Goal: Task Accomplishment & Management: Complete application form

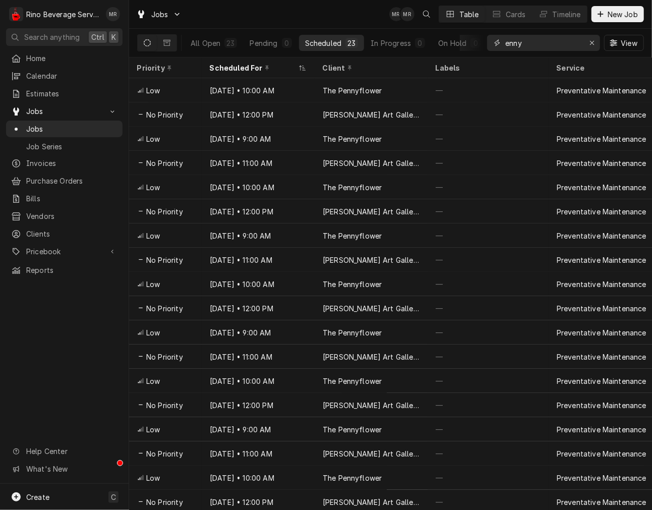
drag, startPoint x: 546, startPoint y: 41, endPoint x: 175, endPoint y: 34, distance: 371.9
click at [209, 59] on div "Jobs MR MR Table Cards Timeline New Job All Open 23 Pending 0 Scheduled 23 In P…" at bounding box center [390, 255] width 523 height 510
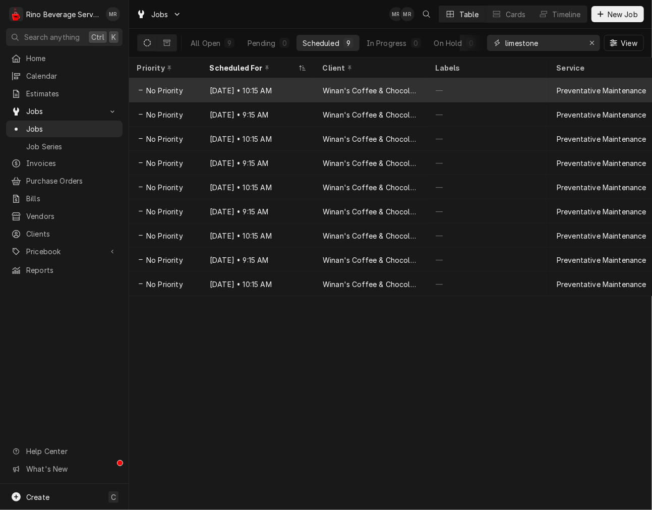
type input "limestone"
click at [336, 95] on div "Winan's Coffee & Chocolate (Limestone [GEOGRAPHIC_DATA])" at bounding box center [371, 90] width 113 height 24
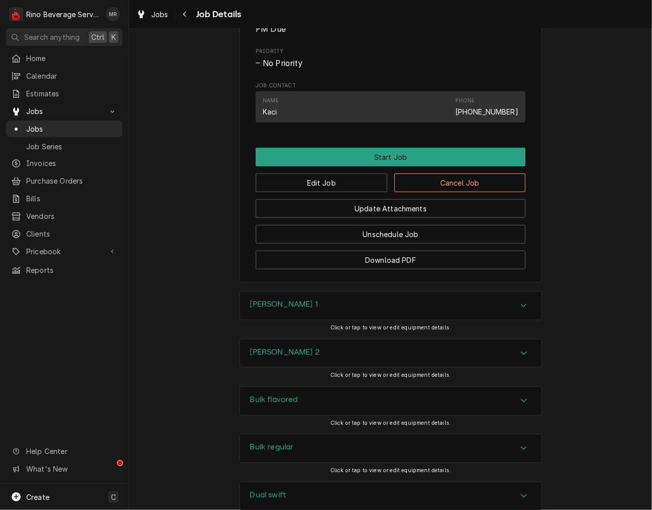
scroll to position [467, 0]
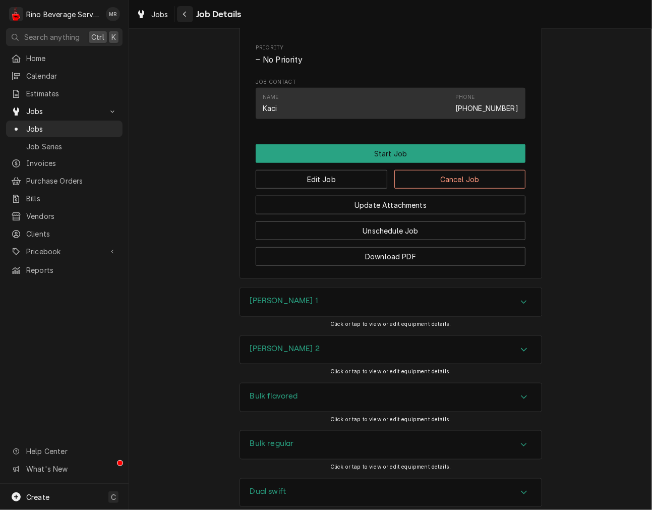
click at [183, 7] on button "Navigate back" at bounding box center [185, 14] width 16 height 16
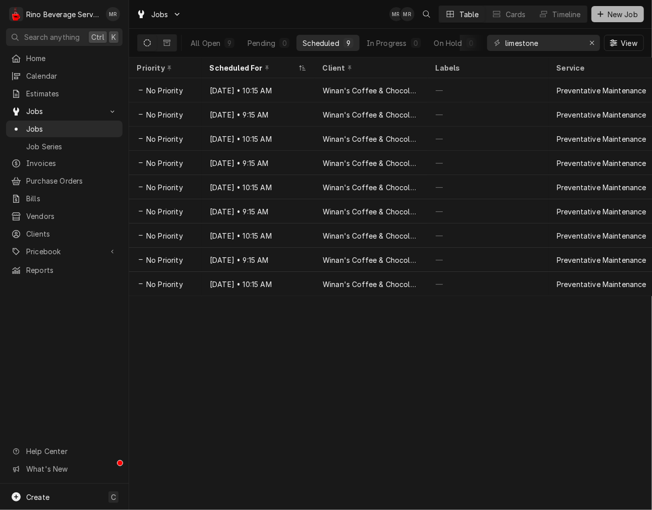
click at [609, 6] on button "New Job" at bounding box center [618, 14] width 52 height 16
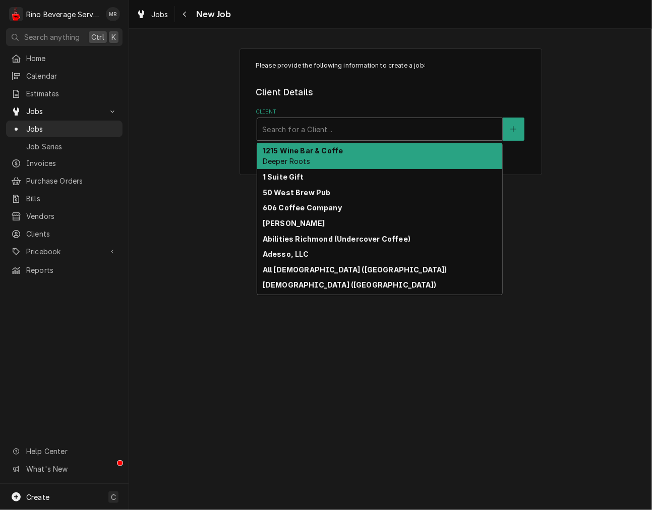
click at [374, 139] on div "Search for a Client..." at bounding box center [379, 129] width 245 height 22
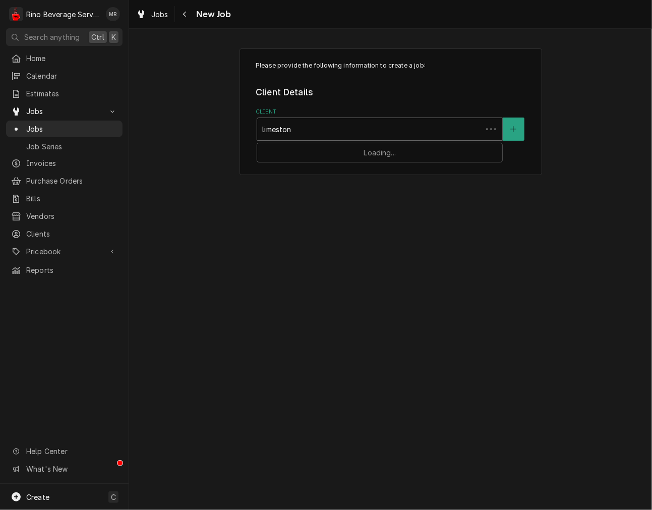
type input "limestone"
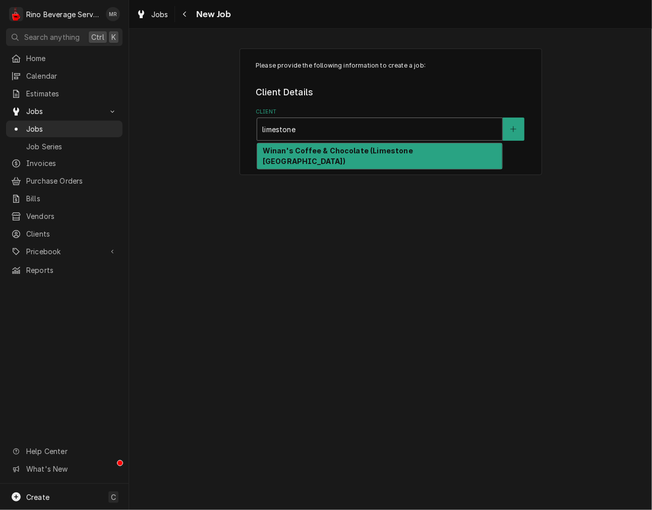
click at [413, 153] on strong "Winan's Coffee & Chocolate (Limestone [GEOGRAPHIC_DATA])" at bounding box center [338, 155] width 150 height 19
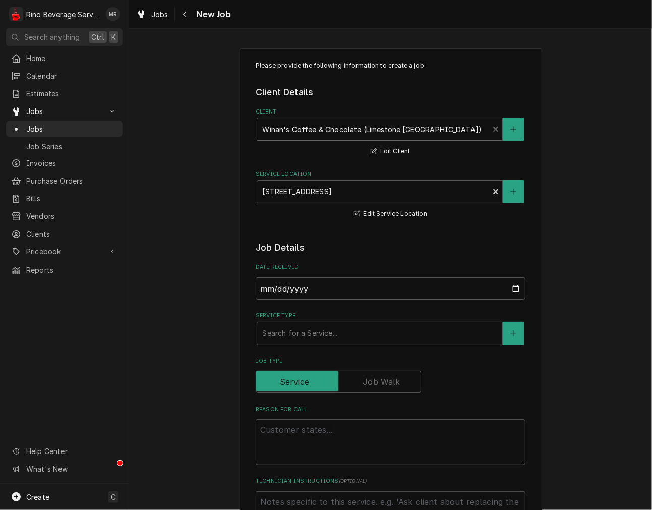
click at [318, 328] on div "Service Type" at bounding box center [379, 333] width 235 height 18
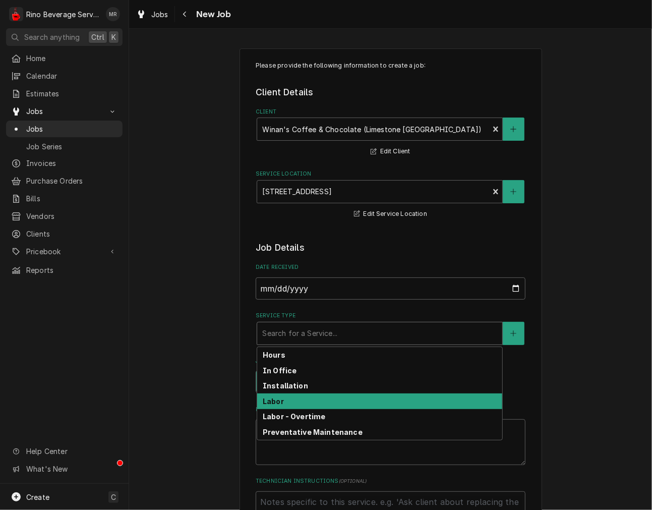
click at [274, 403] on strong "Labor" at bounding box center [273, 401] width 21 height 9
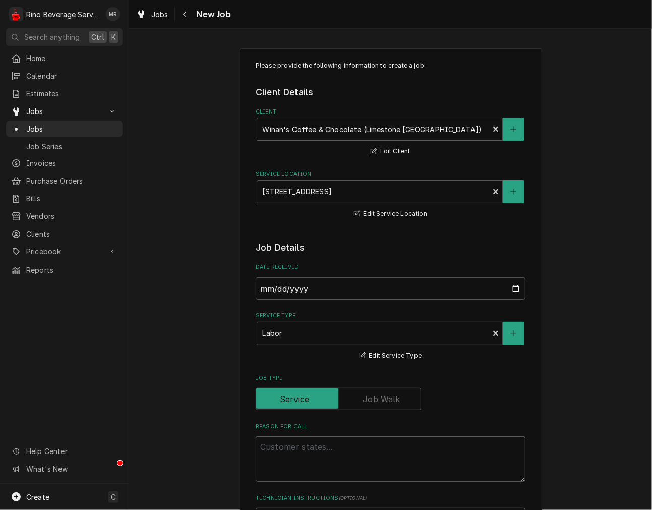
click at [275, 449] on textarea "Reason For Call" at bounding box center [391, 458] width 270 height 45
type textarea "x"
type textarea "l"
type textarea "x"
type textarea "le"
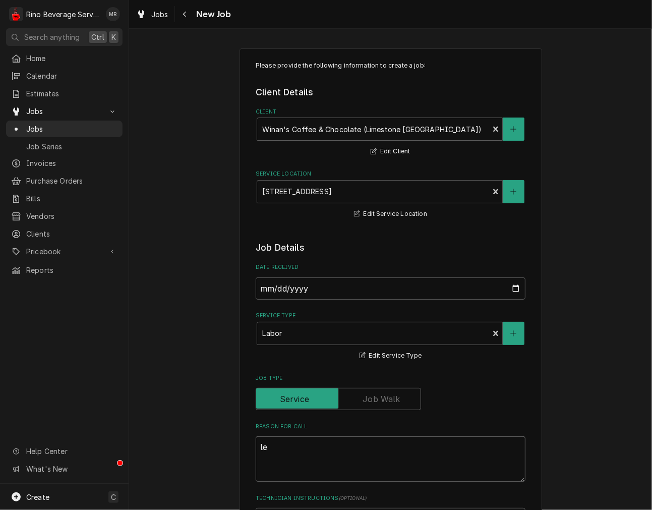
type textarea "x"
type textarea "lef"
type textarea "x"
type textarea "left"
type textarea "x"
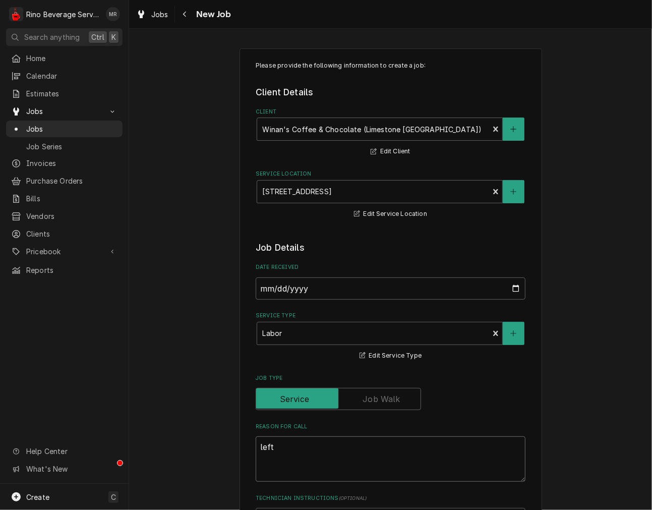
type textarea "left"
type textarea "x"
type textarea "left s"
type textarea "x"
type textarea "left st"
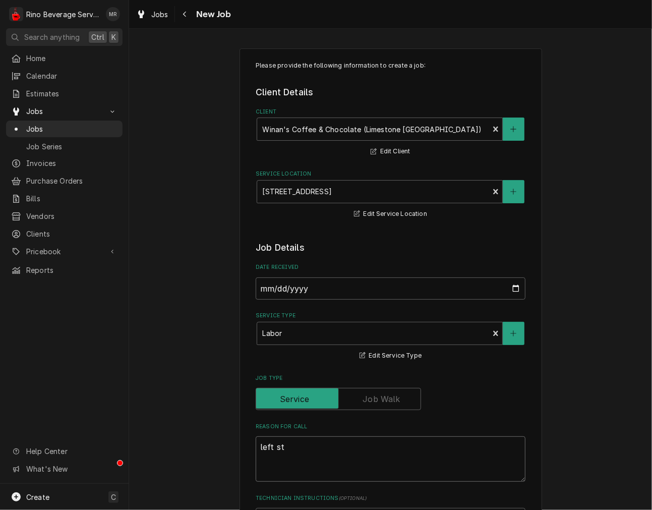
type textarea "x"
type textarea "left ste"
type textarea "x"
type textarea "left stea"
type textarea "x"
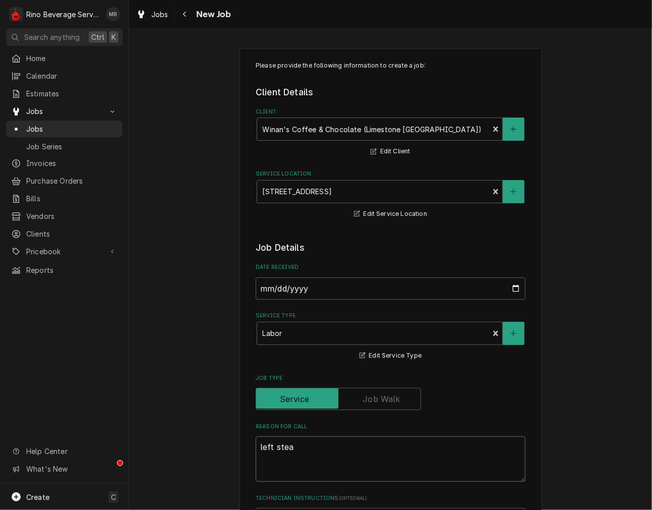
type textarea "left steam"
type textarea "x"
type textarea "left steam"
type textarea "x"
type textarea "left steam k"
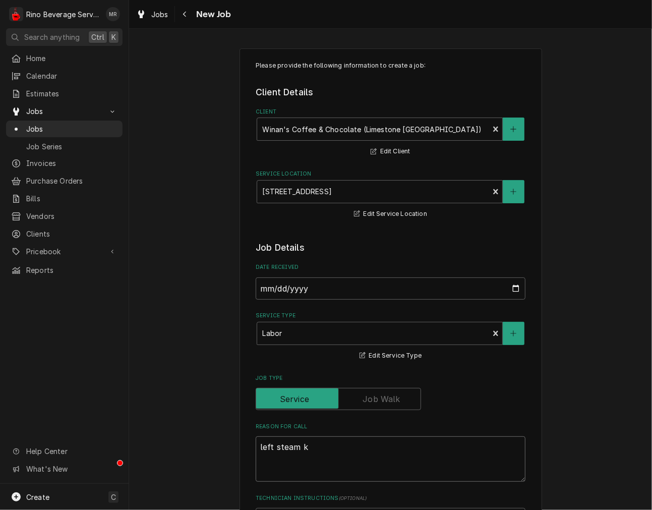
type textarea "x"
type textarea "left steam kn"
type textarea "x"
type textarea "left steam kno"
type textarea "x"
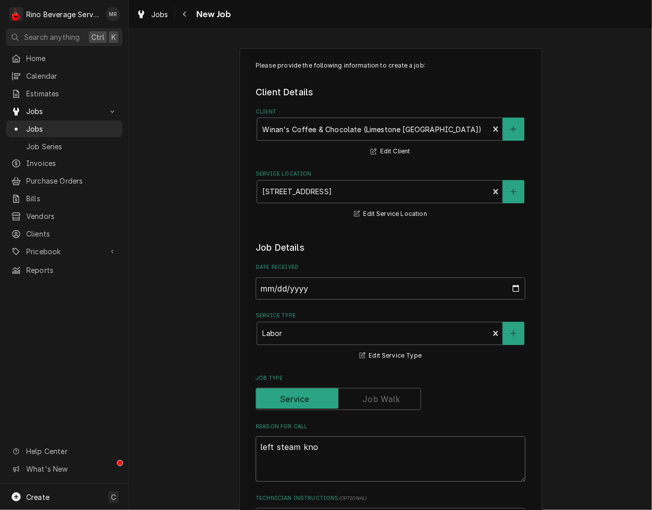
type textarea "left steam knob"
type textarea "x"
type textarea "left steam knob"
type textarea "x"
type textarea "left steam knob k"
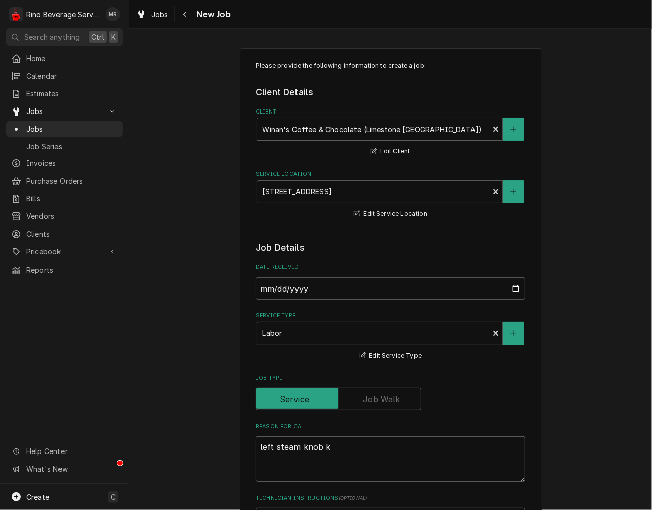
type textarea "x"
type textarea "left steam knob ke"
type textarea "x"
type textarea "left steam knob kee"
type textarea "x"
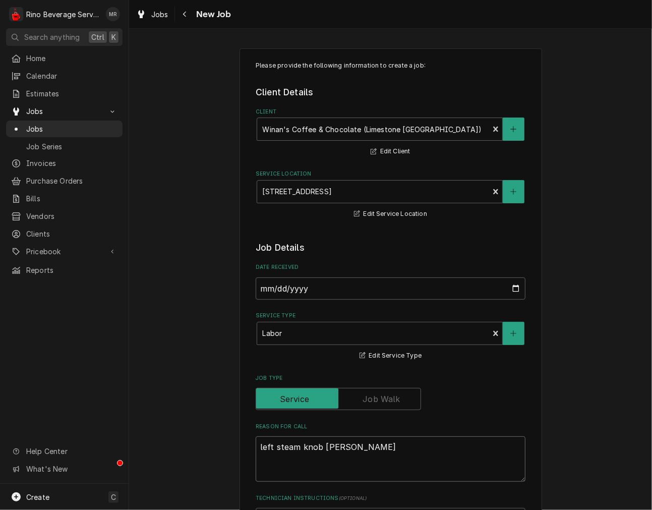
type textarea "left steam knob keep"
type textarea "x"
type textarea "left steam knob keeps"
type textarea "x"
type textarea "left steam knob keeps"
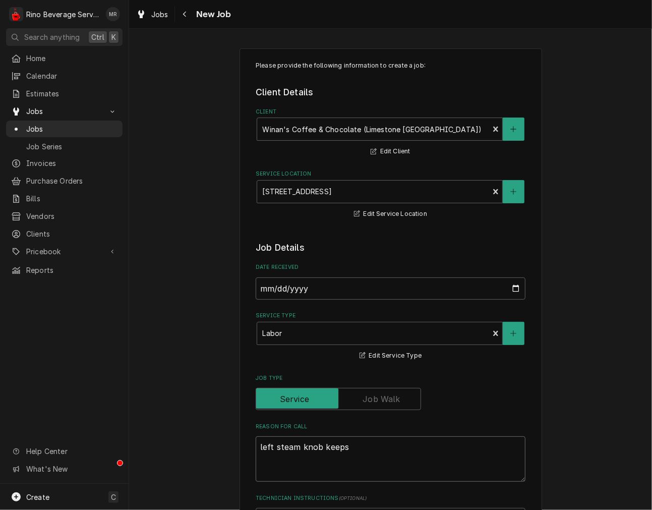
type textarea "x"
type textarea "left steam knob keeps g"
type textarea "x"
type textarea "left steam knob keeps ge"
type textarea "x"
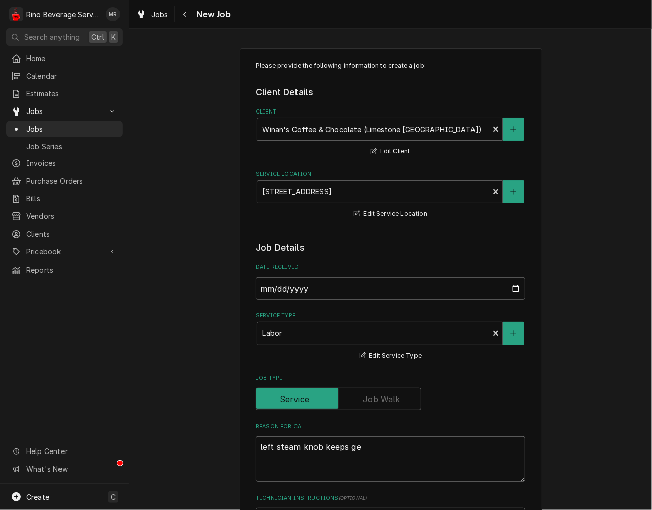
type textarea "left steam knob keeps get"
type textarea "x"
type textarea "left steam knob keeps gett"
type textarea "x"
type textarea "left steam knob keeps getti"
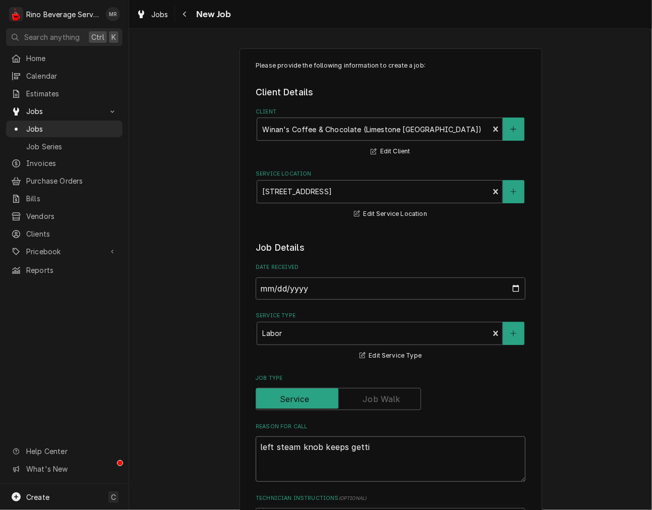
type textarea "x"
type textarea "left steam knob keeps getting"
type textarea "x"
type textarea "left steam knob keeps getting"
type textarea "x"
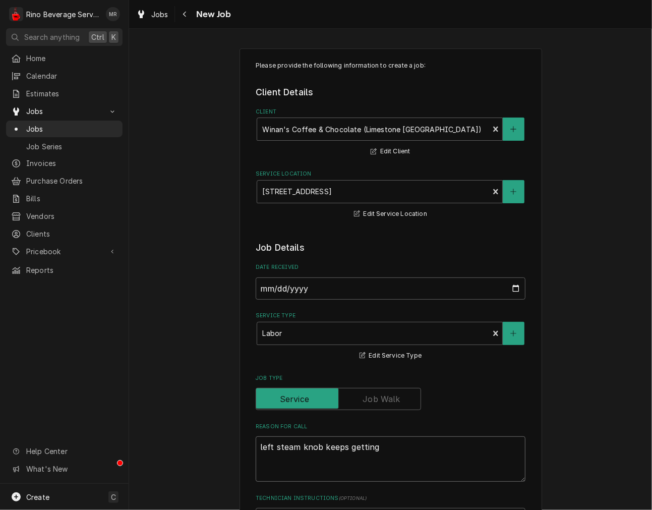
type textarea "left steam knob keeps getting s"
type textarea "x"
type textarea "left steam knob keeps getting st"
type textarea "x"
type textarea "left steam knob keeps getting stu"
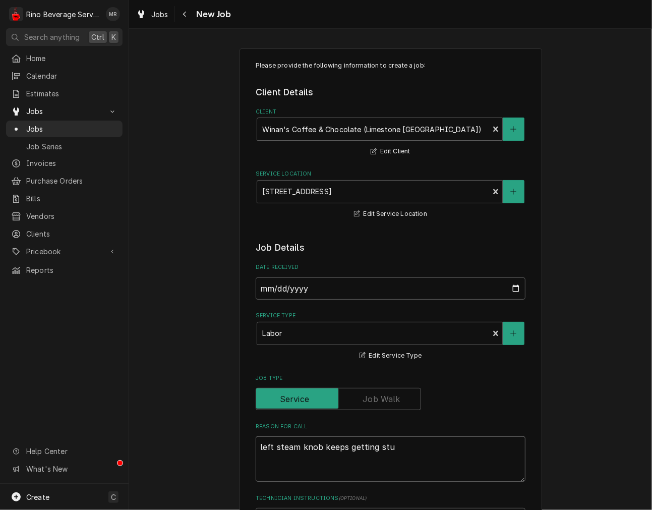
type textarea "x"
type textarea "left steam knob keeps getting stuc"
type textarea "x"
type textarea "left steam knob keeps getting stuck"
type textarea "x"
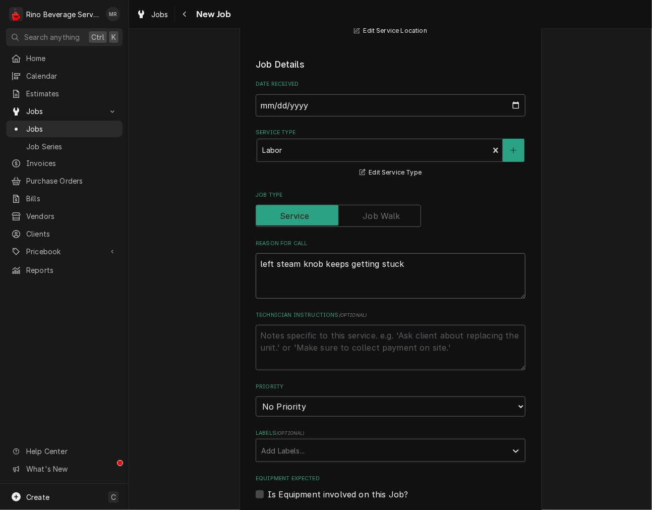
scroll to position [187, 0]
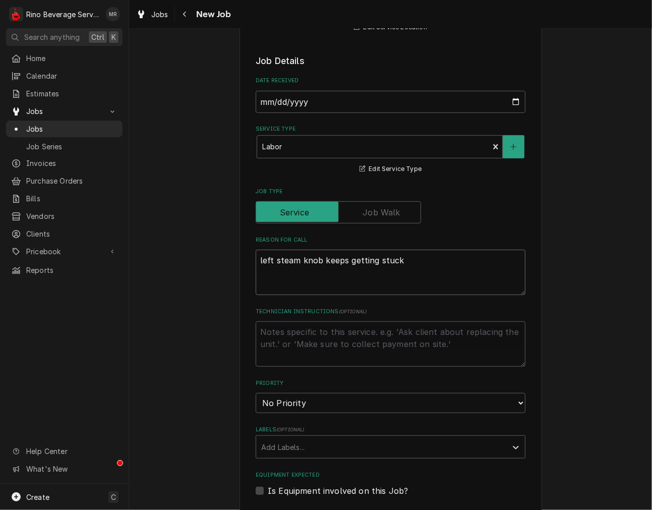
type textarea "left steam knob keeps getting stuck"
click at [393, 335] on textarea "Technician Instructions ( optional )" at bounding box center [391, 343] width 270 height 45
type textarea "x"
type textarea "R"
type textarea "x"
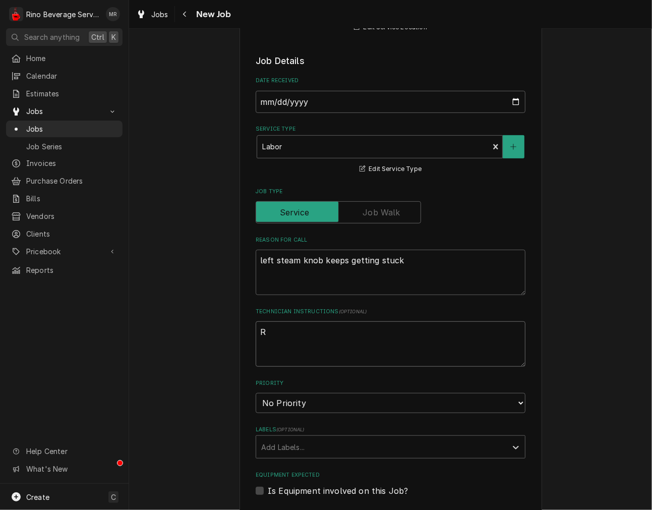
type textarea "Re"
type textarea "x"
type textarea "Rep"
type textarea "x"
type textarea "Repl"
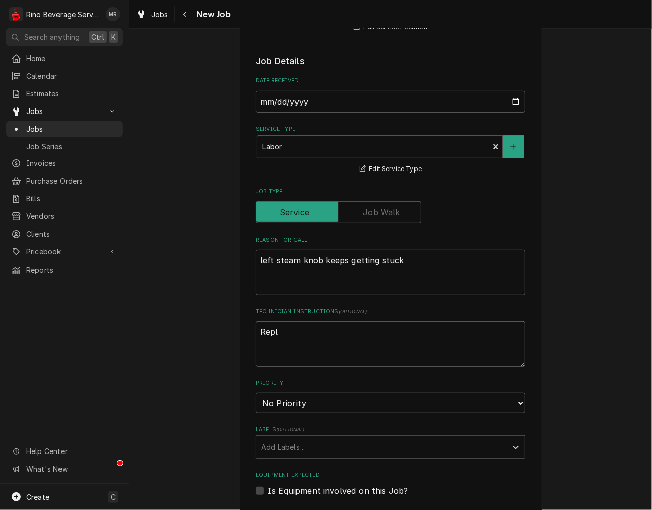
type textarea "x"
type textarea "Repla"
type textarea "x"
type textarea "Replac"
type textarea "x"
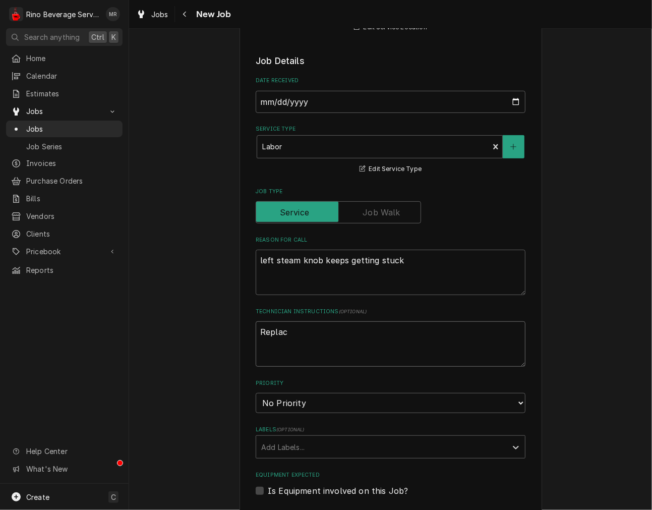
type textarea "Replace"
type textarea "x"
type textarea "Replace"
type textarea "x"
type textarea "Replace re"
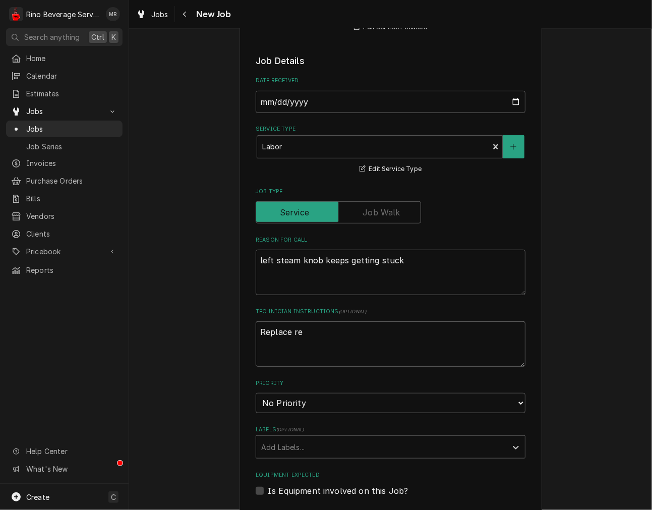
type textarea "x"
type textarea "Replace rew"
type textarea "x"
type textarea "Replace re"
type textarea "x"
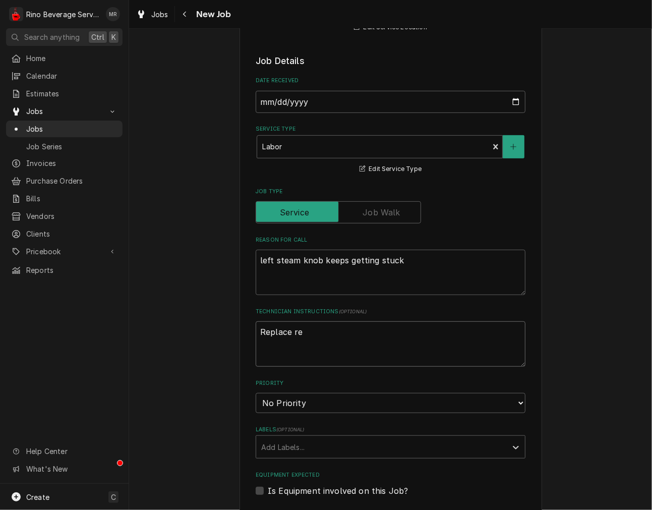
type textarea "Replace r"
type textarea "x"
type textarea "Replace"
type textarea "x"
type textarea "Replace s"
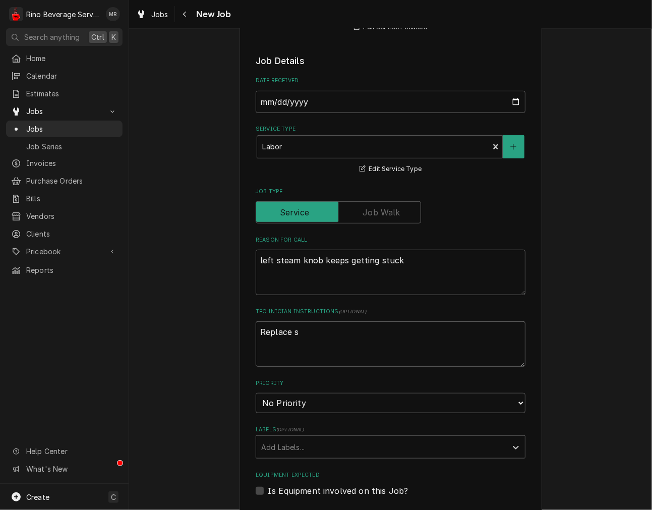
type textarea "x"
type textarea "Replace st"
type textarea "x"
type textarea "Replace steq"
type textarea "x"
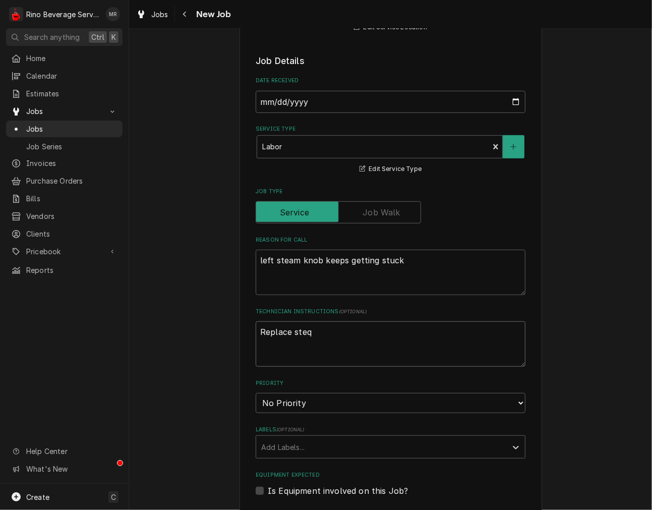
type textarea "Replace steqa"
type textarea "x"
type textarea "Replace steqam"
type textarea "x"
type textarea "Replace steqam"
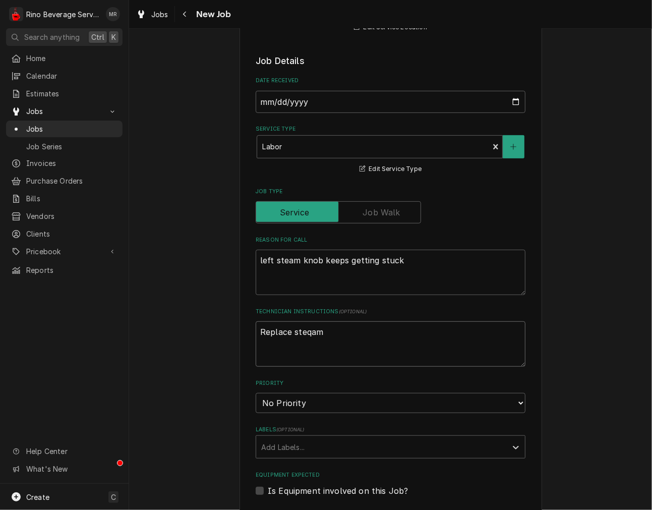
type textarea "x"
type textarea "Replace steqam v"
type textarea "x"
type textarea "Replace steqam va"
type textarea "x"
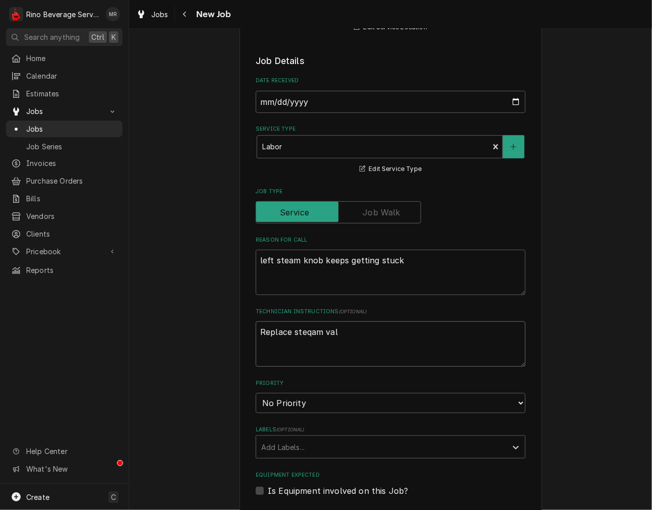
type textarea "Replace steqam valv"
type textarea "x"
type textarea "Replace steqam valve"
type textarea "x"
type textarea "Replace steqam valve"
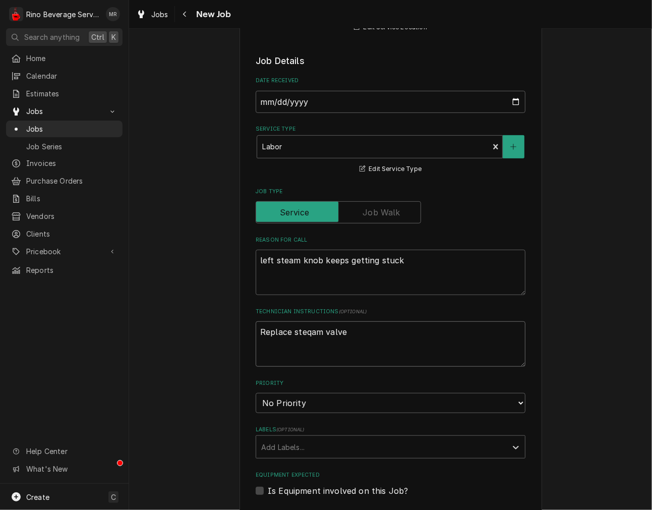
type textarea "x"
type textarea "Replace steqam valve a"
type textarea "x"
type textarea "Replace steqam valve as"
type textarea "x"
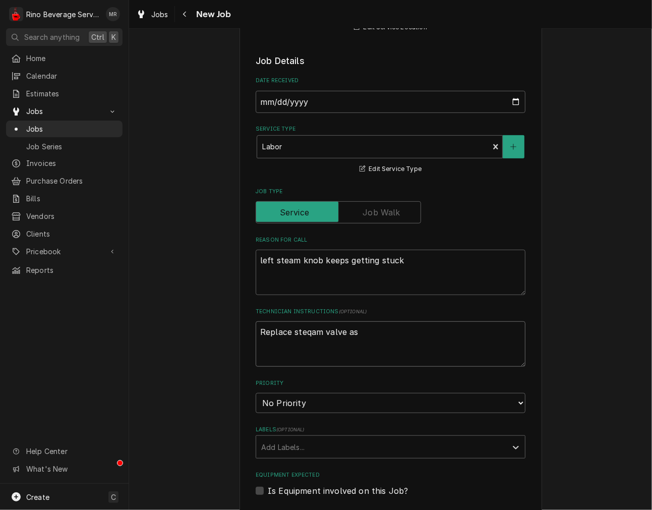
type textarea "Replace steqam valve ass"
type textarea "x"
type textarea "Replace steqam valve assy"
type textarea "x"
type textarea "Replace steqam valve ass"
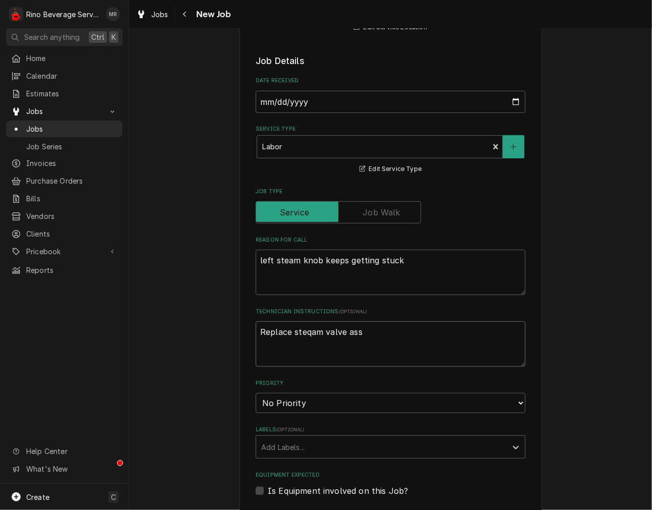
type textarea "x"
type textarea "Replace steqam valve asse"
type textarea "x"
type textarea "Replace steqam valve assem"
type textarea "x"
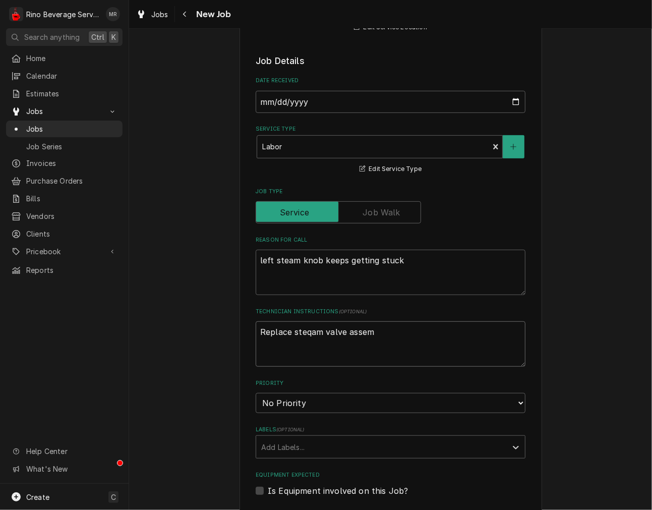
type textarea "Replace steqam valve asseml"
type textarea "x"
type textarea "Replace steqam valve assemly"
type textarea "x"
type textarea "Replace steqam valve assemly"
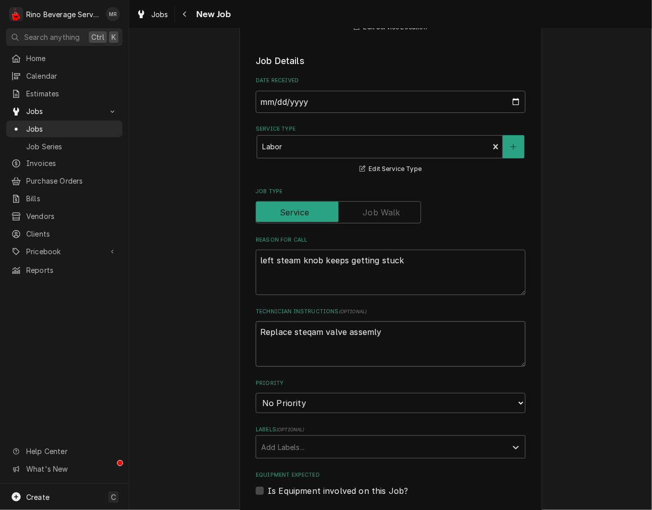
type textarea "x"
type textarea "Replace steqam valve assemly ab"
type textarea "x"
type textarea "Replace steqam valve assemly abn"
type textarea "x"
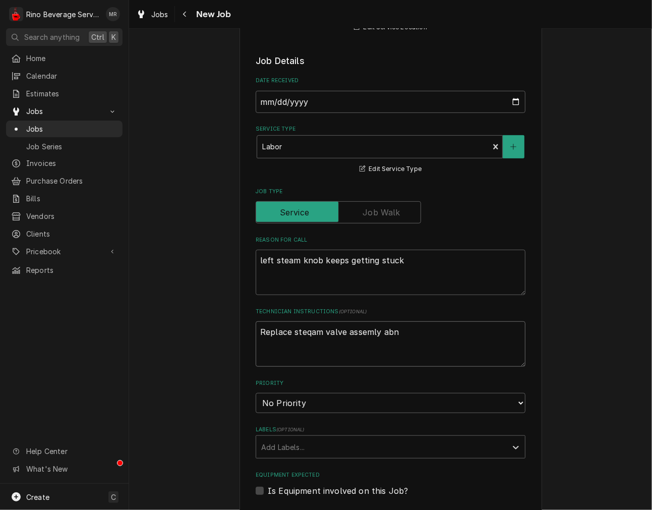
type textarea "Replace steqam valve assemly ab"
type textarea "x"
type textarea "Replace steqam valve assemly a"
type textarea "x"
type textarea "Replace steqam valve assemly anf"
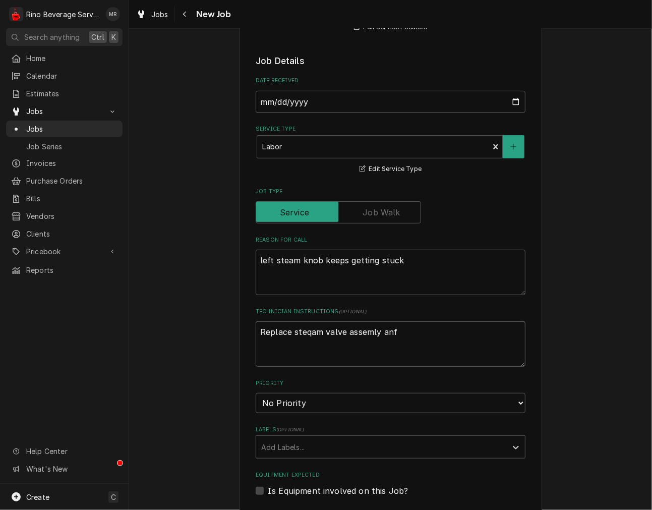
type textarea "x"
type textarea "Replace steqam valve assemly anfd"
type textarea "x"
type textarea "Replace steqam valve assemly anf"
type textarea "x"
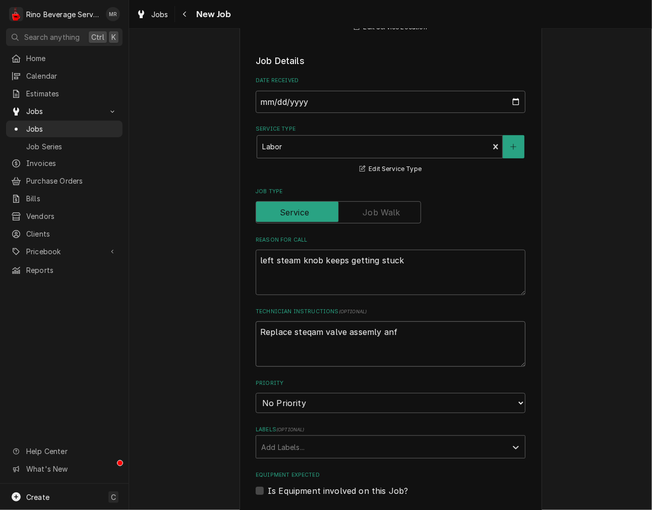
type textarea "Replace steqam valve assemly anfd"
type textarea "x"
type textarea "Replace steqam valve assemly anfd"
type textarea "x"
type textarea "Replace steqam valve assemly anfd"
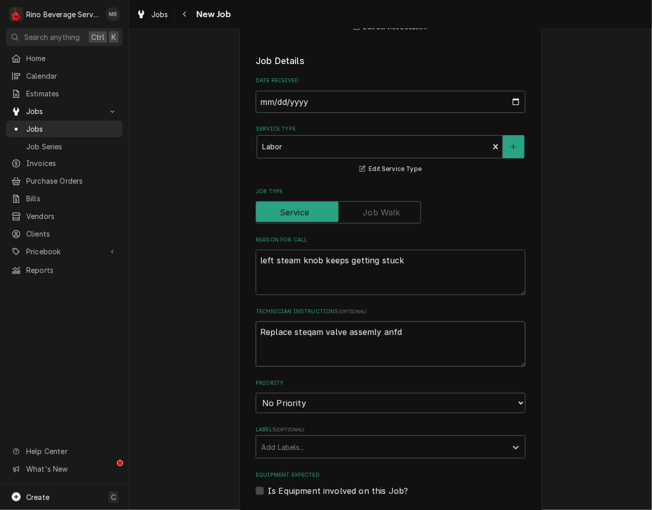
type textarea "x"
type textarea "Replace steqam valve assemly anf"
type textarea "x"
type textarea "Replace steqam valve assemly anfd"
type textarea "x"
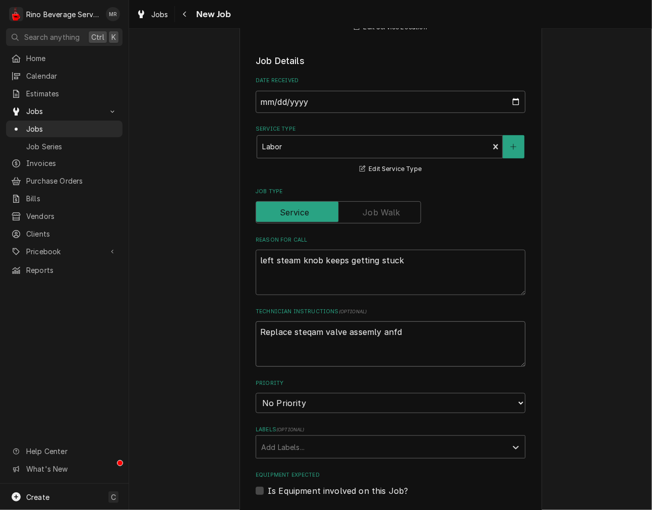
type textarea "Replace steqam valve assemly anf"
type textarea "x"
type textarea "Replace steqam valve assemly an"
type textarea "x"
type textarea "Replace steqam valve assemly and"
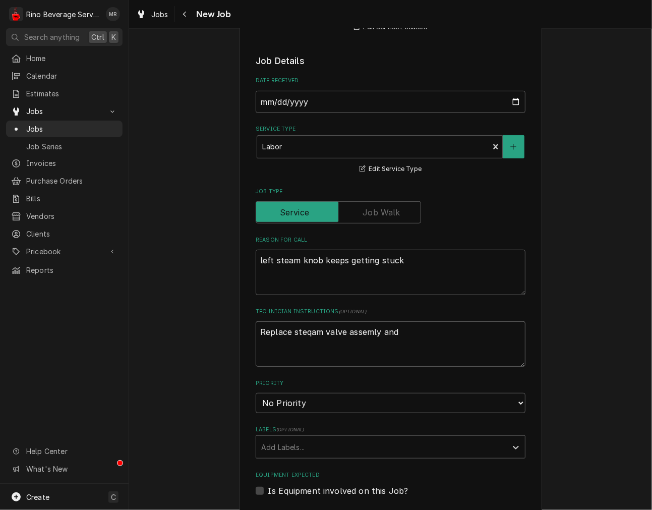
type textarea "x"
type textarea "Replace steqam valve assemly and"
click at [310, 331] on textarea "Replace steqam valve assemly and" at bounding box center [391, 343] width 270 height 45
type textarea "x"
type textarea "Replace steqm valve assemly and"
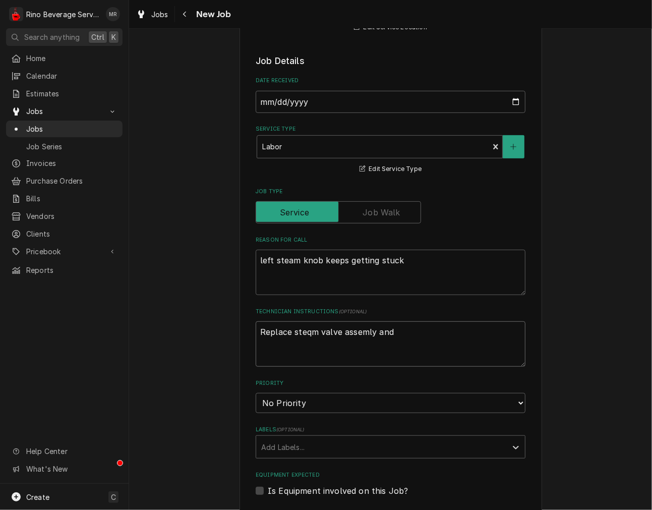
type textarea "x"
type textarea "Replace stem valve assemly and"
type textarea "x"
type textarea "Replace steam valve assemly and"
click at [360, 331] on textarea "Replace steam valve assemly and" at bounding box center [391, 343] width 270 height 45
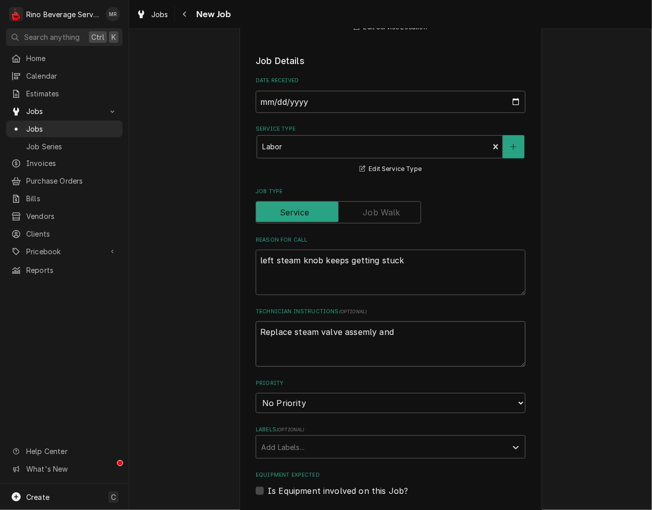
type textarea "x"
type textarea "Replace steam valve assembly and"
drag, startPoint x: 406, startPoint y: 336, endPoint x: 399, endPoint y: 321, distance: 16.9
click at [406, 336] on textarea "Replace steam valve assembly and" at bounding box center [391, 343] width 270 height 45
type textarea "x"
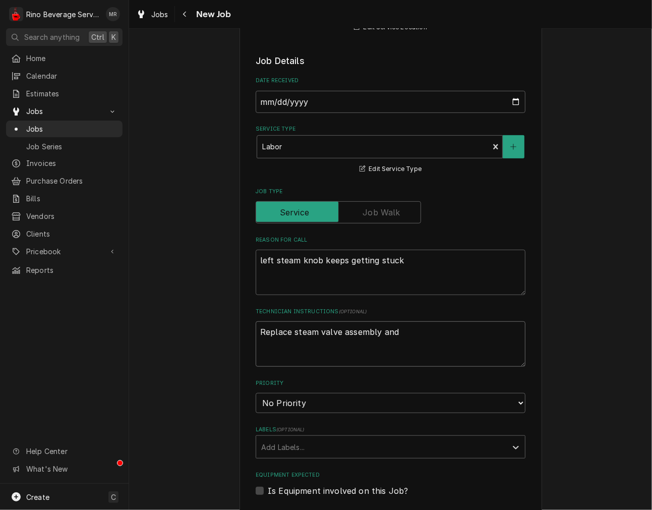
type textarea "Replace steam valve assembly and k"
type textarea "x"
type textarea "Replace steam valve assembly and kn"
type textarea "x"
type textarea "Replace steam valve assembly and kno"
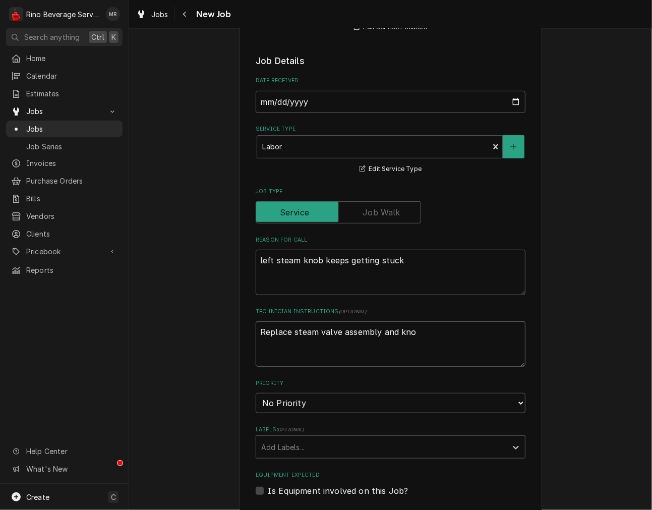
type textarea "x"
type textarea "Replace steam valve assembly and know"
type textarea "x"
type textarea "Replace steam valve assembly and kno"
type textarea "x"
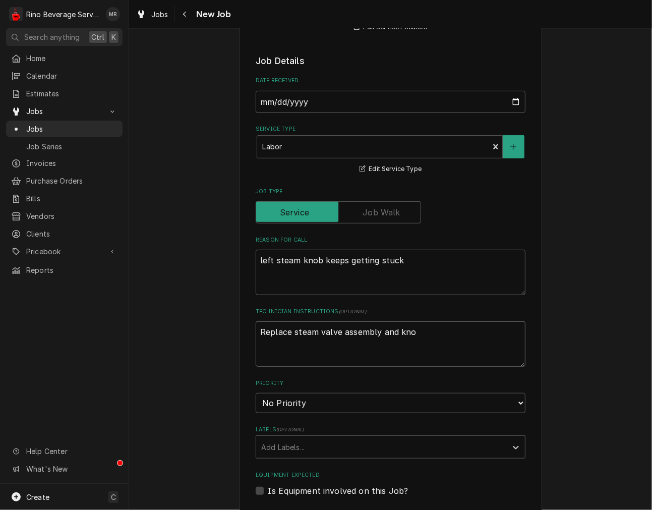
type textarea "Replace steam valve assembly and knob"
type textarea "x"
type textarea "Replace steam valve assembly and knob"
click at [351, 409] on select "No Priority Urgent High Medium Low" at bounding box center [391, 403] width 270 height 20
select select "1"
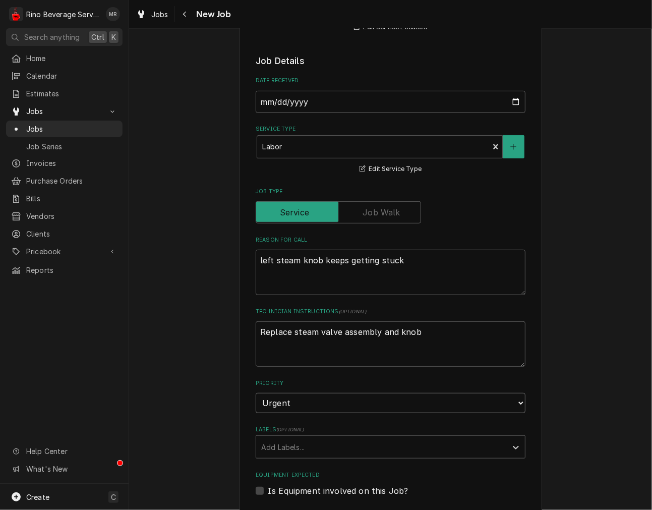
click at [256, 393] on select "No Priority Urgent High Medium Low" at bounding box center [391, 403] width 270 height 20
type textarea "x"
click at [280, 403] on select "No Priority Urgent High Medium Low" at bounding box center [391, 403] width 270 height 20
select select "2"
click at [256, 393] on select "No Priority Urgent High Medium Low" at bounding box center [391, 403] width 270 height 20
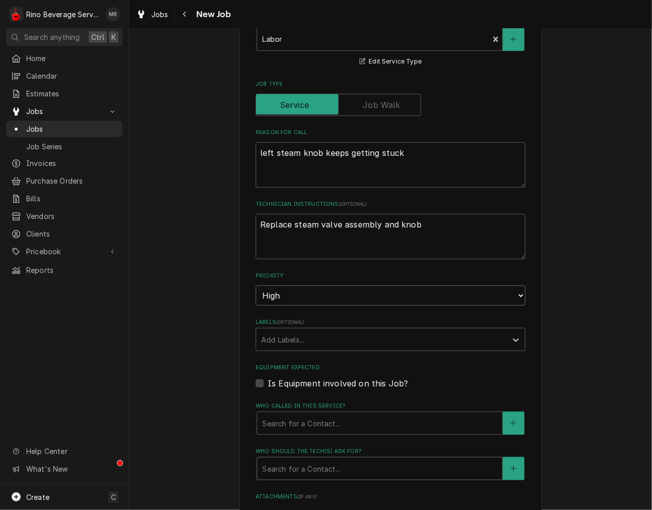
scroll to position [374, 0]
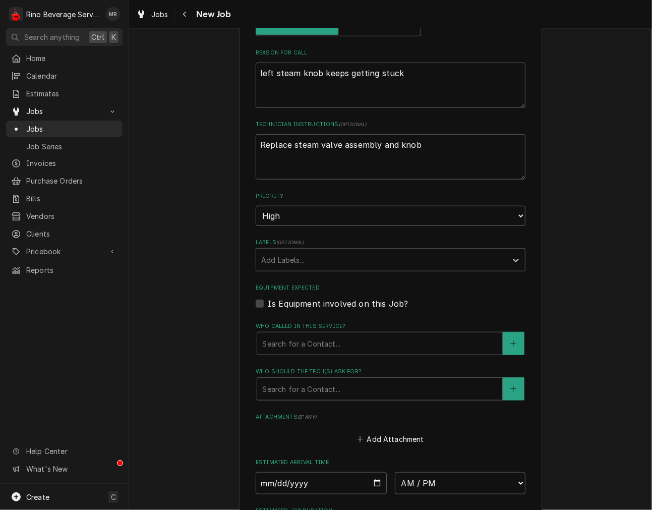
type textarea "x"
click at [302, 306] on label "Is Equipment involved on this Job?" at bounding box center [338, 304] width 140 height 12
click at [302, 306] on input "Equipment Expected" at bounding box center [403, 309] width 270 height 22
checkbox input "true"
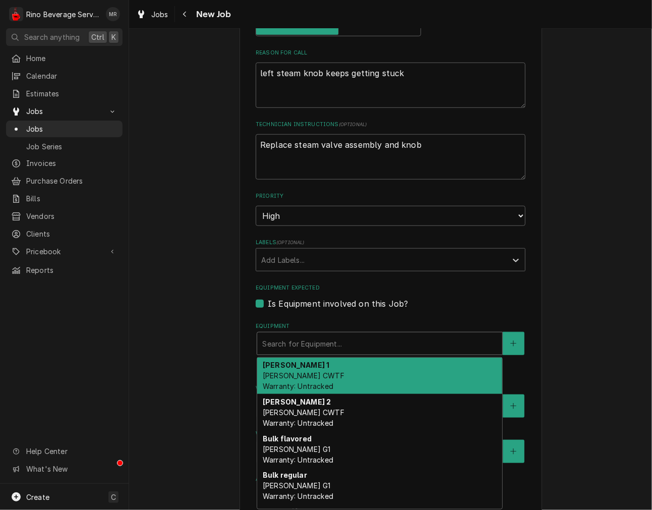
click at [296, 340] on div "Equipment" at bounding box center [379, 343] width 235 height 18
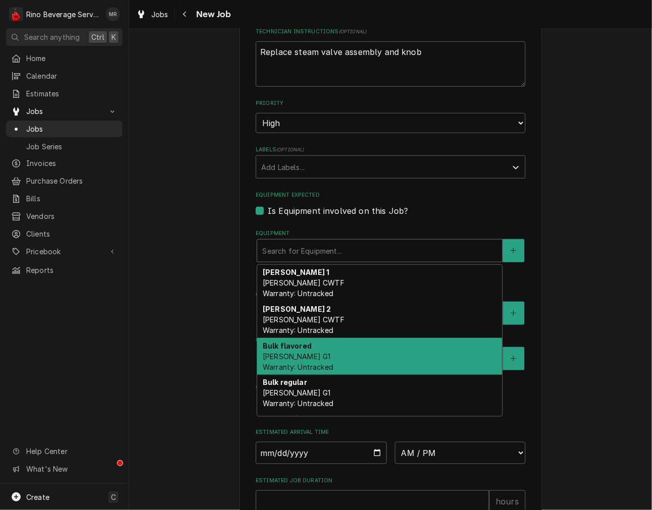
scroll to position [104, 0]
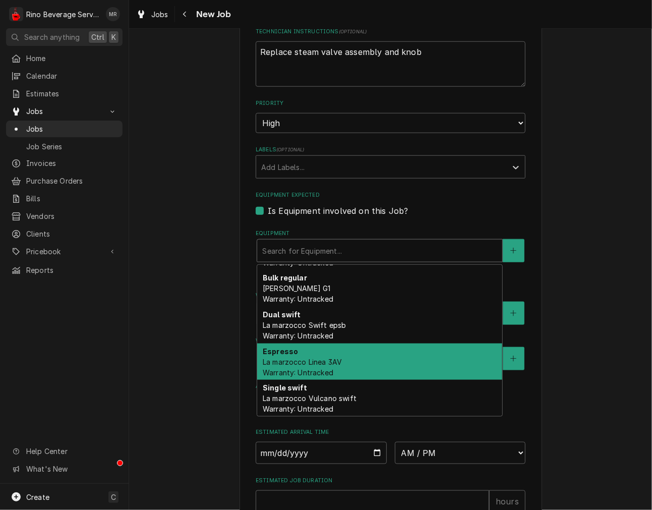
click at [288, 358] on span "La marzocco Linea 3AV Warranty: Untracked" at bounding box center [302, 367] width 79 height 19
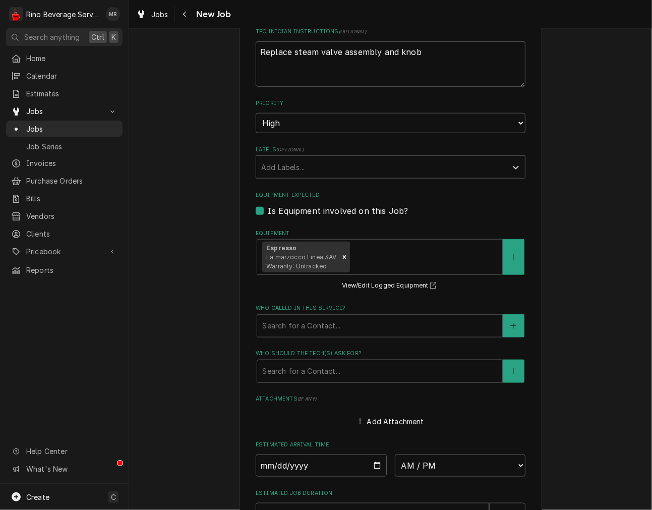
click at [294, 308] on label "Who called in this service?" at bounding box center [391, 308] width 270 height 8
click at [295, 330] on div "Who called in this service?" at bounding box center [379, 326] width 235 height 18
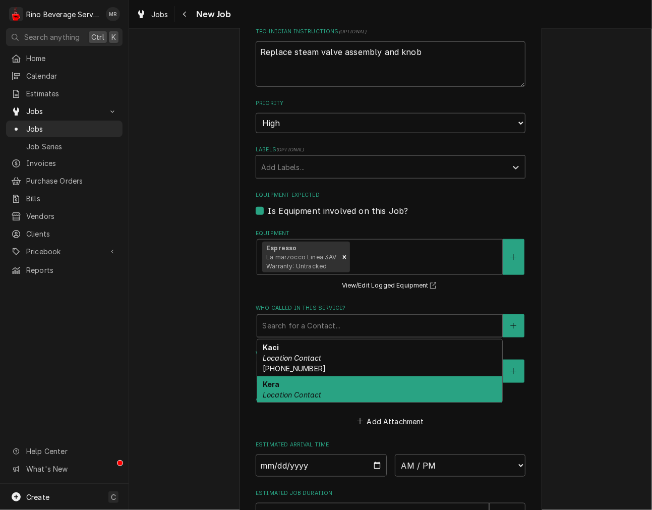
click at [289, 390] on em "Location Contact" at bounding box center [292, 394] width 59 height 9
type textarea "x"
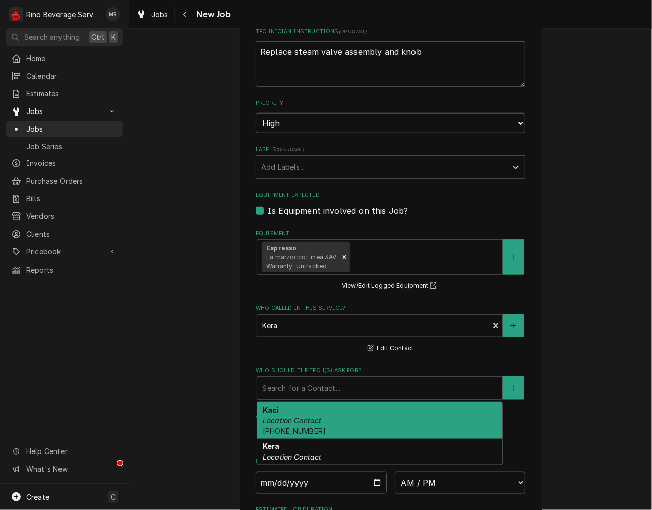
click at [309, 386] on div "Who should the tech(s) ask for?" at bounding box center [379, 388] width 235 height 18
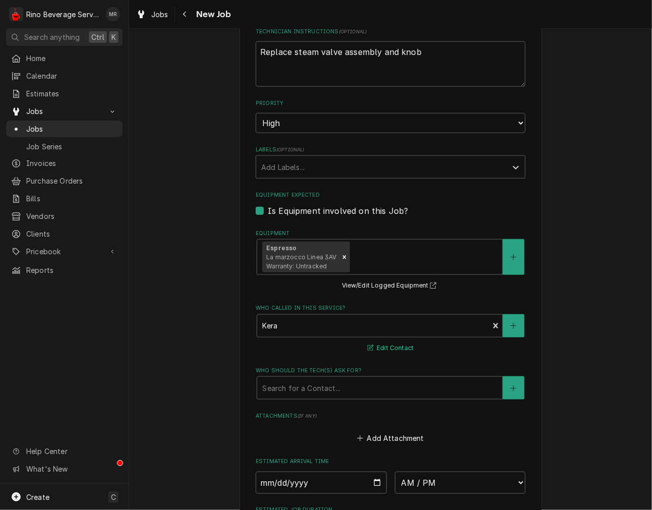
click at [402, 346] on button "Edit Contact" at bounding box center [390, 348] width 49 height 13
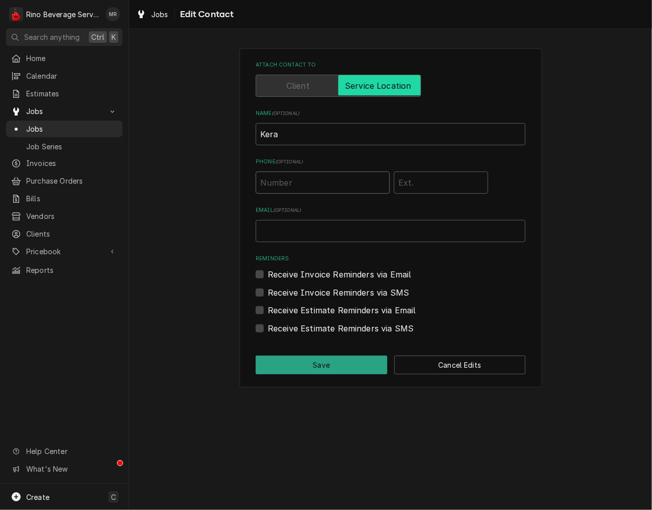
drag, startPoint x: 283, startPoint y: 182, endPoint x: 288, endPoint y: 185, distance: 5.5
click at [283, 182] on input "Phone ( optional )" at bounding box center [323, 183] width 134 height 22
click at [304, 364] on button "Save" at bounding box center [322, 365] width 132 height 19
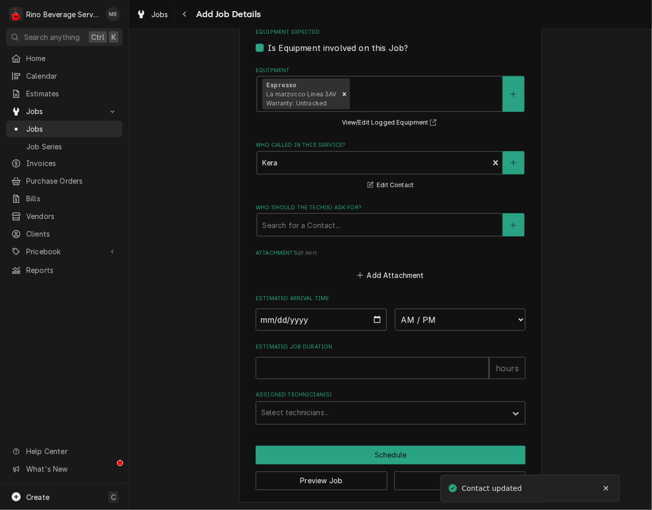
scroll to position [631, 0]
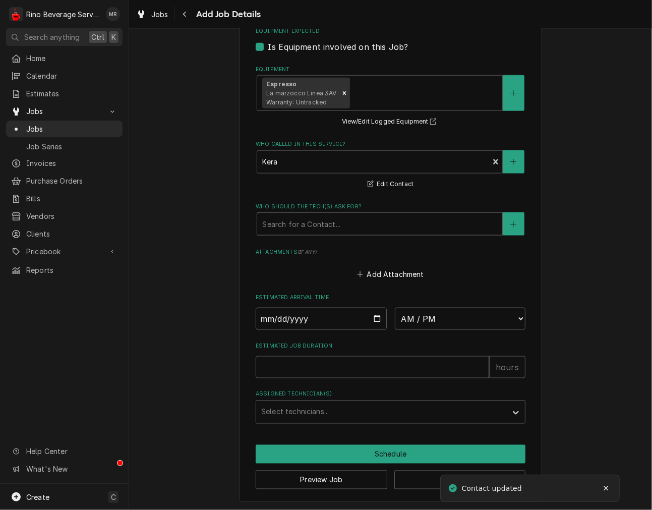
click at [336, 220] on div "Who should the tech(s) ask for?" at bounding box center [379, 224] width 235 height 18
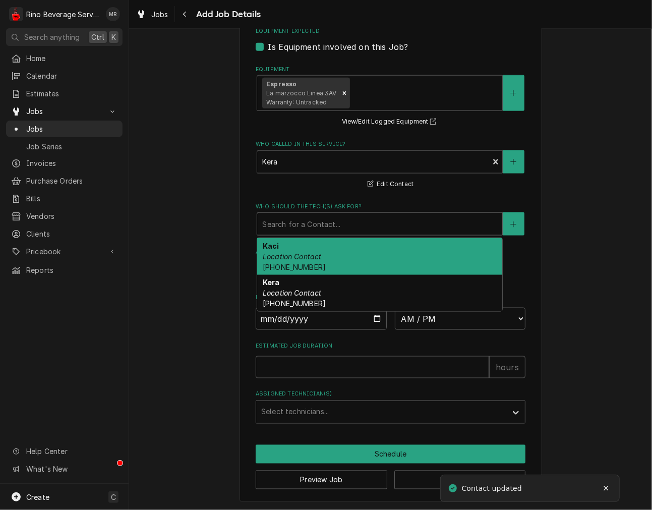
click at [315, 256] on em "Location Contact" at bounding box center [292, 256] width 59 height 9
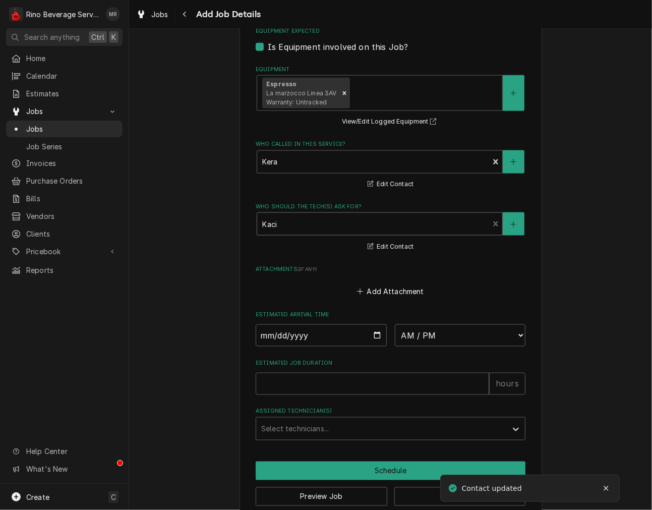
drag, startPoint x: 314, startPoint y: 219, endPoint x: 309, endPoint y: 236, distance: 16.8
click at [313, 219] on div "Who should the tech(s) ask for?" at bounding box center [372, 224] width 221 height 18
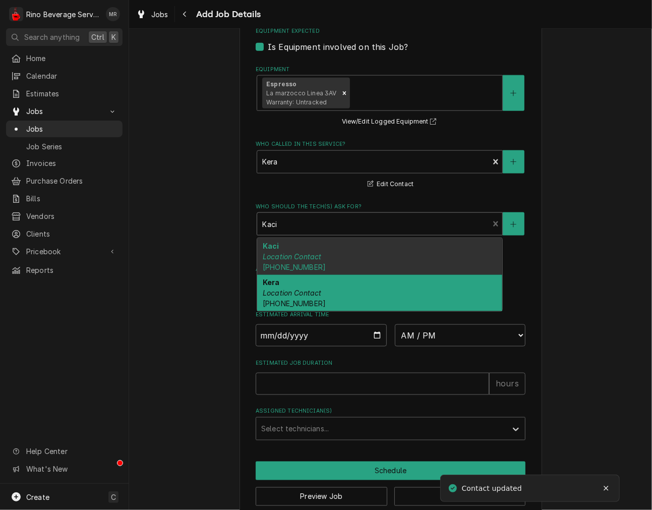
drag, startPoint x: 298, startPoint y: 284, endPoint x: 304, endPoint y: 298, distance: 15.2
click at [298, 283] on div "Kera Location Contact (326) 216-0598" at bounding box center [379, 293] width 245 height 37
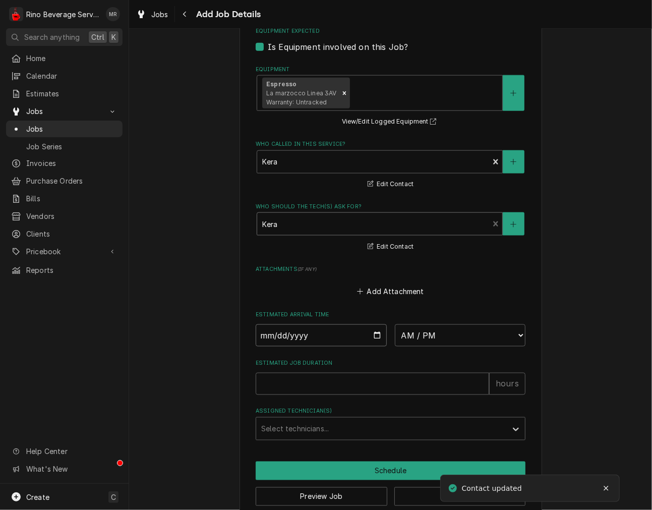
click at [323, 337] on input "Date" at bounding box center [321, 335] width 131 height 22
click at [373, 331] on input "Date" at bounding box center [321, 335] width 131 height 22
click at [463, 326] on select "AM / PM 6:00 AM 6:15 AM 6:30 AM 6:45 AM 7:00 AM 7:15 AM 7:30 AM 7:45 AM 8:00 AM…" at bounding box center [460, 335] width 131 height 22
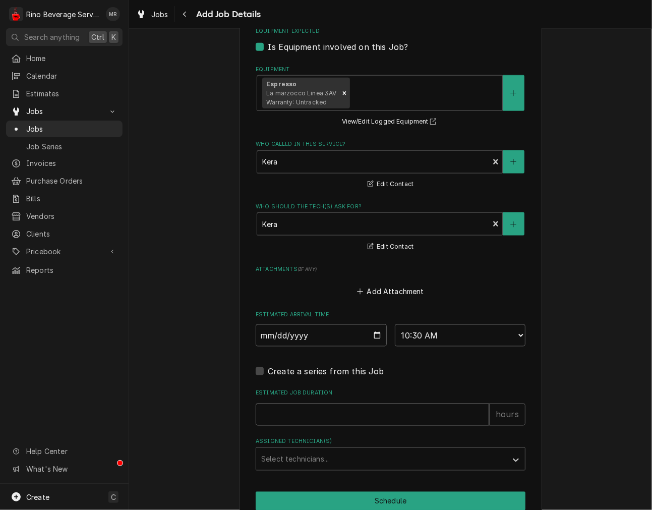
click at [339, 415] on input "Estimated Job Duration" at bounding box center [373, 415] width 234 height 22
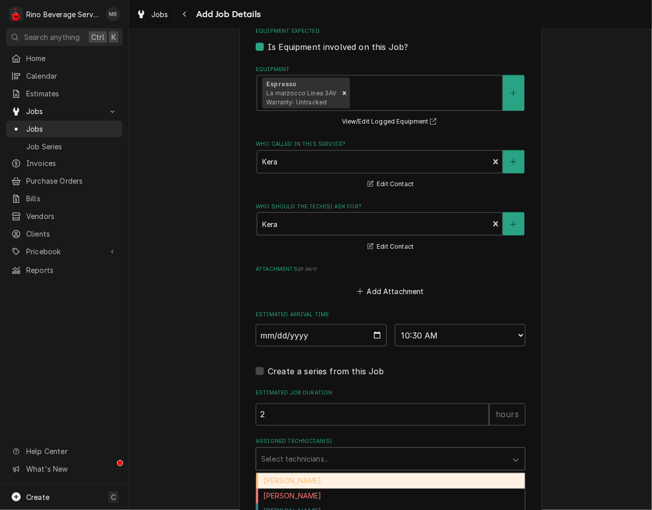
click at [314, 453] on div "Assigned Technician(s)" at bounding box center [381, 459] width 241 height 18
click at [300, 484] on div "Damon Rinehart" at bounding box center [390, 481] width 269 height 16
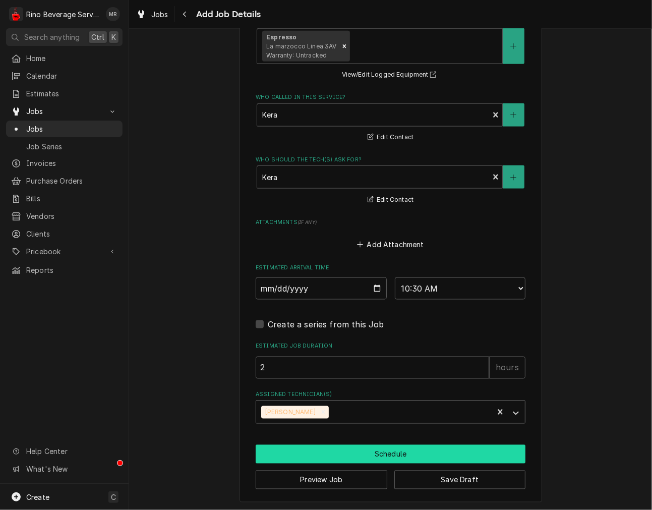
drag, startPoint x: 345, startPoint y: 449, endPoint x: 329, endPoint y: 412, distance: 40.9
click at [346, 450] on button "Schedule" at bounding box center [391, 454] width 270 height 19
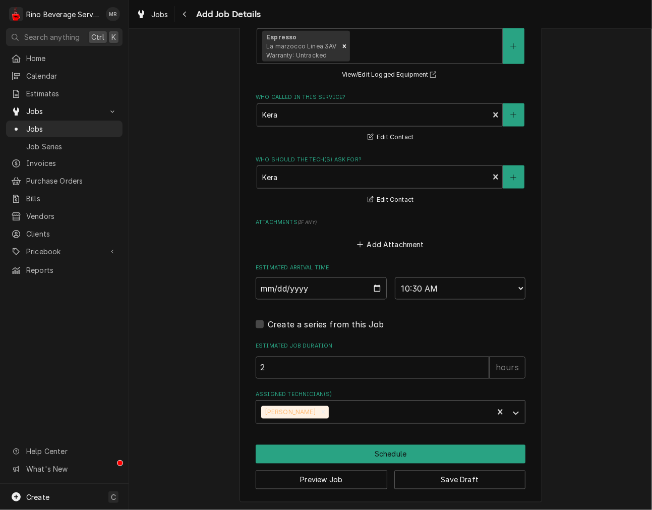
scroll to position [668, 0]
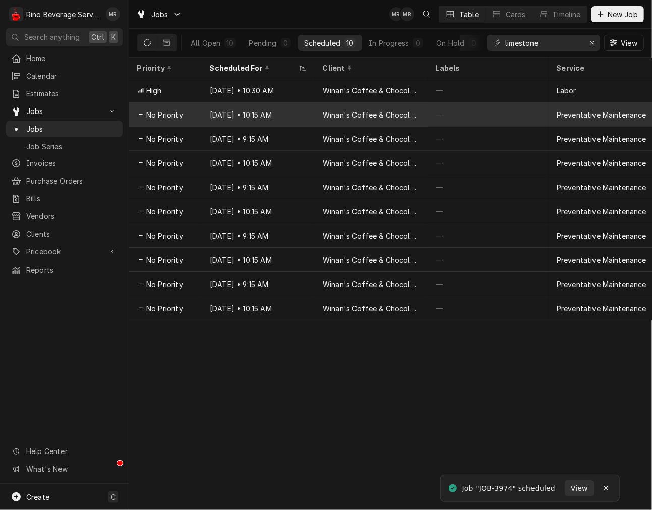
click at [248, 112] on div "Aug 13 • 10:15 AM" at bounding box center [258, 114] width 113 height 24
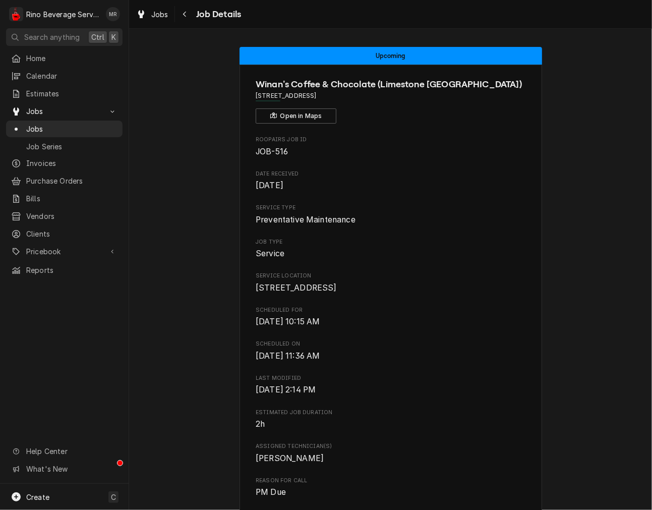
click at [556, 366] on div "Upcoming Winan's Coffee & Chocolate ([GEOGRAPHIC_DATA]) [STREET_ADDRESS] Open i…" at bounding box center [390, 396] width 523 height 715
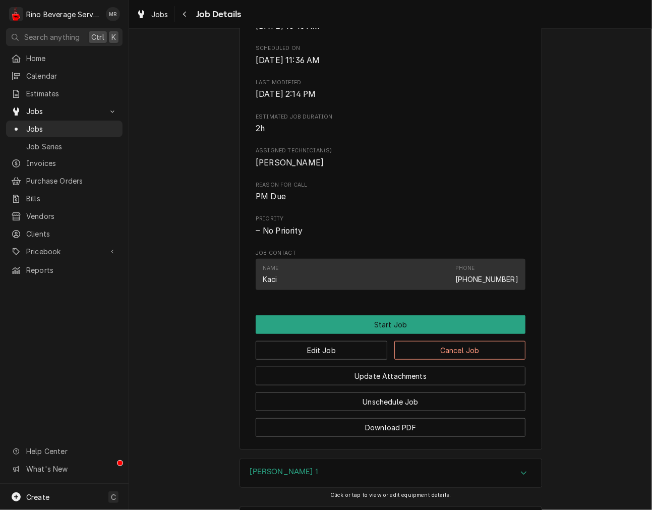
scroll to position [467, 0]
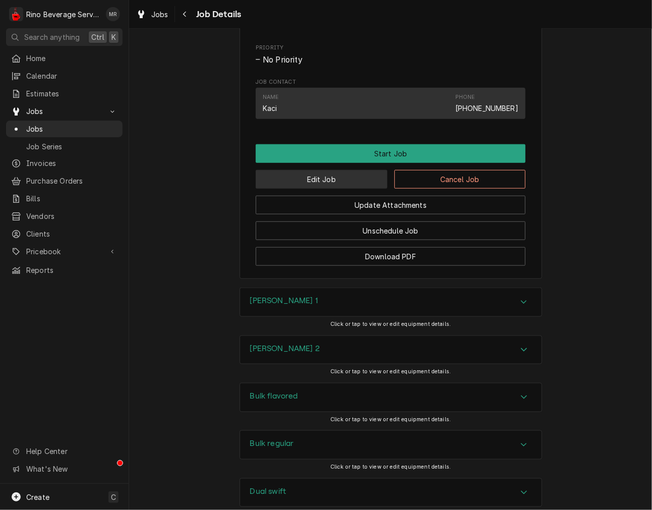
click at [335, 189] on button "Edit Job" at bounding box center [322, 179] width 132 height 19
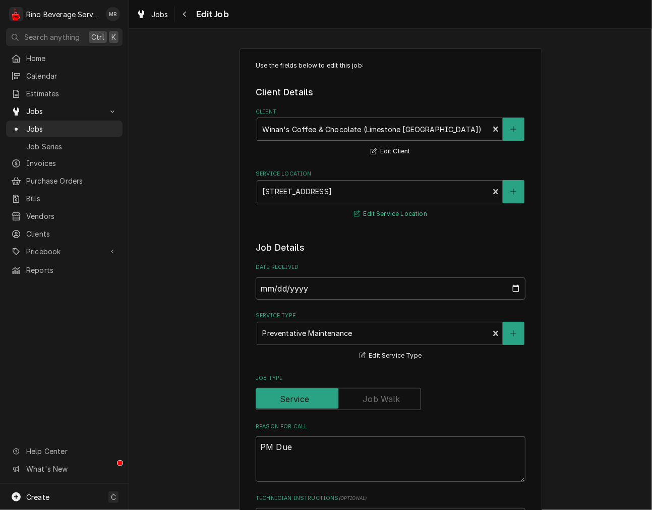
type textarea "x"
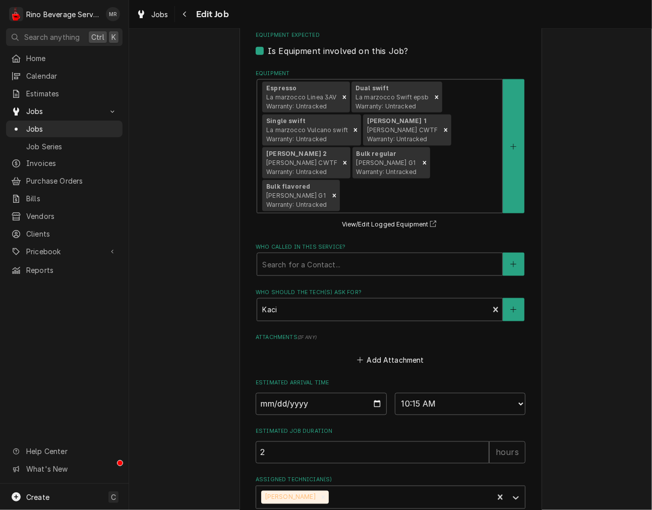
scroll to position [654, 0]
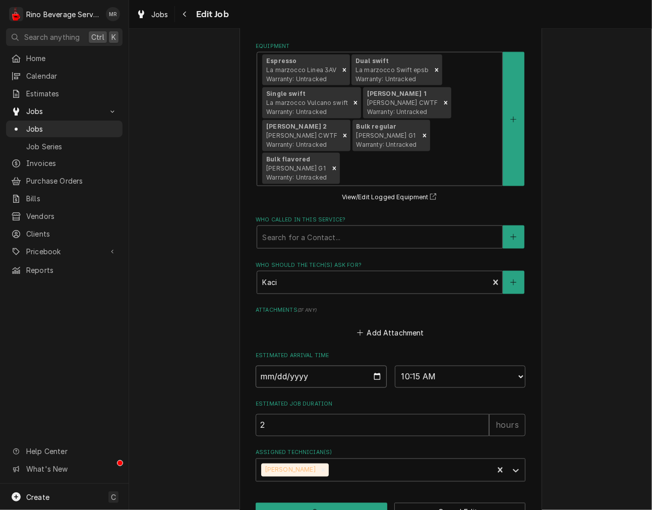
click at [374, 372] on input "[DATE]" at bounding box center [321, 377] width 131 height 22
type input "2025-08-12"
type textarea "x"
drag, startPoint x: 419, startPoint y: 378, endPoint x: 416, endPoint y: 367, distance: 11.9
click at [419, 379] on select "AM / PM 6:00 AM 6:15 AM 6:30 AM 6:45 AM 7:00 AM 7:15 AM 7:30 AM 7:45 AM 8:00 AM…" at bounding box center [460, 377] width 131 height 22
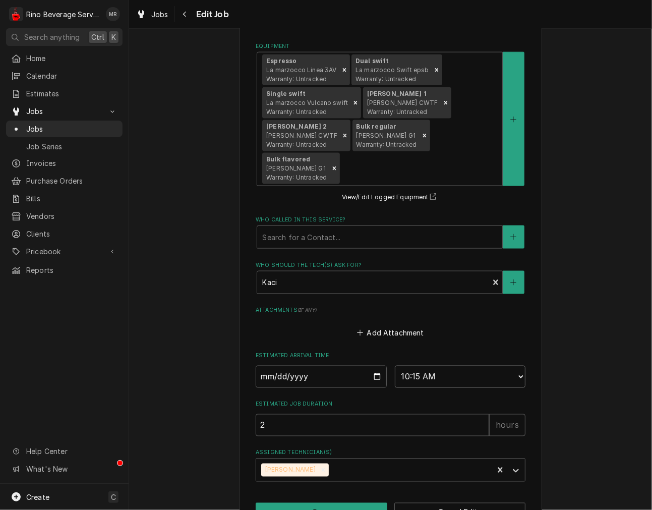
select select "11:00:00"
click at [395, 366] on select "AM / PM 6:00 AM 6:15 AM 6:30 AM 6:45 AM 7:00 AM 7:15 AM 7:30 AM 7:45 AM 8:00 AM…" at bounding box center [460, 377] width 131 height 22
click at [324, 503] on button "Save" at bounding box center [322, 512] width 132 height 19
type textarea "x"
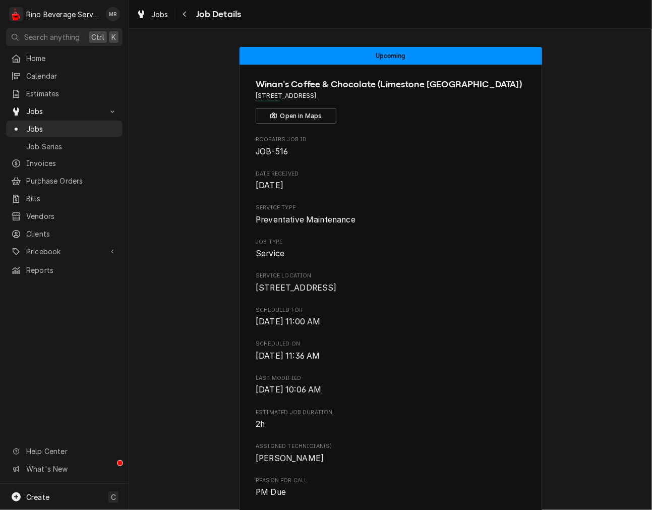
drag, startPoint x: 37, startPoint y: 123, endPoint x: 192, endPoint y: 101, distance: 156.4
click at [37, 124] on span "Jobs" at bounding box center [71, 129] width 91 height 11
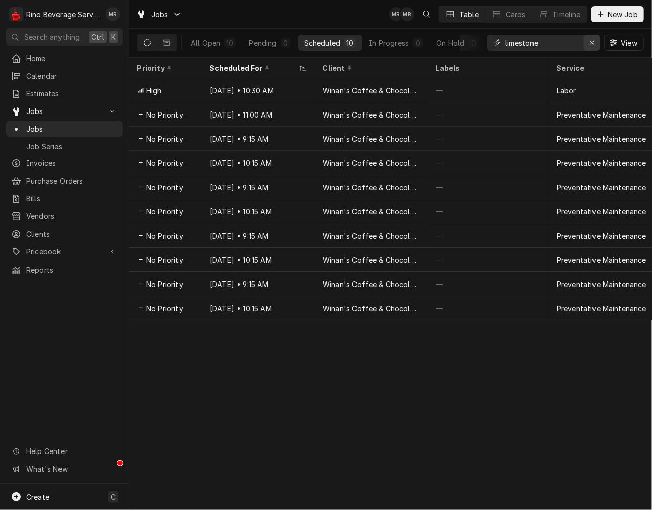
click at [598, 46] on button "Erase input" at bounding box center [592, 43] width 16 height 16
click at [557, 38] on input "Dynamic Content Wrapper" at bounding box center [552, 43] width 95 height 16
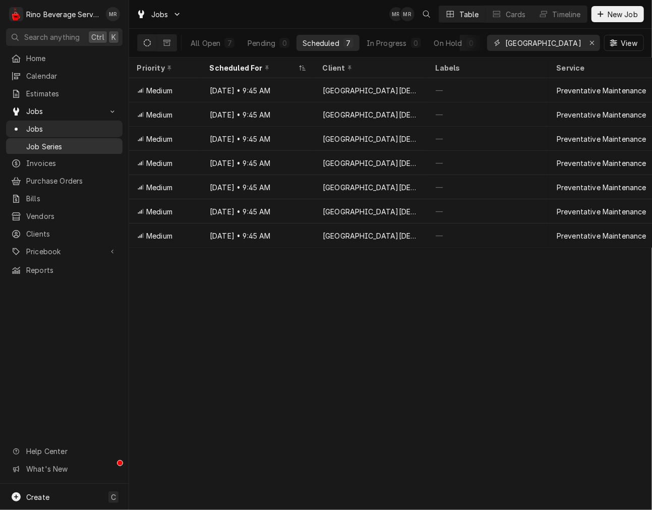
type input "new city"
click at [598, 42] on button "Erase input" at bounding box center [592, 43] width 16 height 16
click at [467, 40] on div "0" at bounding box center [472, 43] width 10 height 10
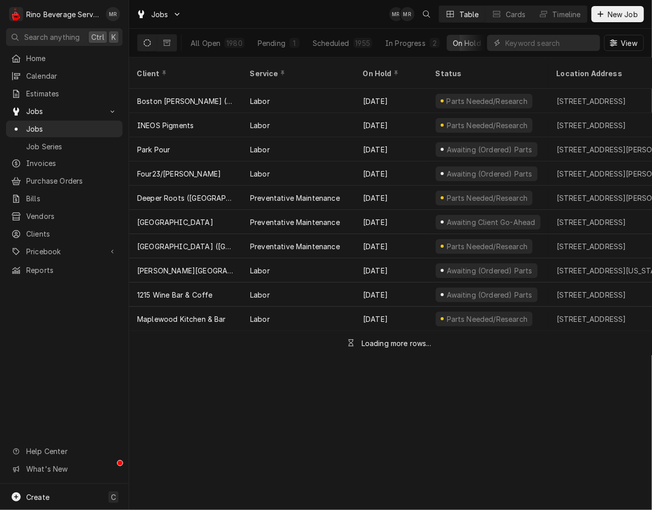
click at [468, 49] on button "On Hold 11" at bounding box center [474, 43] width 54 height 16
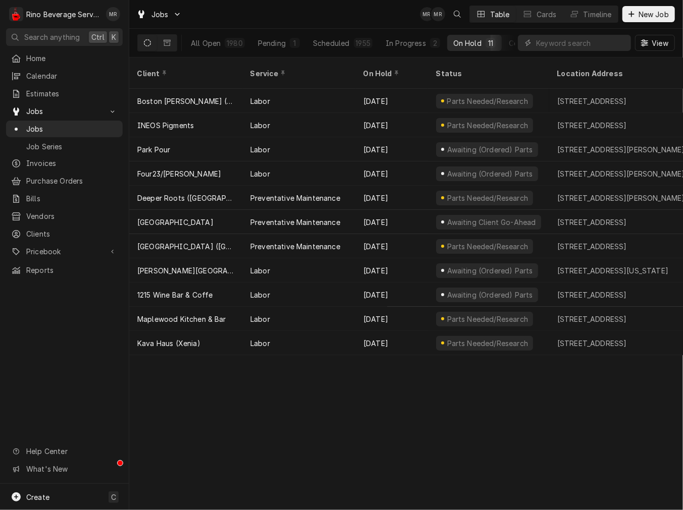
click at [510, 43] on div "Completed" at bounding box center [527, 43] width 38 height 11
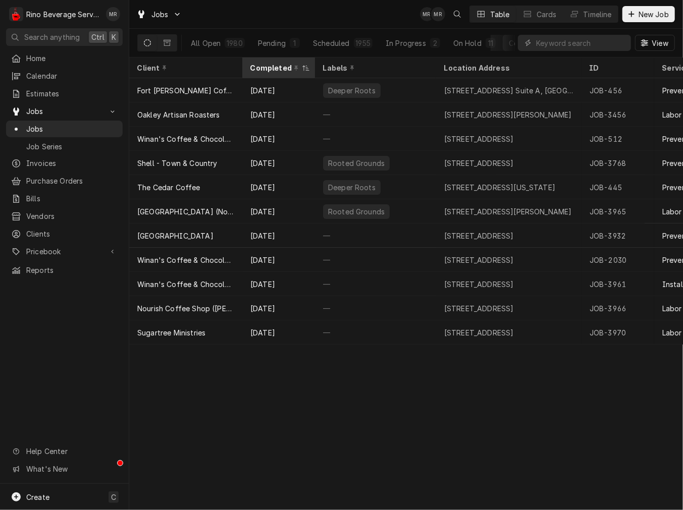
click at [295, 69] on icon "Dynamic Content Wrapper" at bounding box center [297, 68] width 4 height 7
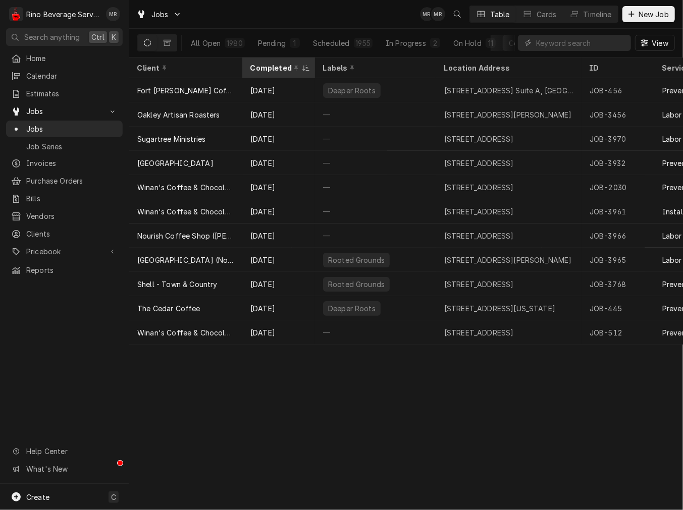
click at [279, 67] on div "Completed" at bounding box center [274, 68] width 49 height 11
click at [279, 67] on div "Completed" at bounding box center [277, 68] width 54 height 11
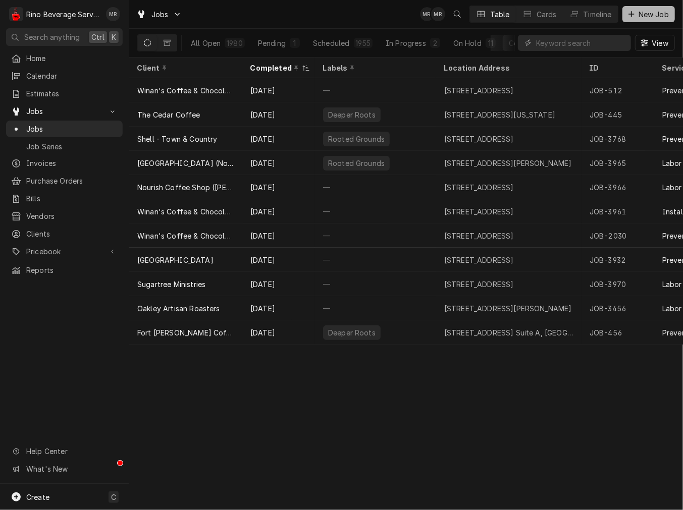
click at [652, 17] on span "New Job" at bounding box center [653, 14] width 34 height 11
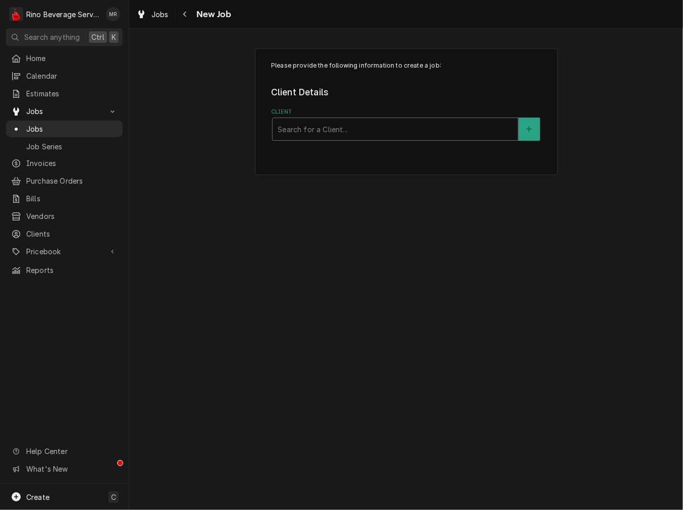
click at [340, 132] on div "Client" at bounding box center [394, 129] width 235 height 18
type input "good s"
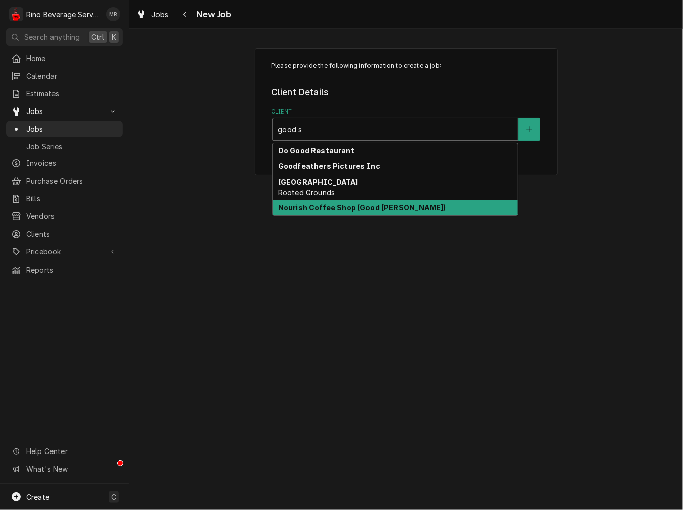
click at [340, 205] on strong "Nourish Coffee Shop (Good Sam)" at bounding box center [361, 207] width 167 height 9
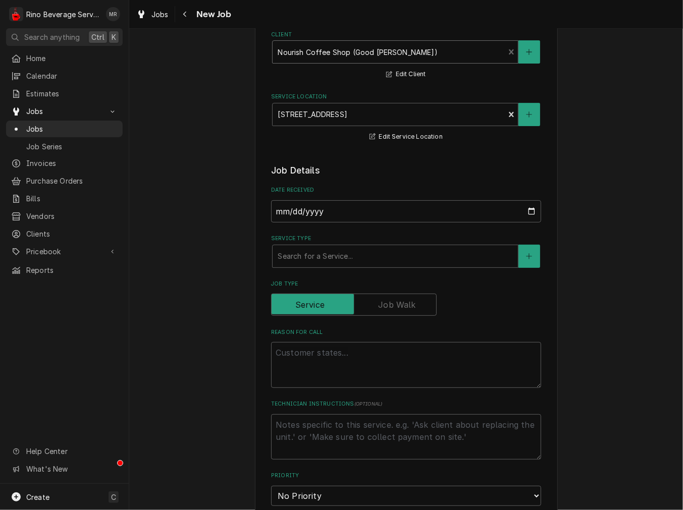
scroll to position [93, 0]
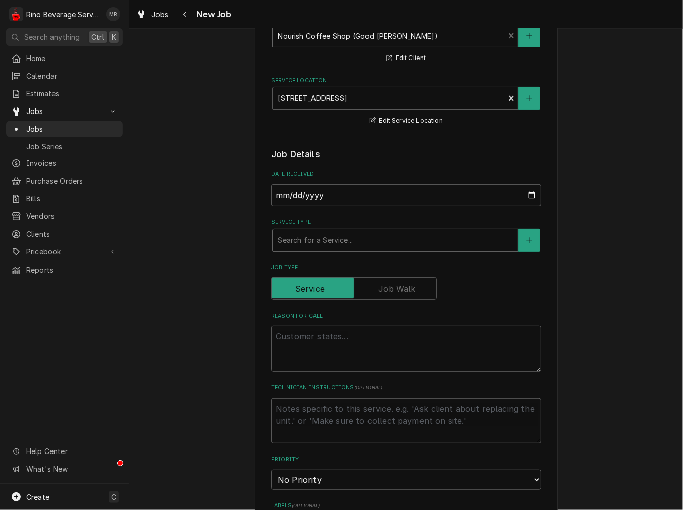
click at [331, 232] on div "Service Type" at bounding box center [394, 240] width 235 height 18
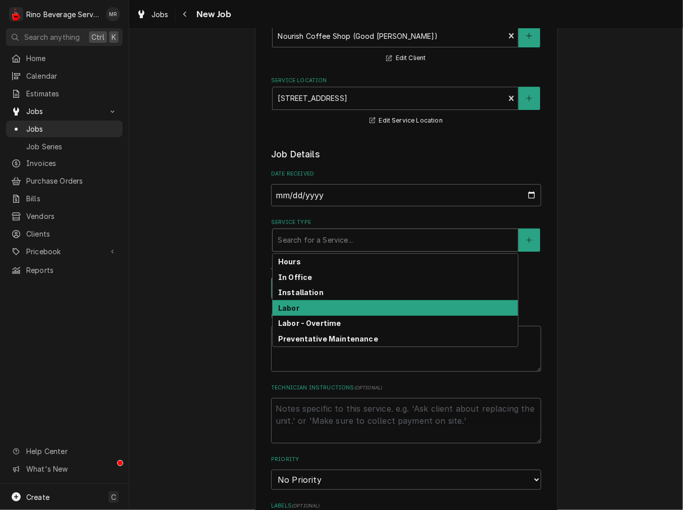
click at [278, 305] on strong "Labor" at bounding box center [288, 308] width 21 height 9
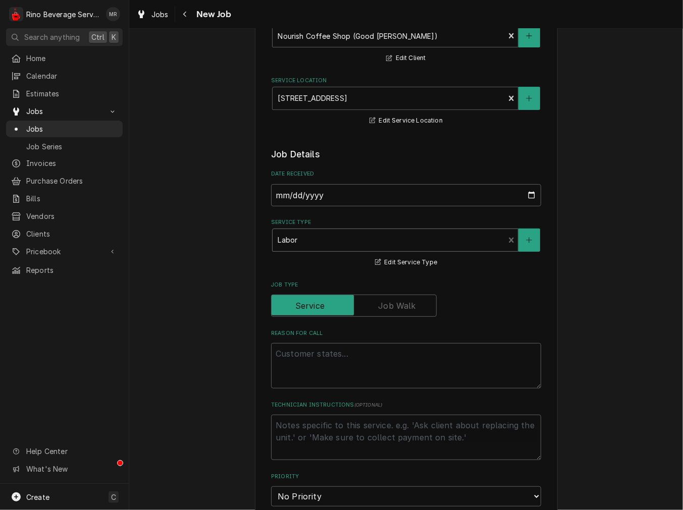
click at [299, 336] on label "Reason For Call" at bounding box center [406, 333] width 270 height 8
click at [299, 343] on textarea "Reason For Call" at bounding box center [406, 365] width 270 height 45
click at [308, 378] on textarea "Reason For Call" at bounding box center [406, 365] width 270 height 45
type textarea "x"
type textarea "d"
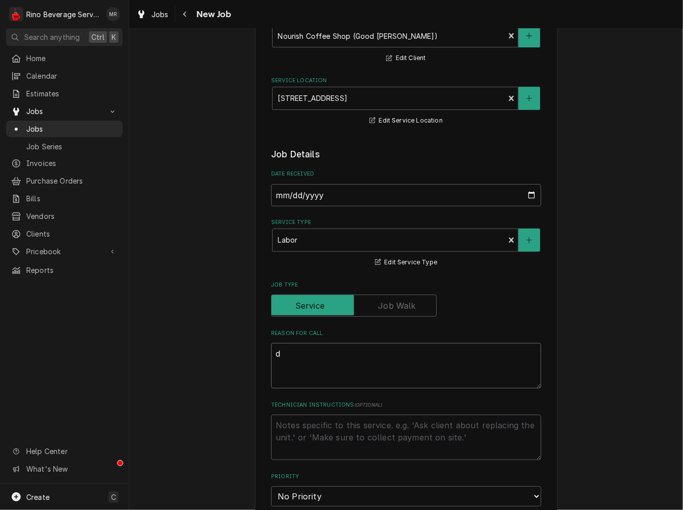
type textarea "x"
type textarea "de"
type textarea "x"
type textarea "dea"
type textarea "x"
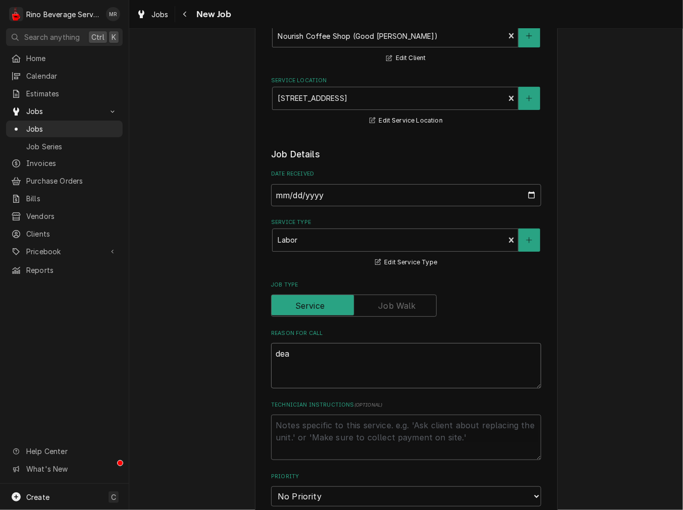
type textarea "deac"
type textarea "x"
type textarea "deacf"
type textarea "x"
type textarea "deacf"
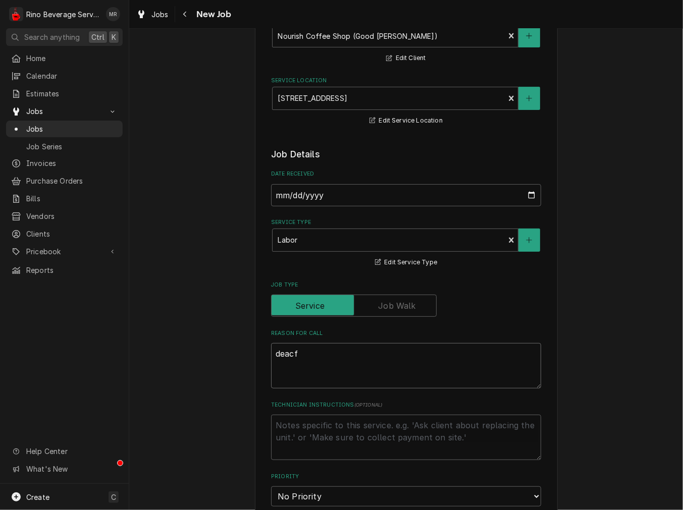
type textarea "x"
type textarea "deacf"
type textarea "x"
type textarea "deac"
type textarea "x"
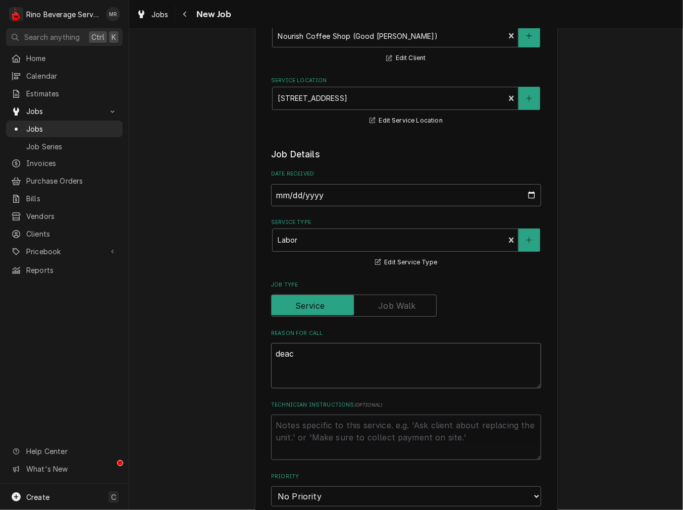
type textarea "dea"
type textarea "x"
type textarea "de"
type textarea "x"
type textarea "dec"
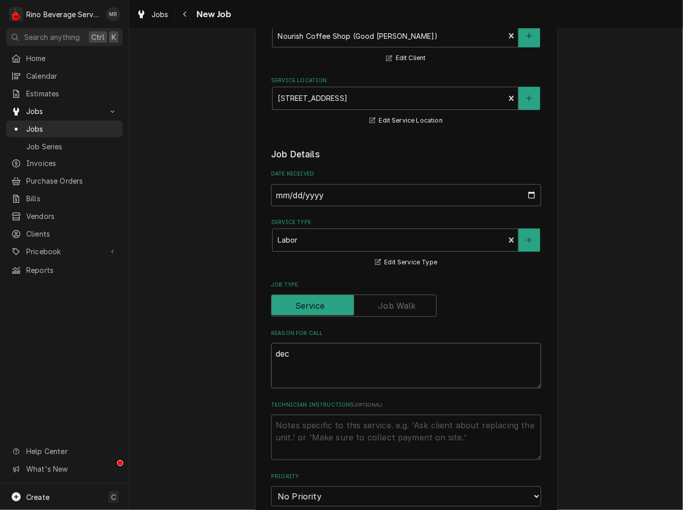
type textarea "x"
type textarea "deca"
type textarea "x"
type textarea "decaf"
type textarea "x"
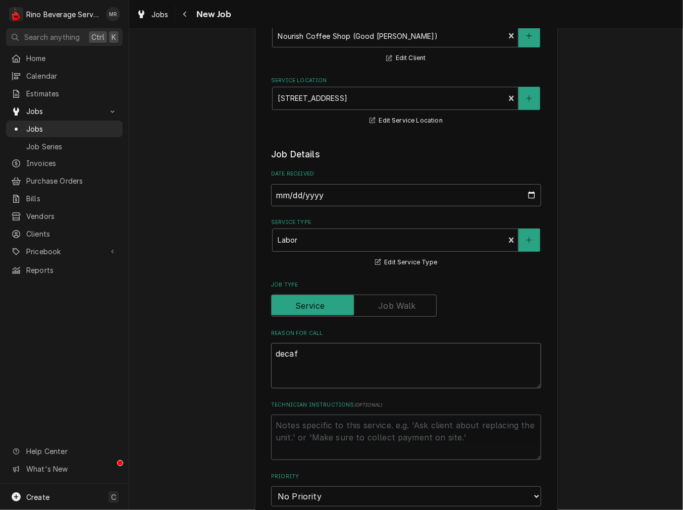
type textarea "decaf"
type textarea "x"
type textarea "decaf h"
type textarea "x"
type textarea "decaf ha"
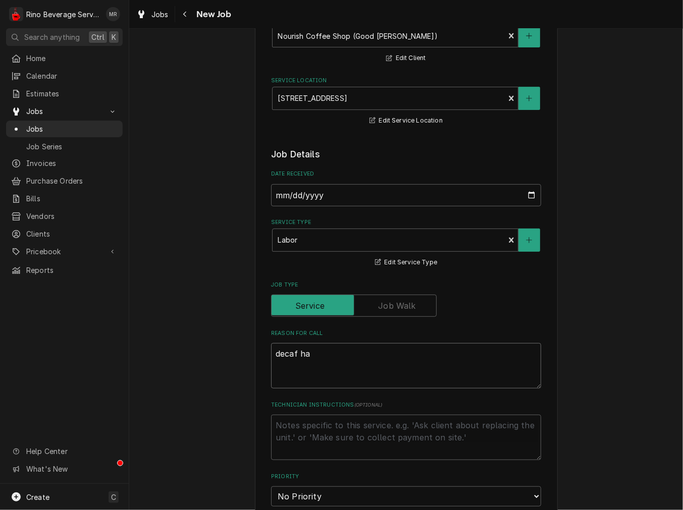
type textarea "x"
type textarea "decaf has"
type textarea "x"
type textarea "decaf has"
type textarea "x"
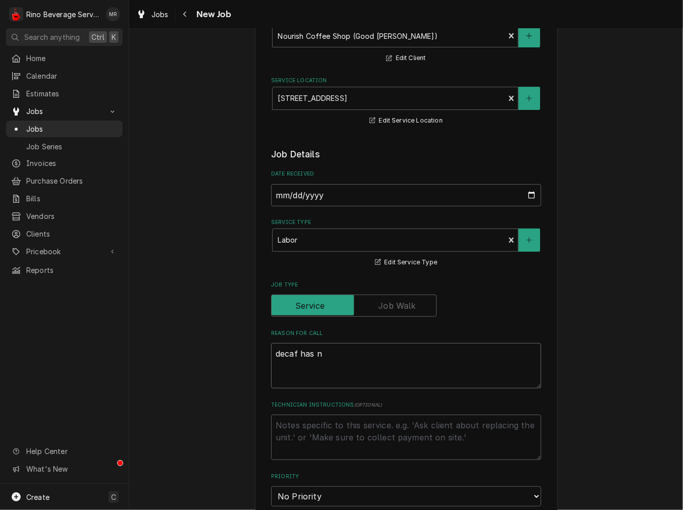
type textarea "decaf has no"
type textarea "x"
type textarea "decaf has nop"
type textarea "x"
type textarea "decaf has no"
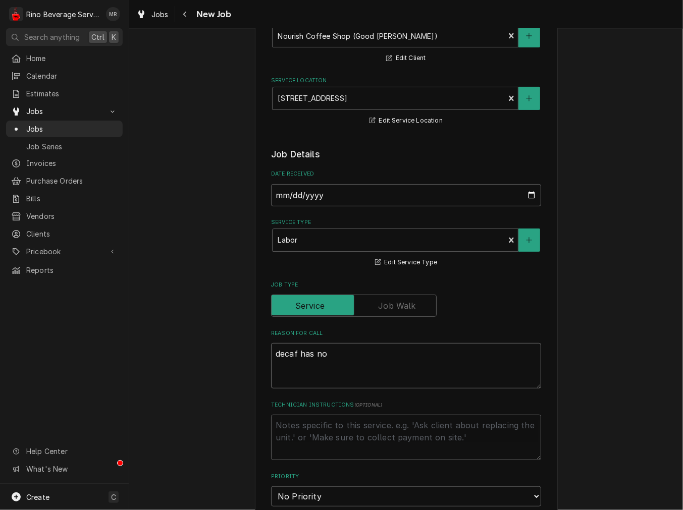
type textarea "x"
type textarea "decaf has n"
type textarea "x"
type textarea "decaf has no"
type textarea "x"
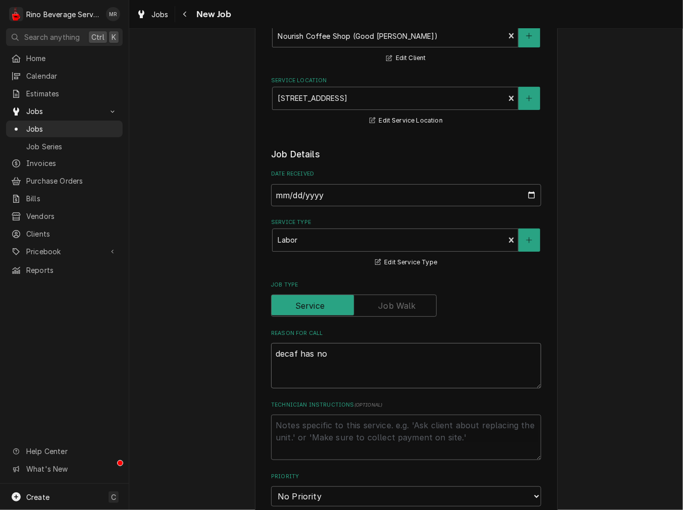
type textarea "decaf has no"
type textarea "x"
type textarea "decaf has no p"
type textarea "x"
type textarea "decaf has no po"
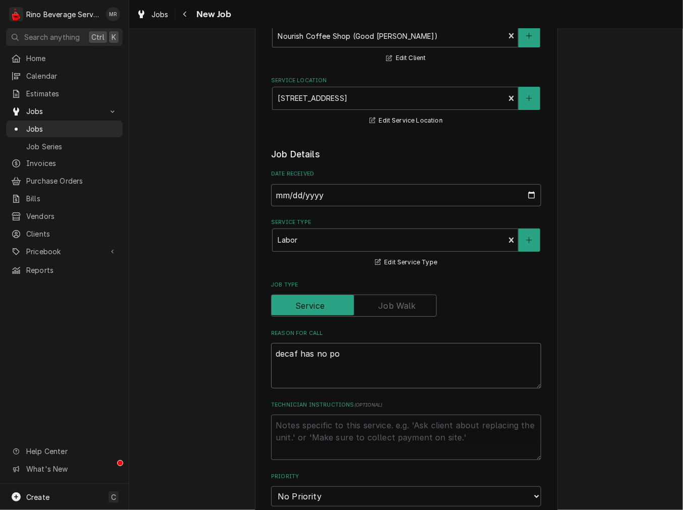
type textarea "x"
type textarea "decaf has no pow"
type textarea "x"
type textarea "decaf has no powe"
type textarea "x"
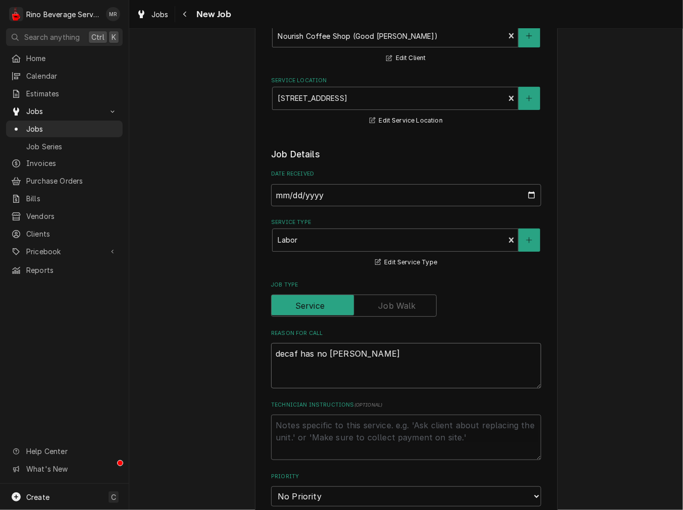
type textarea "decaf has no power"
type textarea "x"
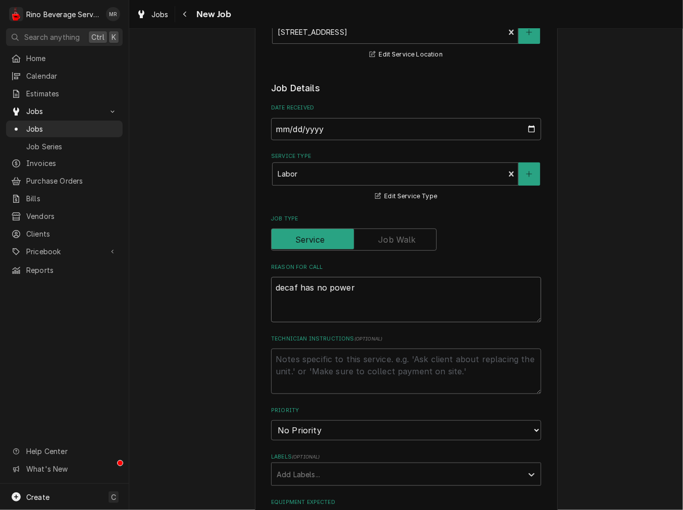
scroll to position [374, 0]
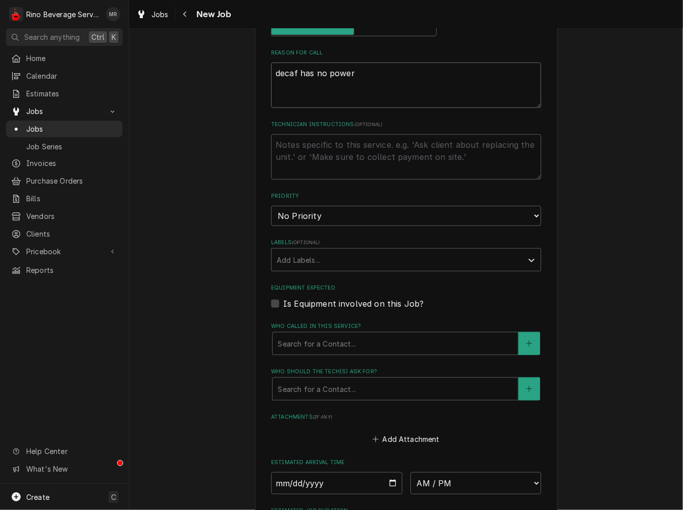
type textarea "decaf has no power"
click at [325, 207] on select "No Priority Urgent High Medium Low" at bounding box center [406, 216] width 270 height 20
select select "2"
click at [271, 206] on select "No Priority Urgent High Medium Low" at bounding box center [406, 216] width 270 height 20
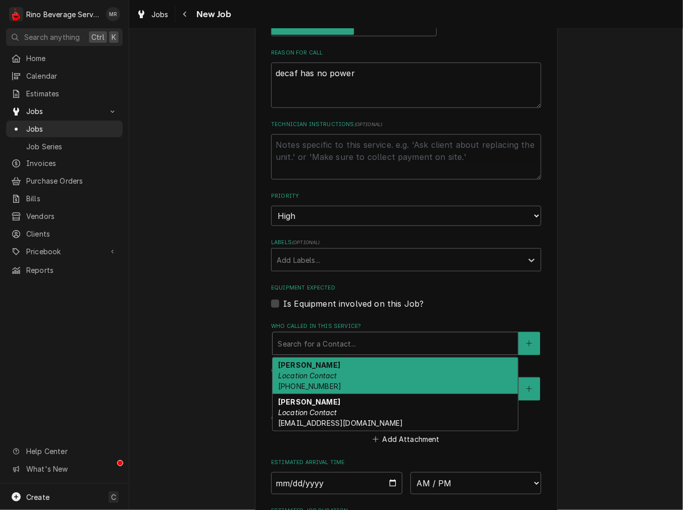
click at [327, 346] on div "Who called in this service?" at bounding box center [394, 343] width 235 height 18
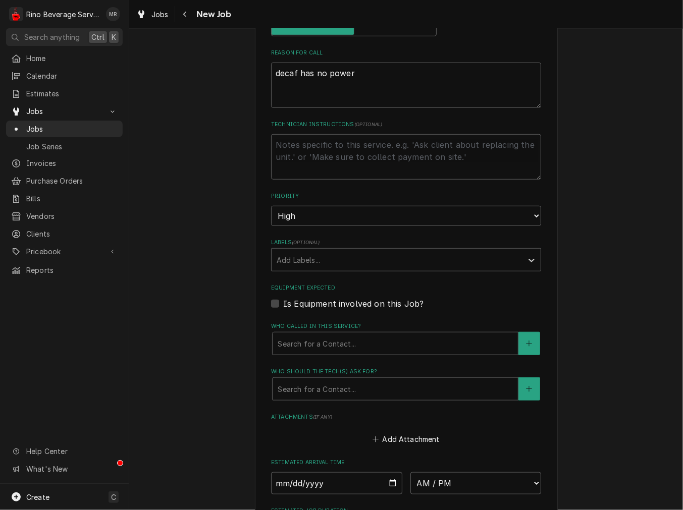
click at [220, 365] on div "Please provide the following information to create a job: Client Details Client…" at bounding box center [405, 171] width 553 height 1010
drag, startPoint x: 342, startPoint y: 342, endPoint x: 340, endPoint y: 347, distance: 5.3
click at [341, 344] on div "Who called in this service?" at bounding box center [394, 343] width 235 height 18
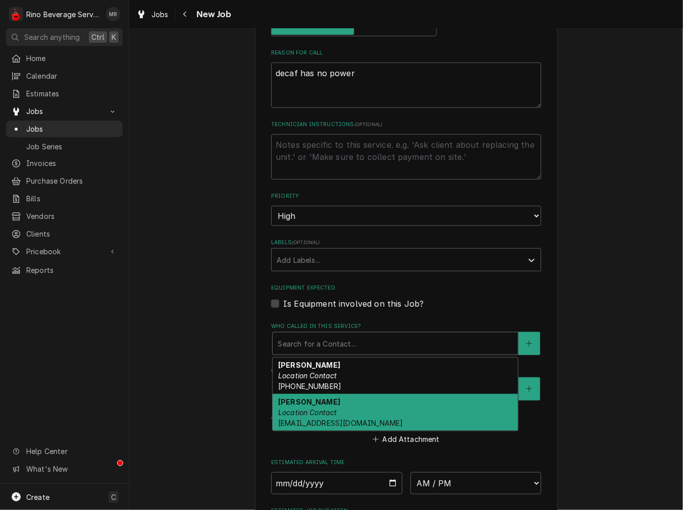
click at [315, 415] on em "Location Contact" at bounding box center [307, 412] width 59 height 9
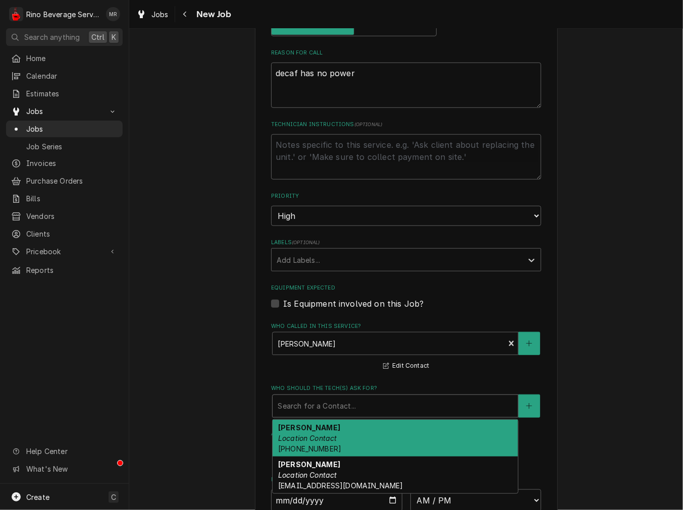
click at [330, 397] on div "Who should the tech(s) ask for?" at bounding box center [394, 406] width 235 height 18
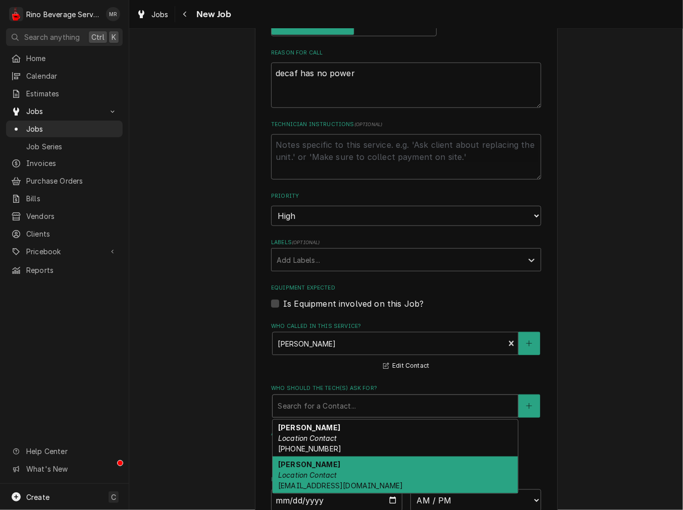
click at [318, 481] on span "jkaeser@josephbeth.com" at bounding box center [340, 485] width 125 height 9
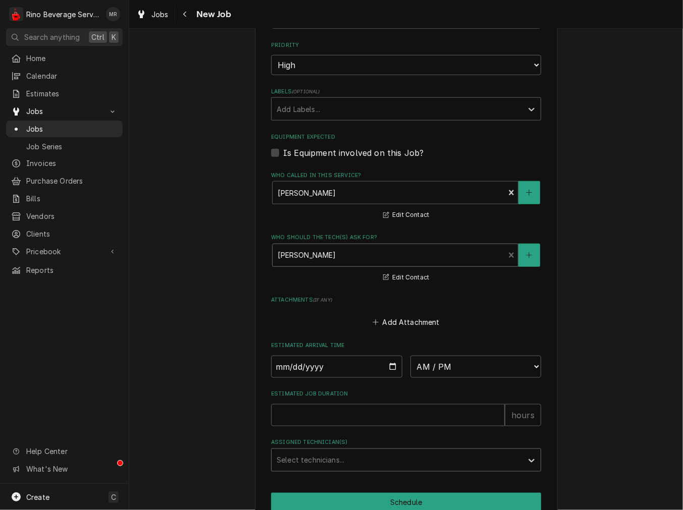
scroll to position [560, 0]
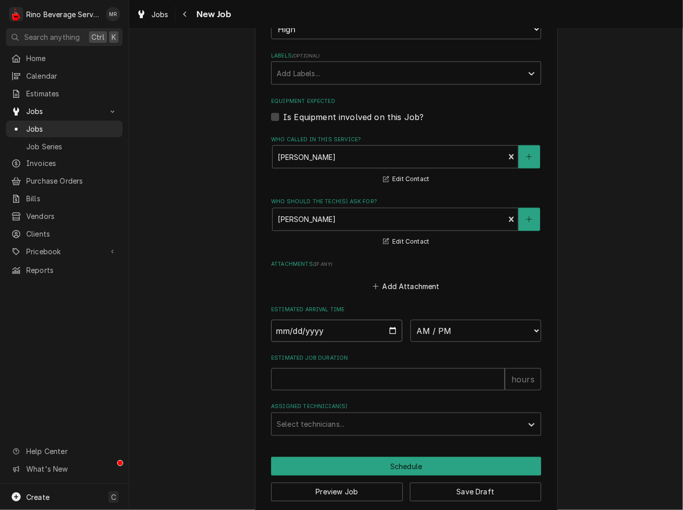
click at [383, 333] on input "Date" at bounding box center [336, 331] width 131 height 22
type textarea "x"
type input "2025-08-11"
type textarea "x"
drag, startPoint x: 479, startPoint y: 333, endPoint x: 473, endPoint y: 334, distance: 6.1
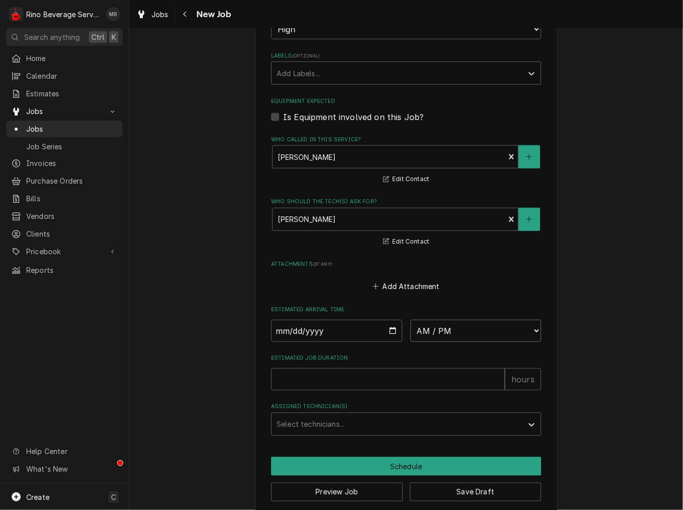
click at [479, 333] on select "AM / PM 6:00 AM 6:15 AM 6:30 AM 6:45 AM 7:00 AM 7:15 AM 7:30 AM 7:45 AM 8:00 AM…" at bounding box center [475, 331] width 131 height 22
select select "11:00:00"
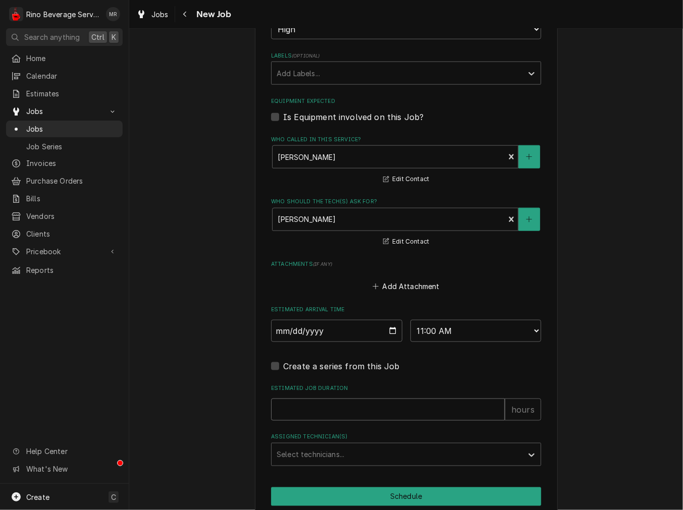
click at [346, 399] on input "Estimated Job Duration" at bounding box center [388, 410] width 234 height 22
type textarea "x"
type input "2"
type textarea "x"
type input "2"
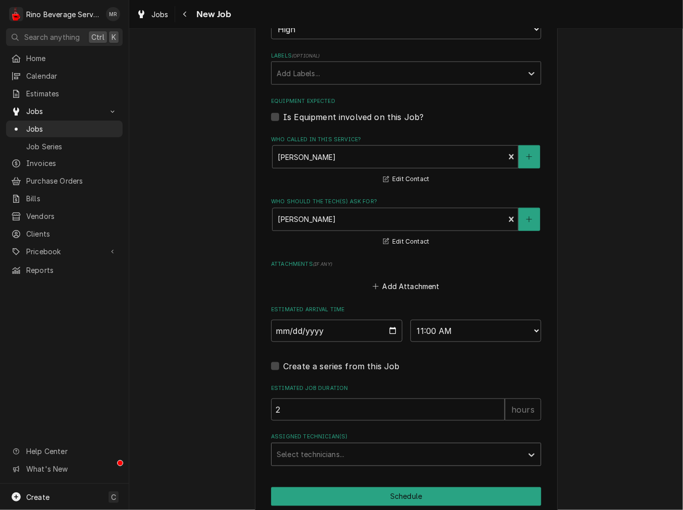
drag, startPoint x: 339, startPoint y: 452, endPoint x: 330, endPoint y: 462, distance: 12.8
click at [339, 452] on div "Assigned Technician(s)" at bounding box center [396, 454] width 241 height 18
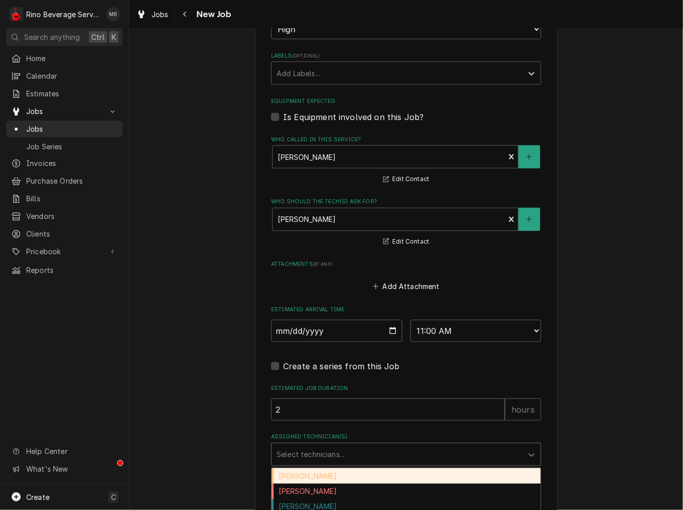
click at [303, 480] on div "Damon Rinehart" at bounding box center [405, 476] width 269 height 16
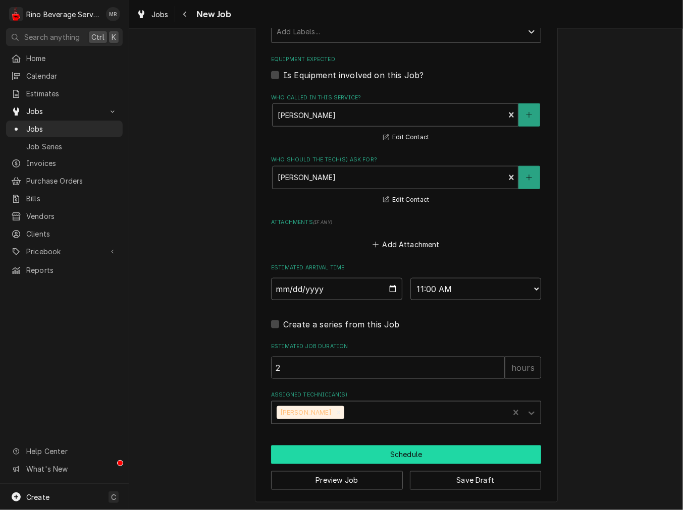
click at [355, 451] on button "Schedule" at bounding box center [406, 454] width 270 height 19
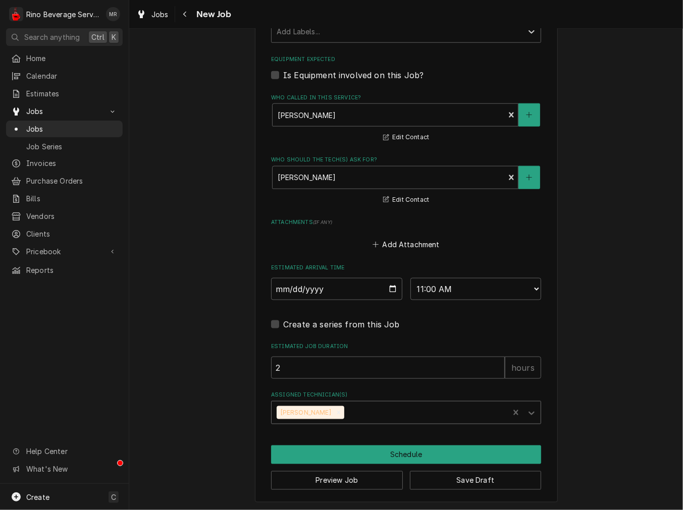
scroll to position [593, 0]
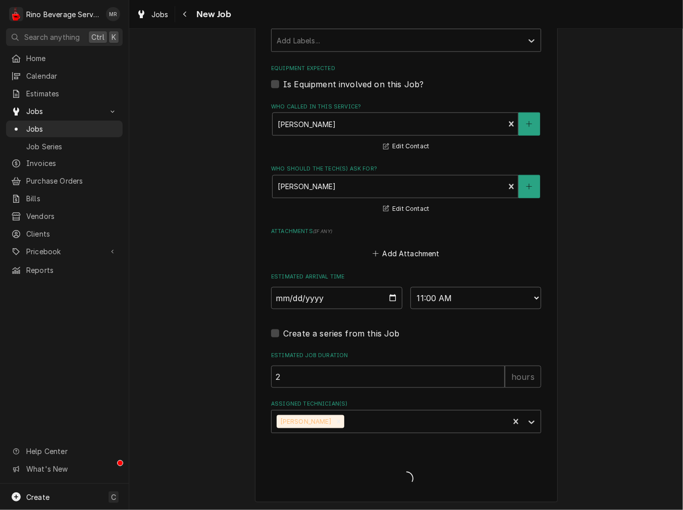
type textarea "x"
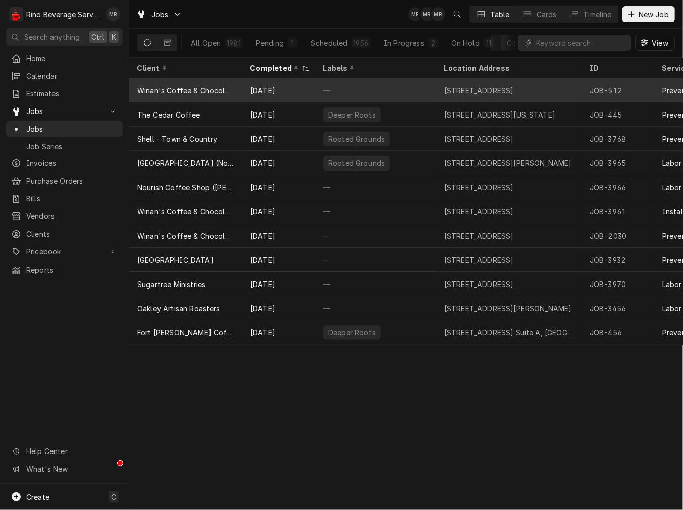
click at [365, 91] on div "—" at bounding box center [375, 90] width 121 height 24
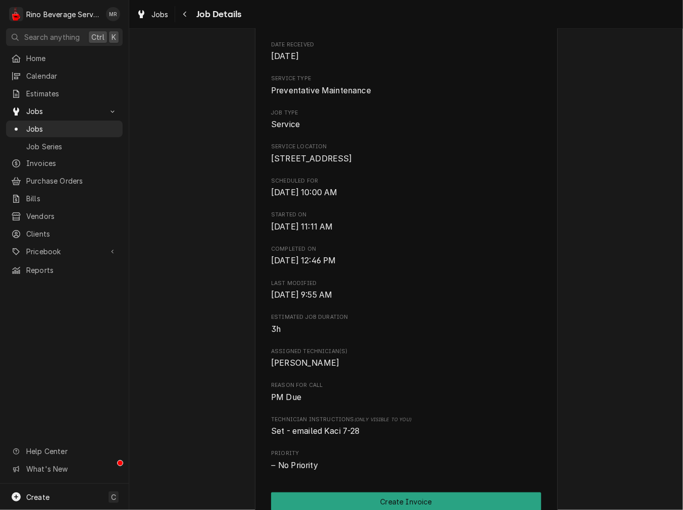
scroll to position [187, 0]
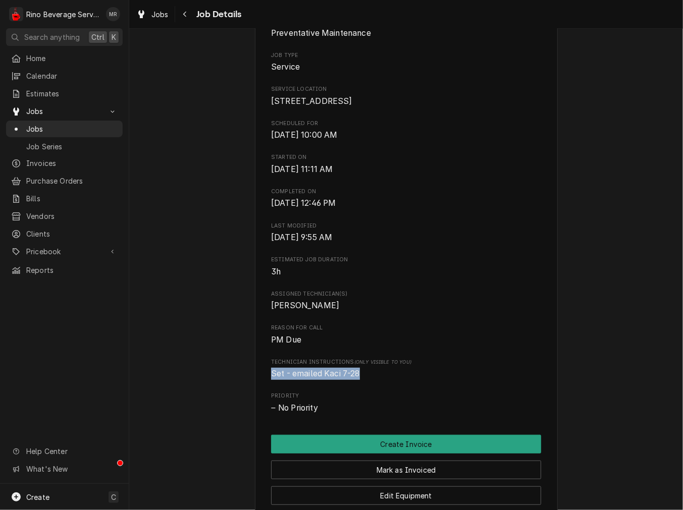
drag, startPoint x: 370, startPoint y: 389, endPoint x: 268, endPoint y: 352, distance: 108.5
click at [243, 375] on div "Completed and Uninvoiced Winan's Coffee & Chocolate (Piqua Factory Store) [STRE…" at bounding box center [405, 254] width 553 height 803
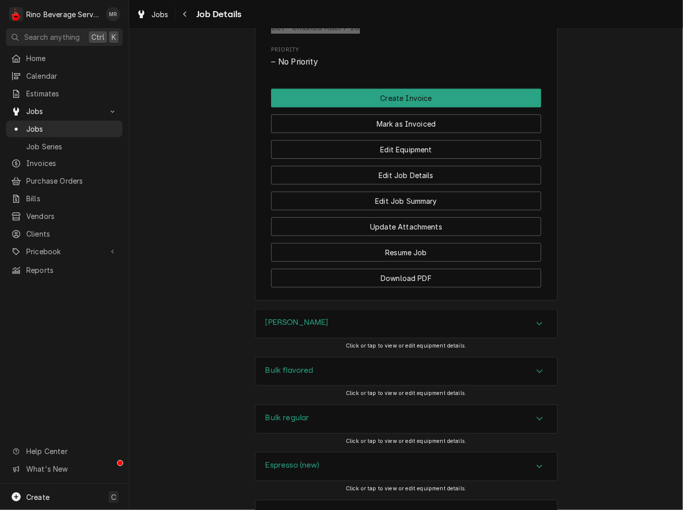
scroll to position [560, 0]
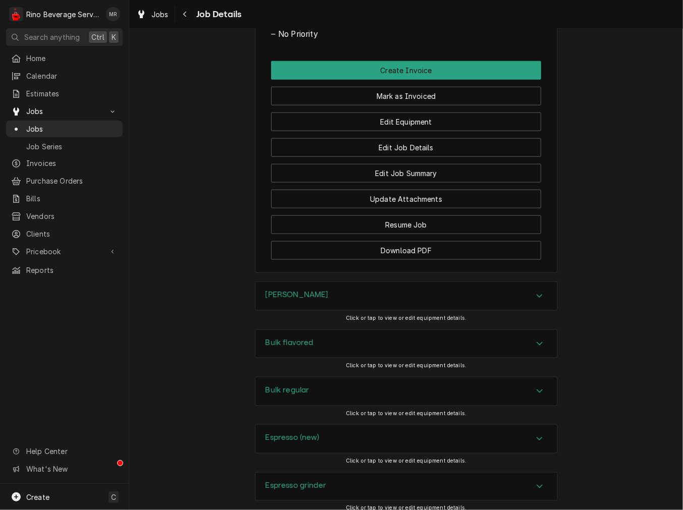
click at [290, 310] on div "[PERSON_NAME]" at bounding box center [406, 296] width 302 height 28
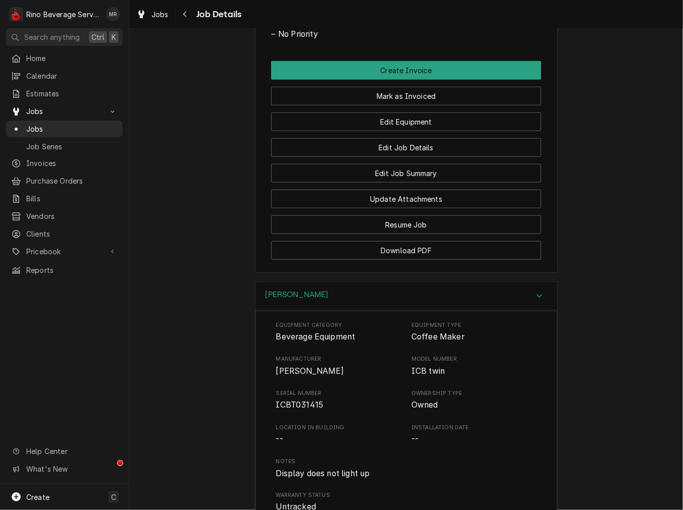
click at [296, 424] on div "Equipment Category Beverage Equipment Equipment Type Coffee Maker Manufacturer …" at bounding box center [406, 417] width 260 height 192
click at [297, 410] on span "ICBT031415" at bounding box center [299, 405] width 47 height 10
click at [301, 410] on span "ICBT031415" at bounding box center [299, 405] width 47 height 10
click at [302, 410] on span "ICBT031415" at bounding box center [299, 405] width 47 height 10
click at [318, 311] on div "[PERSON_NAME]" at bounding box center [406, 296] width 302 height 29
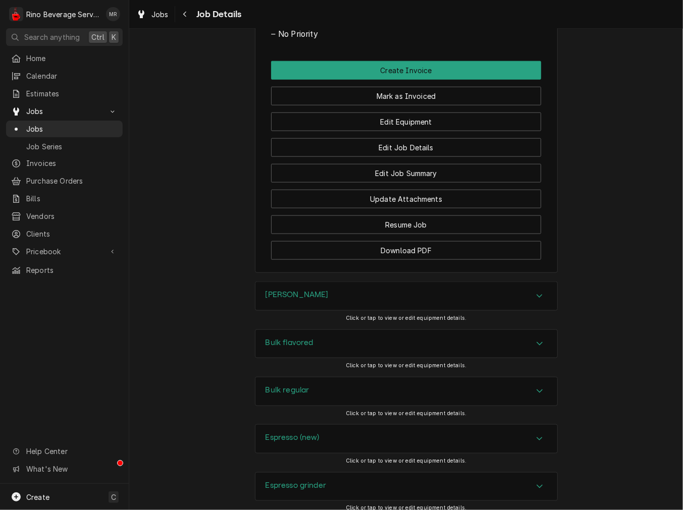
click at [308, 358] on div "Bulk flavored" at bounding box center [406, 344] width 302 height 28
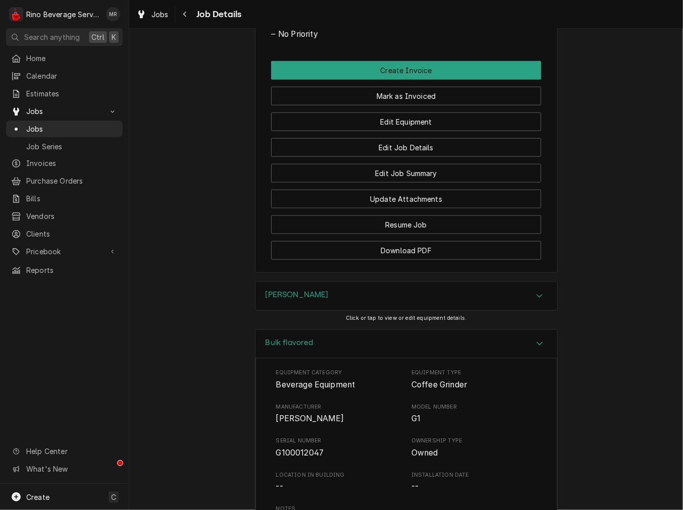
click at [293, 458] on span "G100012047" at bounding box center [300, 453] width 48 height 10
click at [376, 345] on div "Bulk flavored" at bounding box center [406, 344] width 302 height 29
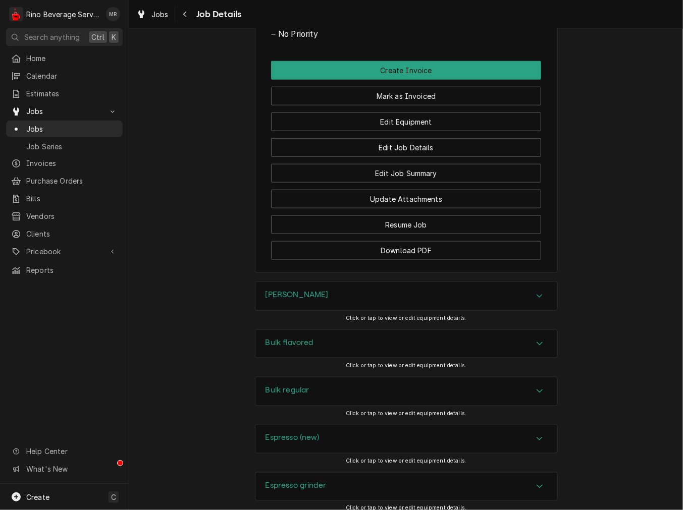
click at [308, 406] on div "Bulk regular" at bounding box center [406, 391] width 302 height 28
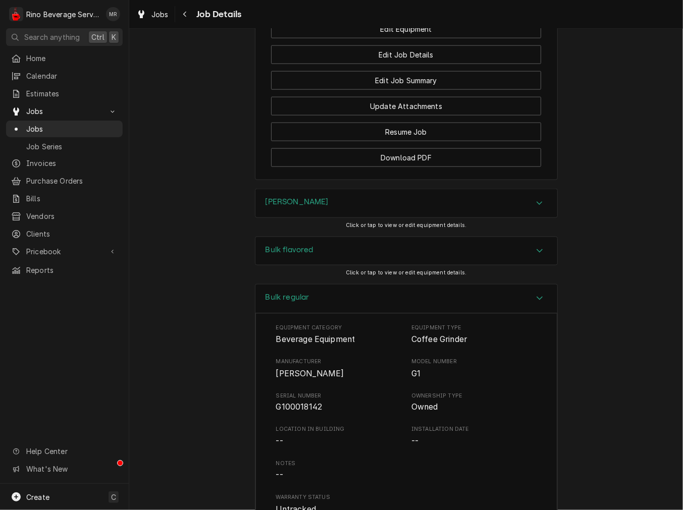
scroll to position [747, 0]
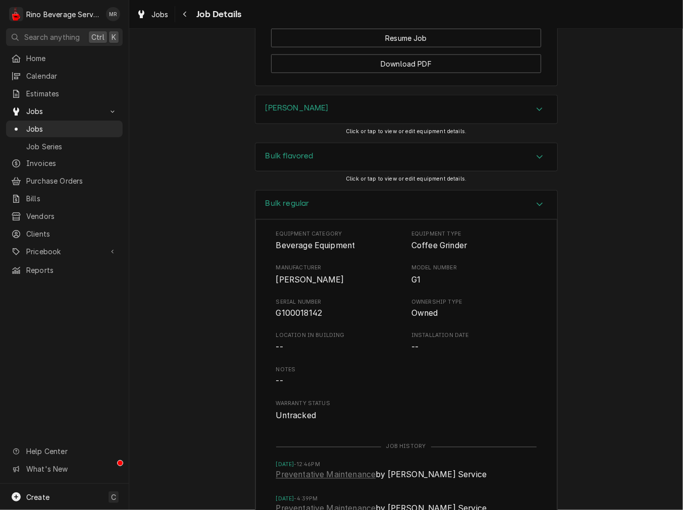
click at [284, 318] on span "G100018142" at bounding box center [299, 314] width 46 height 10
click at [264, 219] on div "Bulk regular" at bounding box center [406, 205] width 302 height 29
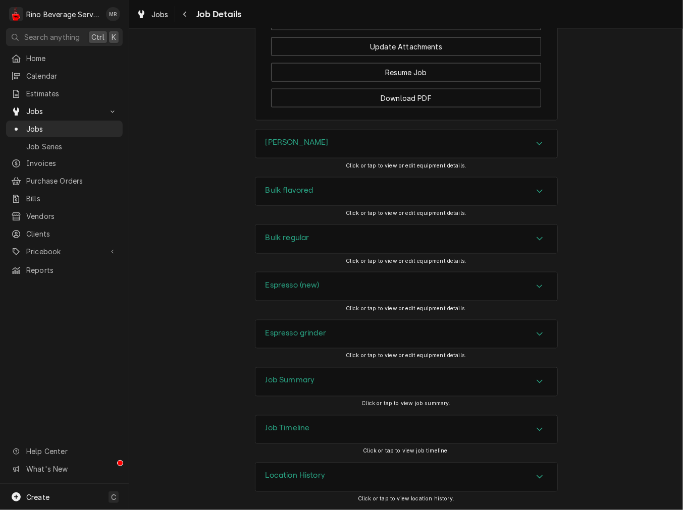
scroll to position [726, 0]
click at [283, 286] on h3 "Espresso (new)" at bounding box center [292, 285] width 54 height 10
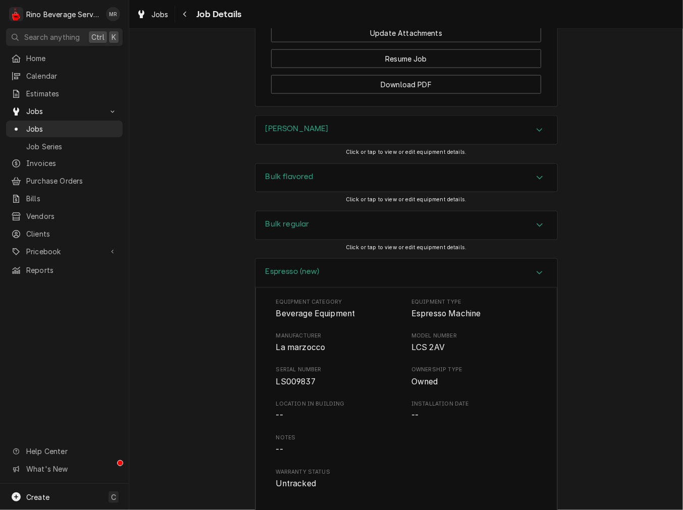
click at [286, 387] on span "LS009837" at bounding box center [295, 382] width 39 height 10
drag, startPoint x: 287, startPoint y: 392, endPoint x: 291, endPoint y: 398, distance: 6.5
click at [291, 387] on span "LS009837" at bounding box center [295, 382] width 39 height 10
click at [335, 288] on div "Espresso (new)" at bounding box center [406, 273] width 302 height 29
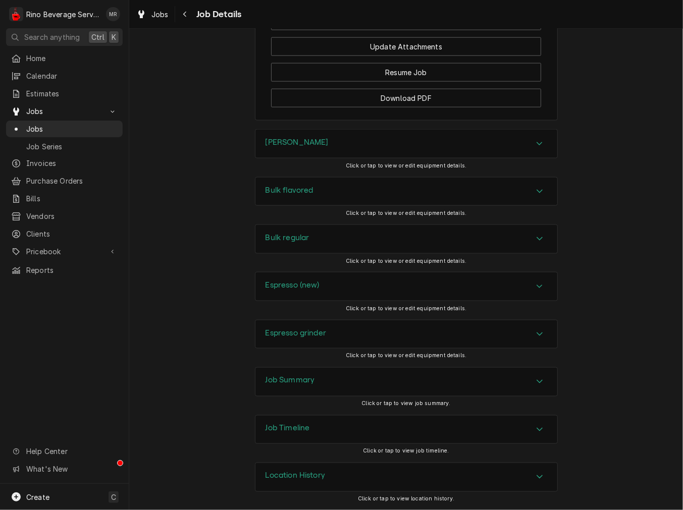
click at [321, 323] on div "Espresso grinder" at bounding box center [406, 334] width 302 height 28
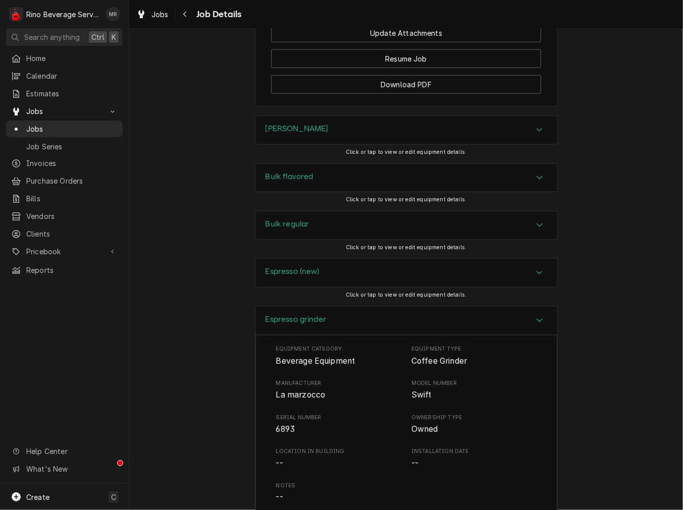
click at [304, 400] on span "La marzocco" at bounding box center [300, 395] width 49 height 10
click at [276, 434] on span "6893" at bounding box center [285, 430] width 19 height 10
click at [447, 335] on div "Espresso grinder" at bounding box center [406, 321] width 302 height 29
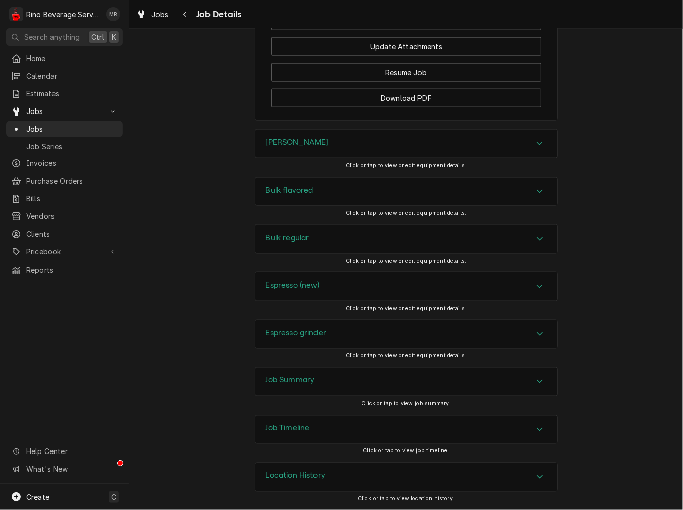
click at [415, 376] on div "Job Summary" at bounding box center [406, 382] width 302 height 28
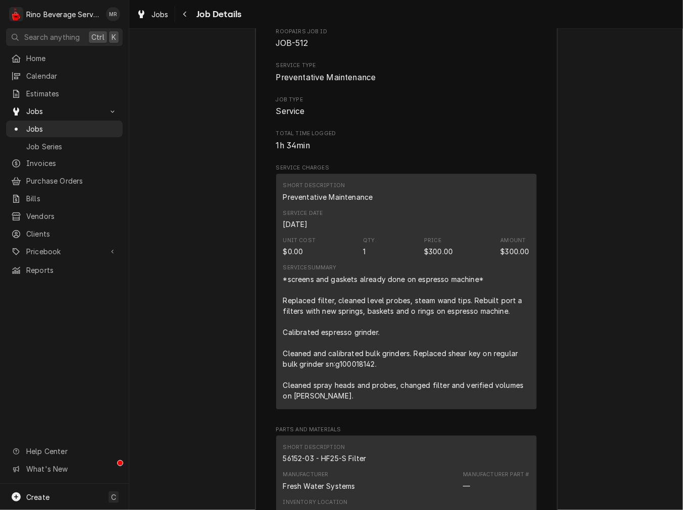
scroll to position [1194, 0]
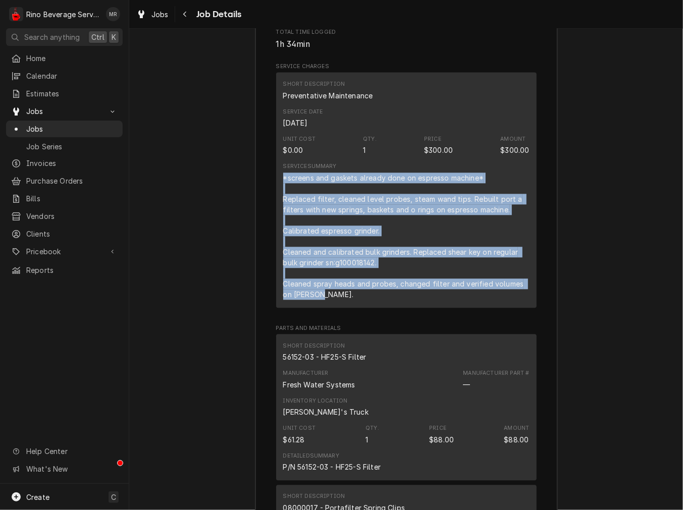
drag, startPoint x: 347, startPoint y: 315, endPoint x: 274, endPoint y: 188, distance: 146.9
click at [276, 188] on div "Short Description Preventative Maintenance Service Date Aug 6, 2025 Unit Cost $…" at bounding box center [406, 189] width 260 height 235
copy div "*screens and gaskets already done on espresso machine* Replaced filter, cleaned…"
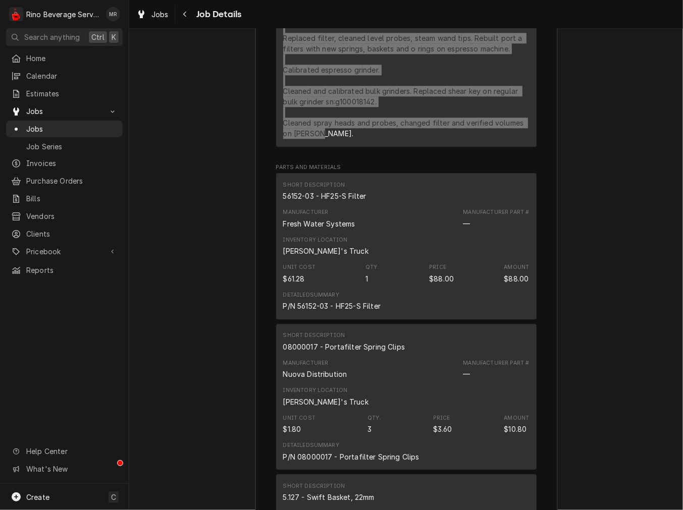
scroll to position [1287, 0]
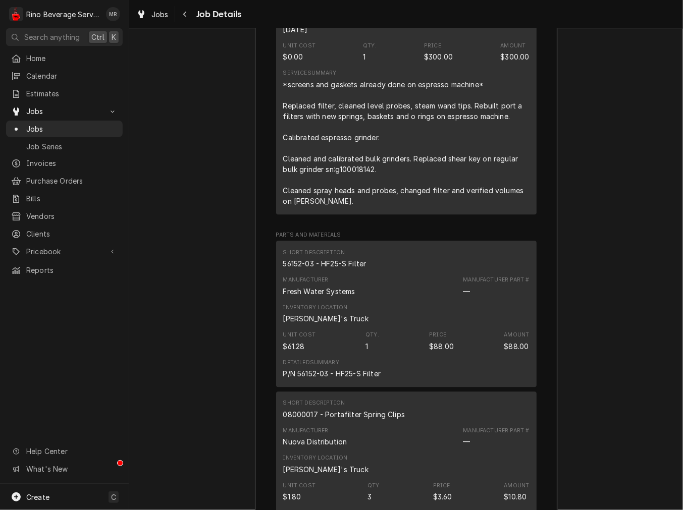
click at [323, 269] on div "56152-03 - HF25-S Filter" at bounding box center [324, 263] width 83 height 11
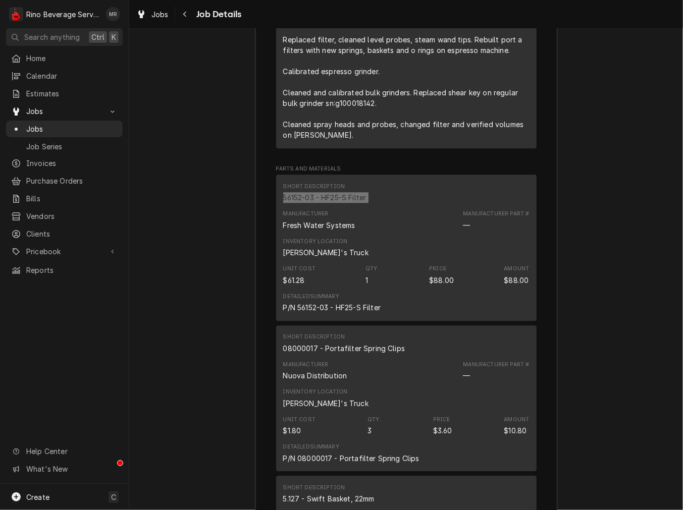
scroll to position [1380, 0]
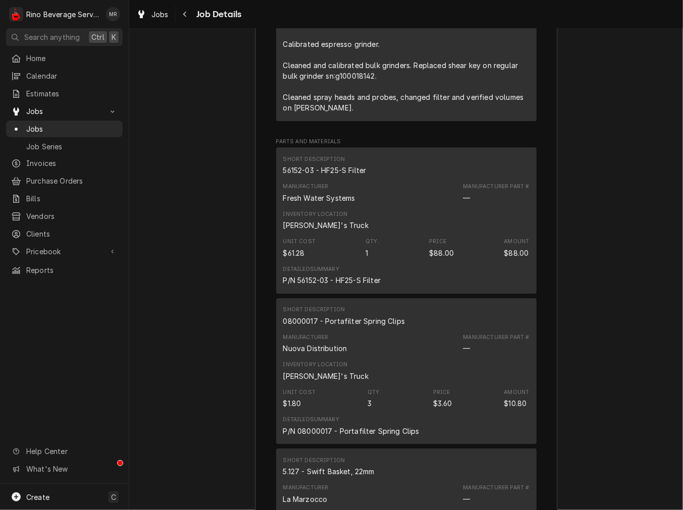
click at [319, 326] on div "08000017 - Portafilter Spring Clips" at bounding box center [344, 321] width 122 height 11
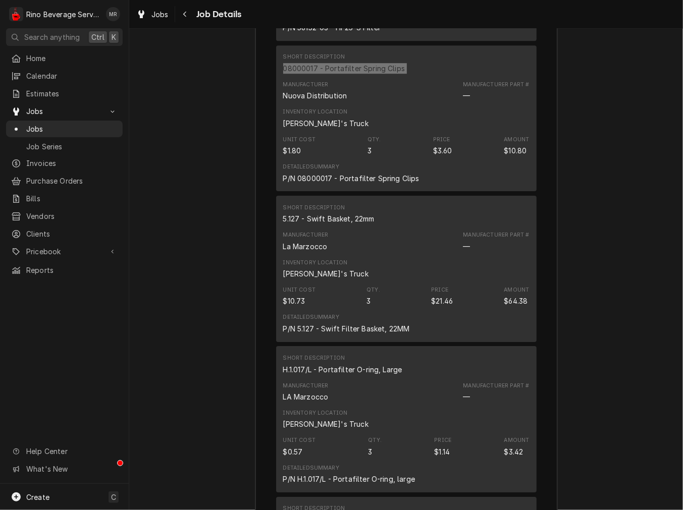
scroll to position [1661, 0]
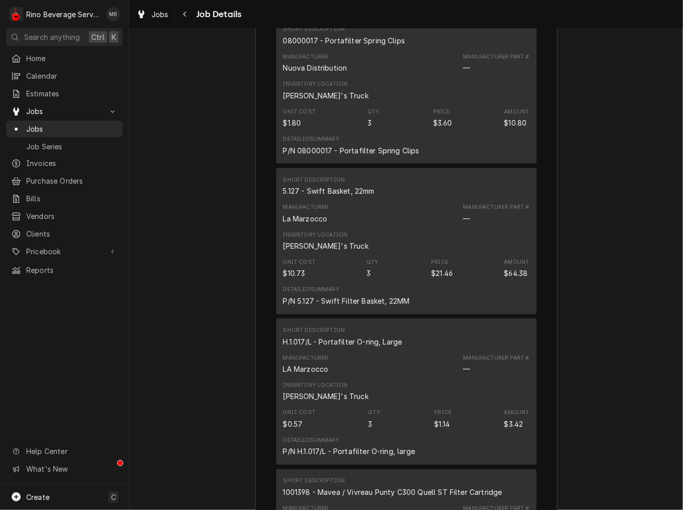
click at [323, 196] on div "5.127 - Swift Basket, 22mm" at bounding box center [328, 191] width 91 height 11
click at [334, 196] on div "5.127 - Swift Basket, 22mm" at bounding box center [328, 191] width 91 height 11
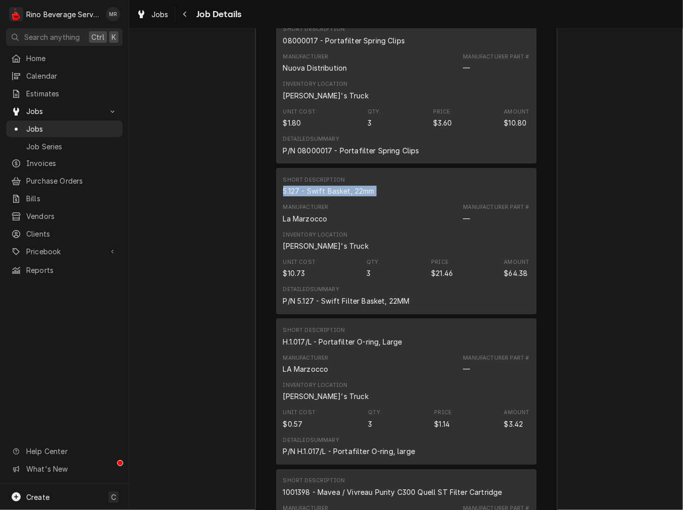
click at [334, 196] on div "5.127 - Swift Basket, 22mm" at bounding box center [328, 191] width 91 height 11
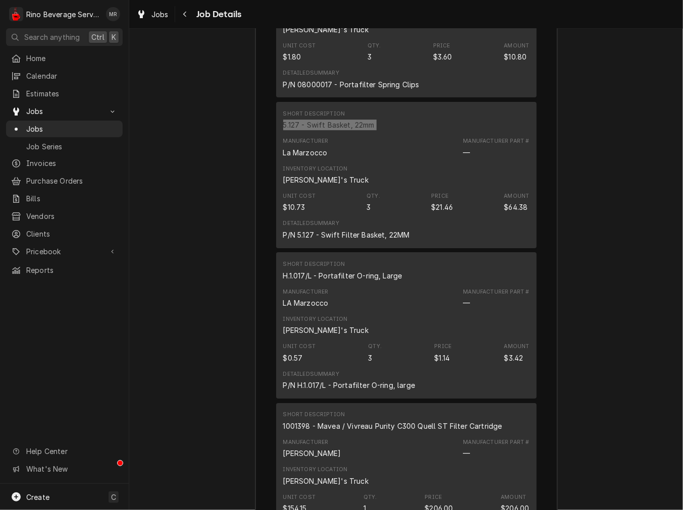
scroll to position [1754, 0]
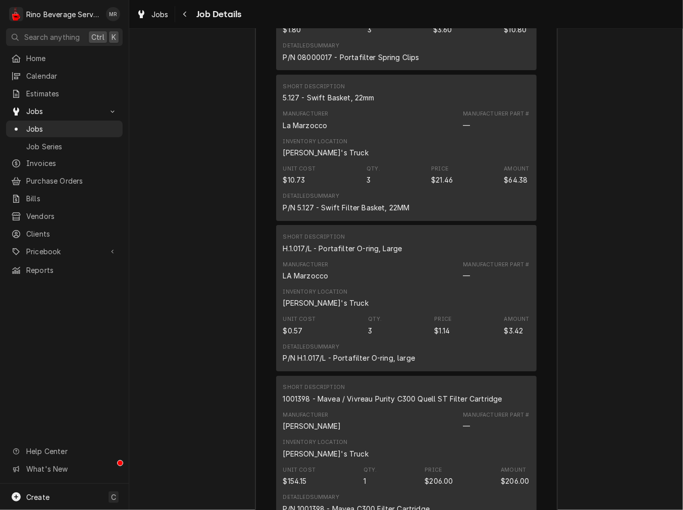
click at [325, 254] on div "H.1.017/L - Portafilter O-ring, Large" at bounding box center [342, 248] width 119 height 11
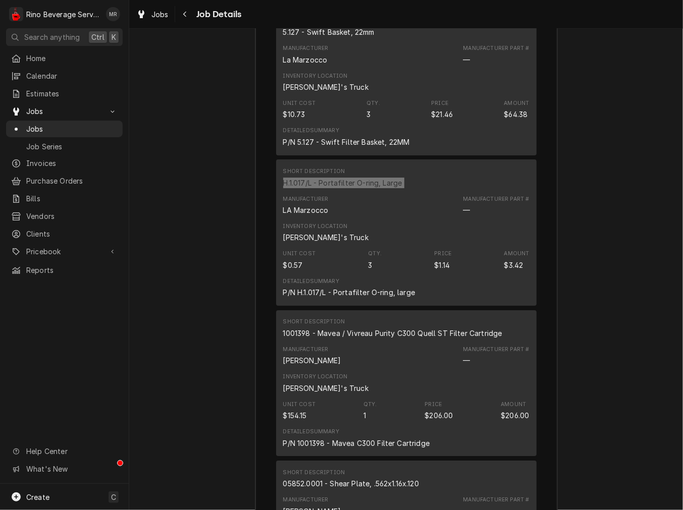
scroll to position [1847, 0]
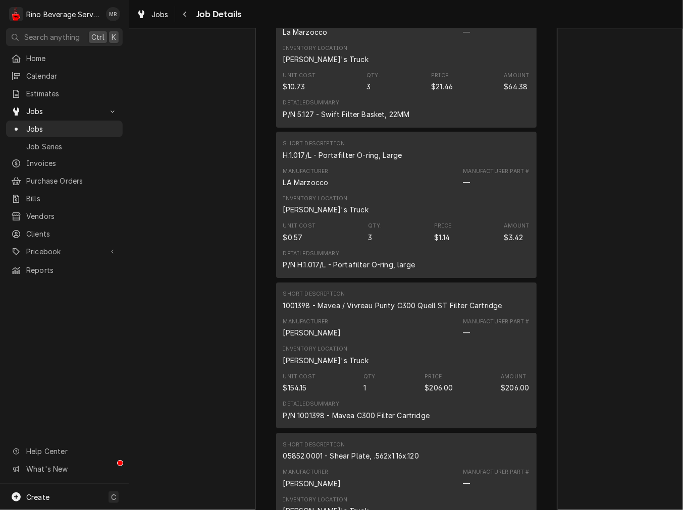
click at [352, 311] on div "1001398 - Mavea / Vivreau Purity C300 Quell ST Filter Cartridge" at bounding box center [392, 305] width 219 height 11
click at [371, 310] on div "Short Description 1001398 - Mavea / Vivreau Purity C300 Quell ST Filter Cartrid…" at bounding box center [392, 300] width 219 height 20
click at [372, 311] on div "1001398 - Mavea / Vivreau Purity C300 Quell ST Filter Cartridge" at bounding box center [392, 305] width 219 height 11
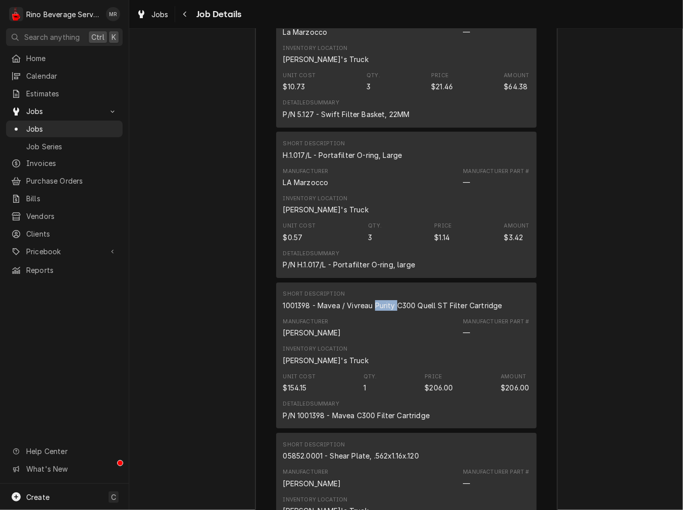
click at [372, 311] on div "1001398 - Mavea / Vivreau Purity C300 Quell ST Filter Cartridge" at bounding box center [392, 305] width 219 height 11
drag, startPoint x: 374, startPoint y: 318, endPoint x: 342, endPoint y: 317, distance: 31.8
click at [342, 311] on div "1001398 - Mavea / Vivreau Purity C300 Quell ST Filter Cartridge" at bounding box center [392, 305] width 219 height 11
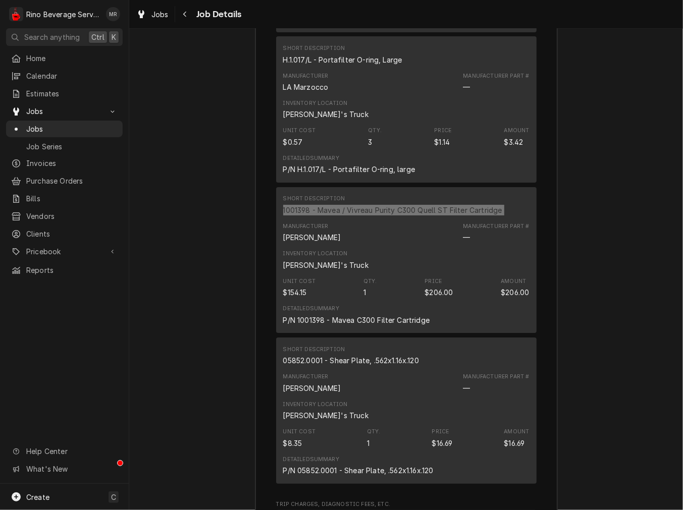
scroll to position [2127, 0]
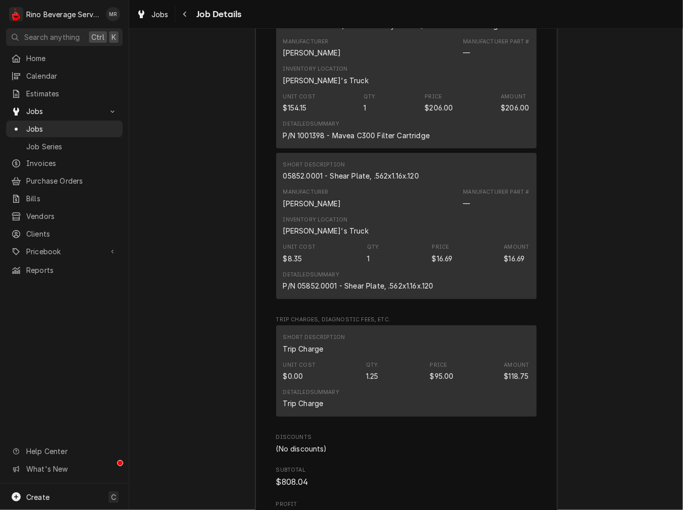
click at [352, 181] on div "05852.0001 - Shear Plate, .562x1.16x.120" at bounding box center [351, 176] width 136 height 11
drag, startPoint x: 310, startPoint y: 173, endPoint x: 387, endPoint y: 189, distance: 79.3
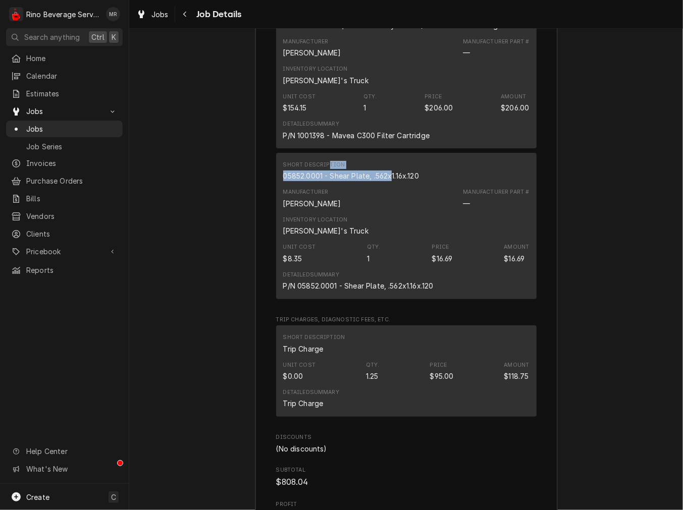
click at [387, 181] on div "Short Description 05852.0001 - Shear Plate, .562x1.16x.120" at bounding box center [351, 171] width 136 height 20
click at [387, 181] on div "05852.0001 - Shear Plate, .562x1.16x.120" at bounding box center [351, 176] width 136 height 11
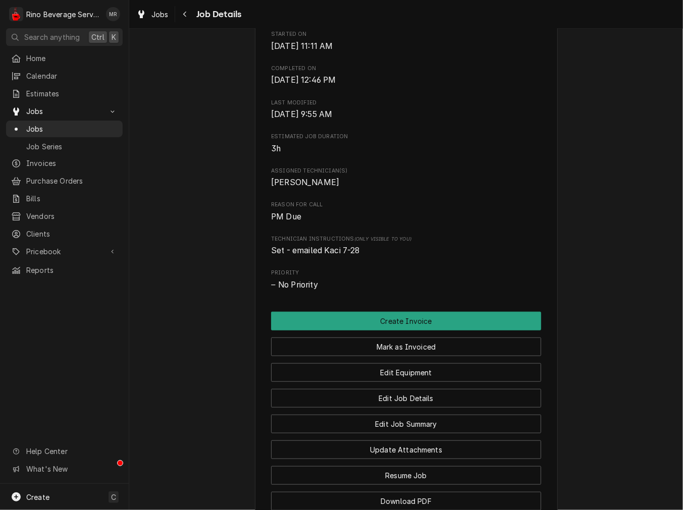
scroll to position [259, 0]
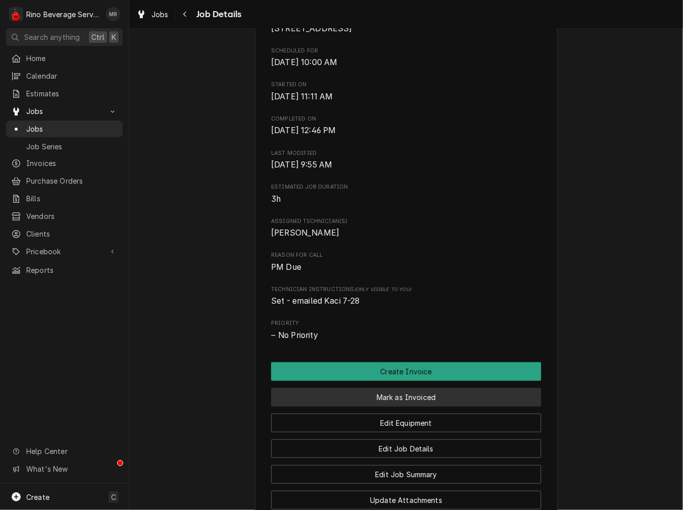
click at [422, 402] on button "Mark as Invoiced" at bounding box center [406, 397] width 270 height 19
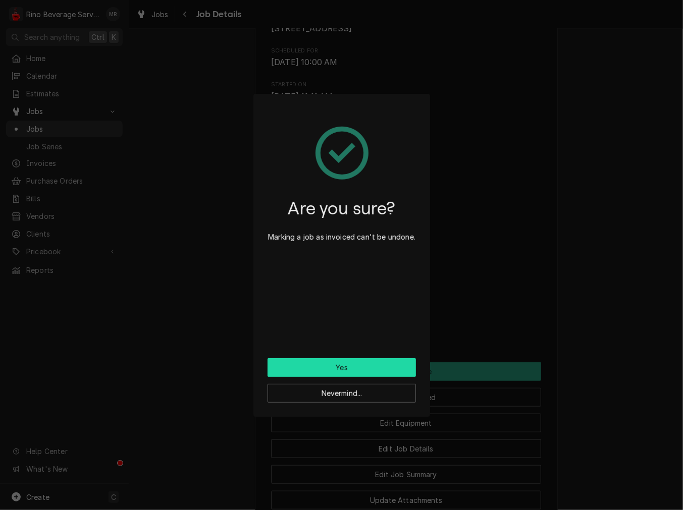
click at [330, 359] on button "Yes" at bounding box center [341, 367] width 148 height 19
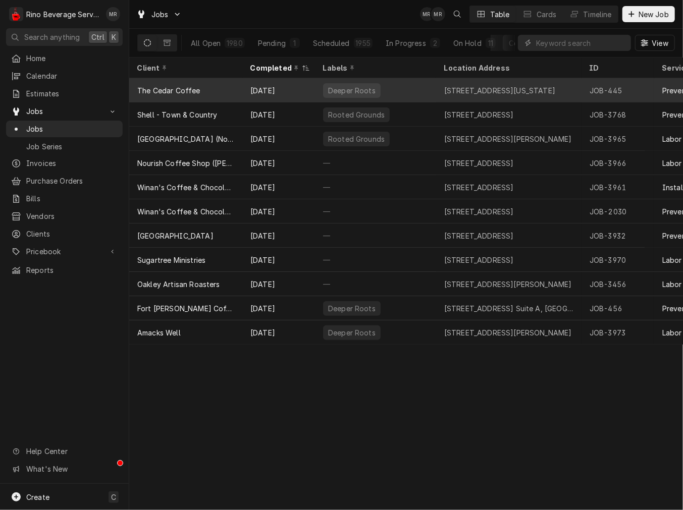
click at [191, 94] on div "The Cedar Coffee" at bounding box center [185, 90] width 113 height 24
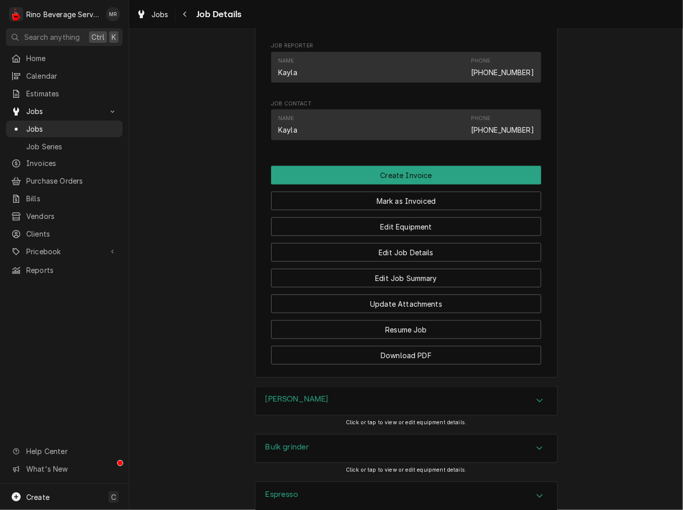
scroll to position [747, 0]
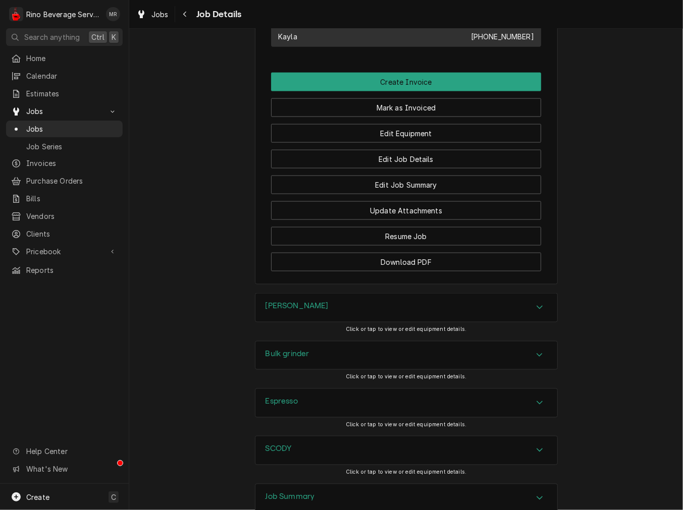
click at [300, 319] on div "[PERSON_NAME]" at bounding box center [406, 308] width 302 height 28
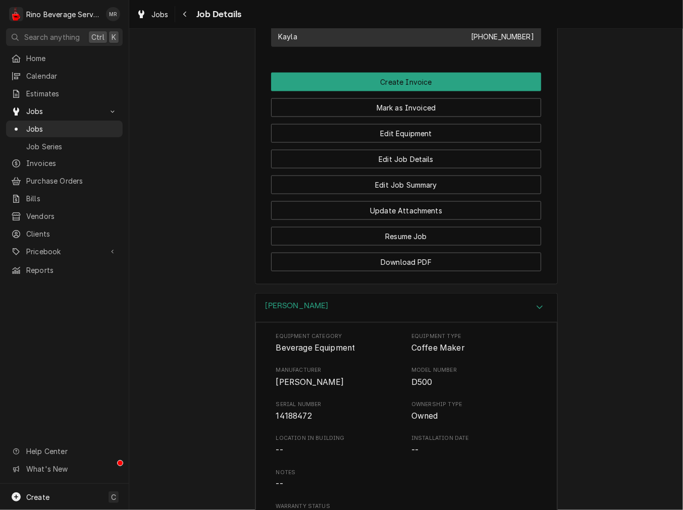
click at [293, 421] on span "14188472" at bounding box center [294, 417] width 36 height 10
drag, startPoint x: 293, startPoint y: 429, endPoint x: 278, endPoint y: 436, distance: 16.7
click at [306, 421] on span "14188472" at bounding box center [294, 417] width 36 height 10
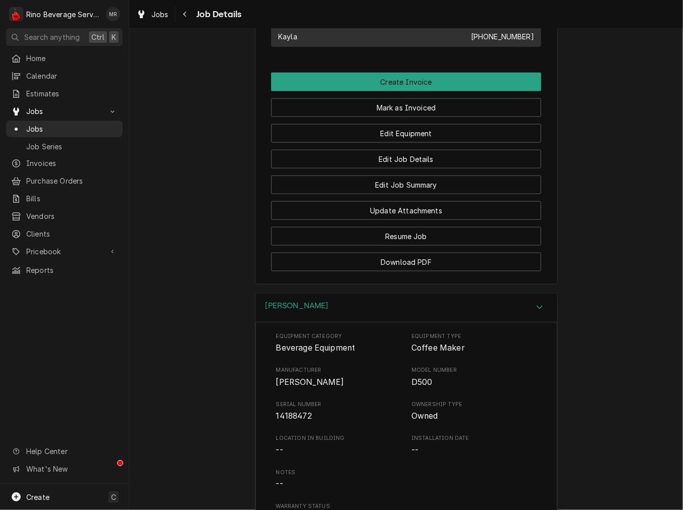
click at [294, 317] on div "[PERSON_NAME]" at bounding box center [406, 308] width 302 height 29
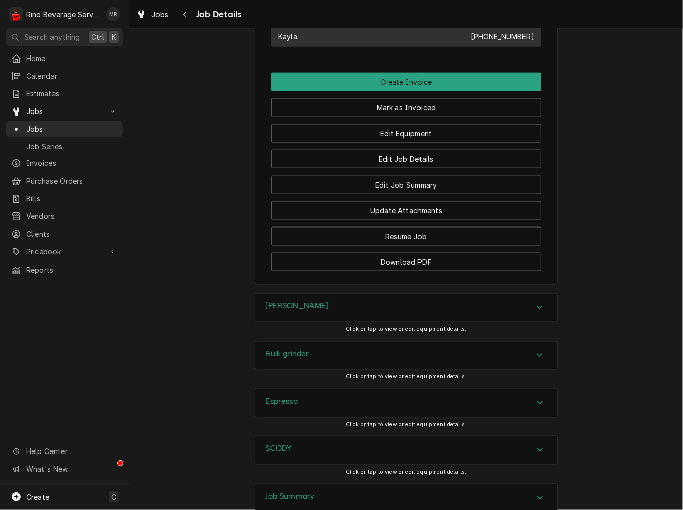
click at [283, 359] on h3 "Bulk grinder" at bounding box center [287, 355] width 44 height 10
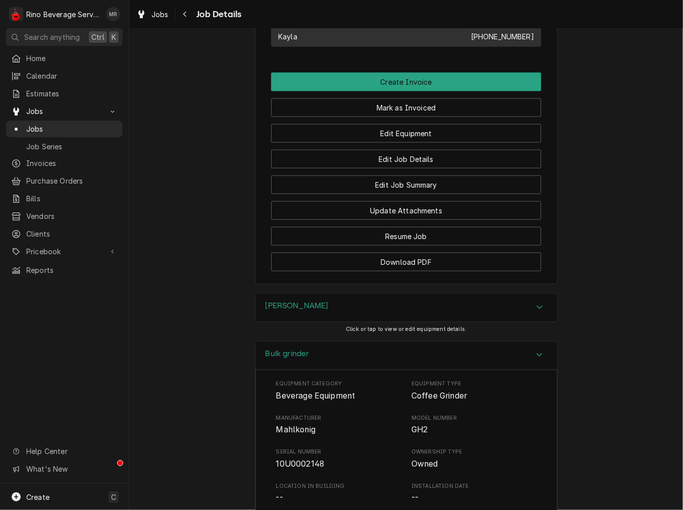
click at [287, 435] on span "Mahlkonig" at bounding box center [295, 430] width 39 height 10
click at [304, 355] on div "Bulk grinder" at bounding box center [406, 356] width 302 height 29
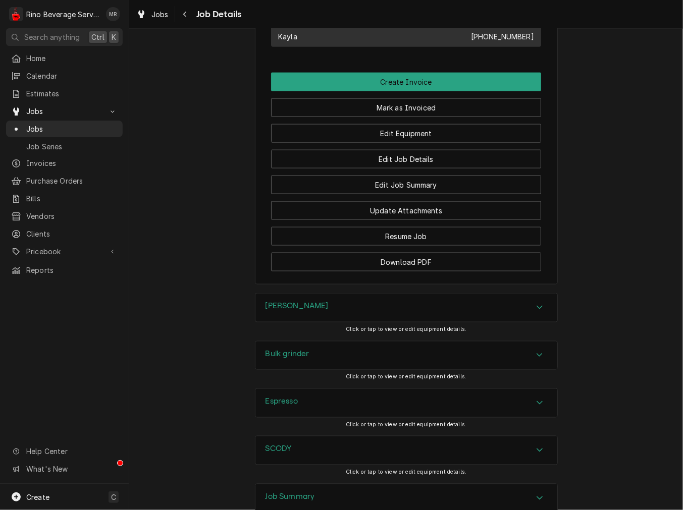
click at [297, 417] on div "Espresso" at bounding box center [406, 403] width 302 height 28
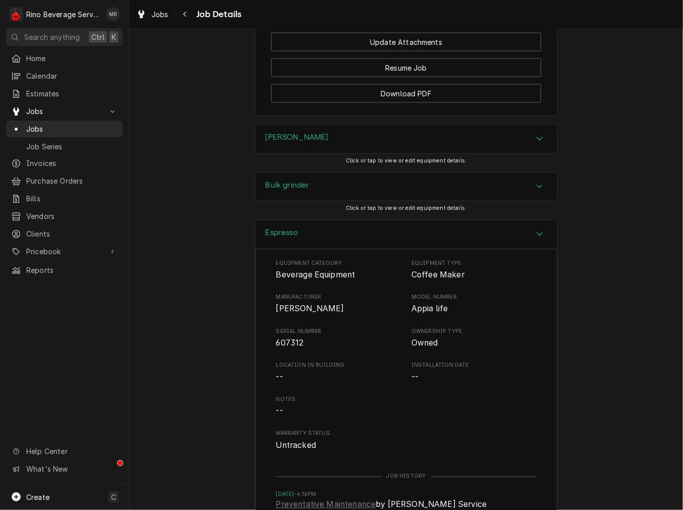
scroll to position [934, 0]
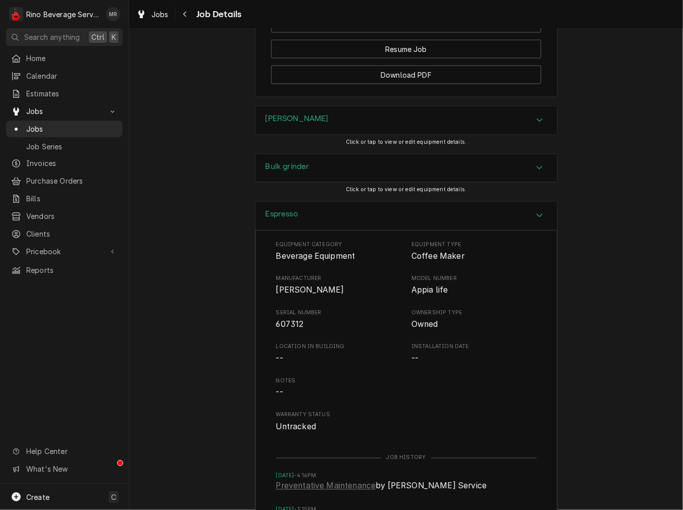
click at [355, 231] on div "Espresso" at bounding box center [406, 216] width 302 height 29
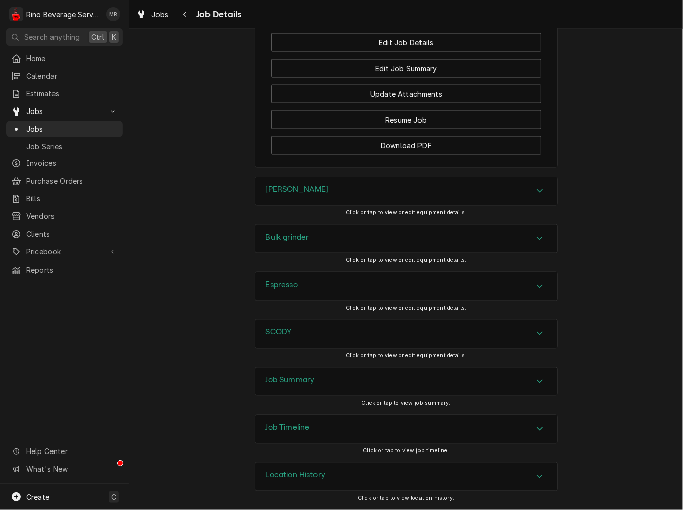
scroll to position [876, 0]
click at [287, 345] on div "SCODY" at bounding box center [406, 334] width 302 height 28
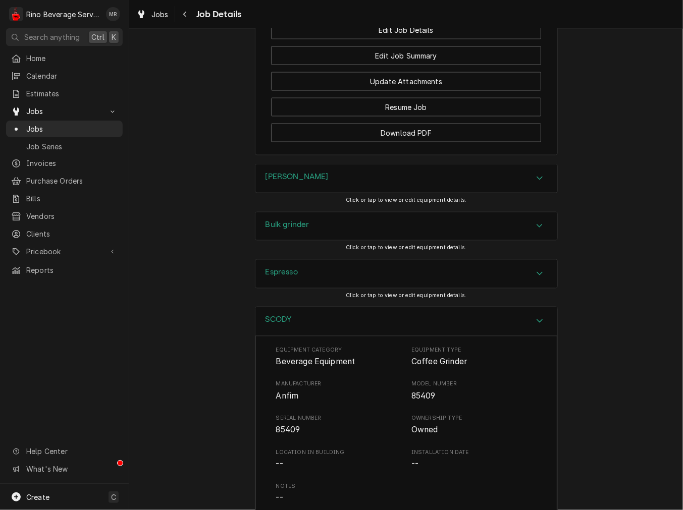
click at [323, 325] on div "SCODY" at bounding box center [406, 321] width 302 height 29
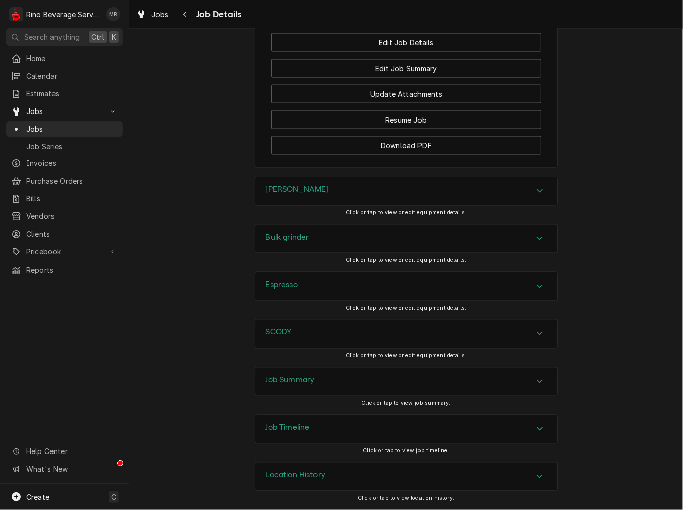
click at [304, 389] on div "Job Summary" at bounding box center [406, 382] width 302 height 28
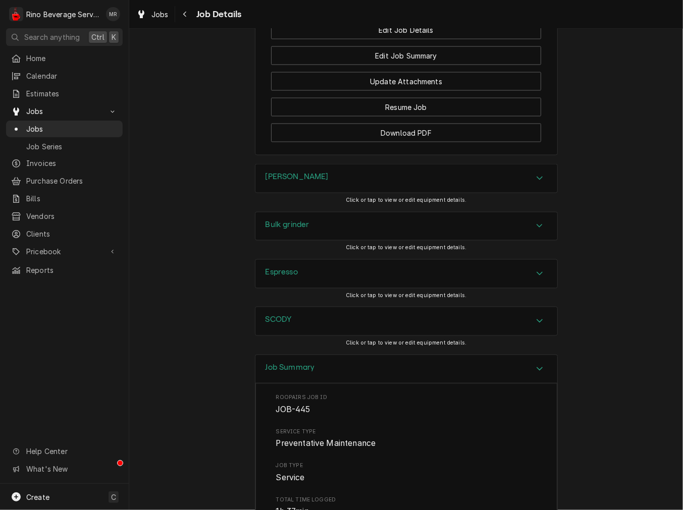
scroll to position [1157, 0]
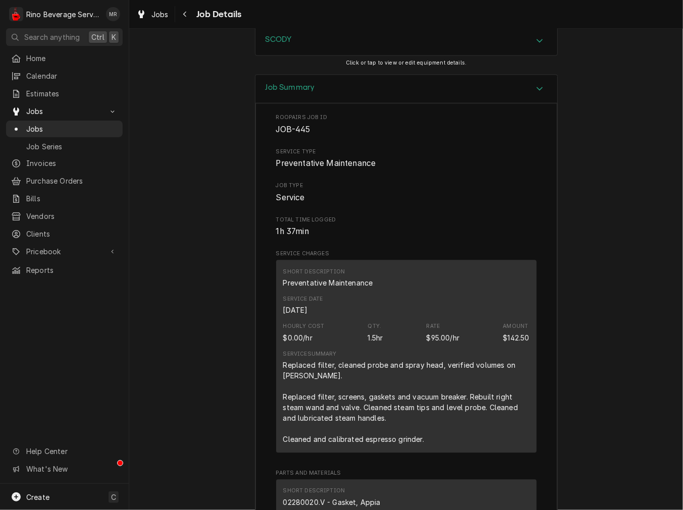
drag, startPoint x: 425, startPoint y: 445, endPoint x: 270, endPoint y: 437, distance: 155.1
click at [452, 444] on div "Replaced filter, cleaned probe and spray head, verified volumes on brewer. Repl…" at bounding box center [406, 402] width 246 height 85
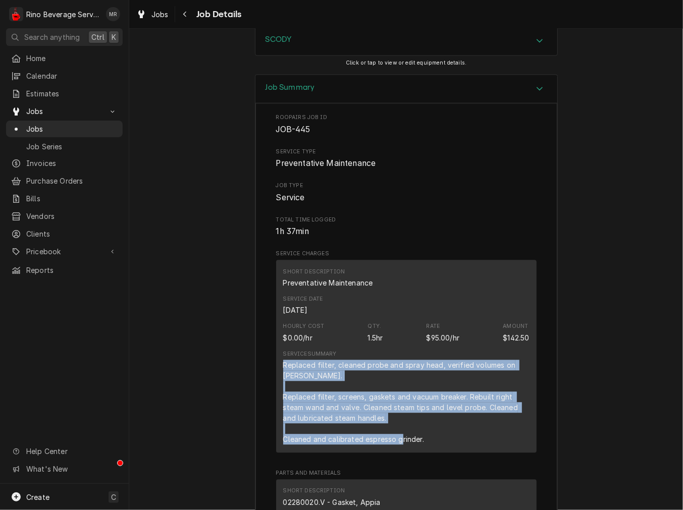
drag, startPoint x: 446, startPoint y: 457, endPoint x: 276, endPoint y: 374, distance: 189.5
click at [276, 374] on div "Short Description Preventative Maintenance Service Date Aug 6, 2025 Hourly Cost…" at bounding box center [406, 356] width 260 height 193
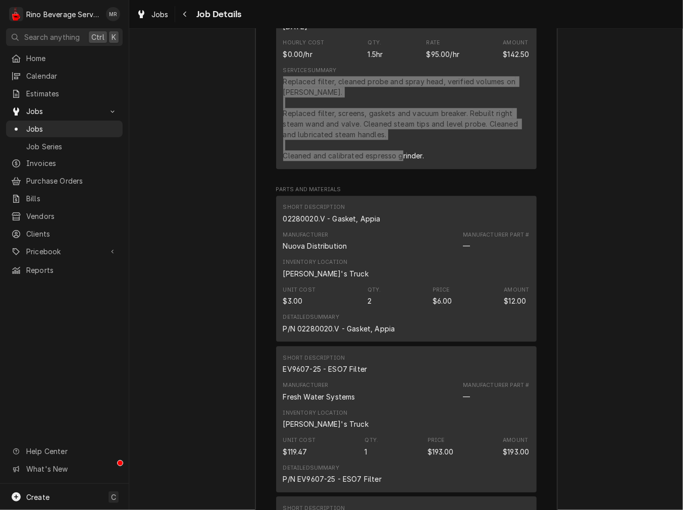
scroll to position [1437, 0]
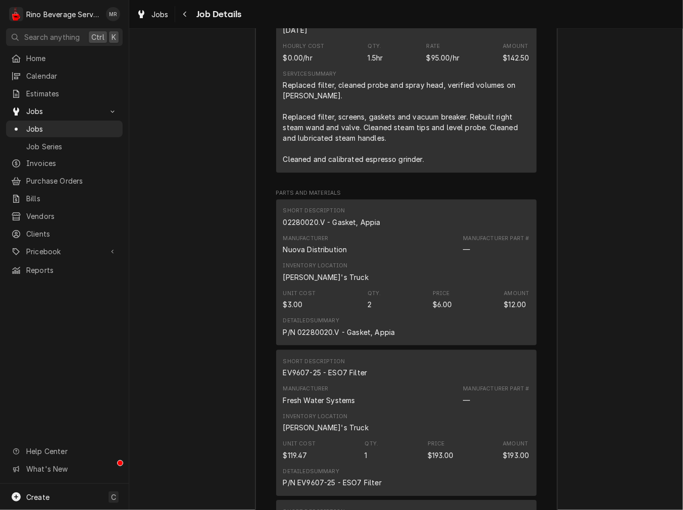
click at [303, 228] on div "02280020.V - Gasket, Appia" at bounding box center [331, 222] width 97 height 11
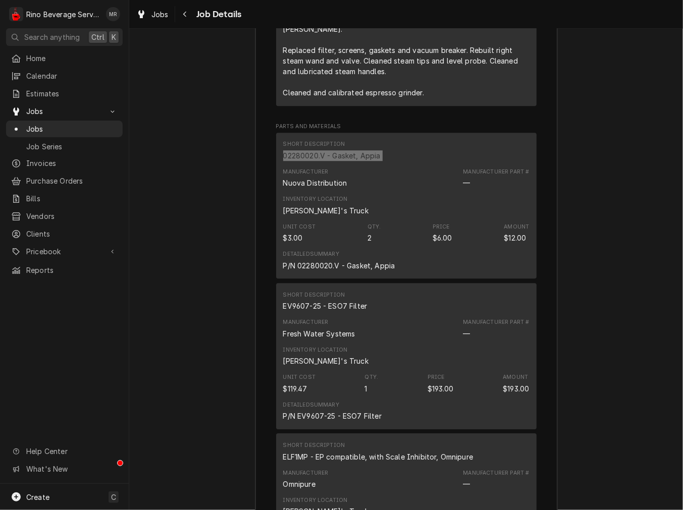
scroll to position [1530, 0]
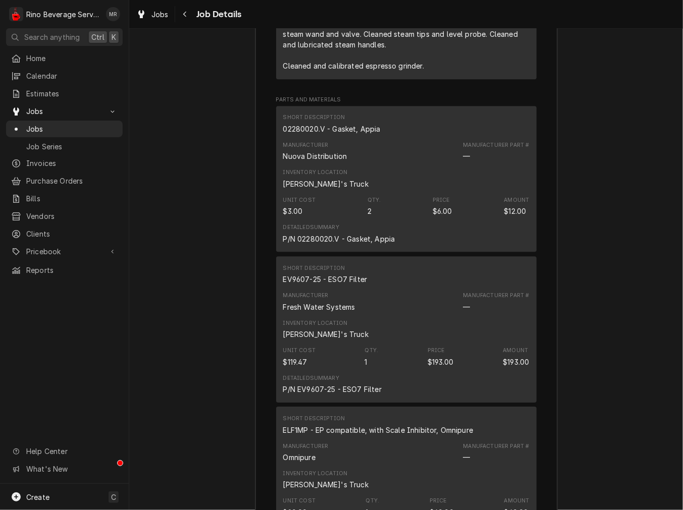
click at [334, 285] on div "EV9607-25 - ESO7 Filter" at bounding box center [325, 279] width 84 height 11
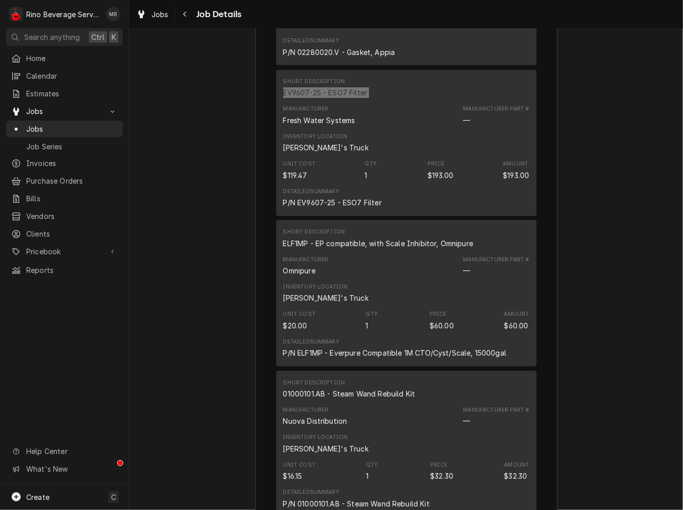
scroll to position [1717, 0]
click at [381, 248] on div "ELF1MP - EP compatible, with Scale Inhibitor, Omnipure" at bounding box center [378, 243] width 190 height 11
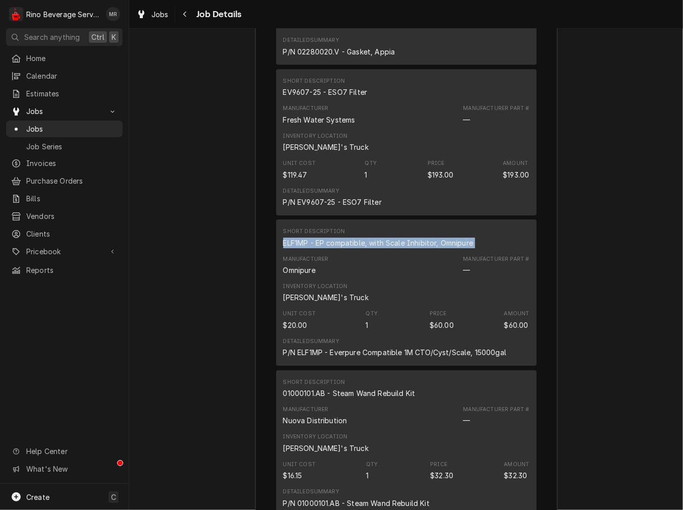
click at [381, 248] on div "ELF1MP - EP compatible, with Scale Inhibitor, Omnipure" at bounding box center [378, 243] width 190 height 11
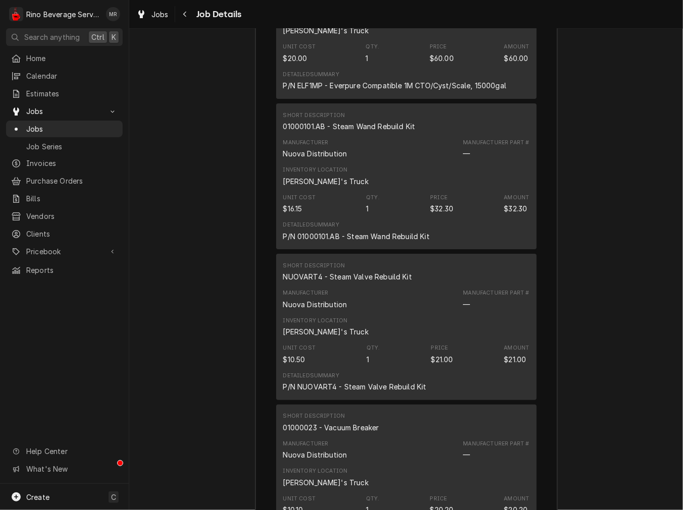
scroll to position [1998, 0]
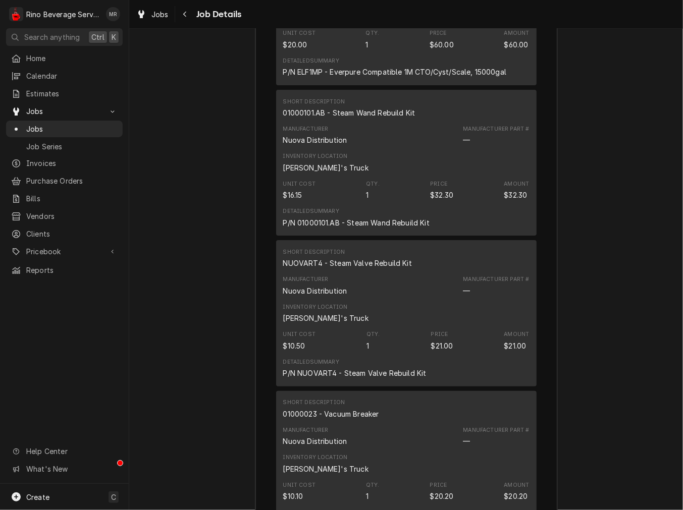
click at [360, 118] on div "01000101.AB - Steam Wand Rebuild Kit" at bounding box center [349, 112] width 132 height 11
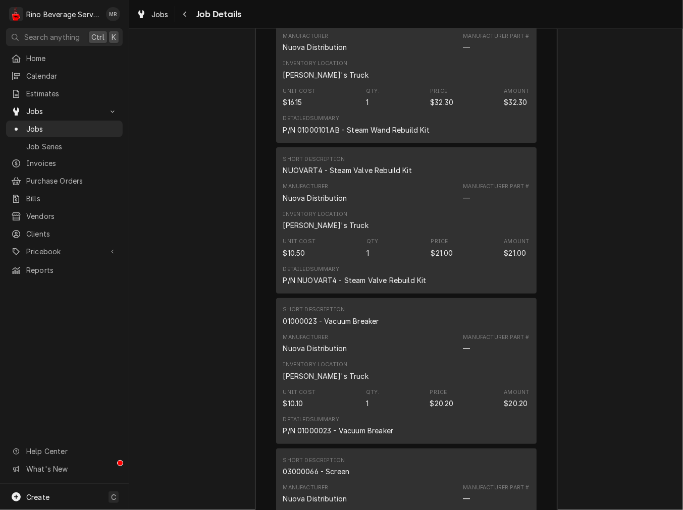
click at [347, 176] on div "NUOVART4 - Steam Valve Rebuild Kit" at bounding box center [347, 170] width 129 height 11
click at [323, 326] on div "01000023 - Vacuum Breaker" at bounding box center [331, 321] width 96 height 11
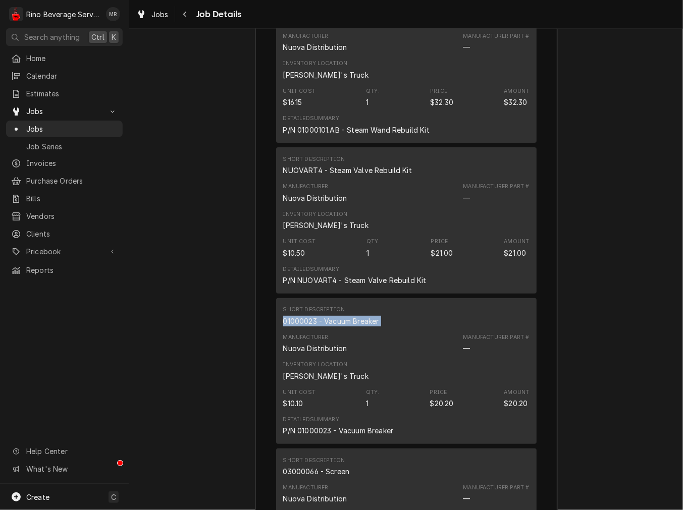
click at [323, 326] on div "01000023 - Vacuum Breaker" at bounding box center [331, 321] width 96 height 11
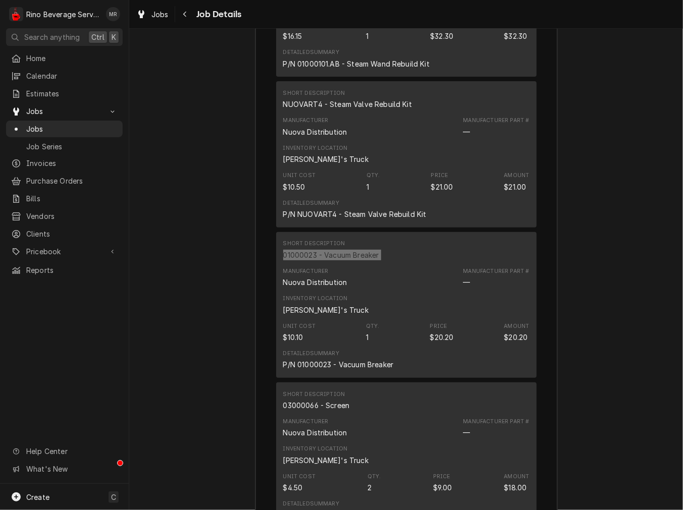
scroll to position [2278, 0]
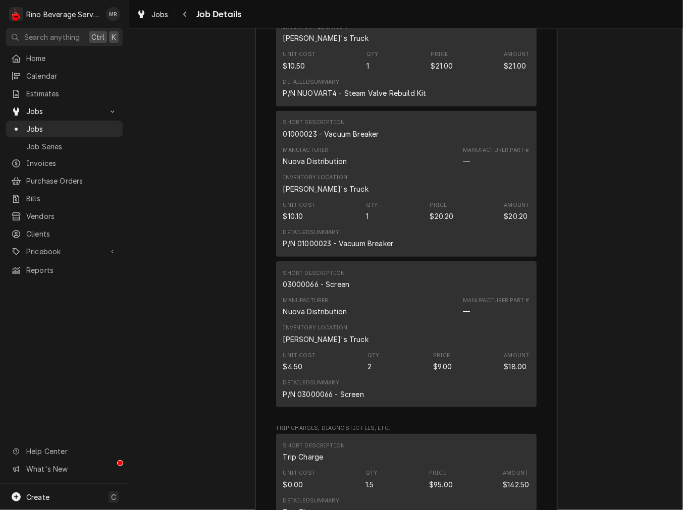
click at [311, 277] on div "Short Description" at bounding box center [314, 273] width 62 height 8
click at [308, 290] on div "03000066 - Screen" at bounding box center [316, 284] width 67 height 11
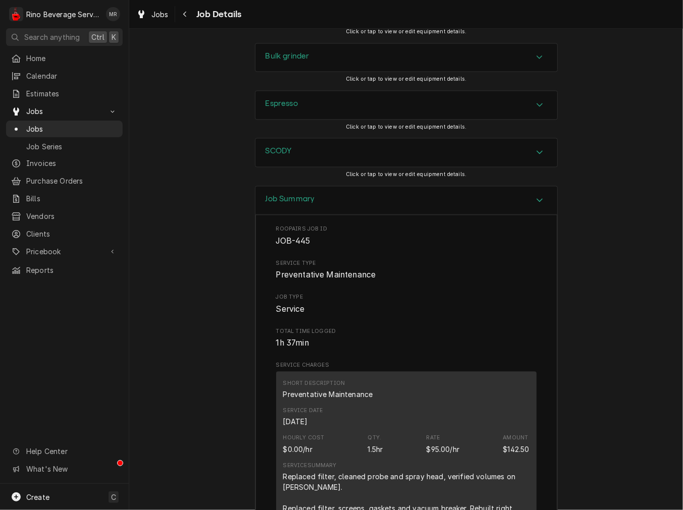
scroll to position [783, 0]
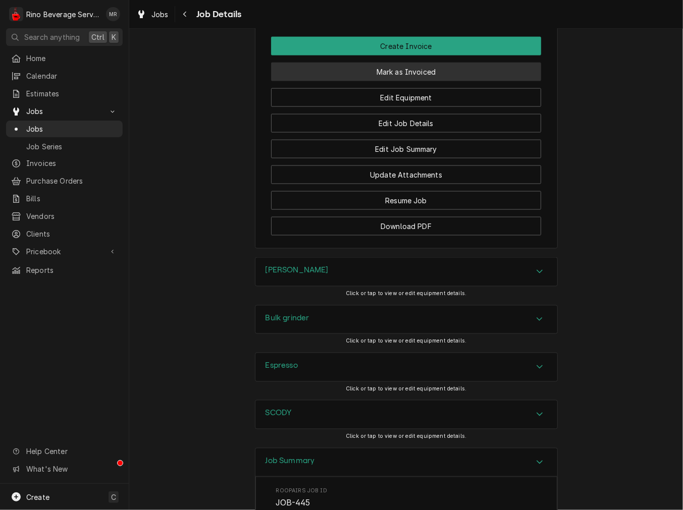
drag, startPoint x: 387, startPoint y: 78, endPoint x: 390, endPoint y: 99, distance: 21.3
click at [387, 78] on button "Mark as Invoiced" at bounding box center [406, 72] width 270 height 19
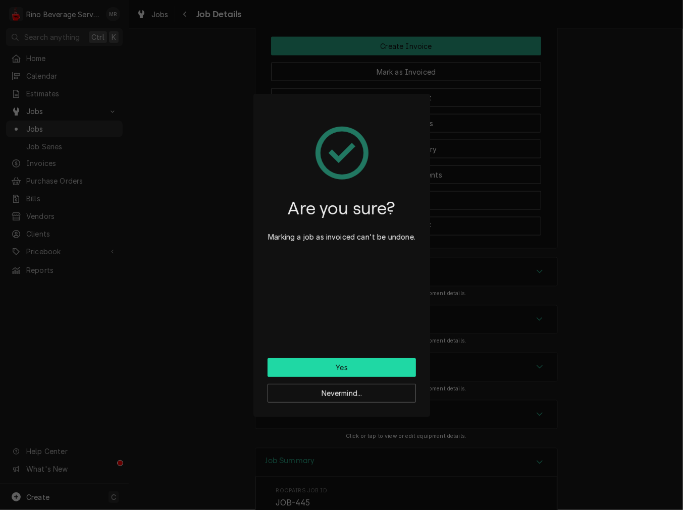
click at [356, 371] on button "Yes" at bounding box center [341, 367] width 148 height 19
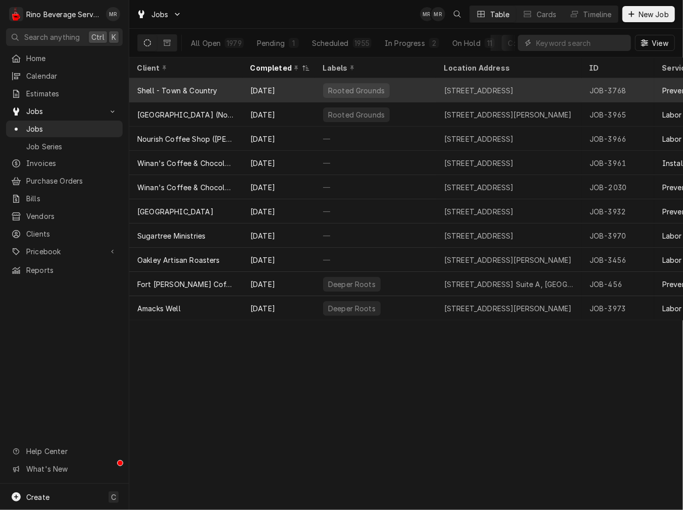
click at [238, 97] on div "Shell - Town & Country" at bounding box center [185, 90] width 113 height 24
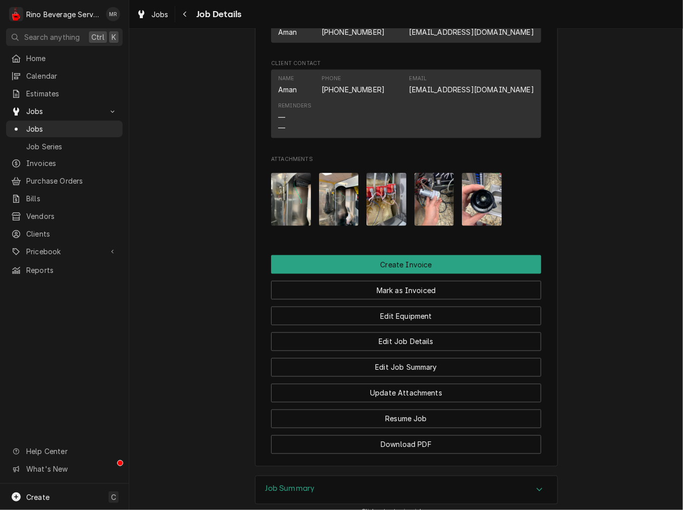
scroll to position [745, 0]
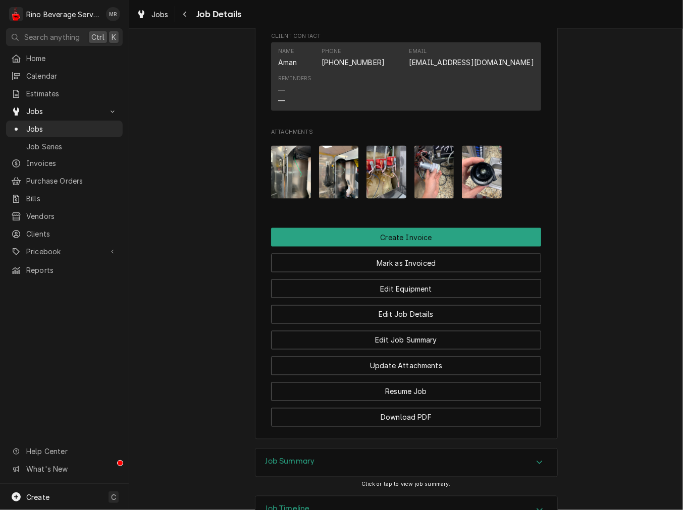
drag, startPoint x: 308, startPoint y: 138, endPoint x: 301, endPoint y: 145, distance: 10.7
click at [299, 179] on img "Attachments" at bounding box center [291, 172] width 40 height 53
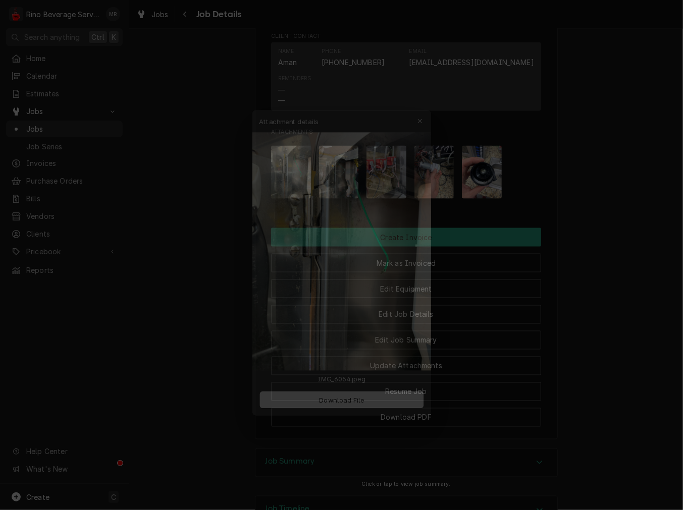
click at [391, 171] on img at bounding box center [342, 243] width 194 height 258
click at [474, 185] on div at bounding box center [341, 255] width 683 height 510
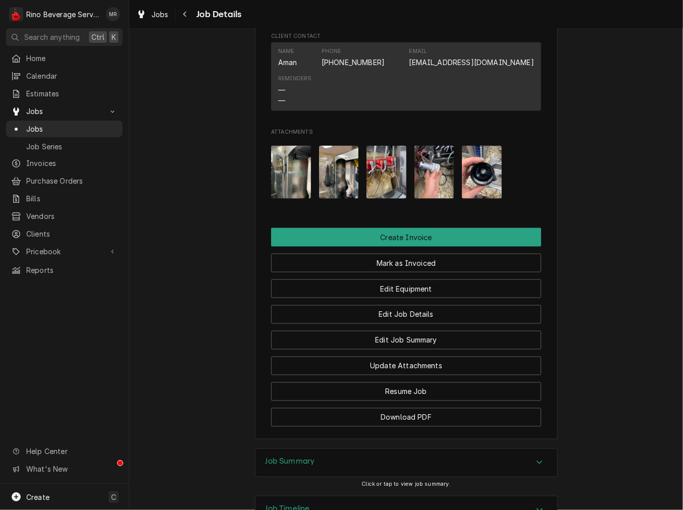
click at [339, 180] on img "Attachments" at bounding box center [339, 172] width 40 height 53
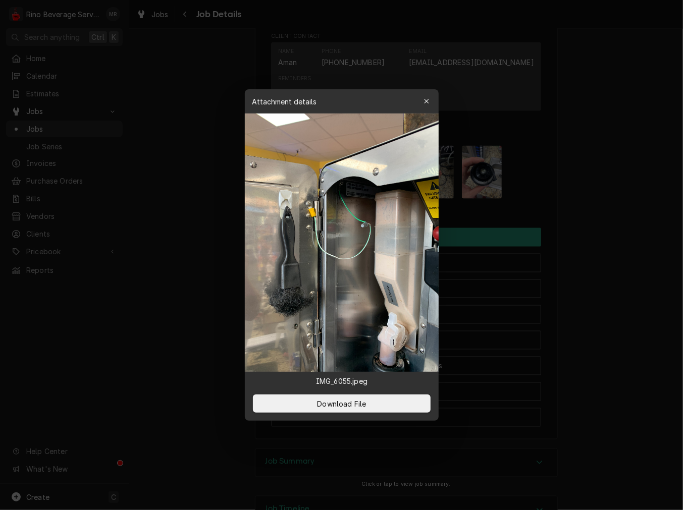
click at [638, 362] on div at bounding box center [341, 255] width 683 height 510
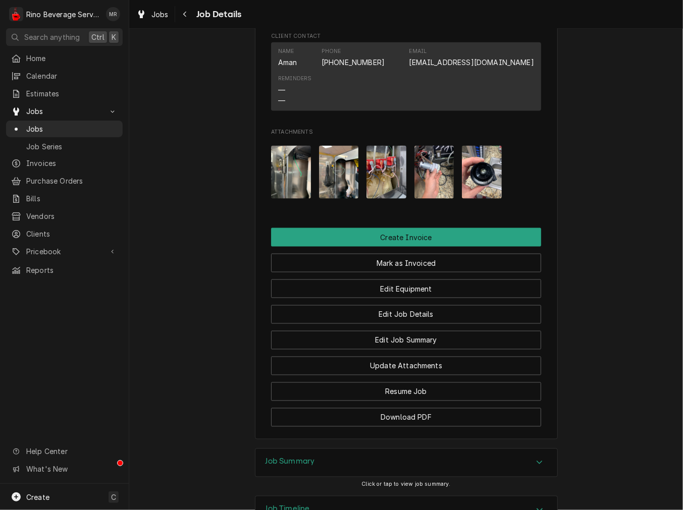
click at [280, 174] on img "Attachments" at bounding box center [291, 172] width 40 height 53
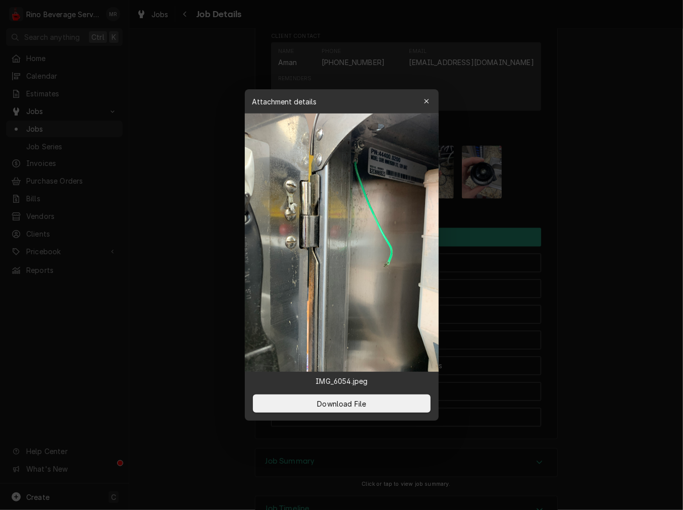
click at [332, 321] on img at bounding box center [342, 243] width 194 height 258
click at [352, 379] on p "IMG_6054.jpeg" at bounding box center [341, 381] width 68 height 11
click at [352, 409] on button "Download File" at bounding box center [342, 403] width 178 height 18
click at [422, 103] on div "button" at bounding box center [426, 101] width 10 height 10
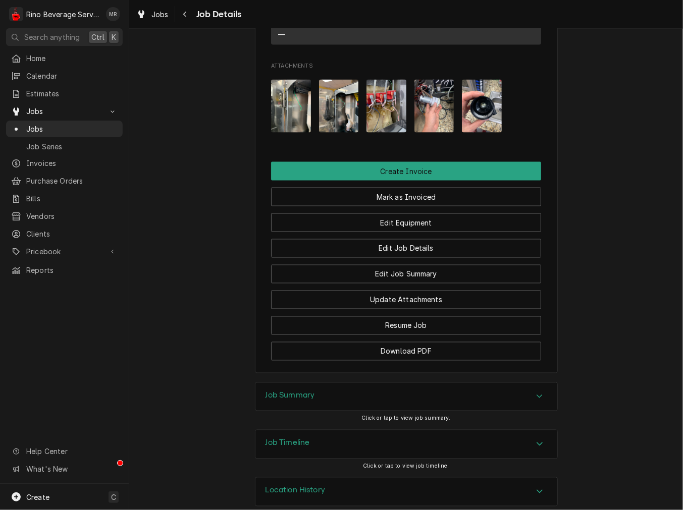
scroll to position [838, 0]
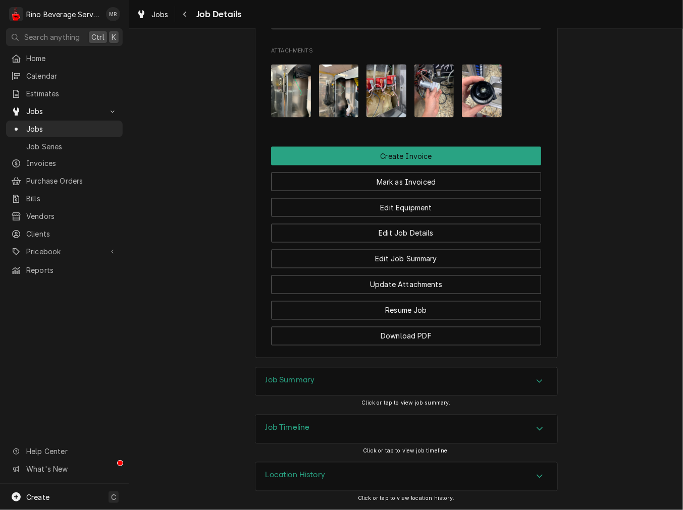
click at [291, 381] on h3 "Job Summary" at bounding box center [289, 381] width 49 height 10
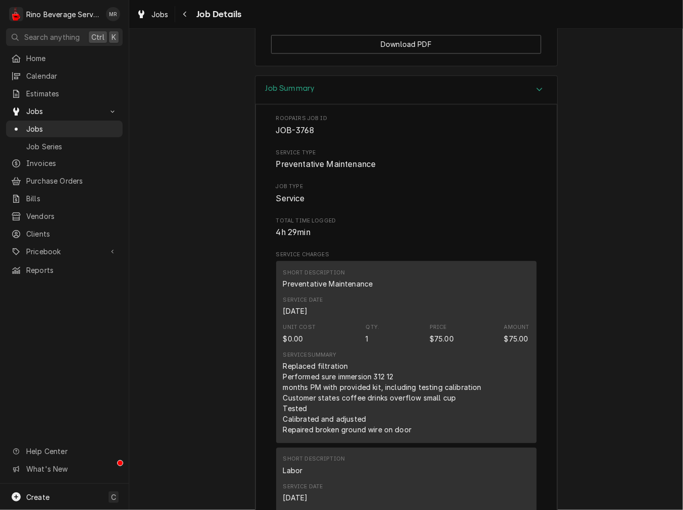
scroll to position [1398, 0]
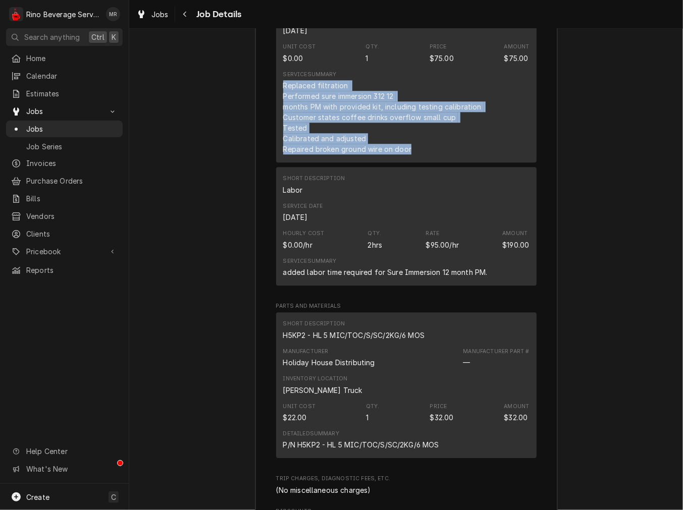
drag, startPoint x: 420, startPoint y: 158, endPoint x: 276, endPoint y: 94, distance: 156.7
click at [276, 94] on div "Short Description Preventative Maintenance Service Date Aug 6, 2025 Unit Cost $…" at bounding box center [406, 71] width 260 height 182
copy div "Replaced filtration Performed sure immersion 312 12 months PM with provided kit…"
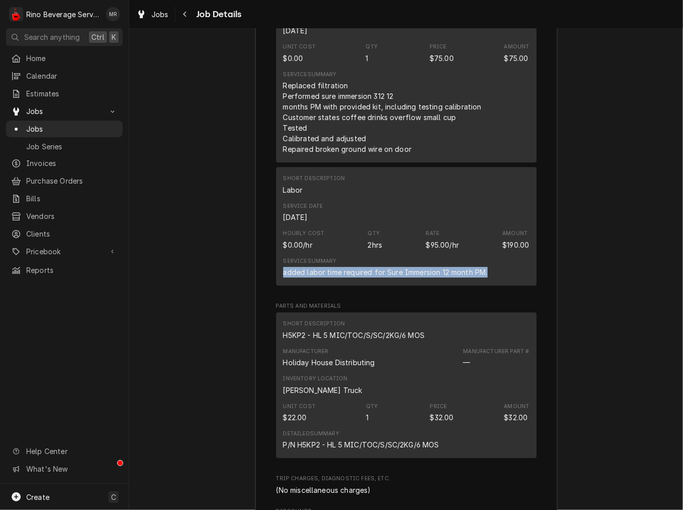
drag, startPoint x: 493, startPoint y: 282, endPoint x: 271, endPoint y: 286, distance: 222.5
click at [276, 286] on div "Short Description Labor Service Date Aug 6, 2025 Hourly Cost $0.00/hr Qty. 2hrs…" at bounding box center [406, 226] width 260 height 119
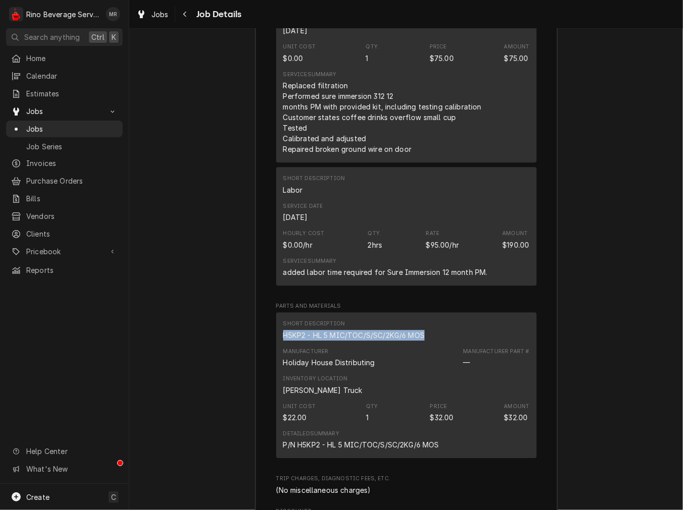
drag, startPoint x: 430, startPoint y: 346, endPoint x: 155, endPoint y: 352, distance: 275.5
click at [155, 352] on div "Job Summary Roopairs Job ID JOB-3768 Service Type Preventative Maintenance Job …" at bounding box center [405, 324] width 553 height 1058
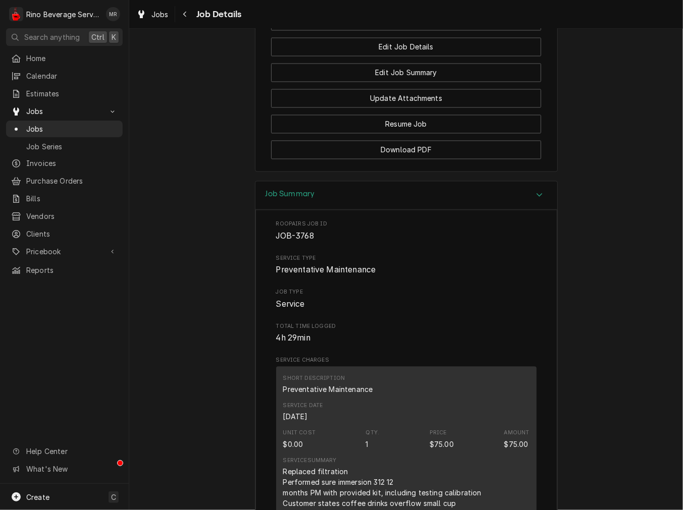
scroll to position [931, 0]
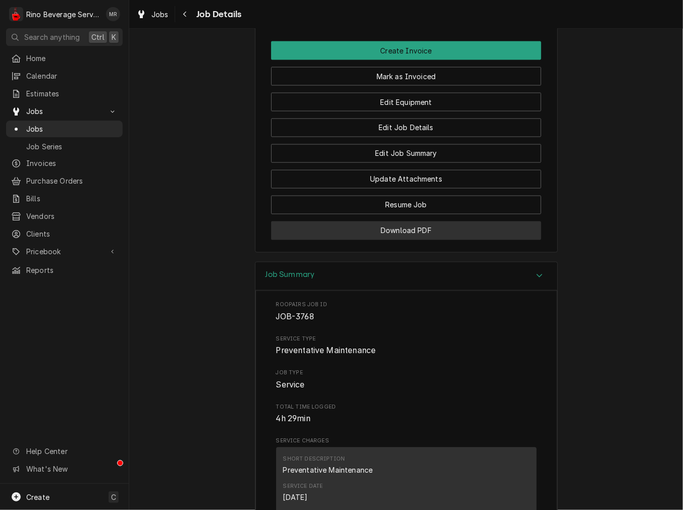
click at [387, 240] on button "Download PDF" at bounding box center [406, 230] width 270 height 19
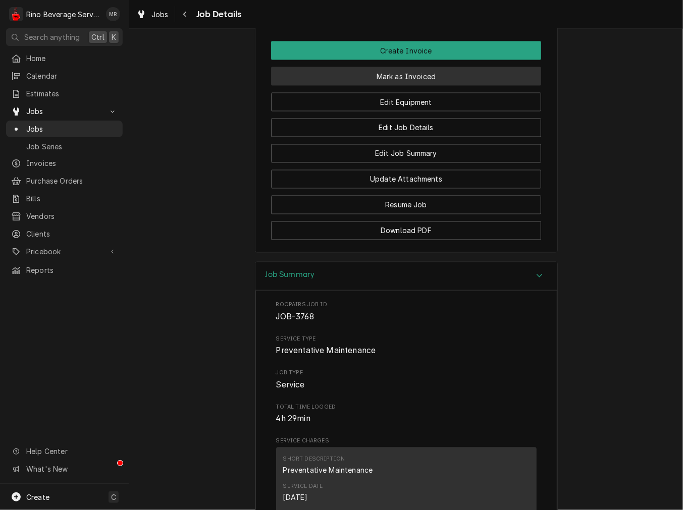
click at [391, 79] on button "Mark as Invoiced" at bounding box center [406, 76] width 270 height 19
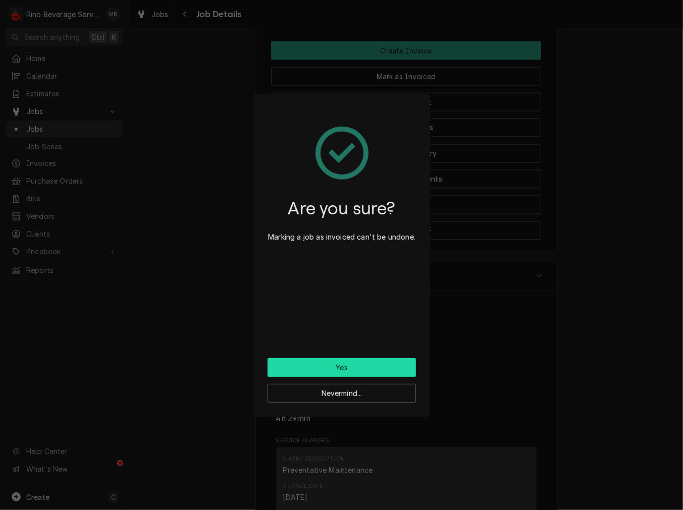
click at [359, 375] on button "Yes" at bounding box center [341, 367] width 148 height 19
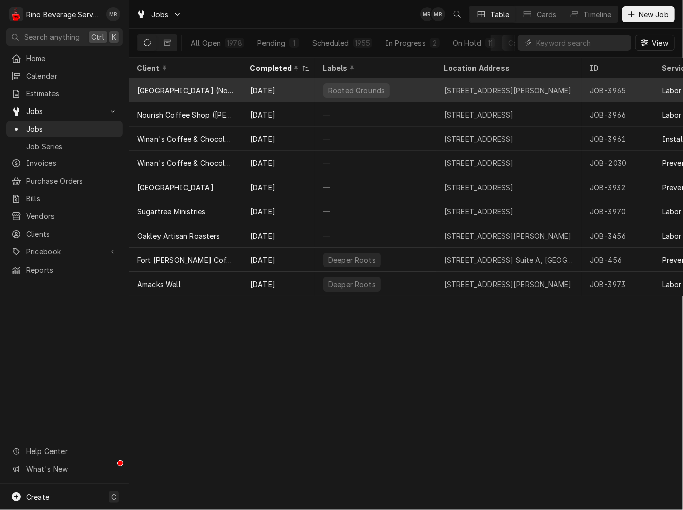
click at [326, 88] on div "Rooted Grounds" at bounding box center [356, 90] width 67 height 15
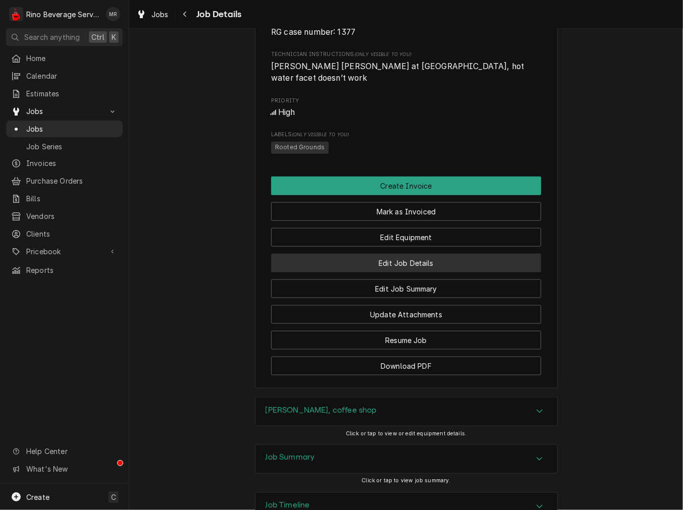
scroll to position [481, 0]
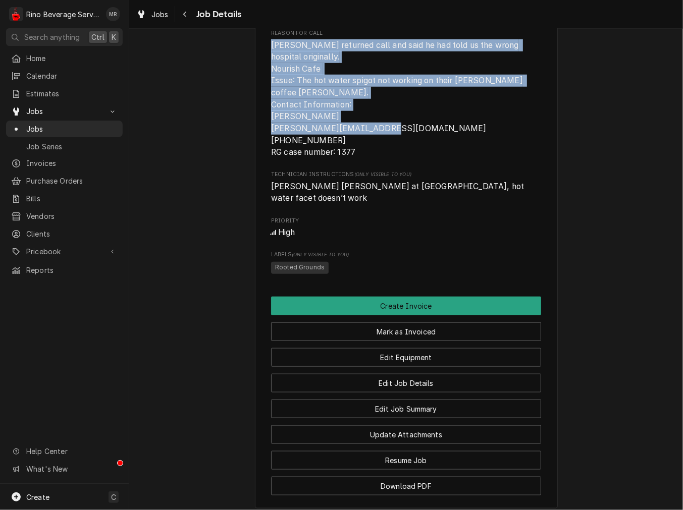
drag, startPoint x: 360, startPoint y: 155, endPoint x: 265, endPoint y: 56, distance: 137.7
click at [265, 56] on div "[GEOGRAPHIC_DATA] ([GEOGRAPHIC_DATA]) [STREET_ADDRESS][PERSON_NAME] Open in Map…" at bounding box center [406, 45] width 303 height 925
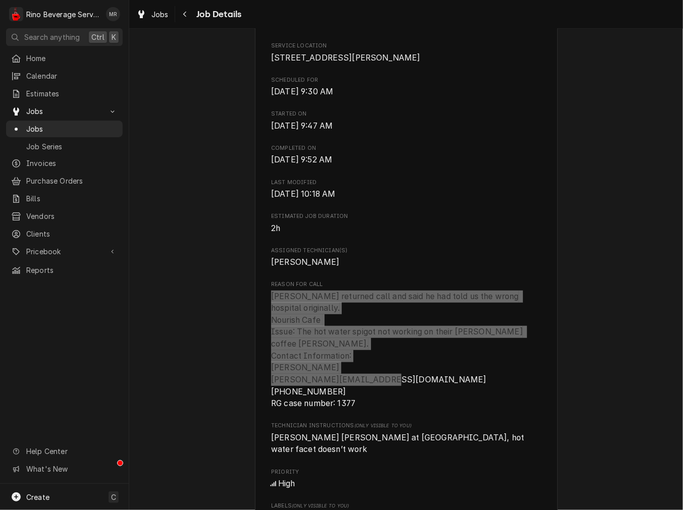
scroll to position [374, 0]
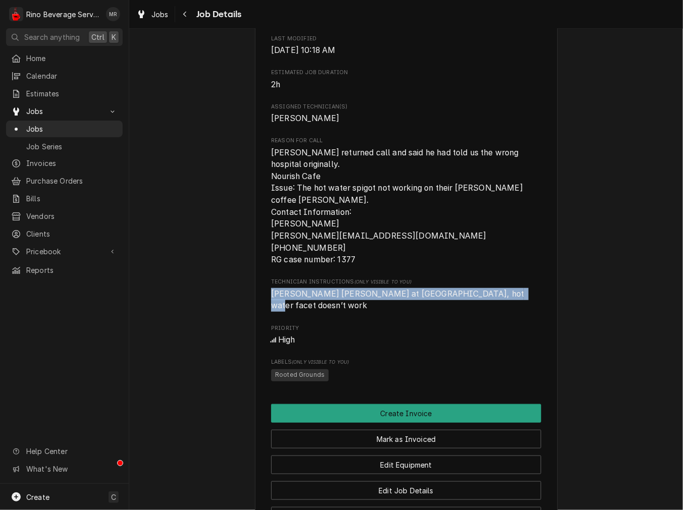
drag, startPoint x: 495, startPoint y: 290, endPoint x: 232, endPoint y: 291, distance: 263.3
click at [232, 291] on div "Completed and Uninvoiced [GEOGRAPHIC_DATA] ([GEOGRAPHIC_DATA]) [STREET_ADDRESS]…" at bounding box center [405, 145] width 553 height 959
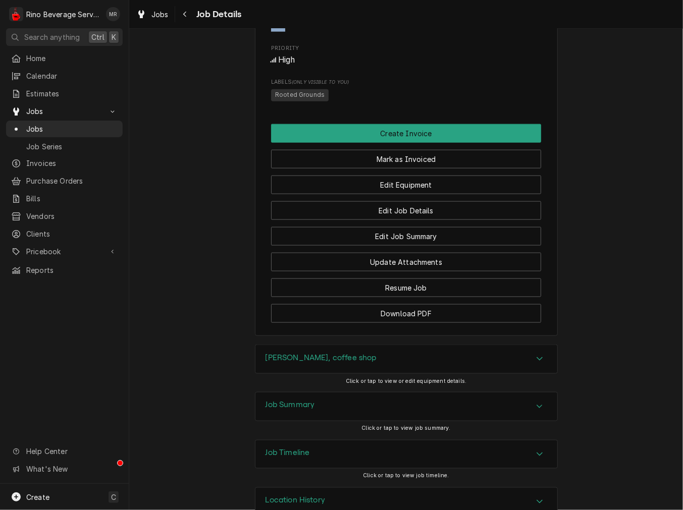
click at [334, 352] on div "[PERSON_NAME], coffee shop" at bounding box center [406, 359] width 302 height 28
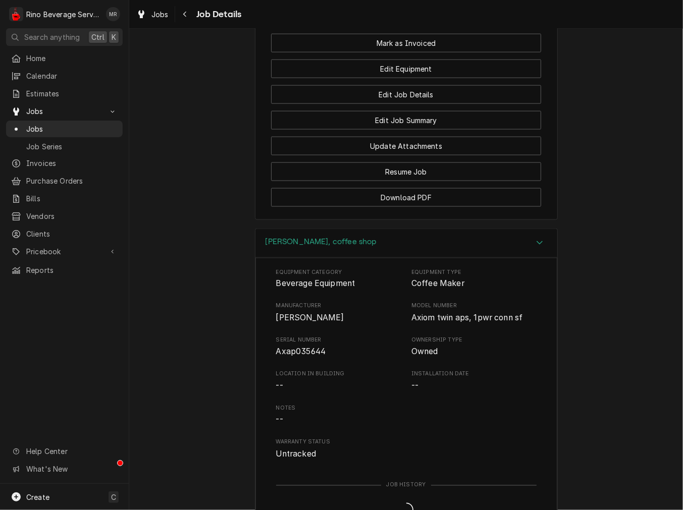
scroll to position [934, 0]
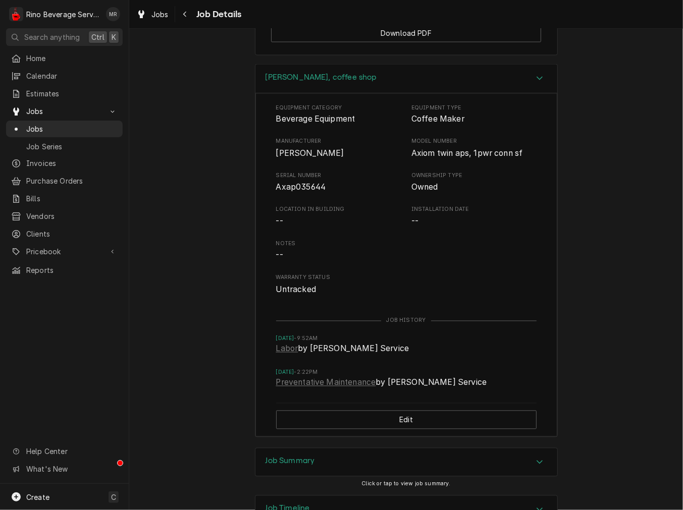
click at [299, 172] on div "Serial Number Axap035644" at bounding box center [338, 183] width 125 height 22
click at [297, 182] on span "Axap035644" at bounding box center [338, 188] width 125 height 12
copy span "Axap035644"
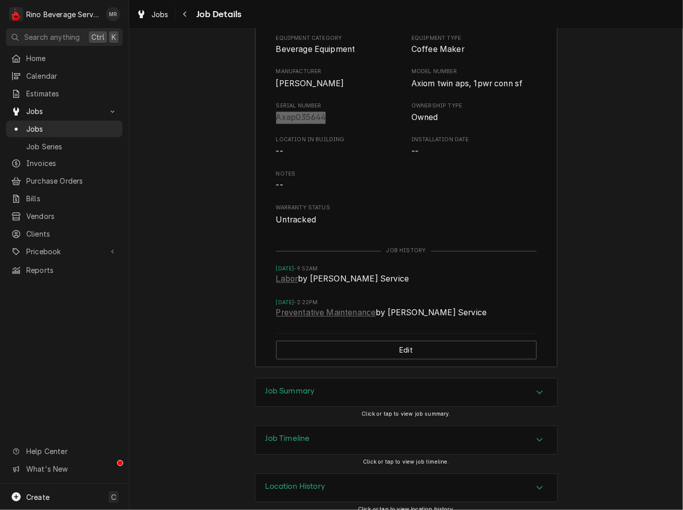
scroll to position [537, 0]
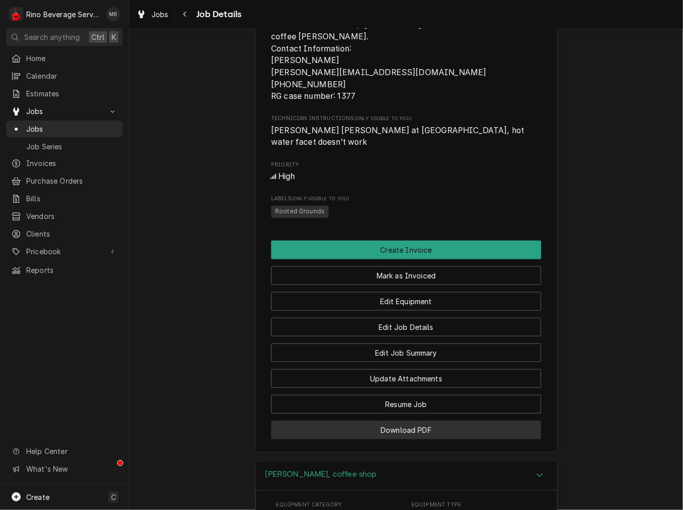
click at [372, 421] on button "Download PDF" at bounding box center [406, 430] width 270 height 19
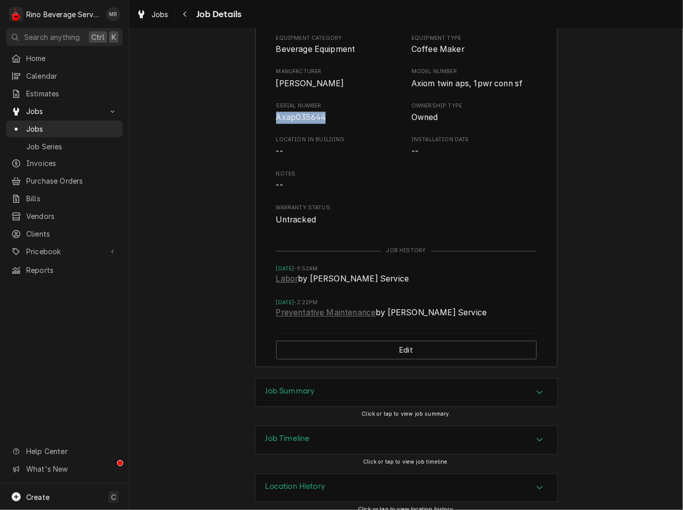
drag, startPoint x: 325, startPoint y: 382, endPoint x: 325, endPoint y: 388, distance: 6.6
click at [325, 382] on div "Job Summary" at bounding box center [406, 393] width 302 height 28
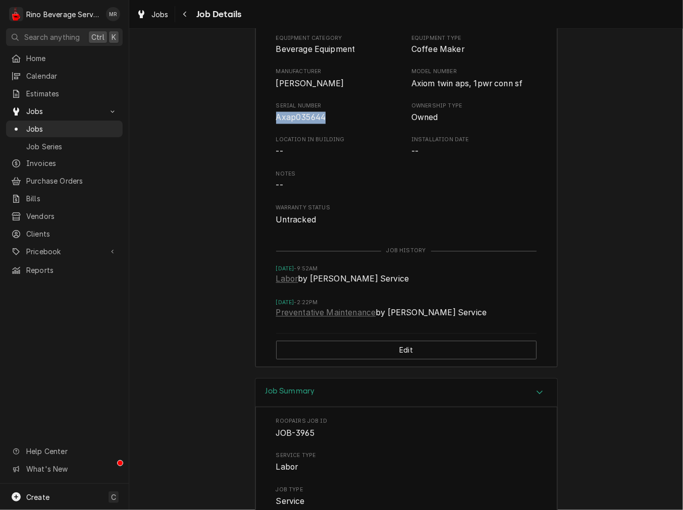
scroll to position [1284, 0]
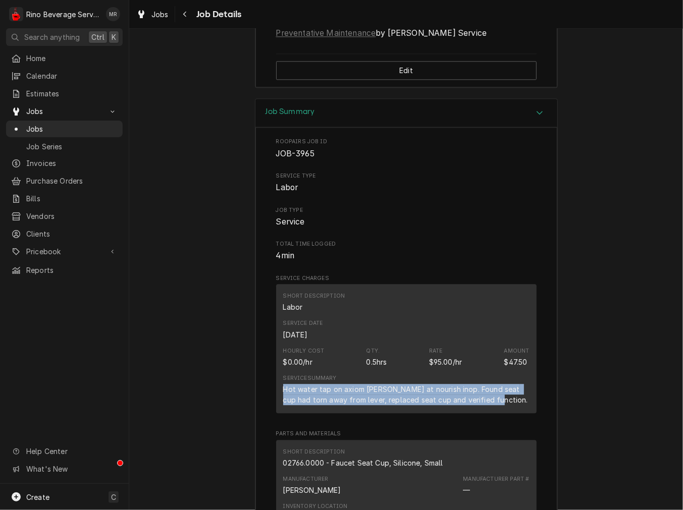
drag, startPoint x: 491, startPoint y: 395, endPoint x: 223, endPoint y: 372, distance: 268.9
copy div "Hot water tap on axiom [PERSON_NAME] at nourish inop. Found seat cup had torn a…"
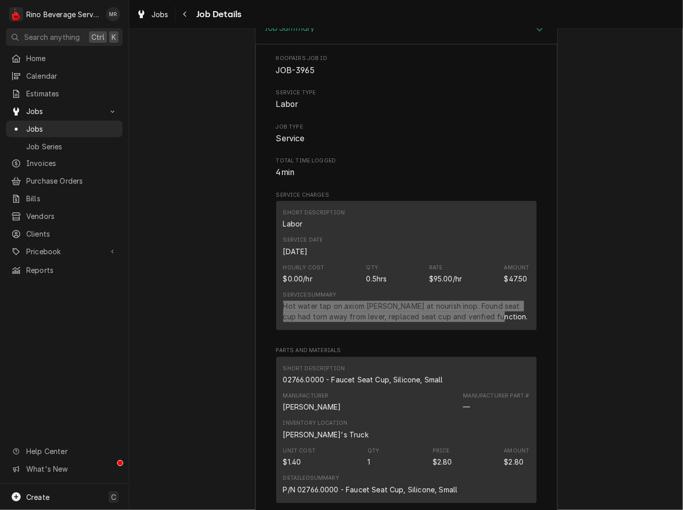
scroll to position [1470, 0]
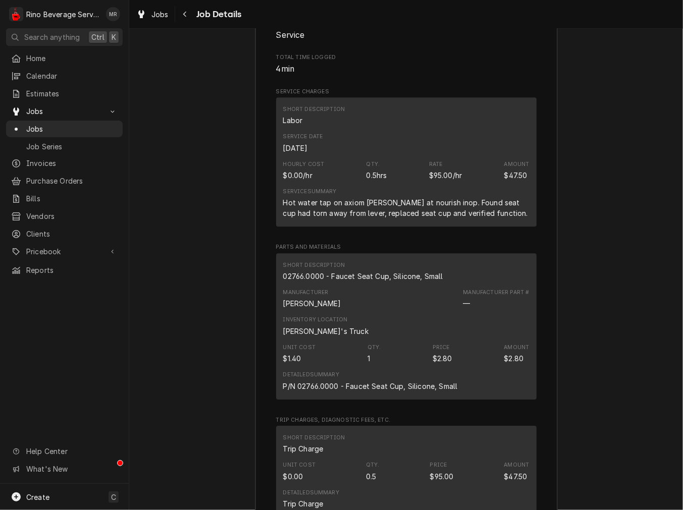
click at [383, 271] on div "02766.0000 - Faucet Seat Cup, Silicone, Small" at bounding box center [363, 276] width 160 height 11
copy div "02766.0000 - Faucet Seat Cup, Silicone, Small"
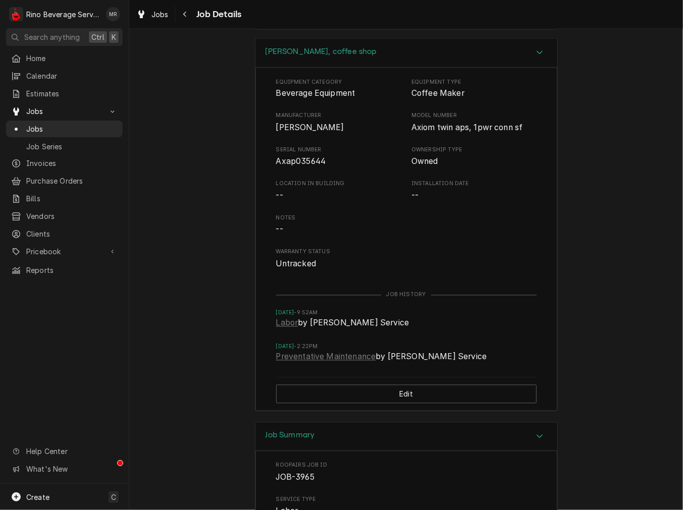
scroll to position [630, 0]
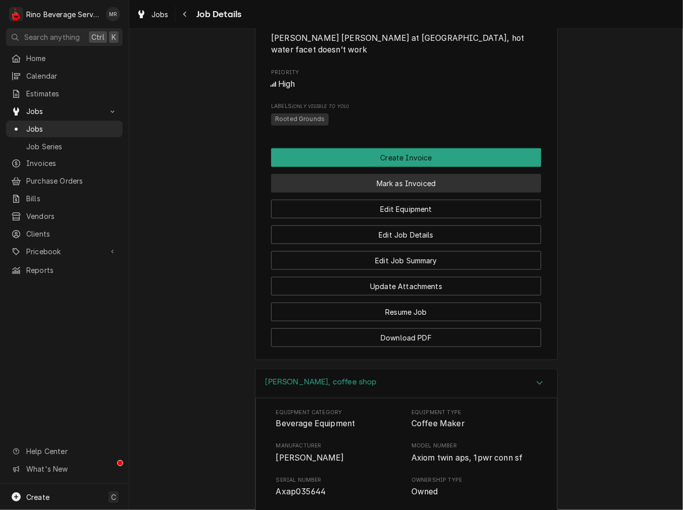
click at [392, 174] on button "Mark as Invoiced" at bounding box center [406, 183] width 270 height 19
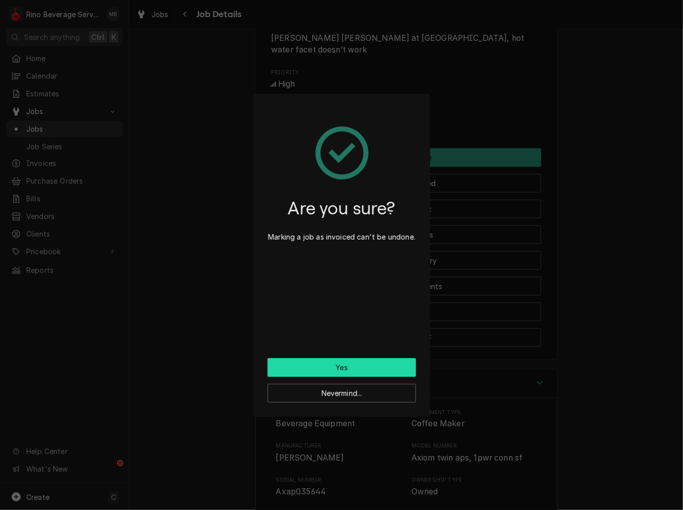
click at [359, 370] on button "Yes" at bounding box center [341, 367] width 148 height 19
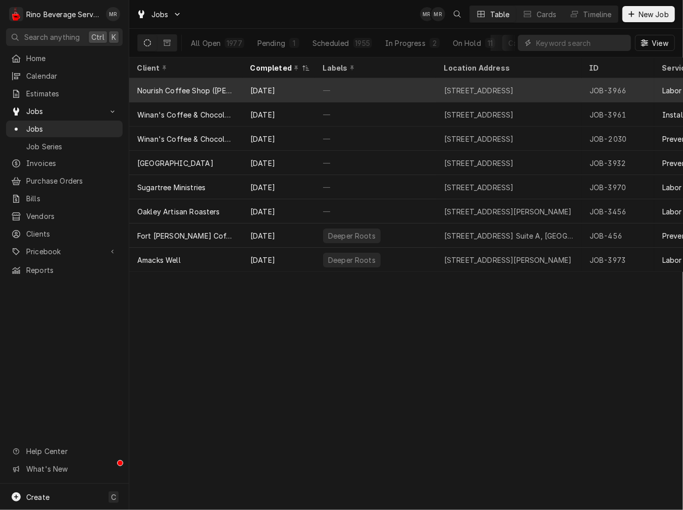
click at [202, 91] on div "Nourish Coffee Shop ([PERSON_NAME][GEOGRAPHIC_DATA])" at bounding box center [185, 90] width 97 height 11
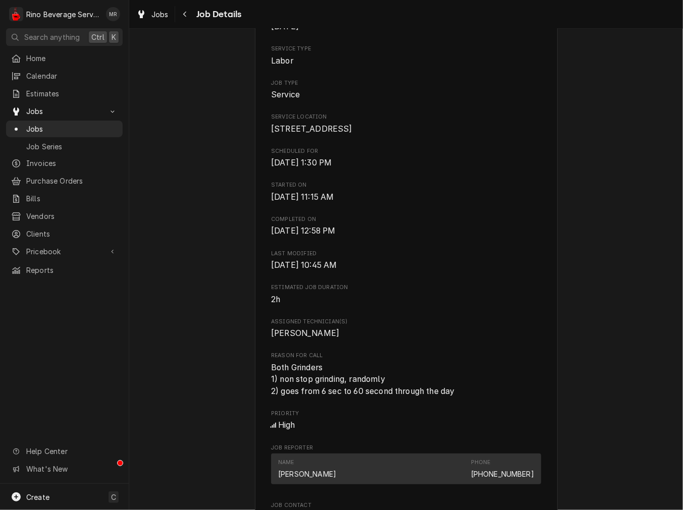
scroll to position [187, 0]
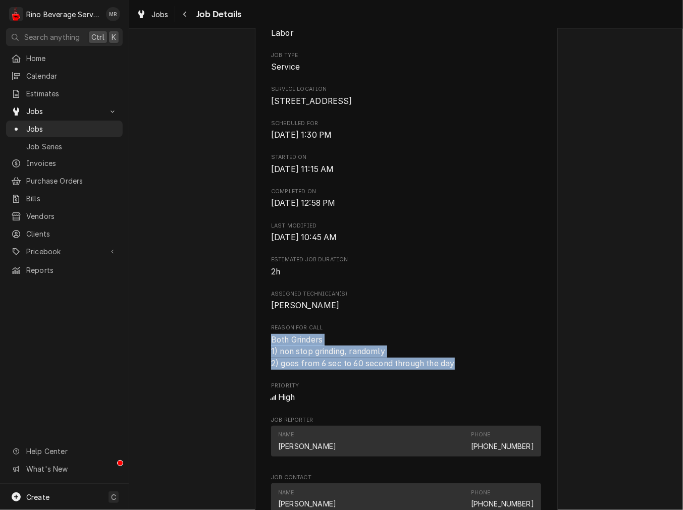
drag, startPoint x: 468, startPoint y: 377, endPoint x: 239, endPoint y: 356, distance: 230.0
click at [239, 356] on div "Completed and Uninvoiced Nourish Coffee Shop (Christ Hospital) 2139 Auburn Ave,…" at bounding box center [405, 400] width 553 height 1094
copy span "Both Grinders 1) non stop grinding, randomly 2) goes from 6 sec to 60 second th…"
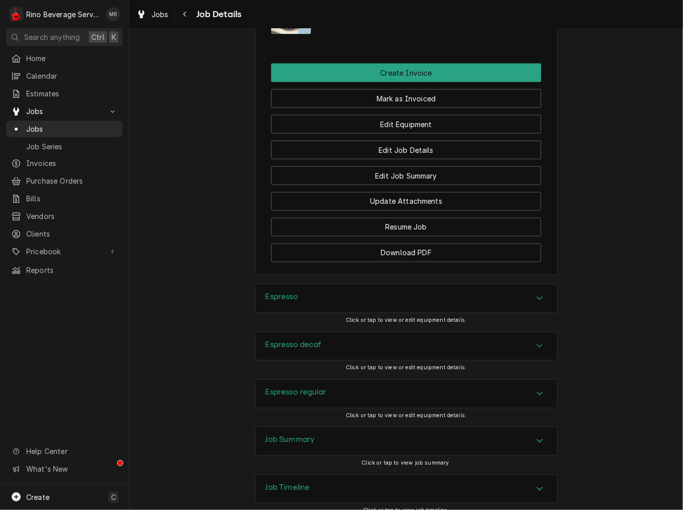
scroll to position [922, 0]
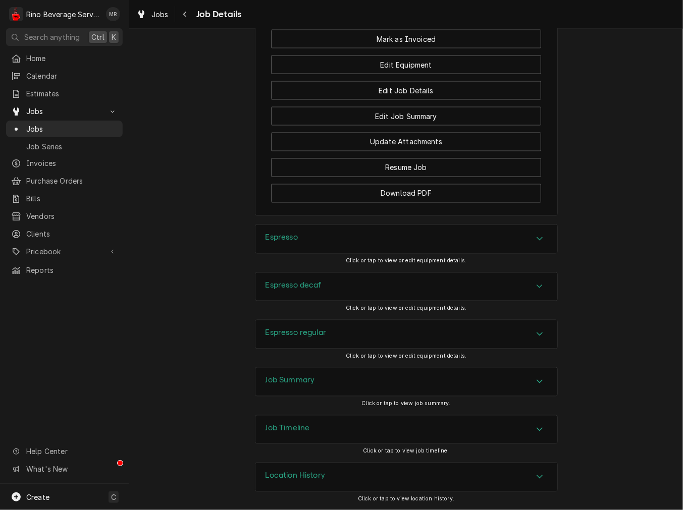
click at [286, 240] on h3 "Espresso" at bounding box center [281, 238] width 32 height 10
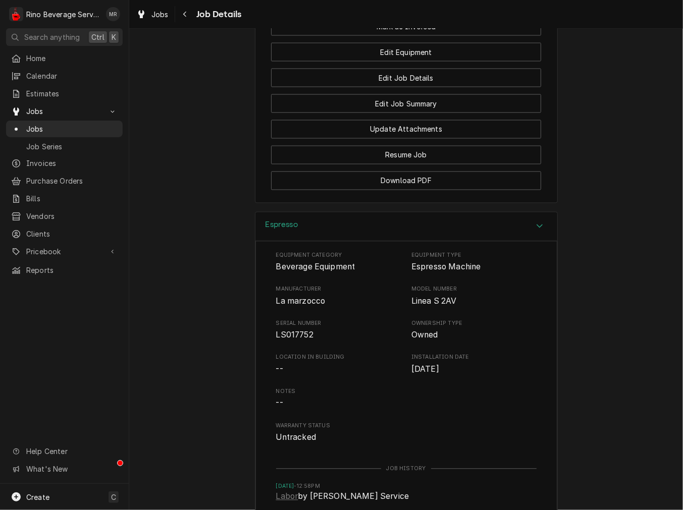
click at [291, 233] on div "Espresso" at bounding box center [281, 226] width 32 height 12
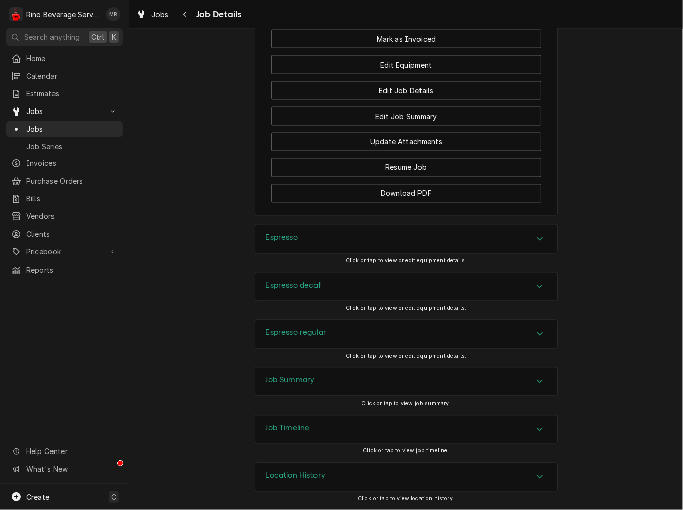
click at [294, 283] on h3 "Espresso decaf" at bounding box center [293, 286] width 56 height 10
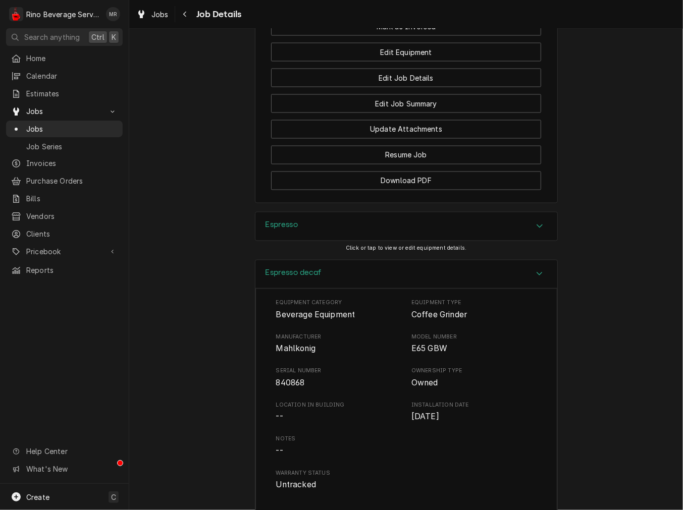
click at [296, 278] on h3 "Espresso decaf" at bounding box center [293, 273] width 56 height 10
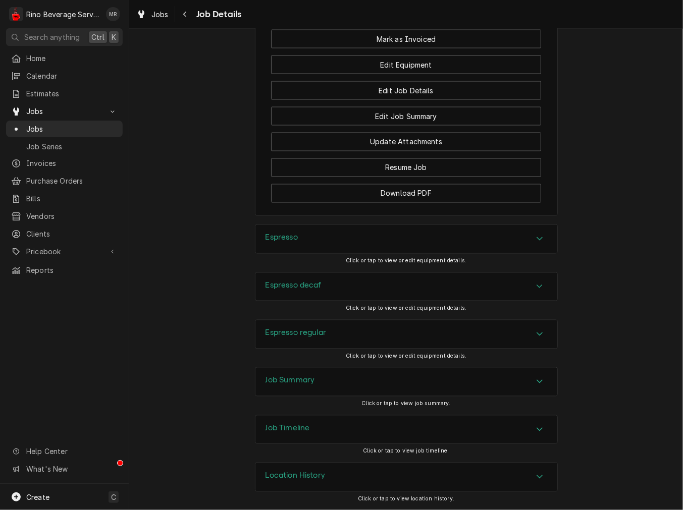
click at [306, 346] on div "Espresso regular" at bounding box center [406, 334] width 302 height 28
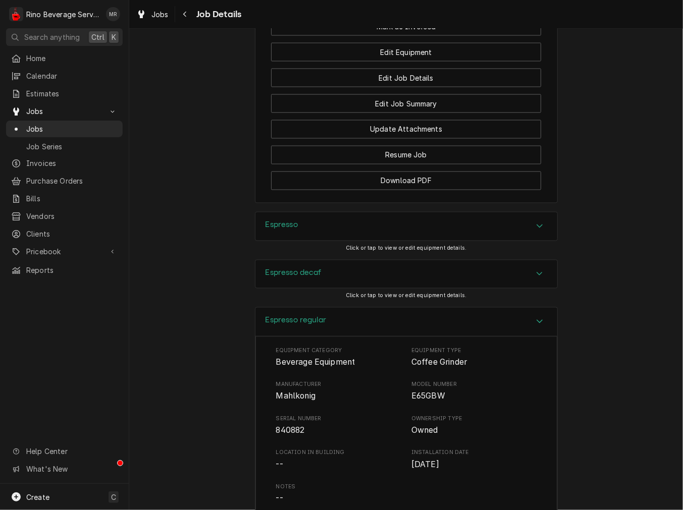
click at [323, 289] on div "Espresso decaf" at bounding box center [406, 274] width 302 height 28
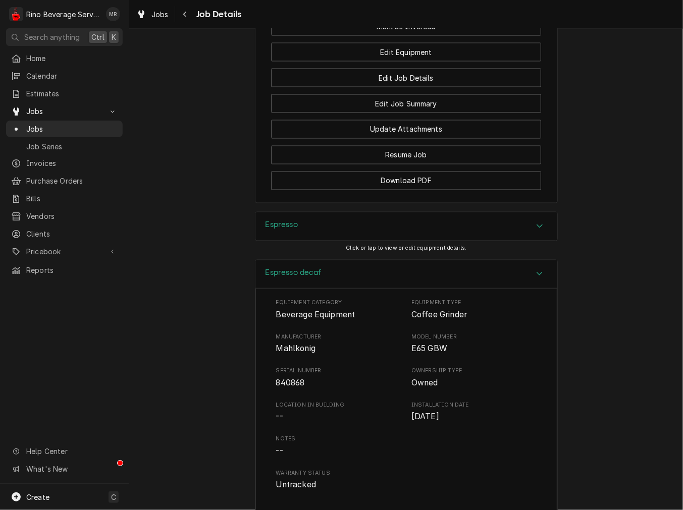
click at [316, 241] on div "Espresso" at bounding box center [406, 226] width 302 height 28
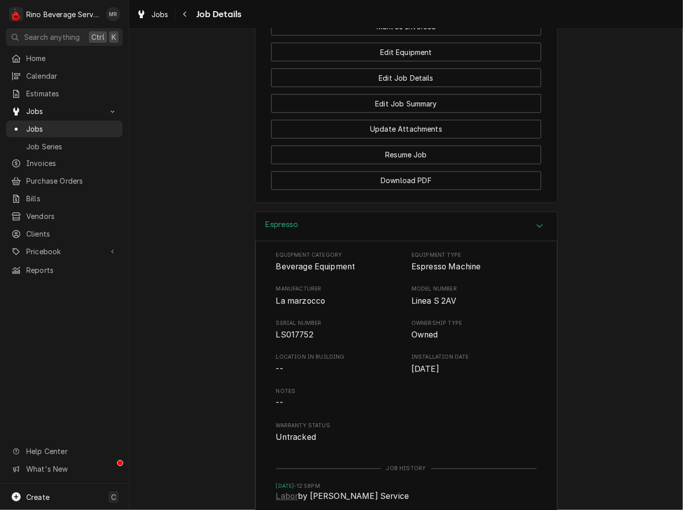
click at [316, 241] on div "Espresso" at bounding box center [406, 226] width 302 height 29
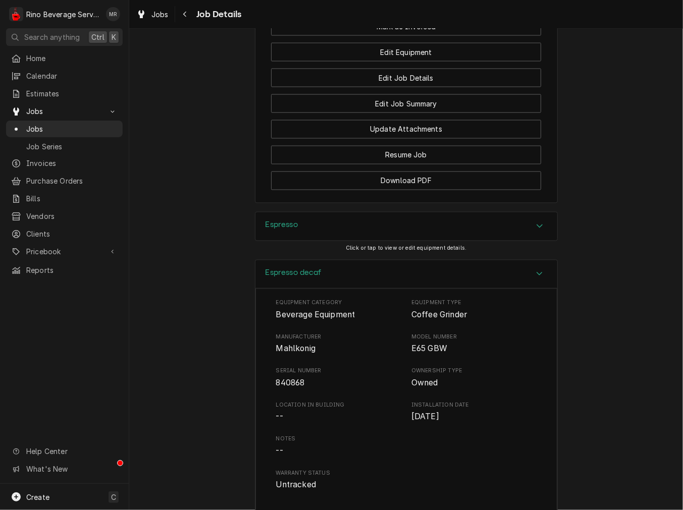
click at [284, 354] on span "Mahlkonig" at bounding box center [295, 349] width 39 height 10
click at [281, 278] on h3 "Espresso decaf" at bounding box center [293, 273] width 56 height 10
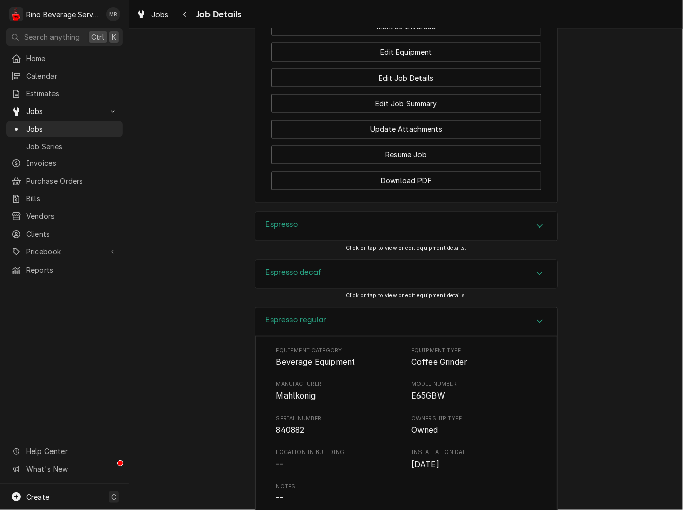
click at [291, 325] on h3 "Espresso regular" at bounding box center [295, 321] width 61 height 10
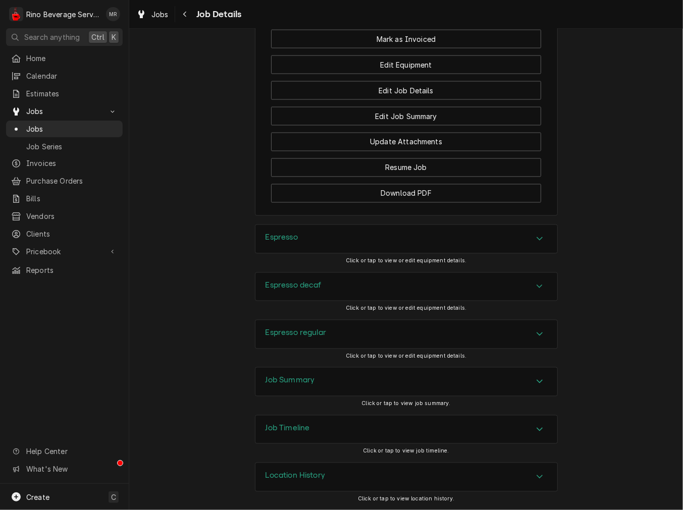
click at [292, 330] on h3 "Espresso regular" at bounding box center [295, 333] width 61 height 10
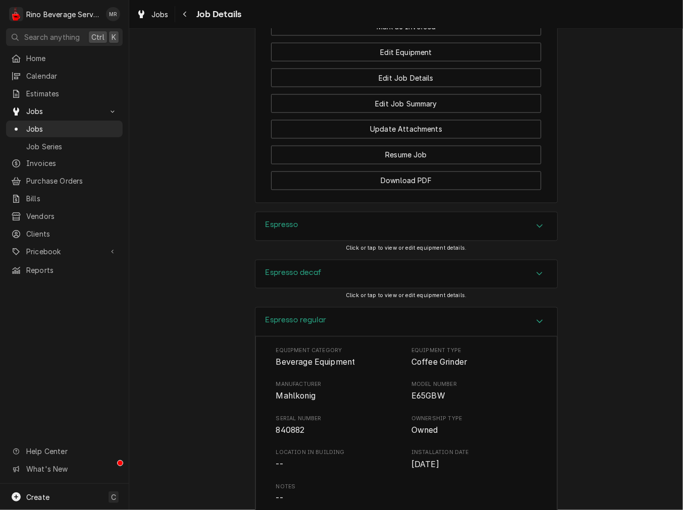
click at [437, 332] on div "Espresso regular" at bounding box center [406, 322] width 302 height 29
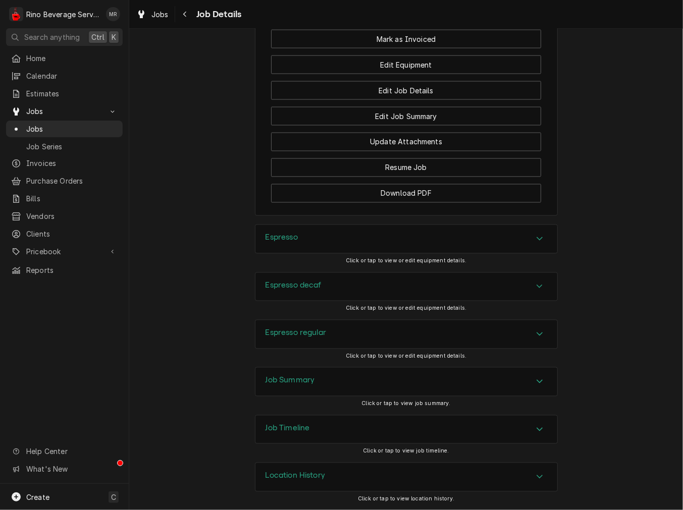
click at [319, 377] on div "Job Summary" at bounding box center [406, 382] width 302 height 28
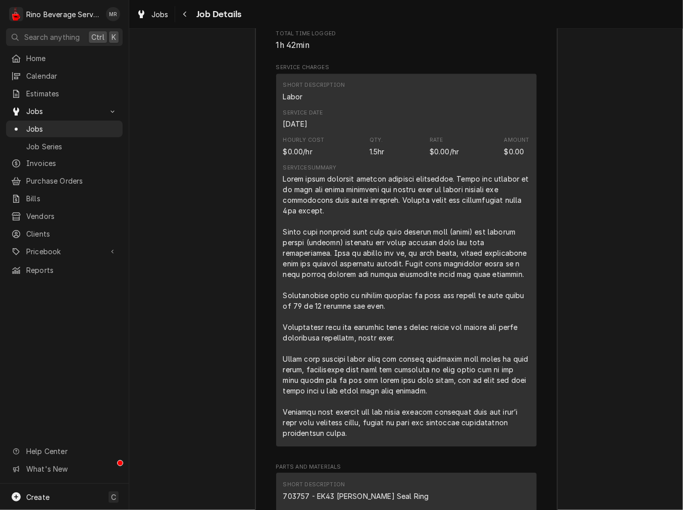
scroll to position [1108, 0]
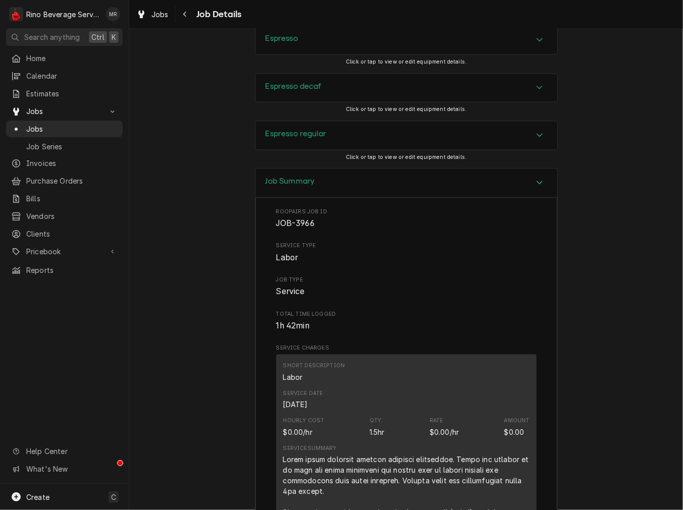
click at [298, 50] on div "Espresso" at bounding box center [406, 40] width 302 height 28
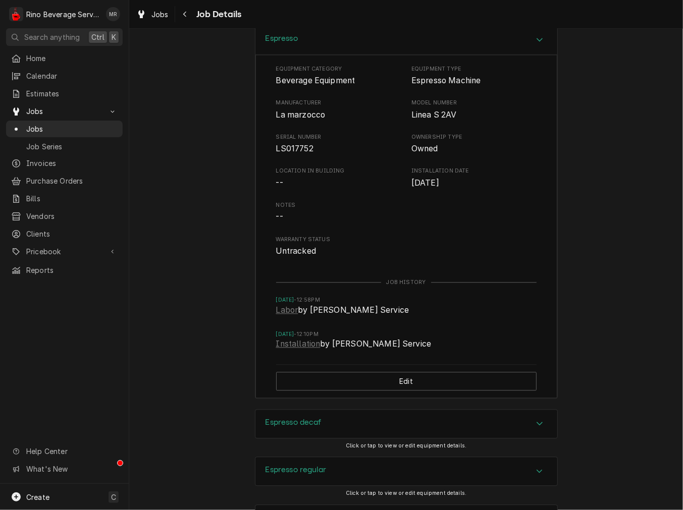
click at [288, 120] on span "La marzocco" at bounding box center [300, 115] width 49 height 10
click at [301, 52] on div "Espresso" at bounding box center [406, 40] width 302 height 29
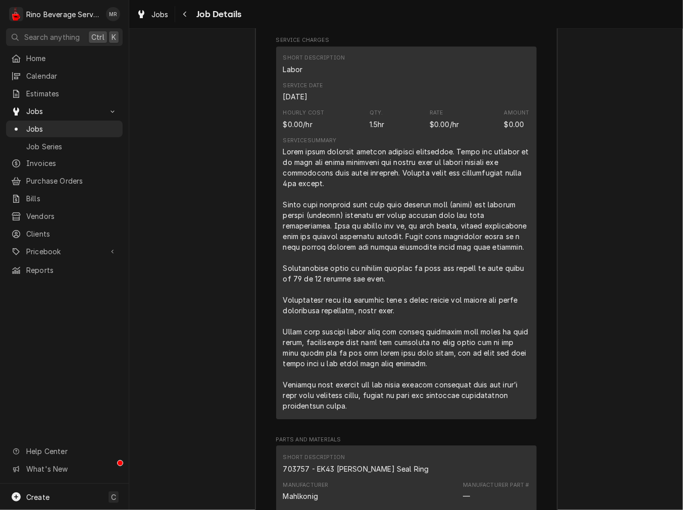
scroll to position [1389, 0]
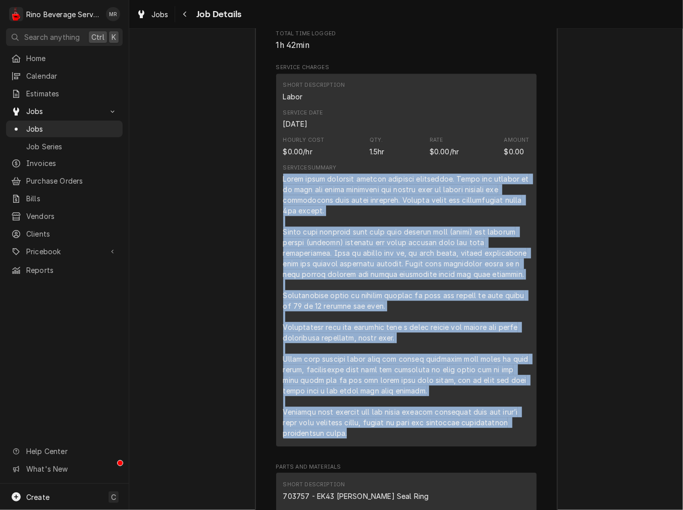
drag, startPoint x: 351, startPoint y: 457, endPoint x: 275, endPoint y: 189, distance: 279.0
click at [276, 189] on div "Short Description Labor Service Date Aug 7, 2025 Hourly Cost $0.00/hr Qty. 1.5h…" at bounding box center [406, 260] width 260 height 373
copy div "Found decaf espresso grinder grinding constantly. Found the problem to be that …"
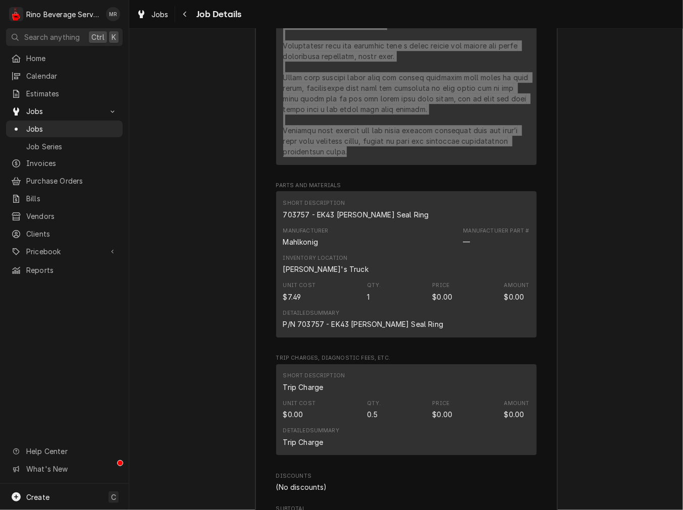
scroll to position [1669, 0]
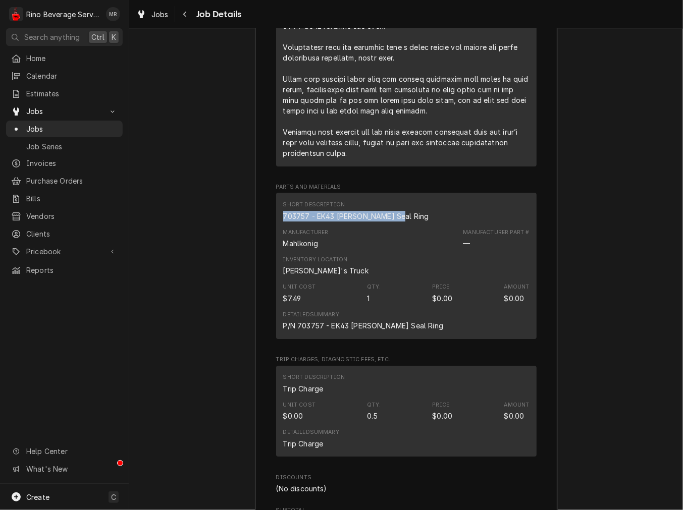
drag, startPoint x: 394, startPoint y: 228, endPoint x: 241, endPoint y: 230, distance: 153.9
click at [241, 230] on div "Job Summary Roopairs Job ID JOB-3966 Service Type Labor Job Type Service Total …" at bounding box center [405, 242] width 553 height 1269
copy div "703757 - EK43 Hopper Seal Ring"
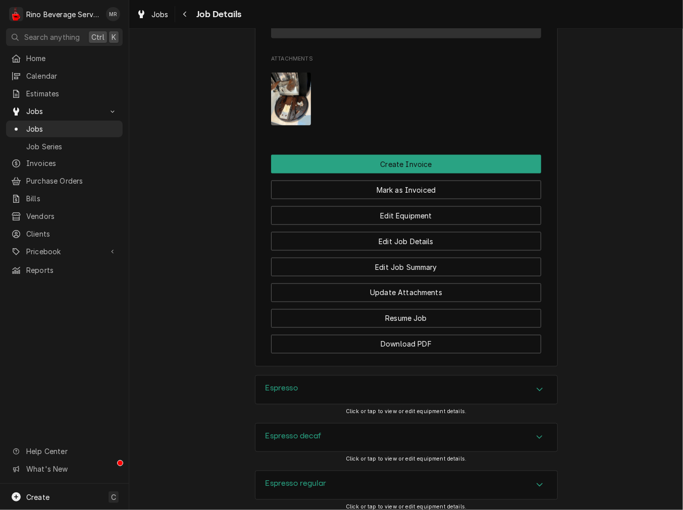
scroll to position [642, 0]
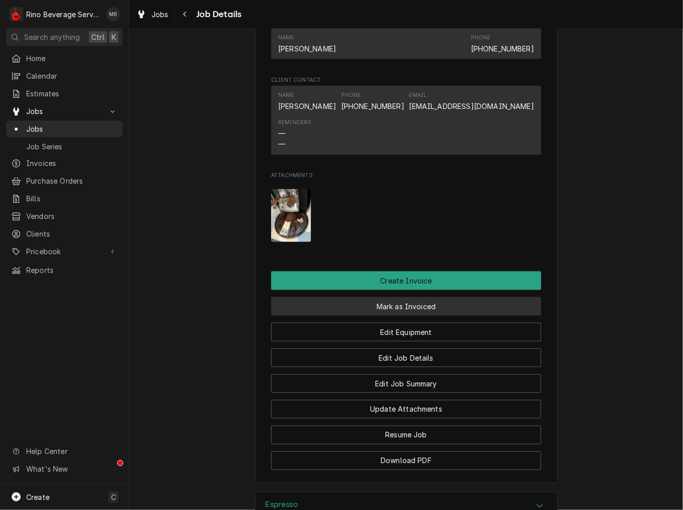
drag, startPoint x: 401, startPoint y: 320, endPoint x: 394, endPoint y: 344, distance: 24.7
click at [401, 316] on button "Mark as Invoiced" at bounding box center [406, 306] width 270 height 19
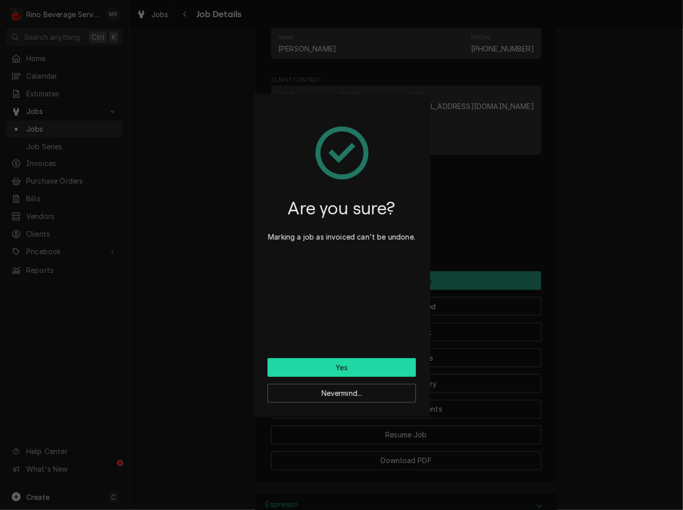
click at [377, 368] on button "Yes" at bounding box center [341, 367] width 148 height 19
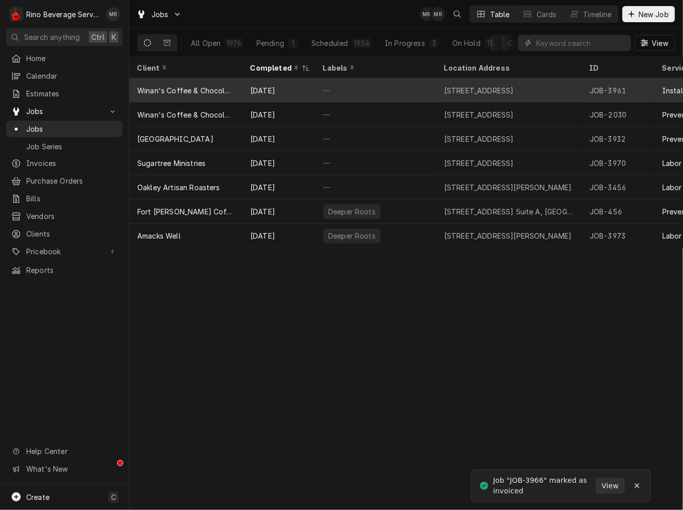
click at [218, 92] on div "Winan's Coffee & Chocolate ([GEOGRAPHIC_DATA])" at bounding box center [185, 90] width 97 height 11
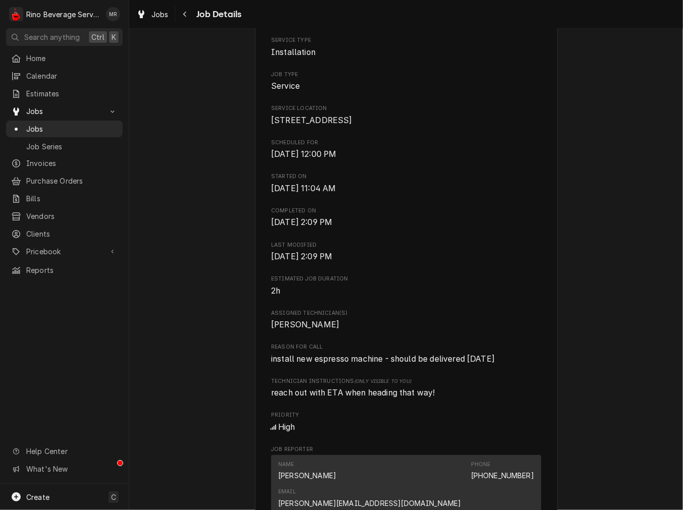
scroll to position [280, 0]
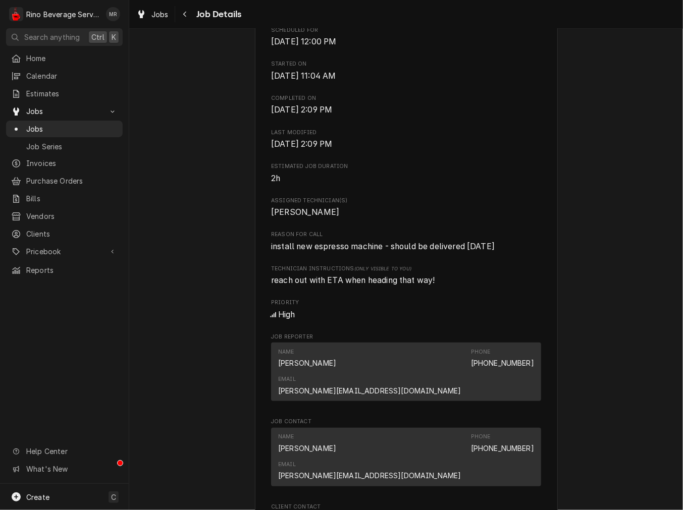
drag, startPoint x: 545, startPoint y: 258, endPoint x: 223, endPoint y: 259, distance: 322.4
click at [223, 259] on div "Completed and Uninvoiced Winan's Coffee & Chocolate (Maineville) 49 US 22, Main…" at bounding box center [405, 352] width 553 height 1187
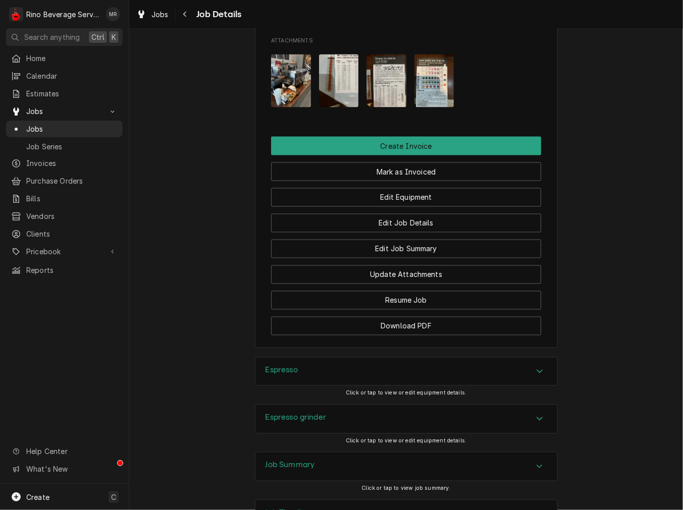
scroll to position [884, 0]
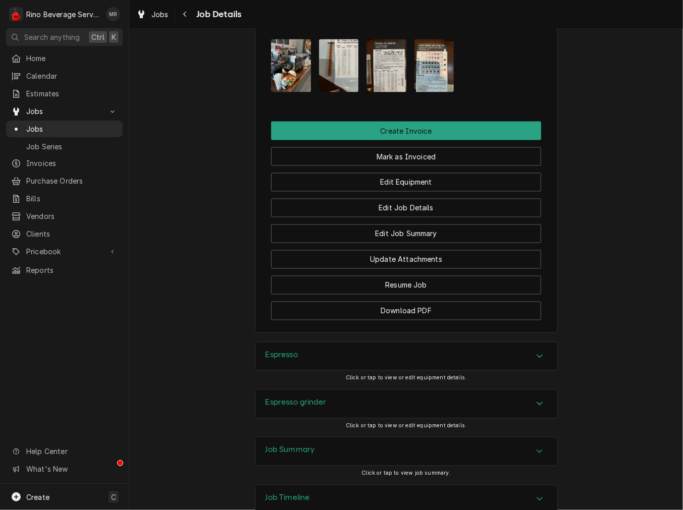
click at [353, 343] on div "Espresso" at bounding box center [406, 357] width 302 height 28
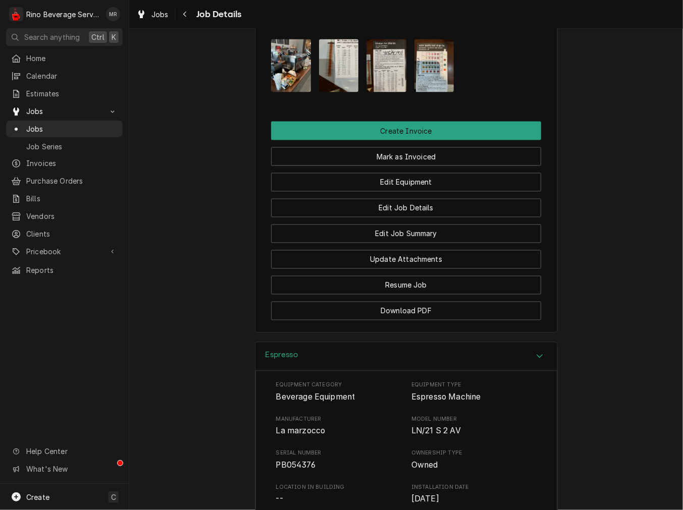
click at [320, 426] on span "La marzocco" at bounding box center [300, 431] width 49 height 10
drag, startPoint x: 316, startPoint y: 363, endPoint x: 285, endPoint y: 370, distance: 31.5
click at [204, 362] on div "Espresso Equipment Category Beverage Equipment Equipment Type Espresso Machine …" at bounding box center [405, 517] width 553 height 350
drag, startPoint x: 367, startPoint y: 381, endPoint x: 361, endPoint y: 382, distance: 5.6
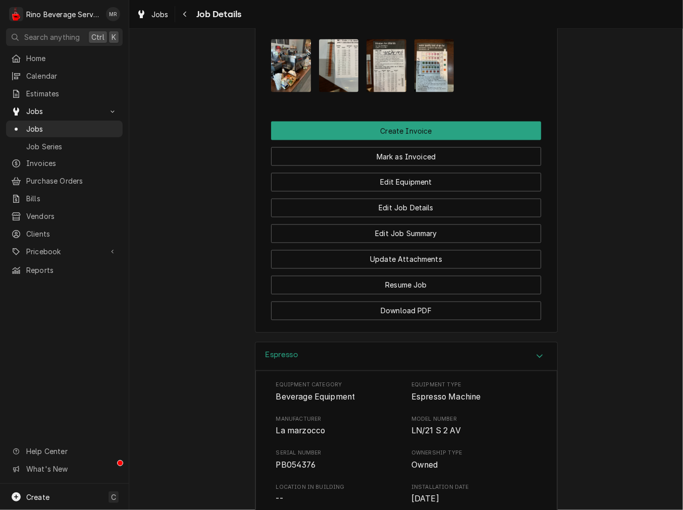
click at [367, 449] on span "Serial Number" at bounding box center [338, 453] width 125 height 8
drag, startPoint x: 397, startPoint y: 281, endPoint x: 379, endPoint y: 295, distance: 23.0
click at [395, 343] on div "Espresso" at bounding box center [406, 357] width 302 height 29
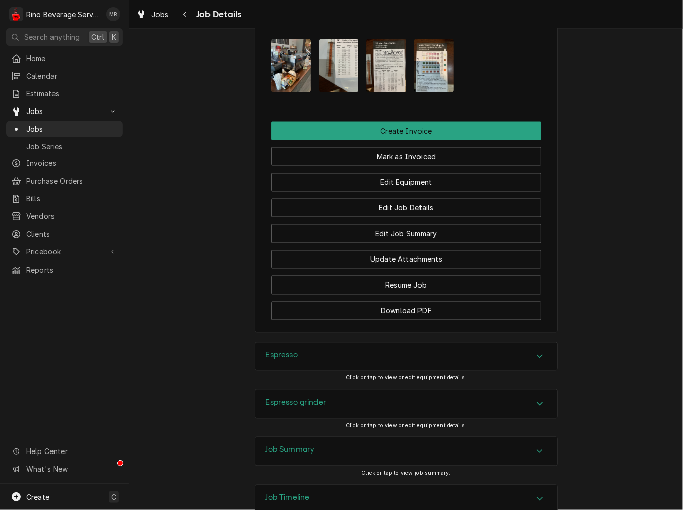
click at [290, 398] on h3 "Espresso grinder" at bounding box center [295, 403] width 61 height 10
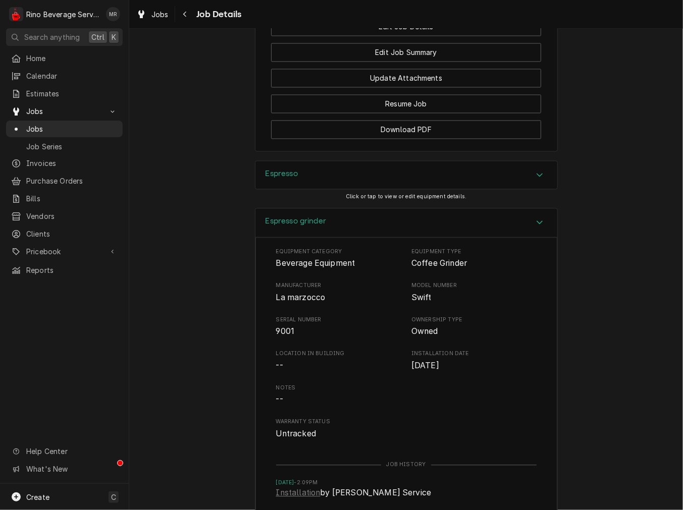
scroll to position [1071, 0]
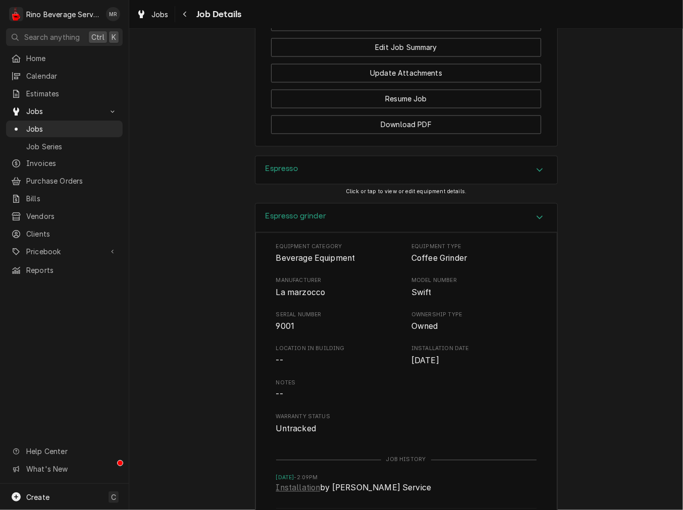
click at [304, 203] on div "Espresso grinder" at bounding box center [406, 217] width 302 height 29
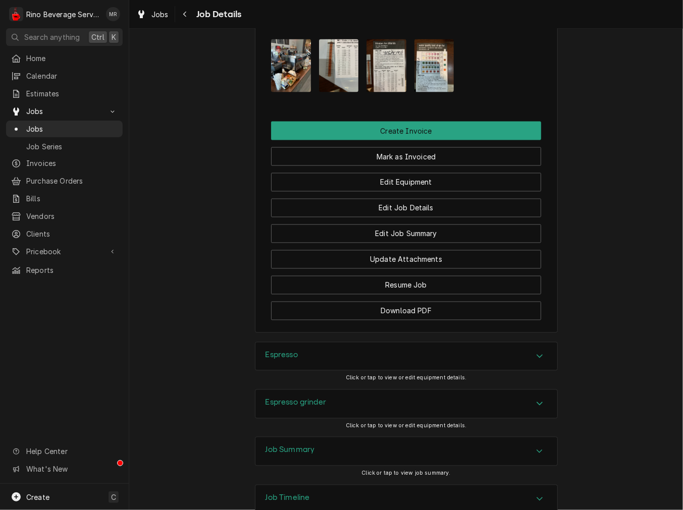
click at [277, 437] on div "Job Summary" at bounding box center [406, 451] width 302 height 28
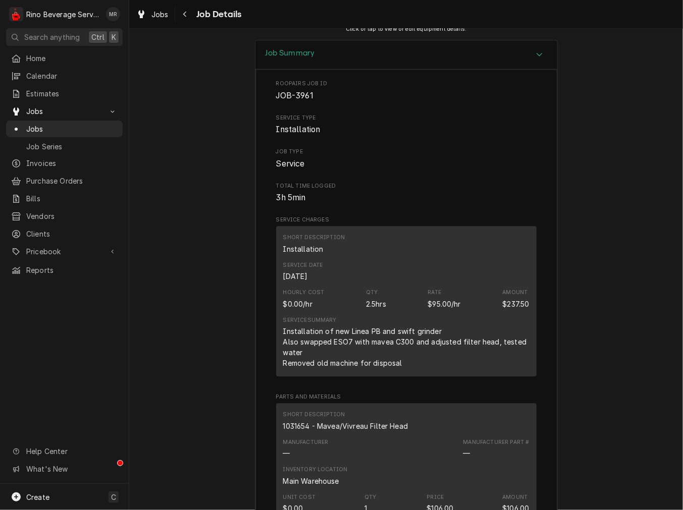
scroll to position [1352, 0]
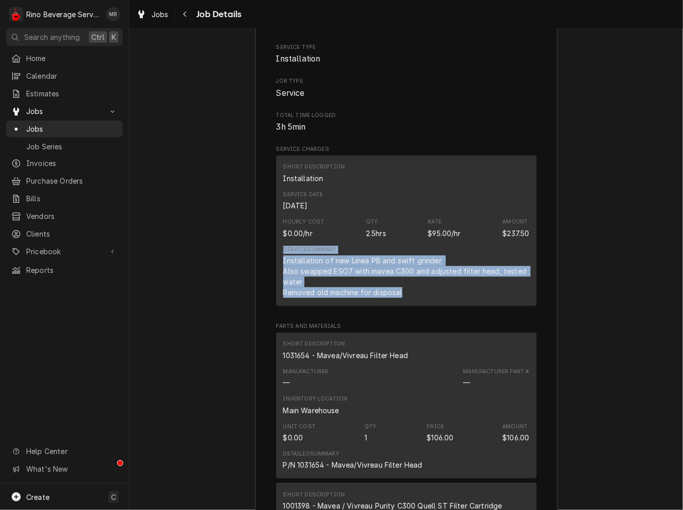
drag, startPoint x: 419, startPoint y: 221, endPoint x: 245, endPoint y: 180, distance: 178.3
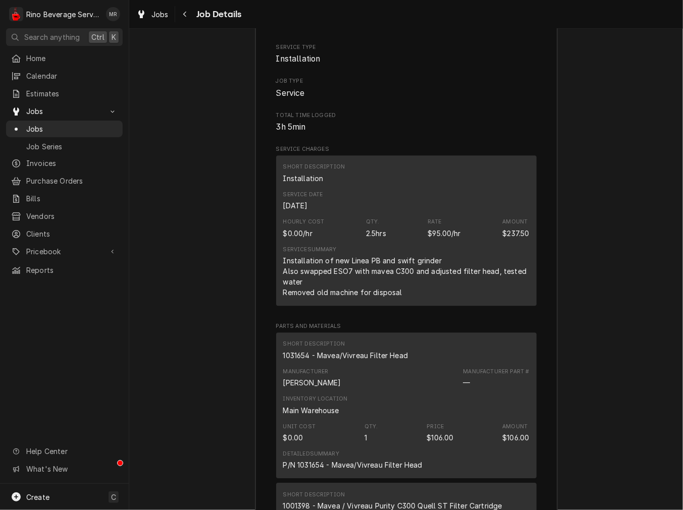
drag, startPoint x: 482, startPoint y: 260, endPoint x: 417, endPoint y: 227, distance: 73.1
click at [475, 322] on span "Parts and Materials" at bounding box center [406, 326] width 260 height 8
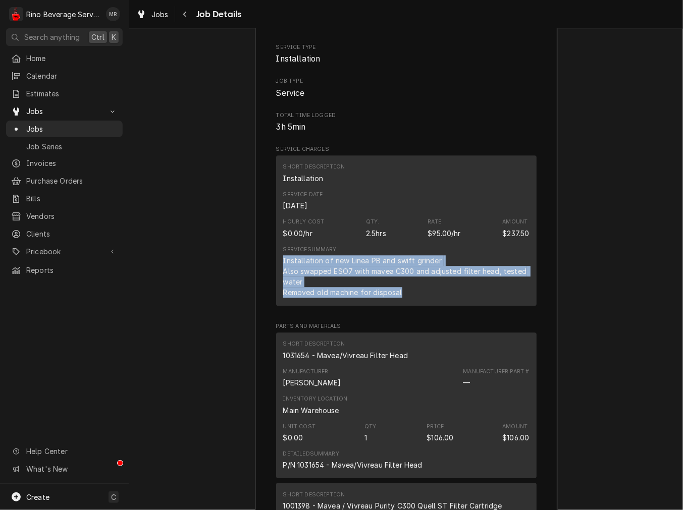
drag, startPoint x: 407, startPoint y: 222, endPoint x: 250, endPoint y: 189, distance: 161.0
copy div "Installation of new Linea PB and swift grinder Also swapped ESO7 with mavea C30…"
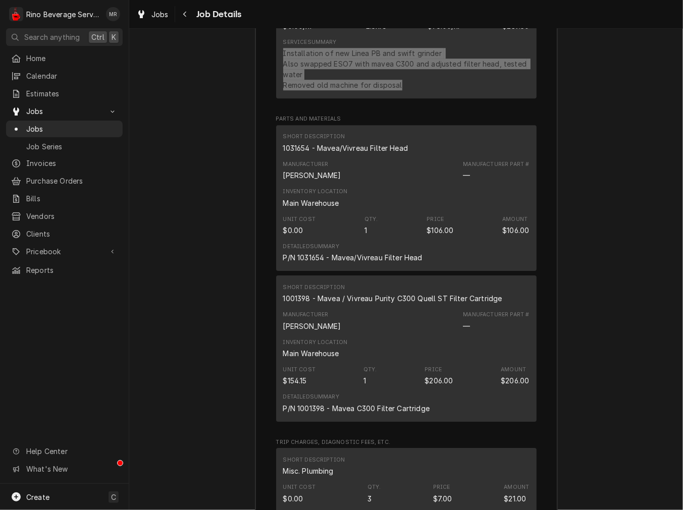
scroll to position [1445, 0]
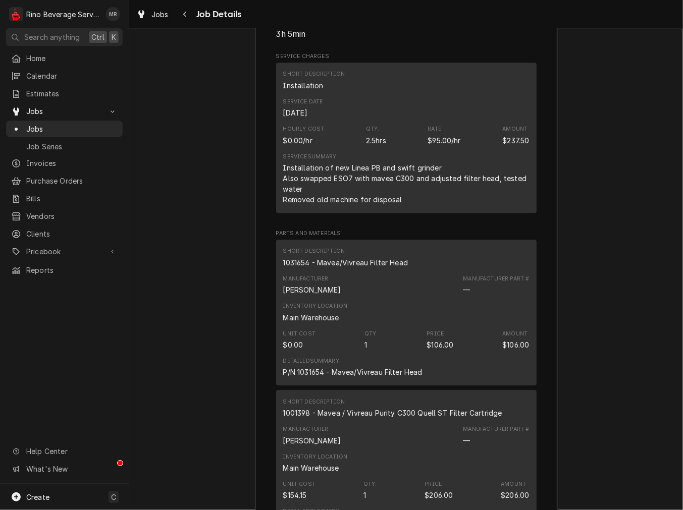
click at [359, 408] on div "1001398 - Mavea / Vivreau Purity C300 Quell ST Filter Cartridge" at bounding box center [392, 413] width 219 height 11
drag, startPoint x: 359, startPoint y: 342, endPoint x: 367, endPoint y: 344, distance: 8.3
click at [360, 408] on div "1001398 - Mavea / Vivreau Purity C300 Quell ST Filter Cartridge" at bounding box center [392, 413] width 219 height 11
click at [382, 247] on div "Short Description 1031654 - Mavea/Vivreau Filter Head" at bounding box center [345, 257] width 125 height 20
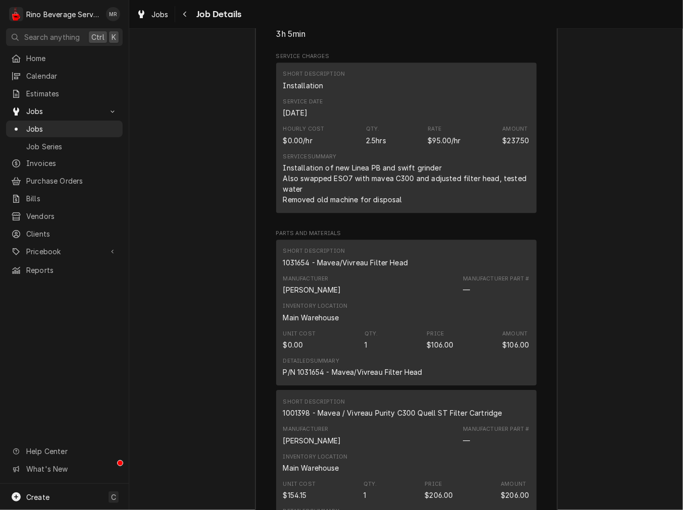
click at [382, 257] on div "1031654 - Mavea/Vivreau Filter Head" at bounding box center [345, 262] width 125 height 11
drag, startPoint x: 382, startPoint y: 195, endPoint x: 365, endPoint y: 192, distance: 17.3
click at [380, 257] on div "1031654 - Mavea/Vivreau Filter Head" at bounding box center [345, 262] width 125 height 11
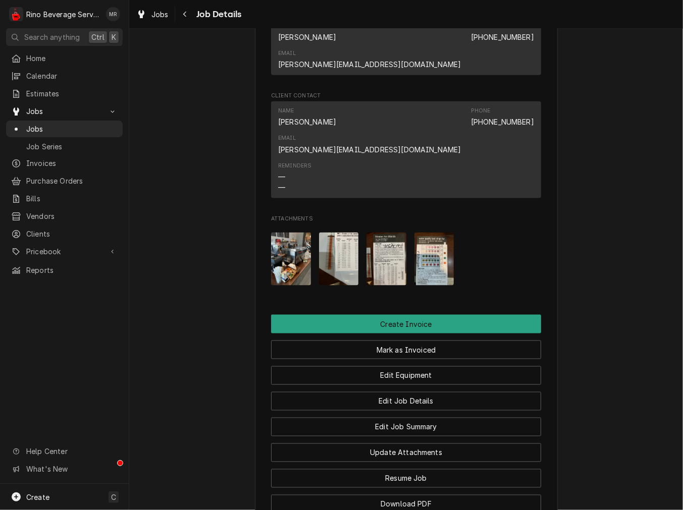
scroll to position [604, 0]
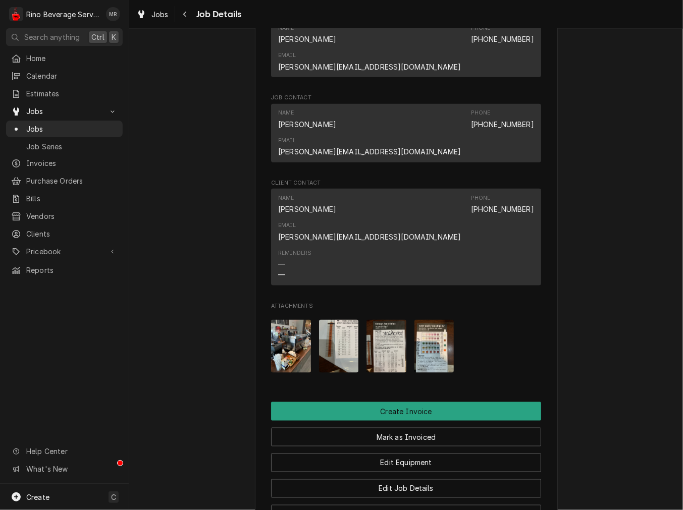
click at [286, 320] on img "Attachments" at bounding box center [291, 346] width 40 height 53
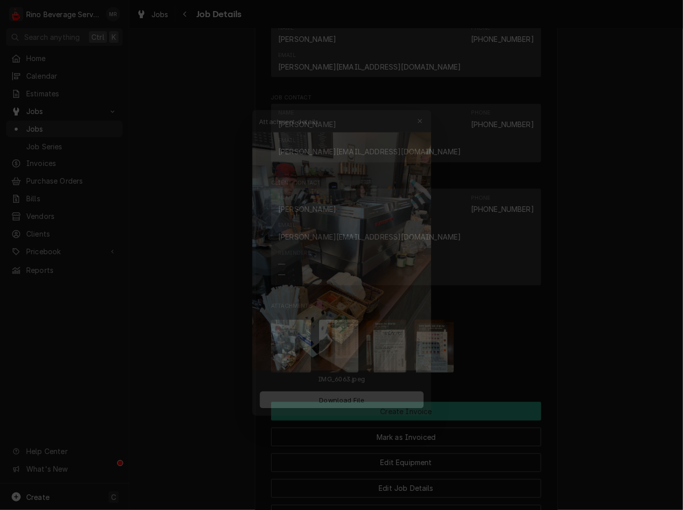
click at [488, 267] on div at bounding box center [341, 255] width 683 height 510
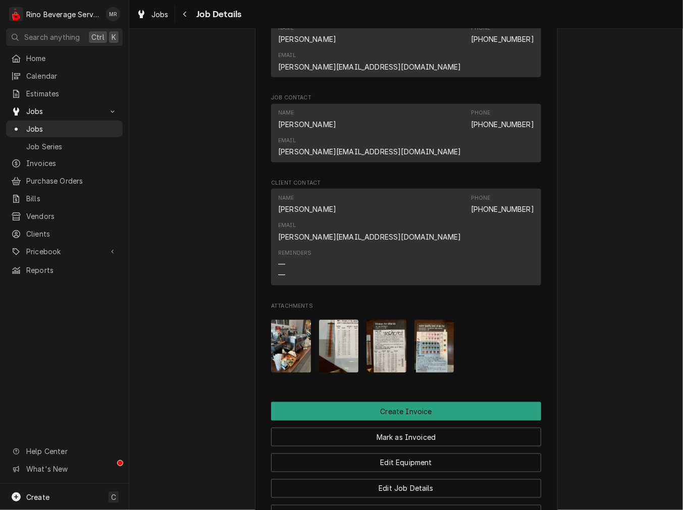
click at [392, 320] on img "Attachments" at bounding box center [386, 346] width 40 height 53
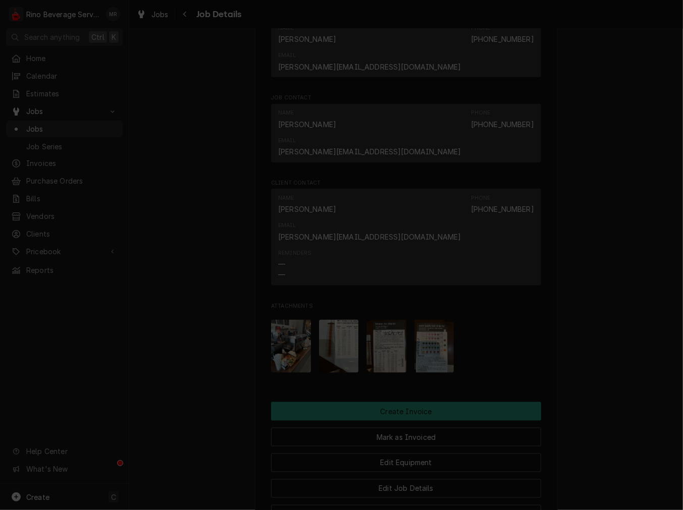
click at [507, 284] on div at bounding box center [341, 255] width 683 height 510
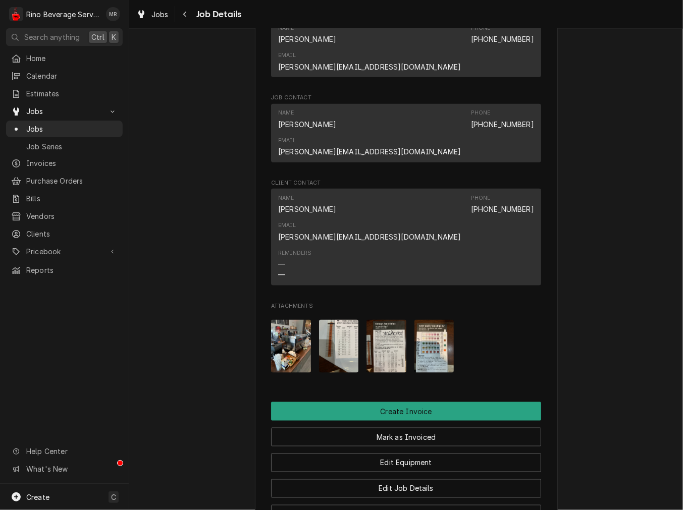
click at [430, 320] on img "Attachments" at bounding box center [434, 346] width 40 height 53
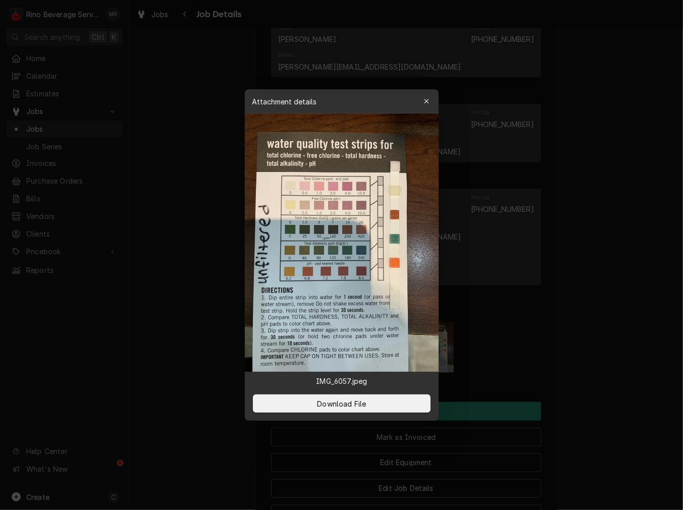
click at [567, 266] on div at bounding box center [341, 255] width 683 height 510
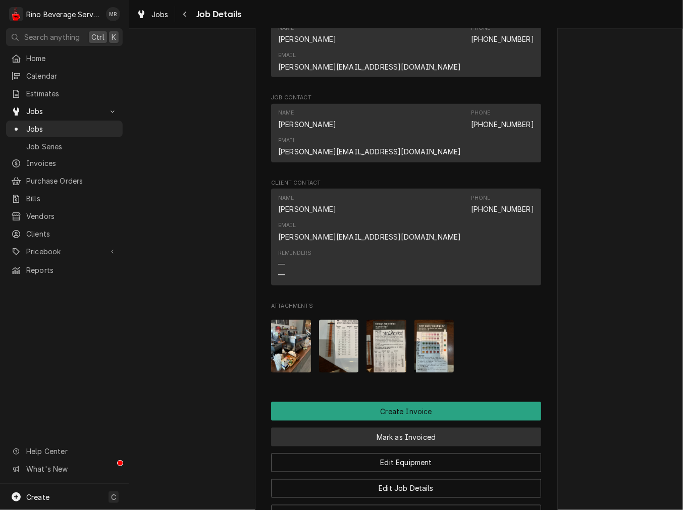
click at [411, 428] on button "Mark as Invoiced" at bounding box center [406, 437] width 270 height 19
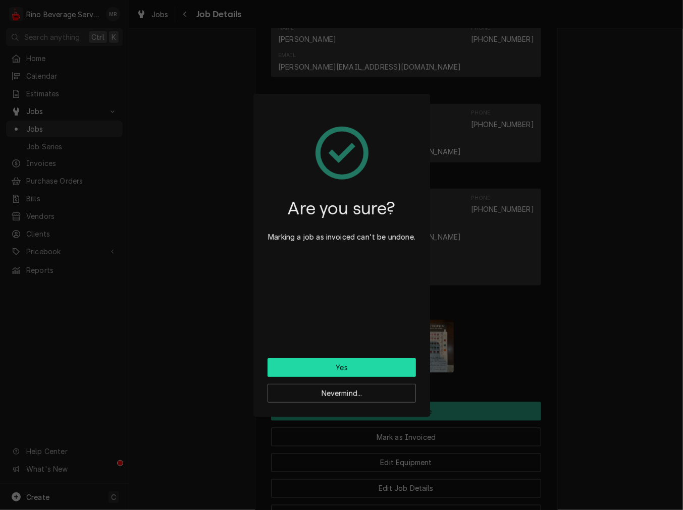
click at [389, 367] on button "Yes" at bounding box center [341, 367] width 148 height 19
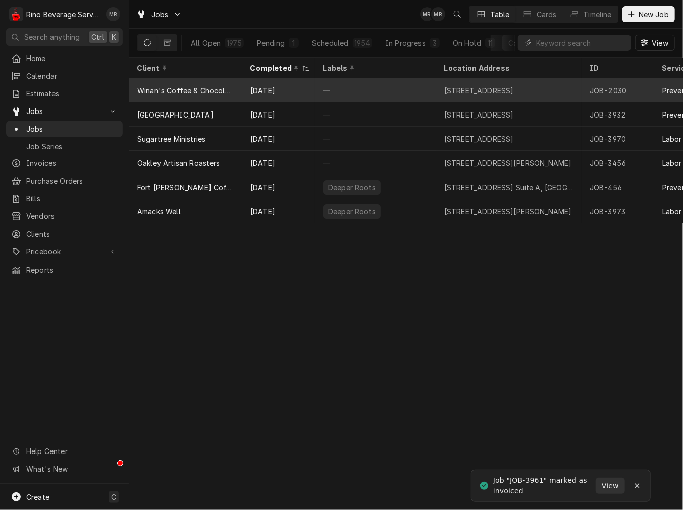
click at [293, 95] on div "[DATE]" at bounding box center [278, 90] width 73 height 24
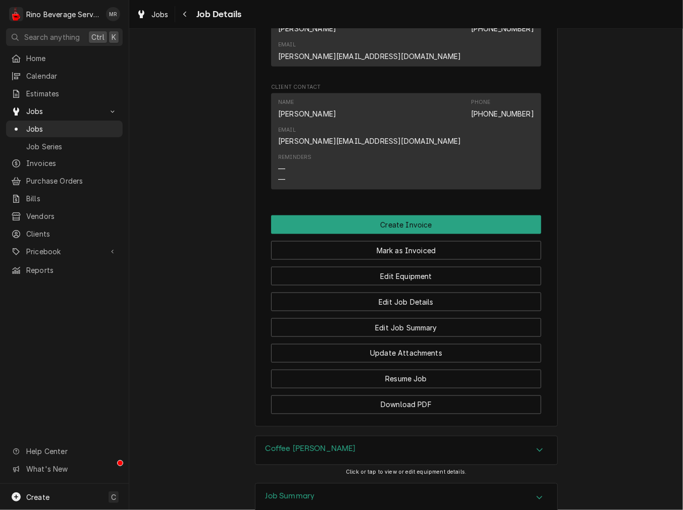
scroll to position [758, 0]
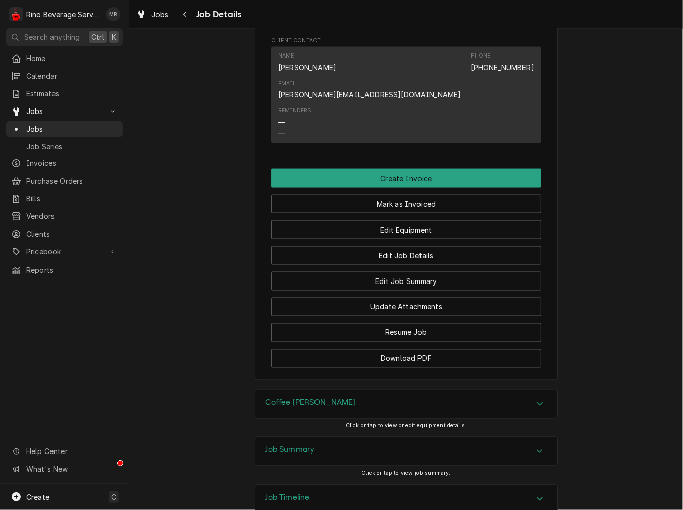
drag, startPoint x: 309, startPoint y: 335, endPoint x: 309, endPoint y: 346, distance: 10.6
click at [309, 398] on h3 "Coffee [PERSON_NAME]" at bounding box center [310, 403] width 90 height 10
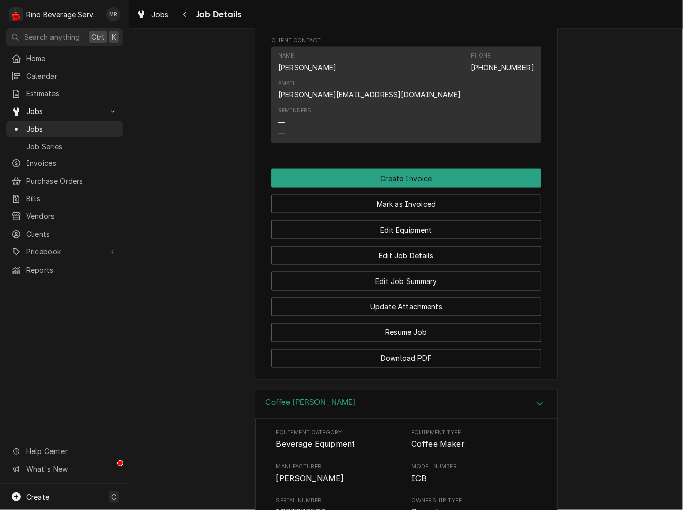
click at [294, 508] on span "ICBT073583" at bounding box center [300, 513] width 49 height 10
click at [290, 390] on div "Coffee brewer" at bounding box center [406, 404] width 302 height 29
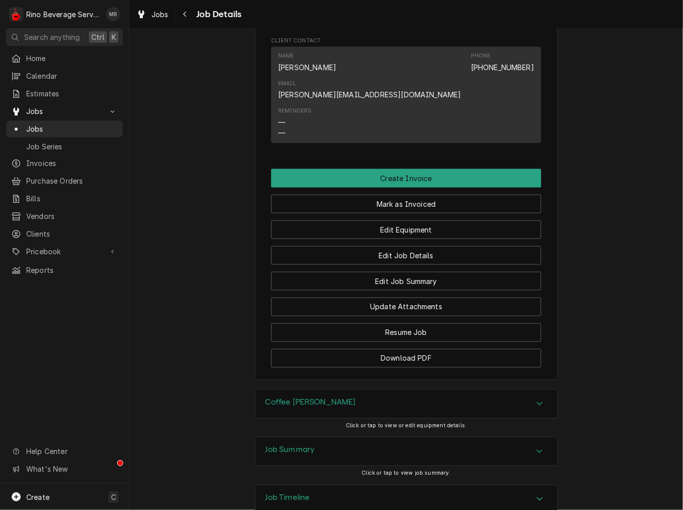
click at [289, 437] on div "Job Summary" at bounding box center [406, 451] width 302 height 28
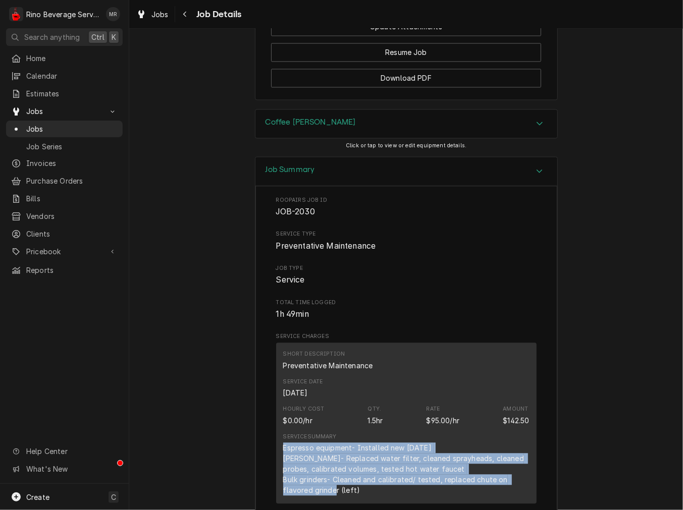
drag, startPoint x: 364, startPoint y: 424, endPoint x: 243, endPoint y: 375, distance: 131.1
click at [342, 443] on div "Espresso equipment- Installed new today Brewer- Replaced water filter, cleaned …" at bounding box center [406, 469] width 246 height 53
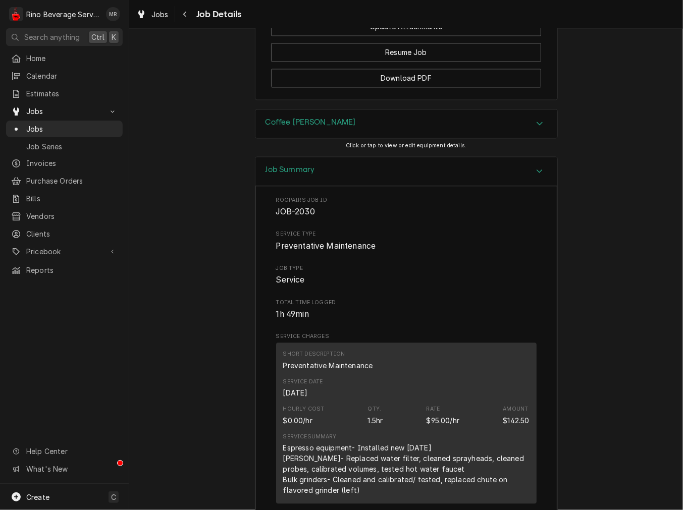
drag, startPoint x: 342, startPoint y: 402, endPoint x: 355, endPoint y: 422, distance: 23.6
click at [355, 443] on div "Espresso equipment- Installed new today Brewer- Replaced water filter, cleaned …" at bounding box center [406, 469] width 246 height 53
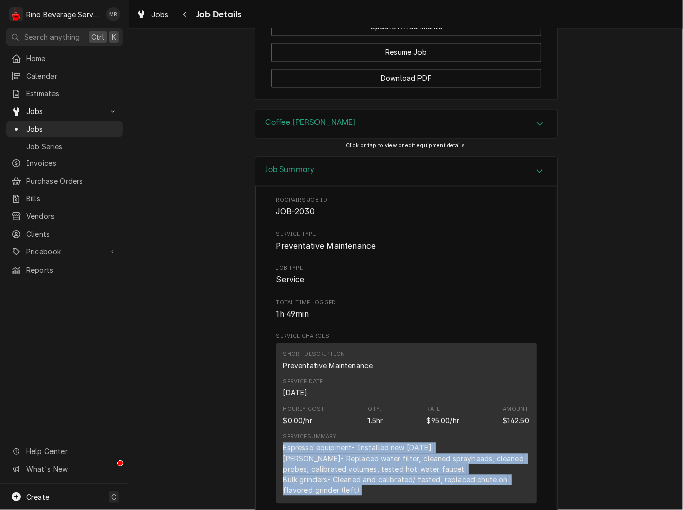
drag, startPoint x: 355, startPoint y: 422, endPoint x: 271, endPoint y: 379, distance: 93.9
click at [276, 379] on div "Short Description Preventative Maintenance Service Date Aug 7, 2025 Hourly Cost…" at bounding box center [406, 423] width 260 height 161
copy div "Espresso equipment- Installed new today Brewer- Replaced water filter, cleaned …"
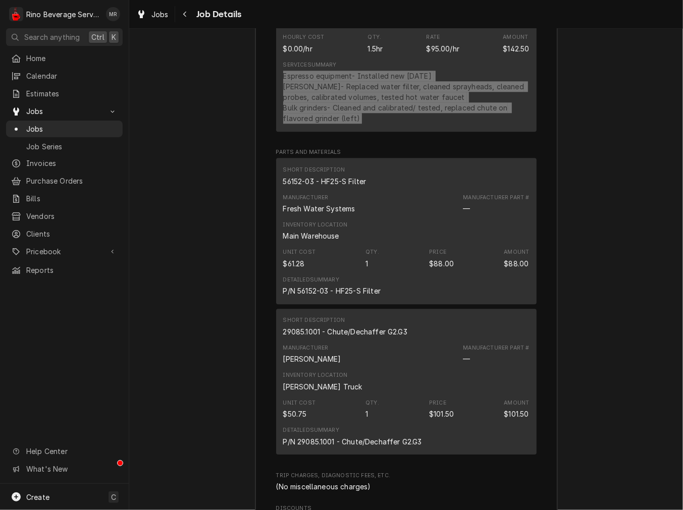
scroll to position [1411, 0]
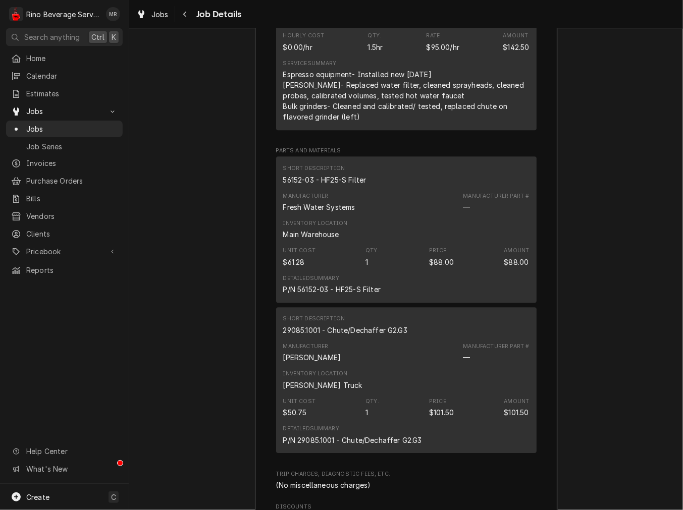
click at [360, 325] on div "29085.1001 - Chute/Dechaffer G2.G3" at bounding box center [345, 330] width 124 height 11
click at [300, 175] on div "56152-03 - HF25-S Filter" at bounding box center [324, 180] width 83 height 11
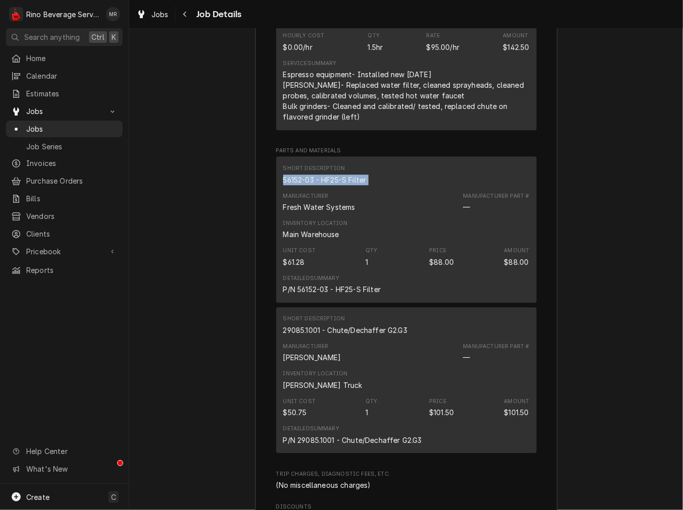
drag, startPoint x: 300, startPoint y: 112, endPoint x: 307, endPoint y: 113, distance: 6.6
click at [301, 175] on div "56152-03 - HF25-S Filter" at bounding box center [324, 180] width 83 height 11
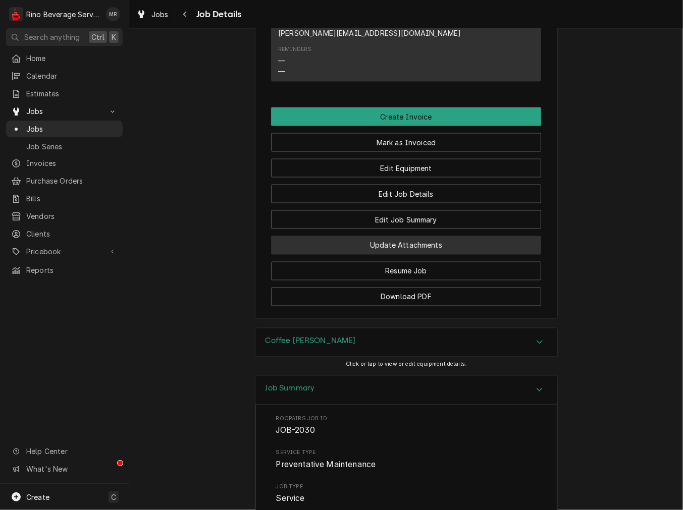
scroll to position [758, 0]
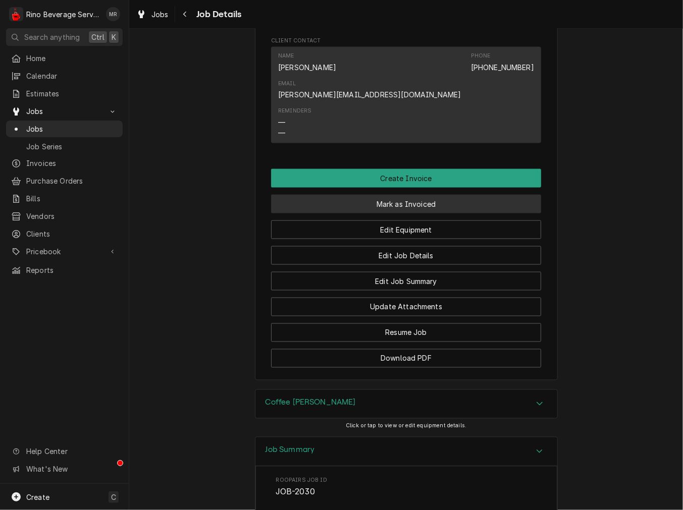
drag, startPoint x: 422, startPoint y: 133, endPoint x: 422, endPoint y: 165, distance: 32.3
click at [422, 195] on button "Mark as Invoiced" at bounding box center [406, 204] width 270 height 19
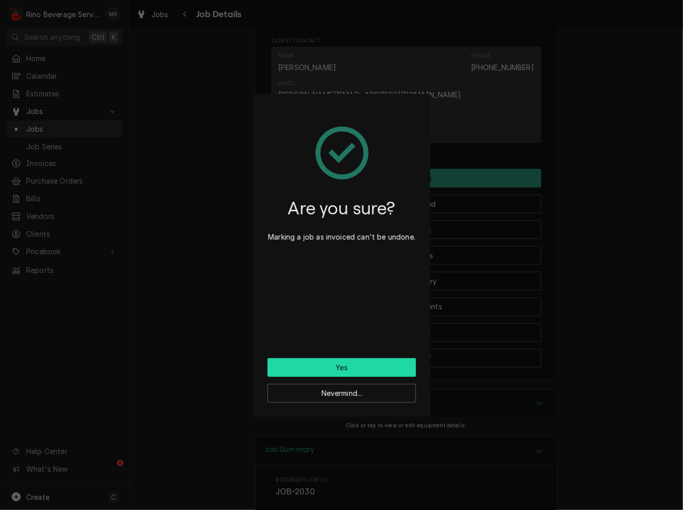
click at [396, 369] on button "Yes" at bounding box center [341, 367] width 148 height 19
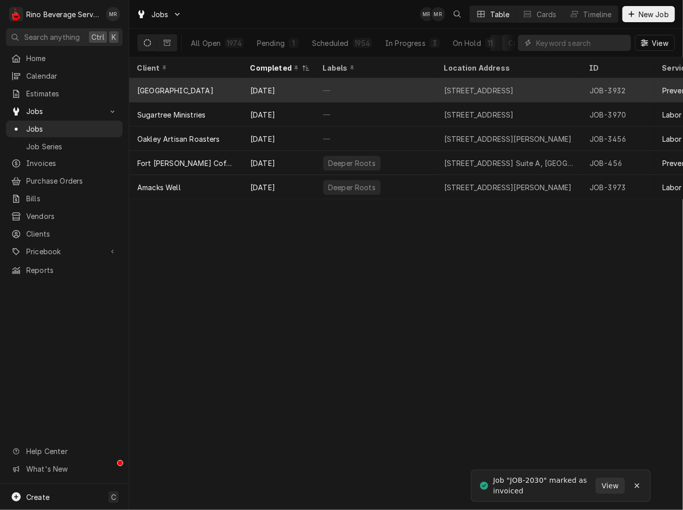
click at [323, 92] on div "—" at bounding box center [375, 90] width 121 height 24
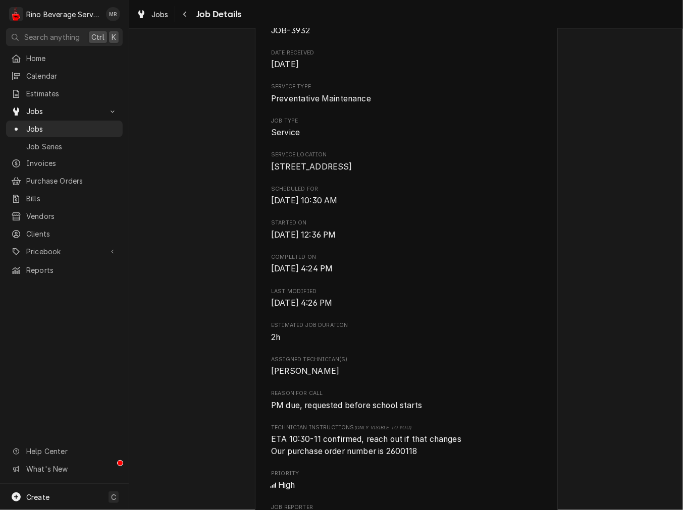
scroll to position [187, 0]
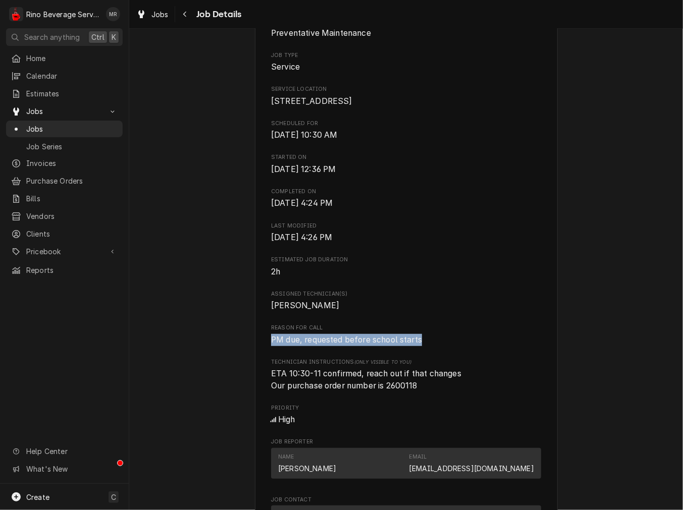
drag, startPoint x: 422, startPoint y: 350, endPoint x: 268, endPoint y: 355, distance: 153.5
click at [271, 346] on span "PM due, requested before school starts" at bounding box center [406, 340] width 270 height 12
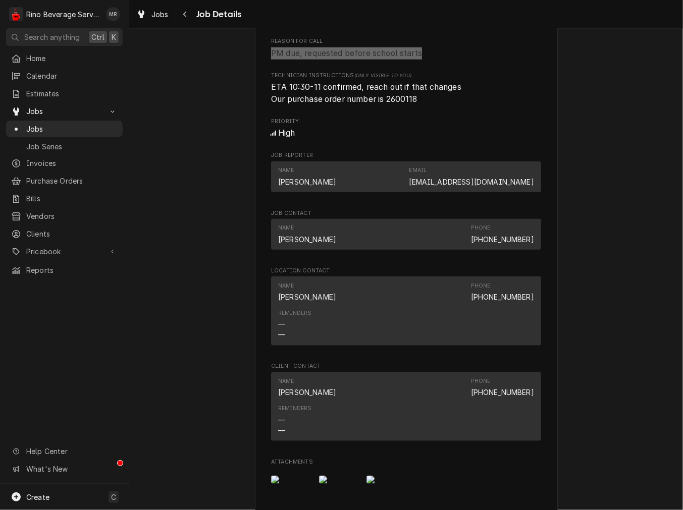
scroll to position [467, 0]
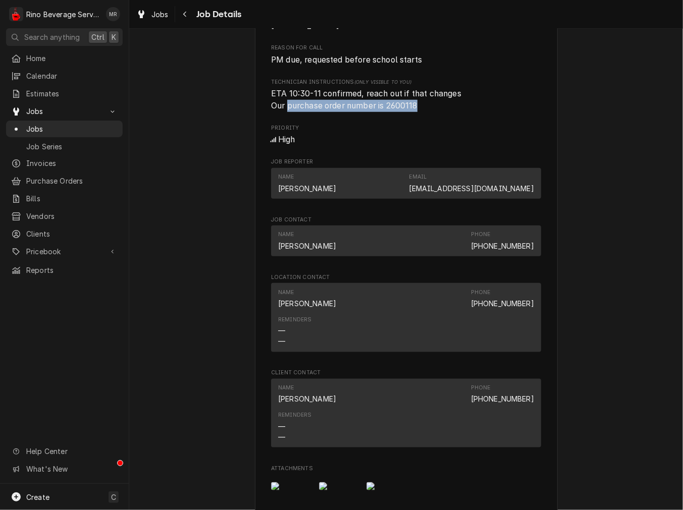
drag, startPoint x: 421, startPoint y: 115, endPoint x: 295, endPoint y: 106, distance: 126.4
click at [284, 111] on span "ETA 10:30-11 confirmed, reach out if that changes Our purchase order number is …" at bounding box center [406, 100] width 270 height 24
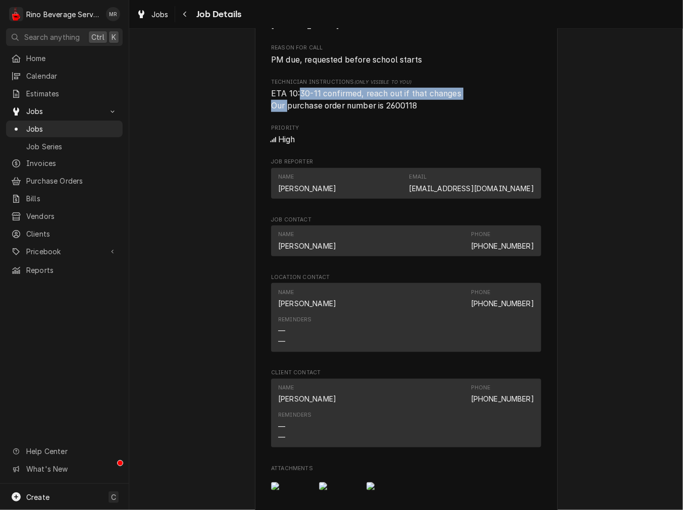
drag, startPoint x: 295, startPoint y: 105, endPoint x: 284, endPoint y: 117, distance: 16.8
click at [284, 110] on span "ETA 10:30-11 confirmed, reach out if that changes Our purchase order number is …" at bounding box center [366, 100] width 190 height 22
click at [314, 110] on span "ETA 10:30-11 confirmed, reach out if that changes Our purchase order number is …" at bounding box center [366, 100] width 190 height 22
drag, startPoint x: 314, startPoint y: 115, endPoint x: 446, endPoint y: 141, distance: 134.7
click at [319, 110] on span "ETA 10:30-11 confirmed, reach out if that changes Our purchase order number is …" at bounding box center [366, 100] width 190 height 22
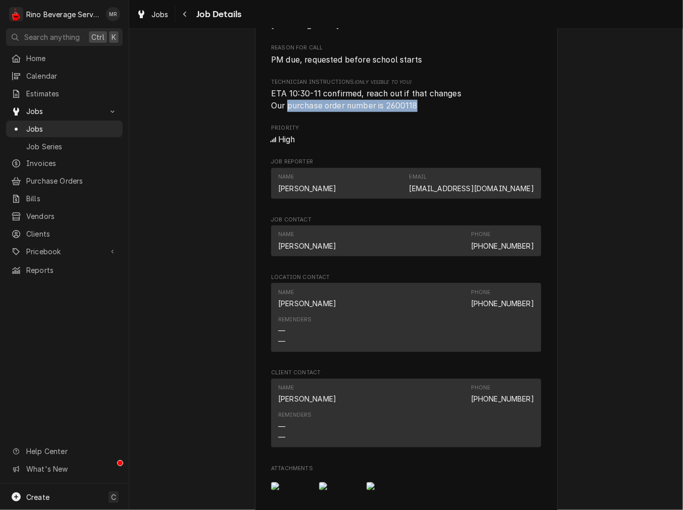
drag, startPoint x: 417, startPoint y: 122, endPoint x: 296, endPoint y: 118, distance: 121.6
click at [285, 111] on span "ETA 10:30-11 confirmed, reach out if that changes Our purchase order number is …" at bounding box center [406, 100] width 270 height 24
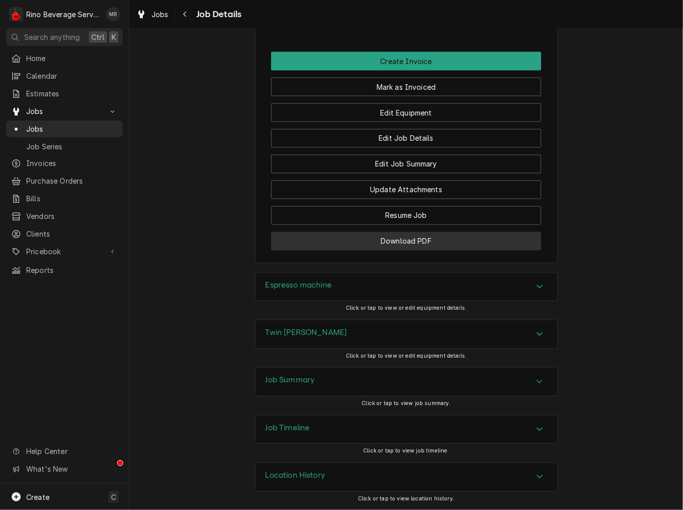
scroll to position [992, 0]
click at [297, 291] on div "Espresso machine" at bounding box center [298, 287] width 67 height 12
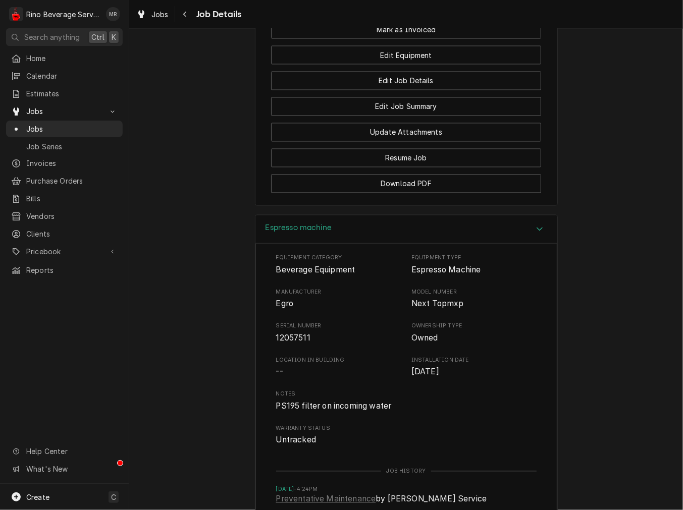
click at [437, 244] on div "Espresso machine" at bounding box center [406, 229] width 302 height 29
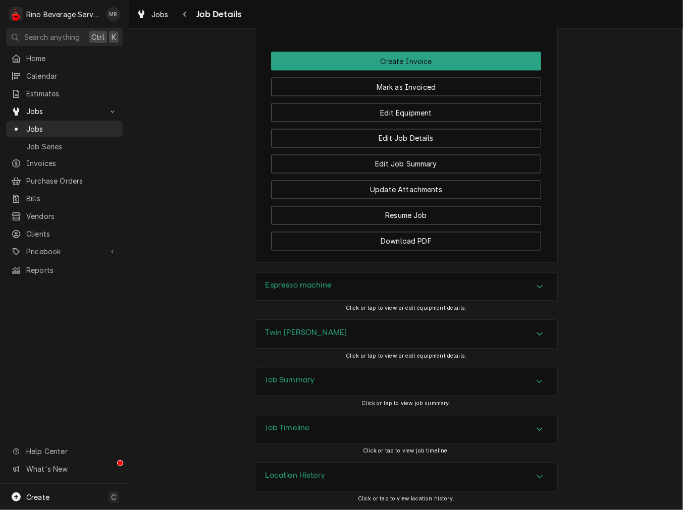
click at [325, 339] on div "Twin [PERSON_NAME]" at bounding box center [406, 334] width 302 height 28
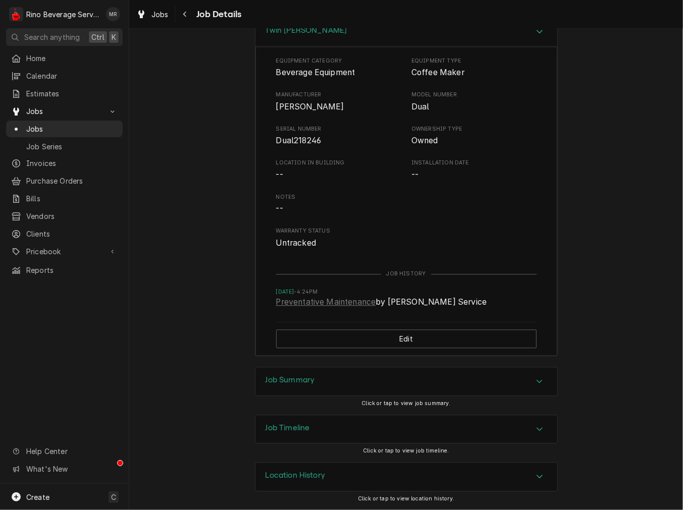
scroll to position [1272, 0]
click at [266, 46] on div "Twin [PERSON_NAME]" at bounding box center [406, 32] width 302 height 29
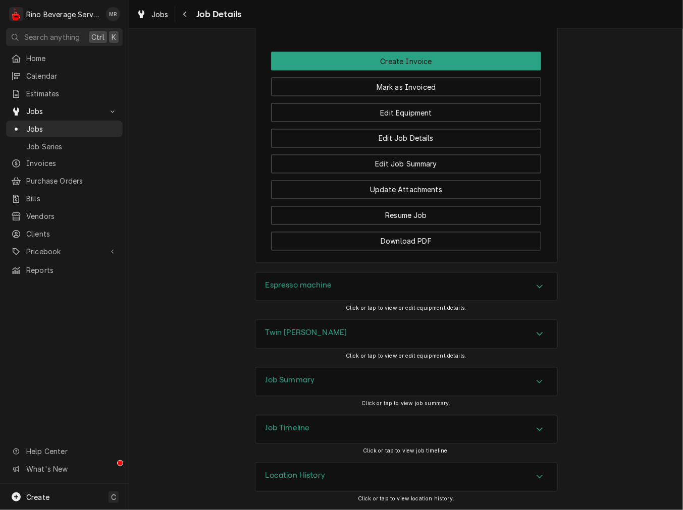
click at [305, 344] on div "Twin [PERSON_NAME]" at bounding box center [406, 334] width 302 height 28
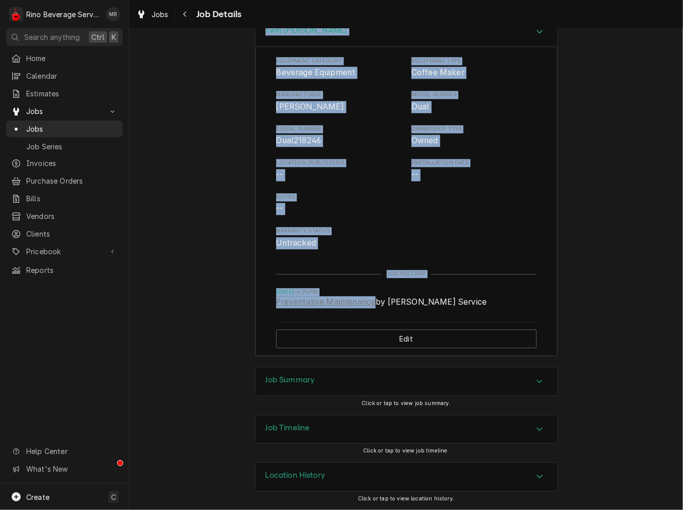
click at [305, 344] on div "Equipment Category Beverage Equipment Equipment Type Coffee Maker Manufacturer …" at bounding box center [406, 201] width 302 height 310
click at [301, 385] on h3 "Job Summary" at bounding box center [289, 380] width 49 height 10
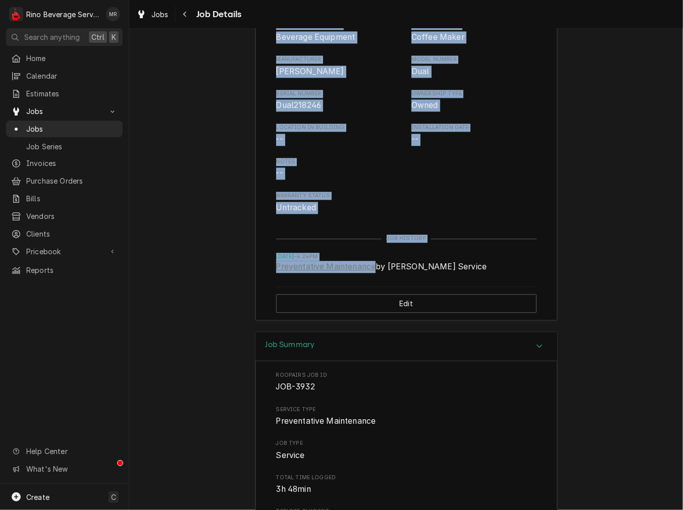
scroll to position [1646, 0]
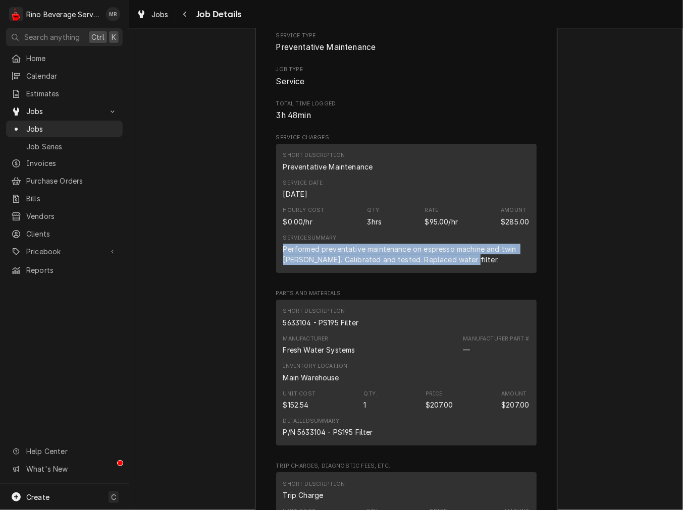
drag, startPoint x: 466, startPoint y: 323, endPoint x: 271, endPoint y: 308, distance: 194.8
click at [276, 273] on div "Short Description Preventative Maintenance Service Date Aug 7, 2025 Hourly Cost…" at bounding box center [406, 208] width 260 height 129
copy div "Performed preventative maintenance on espresso machine and twin Brewer. Calibra…"
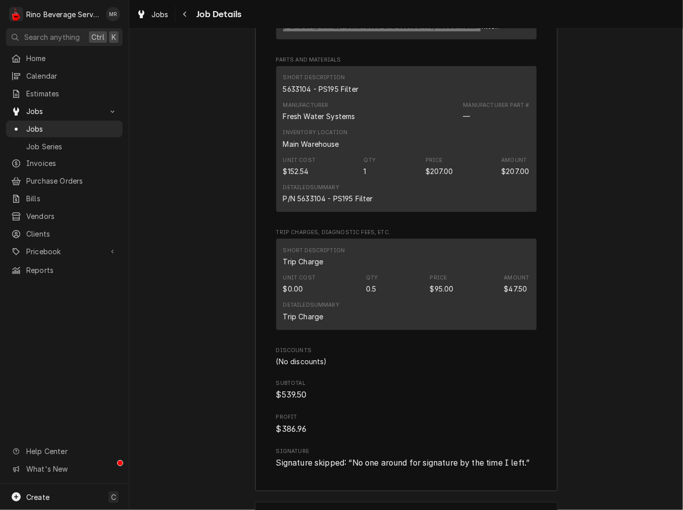
scroll to position [1926, 0]
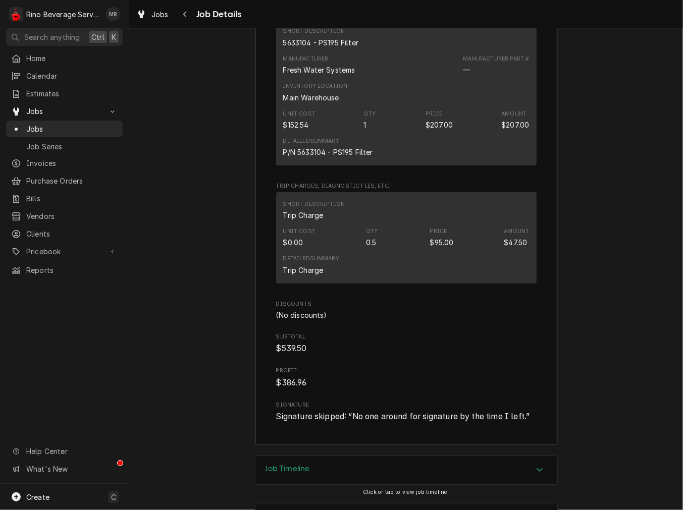
click at [330, 48] on div "5633104 - PS195 Filter" at bounding box center [321, 42] width 76 height 11
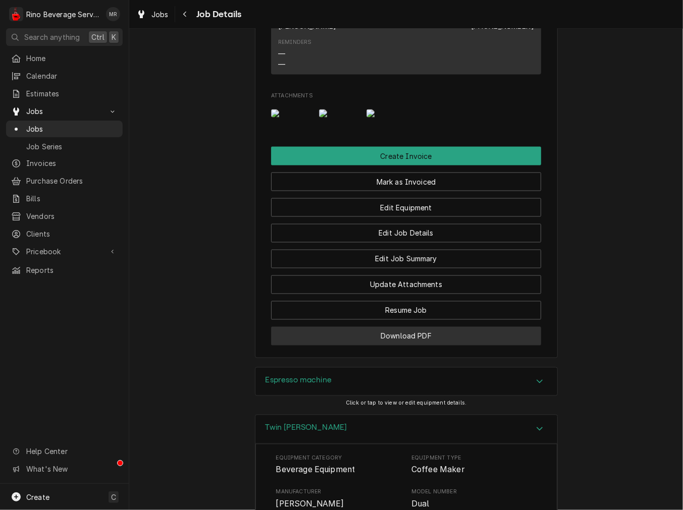
scroll to position [840, 0]
click at [379, 345] on button "Download PDF" at bounding box center [406, 335] width 270 height 19
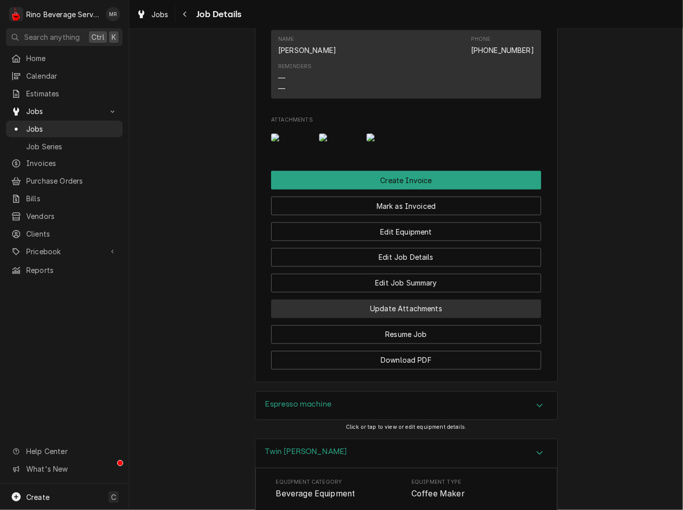
scroll to position [810, 0]
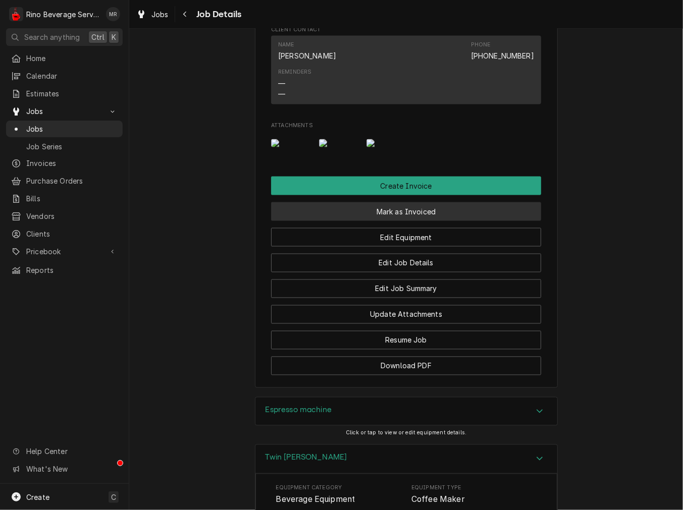
click at [387, 221] on button "Mark as Invoiced" at bounding box center [406, 211] width 270 height 19
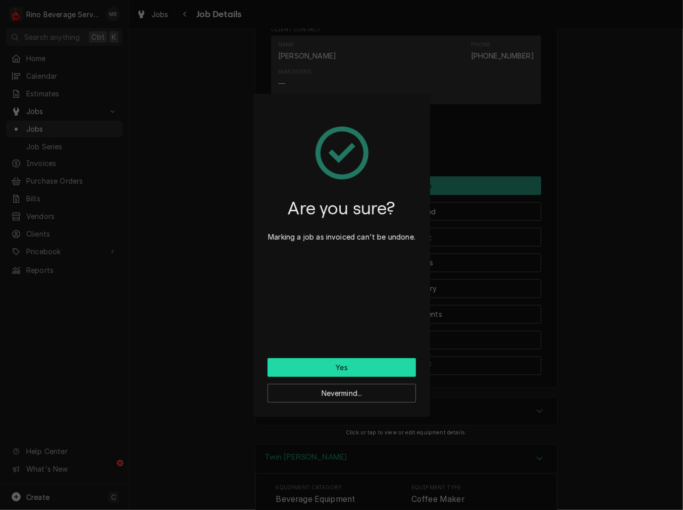
click at [385, 360] on button "Yes" at bounding box center [341, 367] width 148 height 19
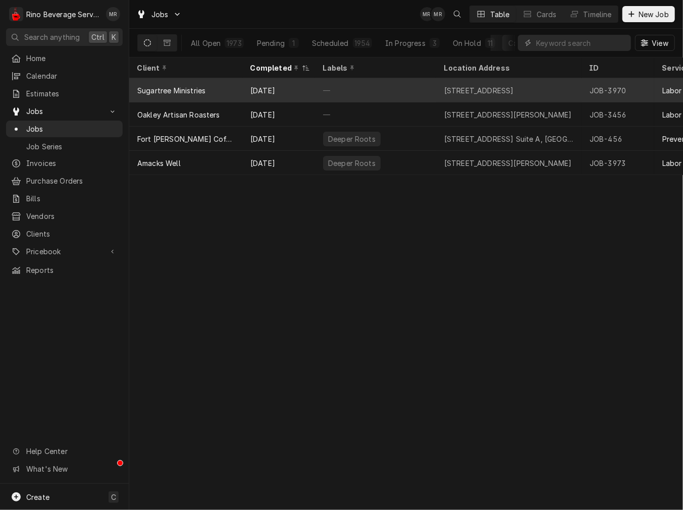
click at [241, 80] on div "Sugartree Ministries" at bounding box center [185, 90] width 113 height 24
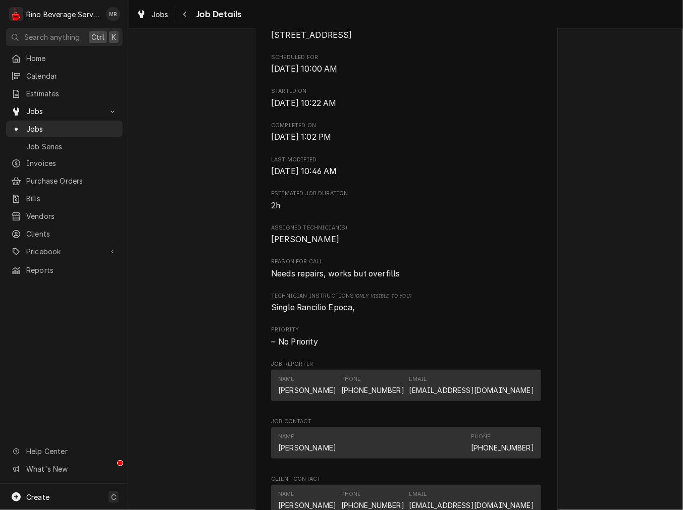
scroll to position [280, 0]
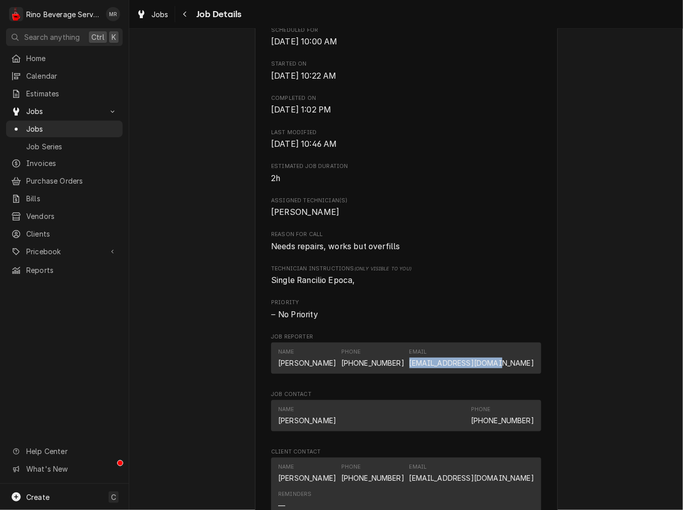
drag, startPoint x: 535, startPoint y: 376, endPoint x: 440, endPoint y: 380, distance: 95.4
click at [440, 373] on div "Name Lee Sanlin Phone (513) 646-3452 Email leesandlin0@gmail.com" at bounding box center [406, 358] width 270 height 31
copy link "leesandlin0@gmail.com"
drag, startPoint x: 421, startPoint y: 257, endPoint x: 208, endPoint y: 252, distance: 212.4
click at [208, 252] on div "Completed and Uninvoiced Sugartree Ministries 180 E Main St, Wilmington, OH 451…" at bounding box center [405, 265] width 553 height 1013
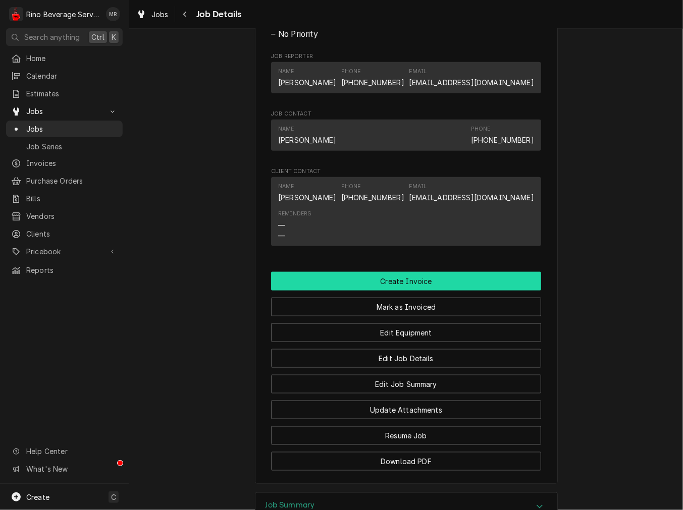
scroll to position [698, 0]
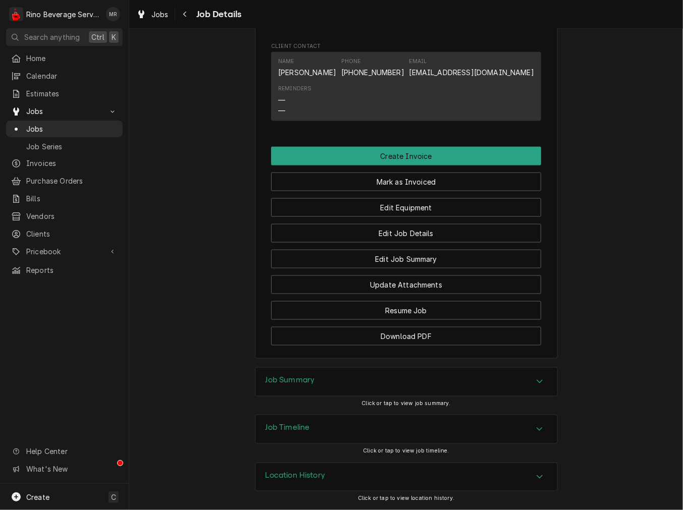
click at [315, 375] on div "Job Summary" at bounding box center [406, 382] width 302 height 28
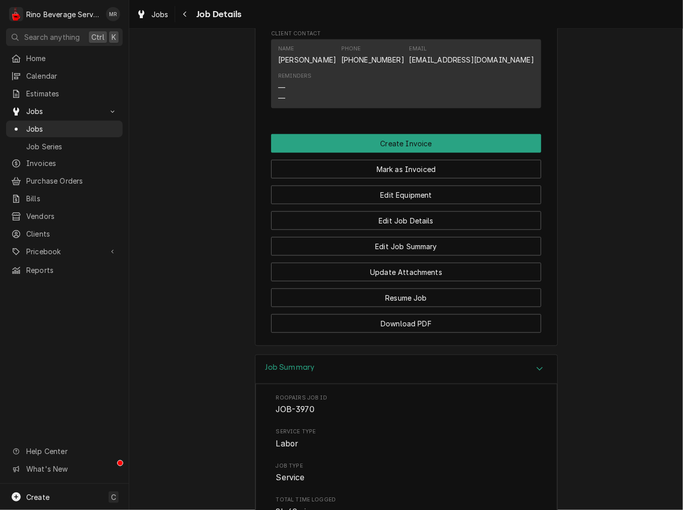
scroll to position [1072, 0]
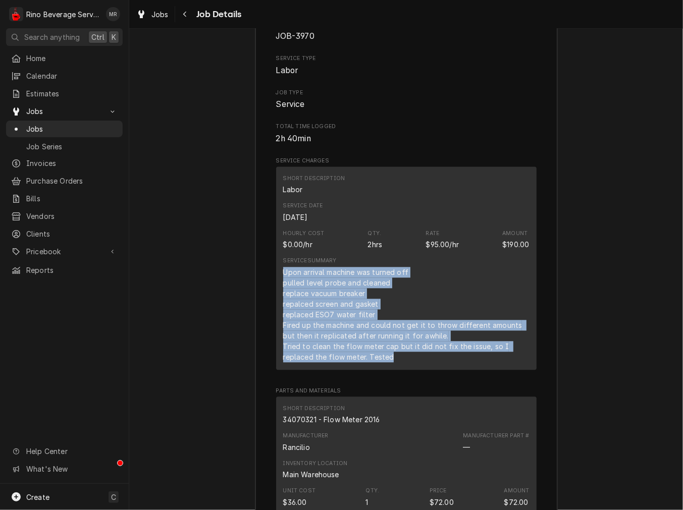
drag, startPoint x: 407, startPoint y: 370, endPoint x: 276, endPoint y: 281, distance: 157.8
click at [276, 281] on div "Short Description Labor Service Date Aug 8, 2025 Hourly Cost $0.00/hr Qty. 2hrs…" at bounding box center [406, 267] width 260 height 203
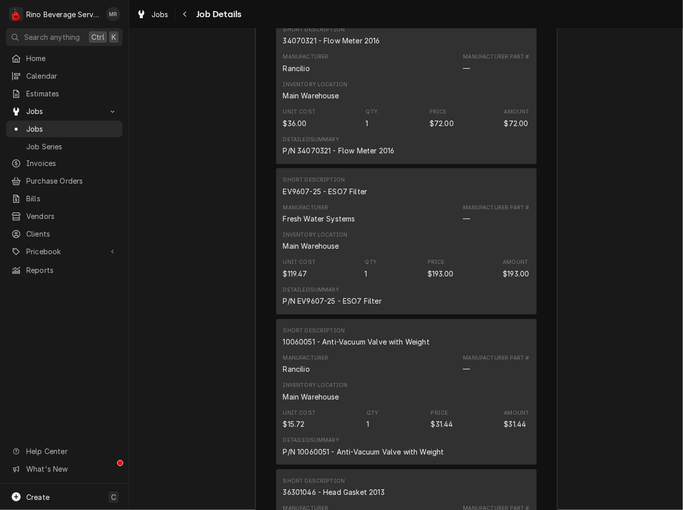
scroll to position [1352, 0]
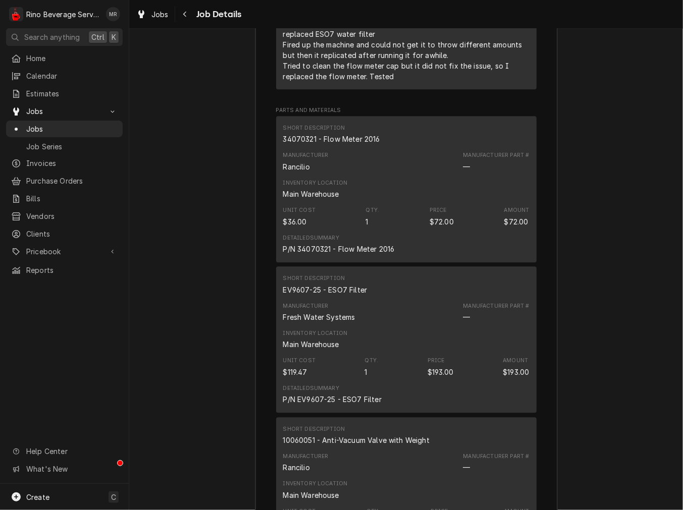
click at [342, 148] on div "Short Description 34070321 - Flow Meter 2016" at bounding box center [406, 134] width 246 height 27
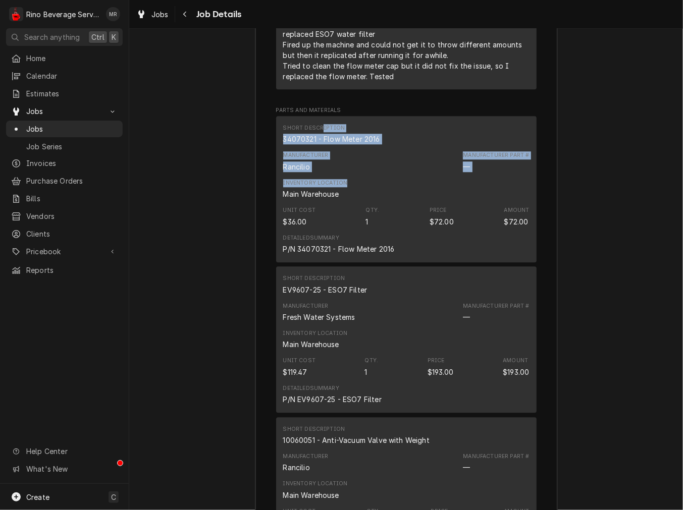
drag, startPoint x: 315, startPoint y: 141, endPoint x: 419, endPoint y: 194, distance: 116.4
click at [419, 194] on div "Short Description 34070321 - Flow Meter 2016 Manufacturer Rancilio Manufacturer…" at bounding box center [406, 189] width 260 height 146
click at [350, 144] on div "34070321 - Flow Meter 2016" at bounding box center [331, 139] width 97 height 11
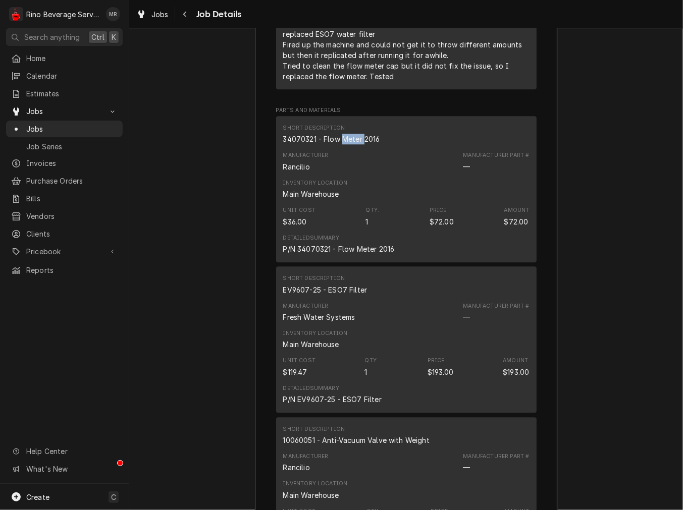
click at [350, 144] on div "34070321 - Flow Meter 2016" at bounding box center [331, 139] width 97 height 11
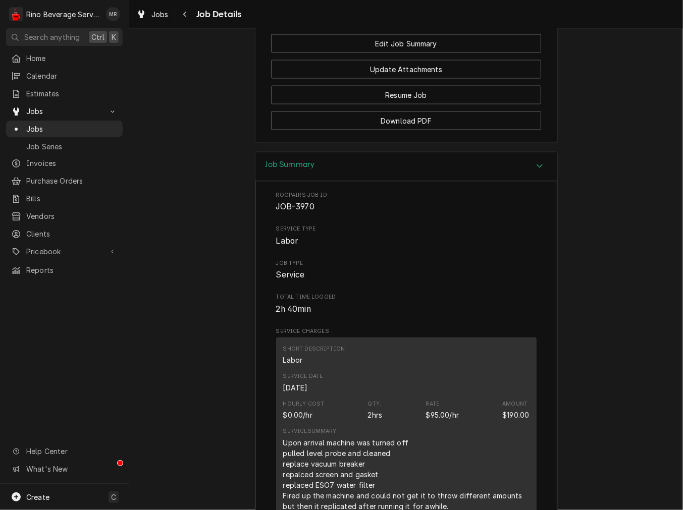
scroll to position [811, 0]
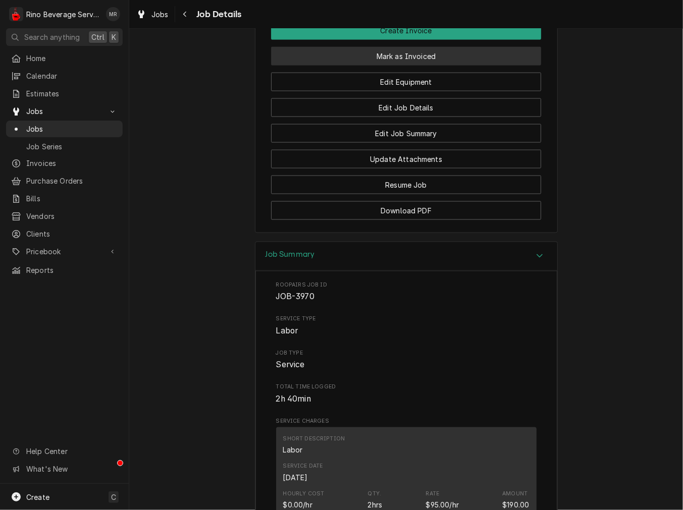
click at [400, 66] on button "Mark as Invoiced" at bounding box center [406, 56] width 270 height 19
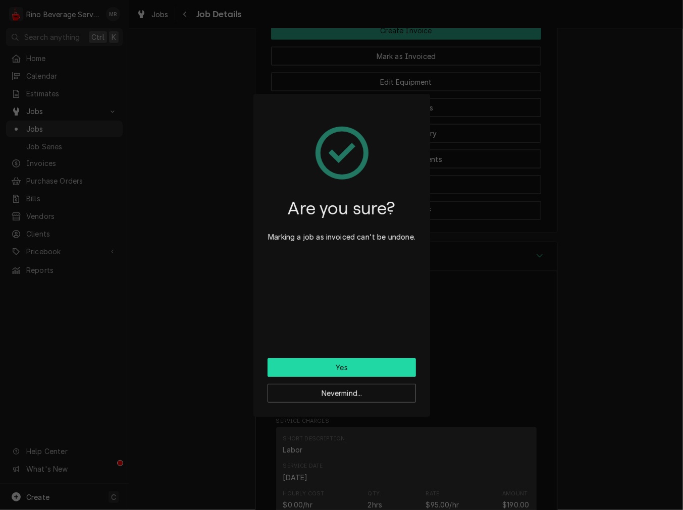
click at [338, 364] on button "Yes" at bounding box center [341, 367] width 148 height 19
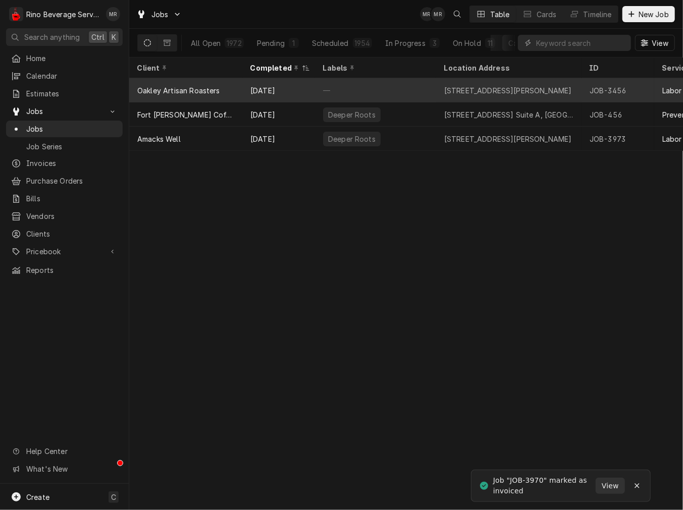
click at [177, 89] on div "Oakley Artisan Roasters" at bounding box center [178, 90] width 83 height 11
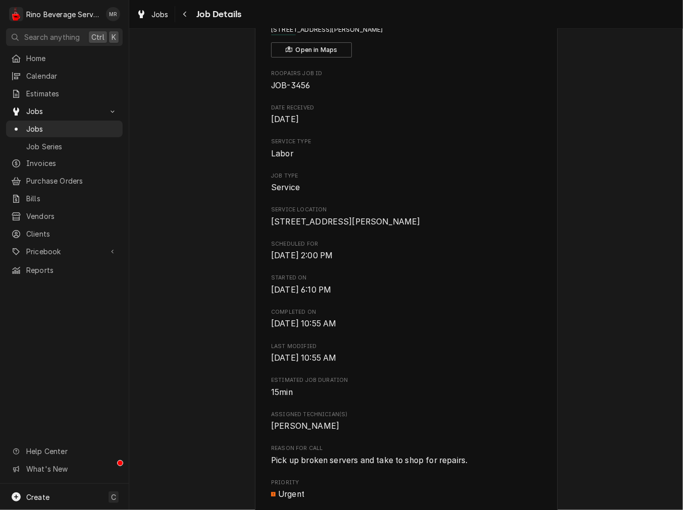
scroll to position [93, 0]
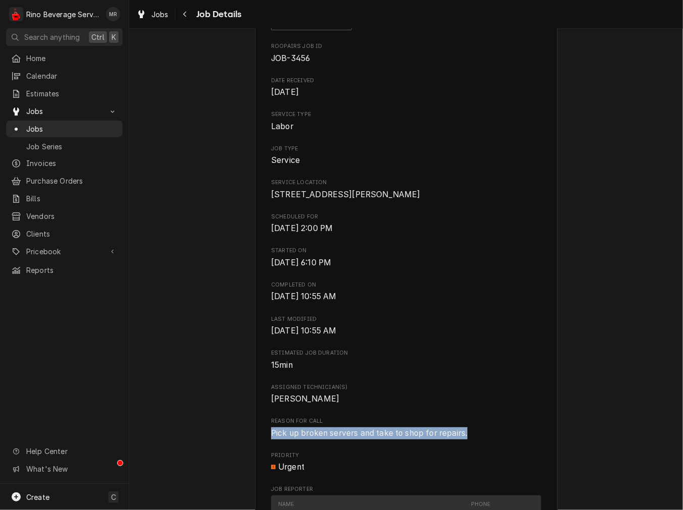
drag, startPoint x: 471, startPoint y: 452, endPoint x: 202, endPoint y: 441, distance: 269.1
click at [202, 441] on div "Completed and Uninvoiced Oakley Artisan Roasters 3000 Robertson Ave, Suite B, C…" at bounding box center [405, 434] width 553 height 977
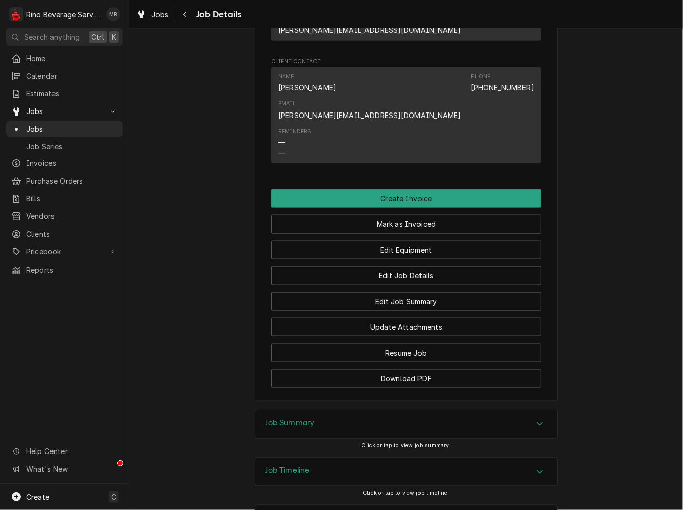
click at [292, 410] on div "Job Summary" at bounding box center [406, 424] width 302 height 28
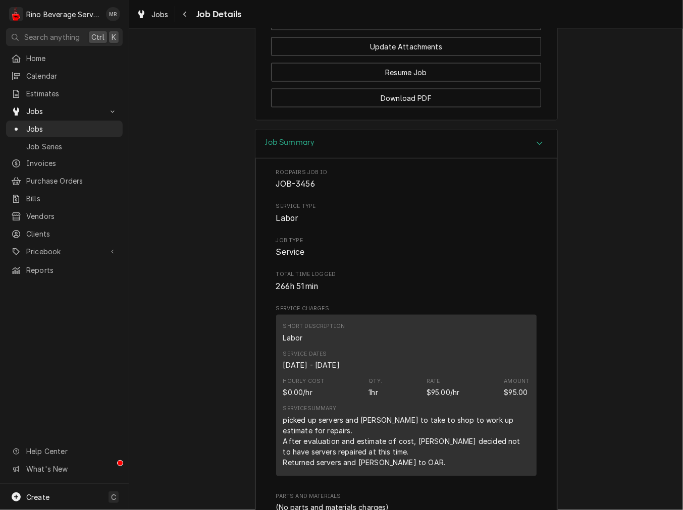
scroll to position [980, 0]
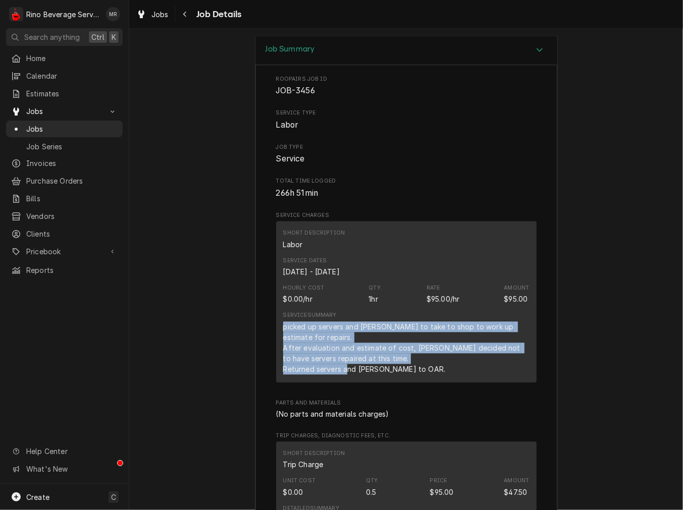
drag, startPoint x: 420, startPoint y: 327, endPoint x: 235, endPoint y: 286, distance: 189.6
click at [235, 286] on div "Job Summary Roopairs Job ID JOB-3456 Service Type Labor Job Type Service Total …" at bounding box center [405, 370] width 553 height 669
copy div "picked up servers and brewer to take to shop to work up estimate for repairs. A…"
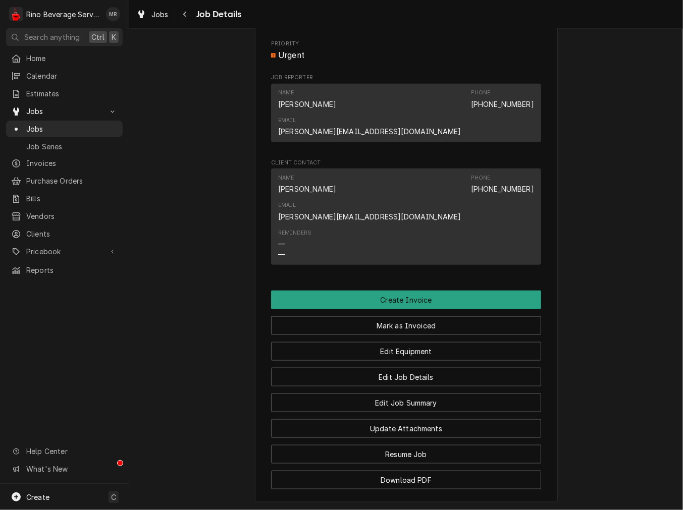
scroll to position [387, 0]
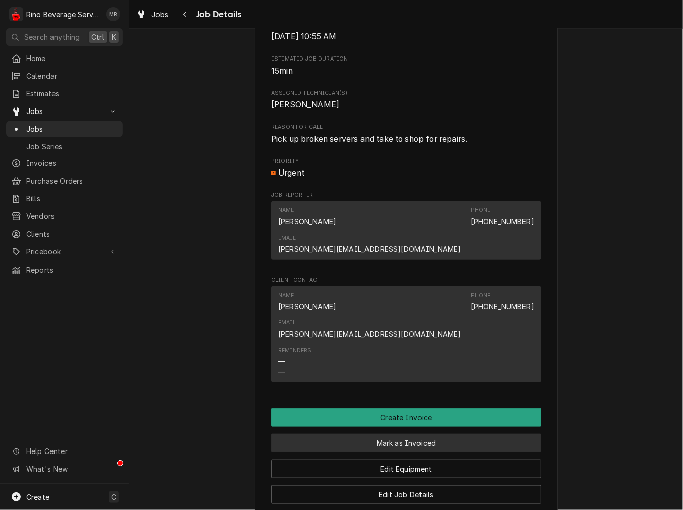
click at [370, 434] on button "Mark as Invoiced" at bounding box center [406, 443] width 270 height 19
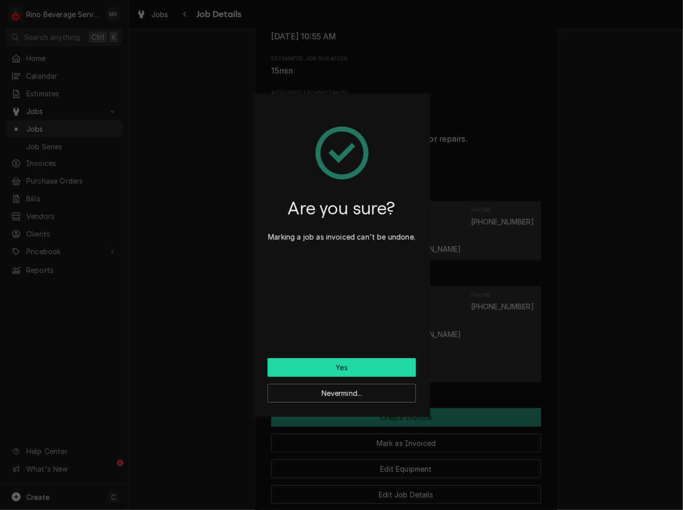
click at [357, 363] on button "Yes" at bounding box center [341, 367] width 148 height 19
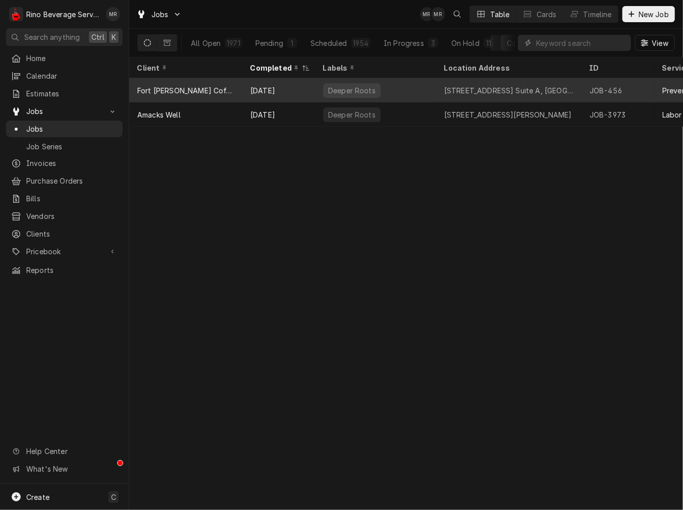
click at [242, 93] on div "[DATE]" at bounding box center [278, 90] width 73 height 24
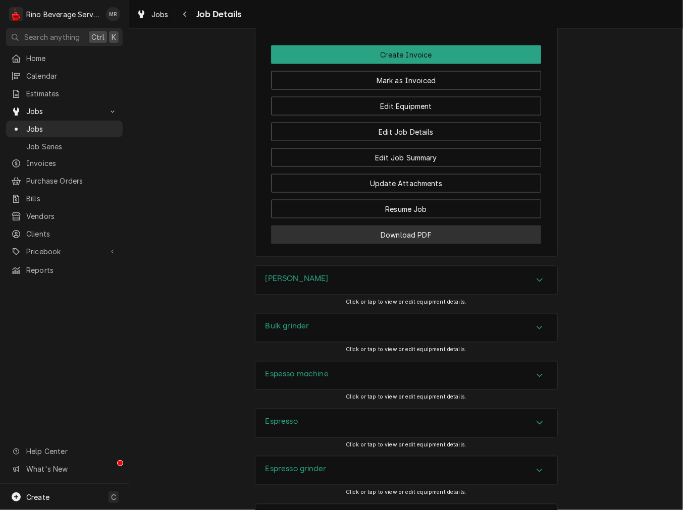
scroll to position [912, 0]
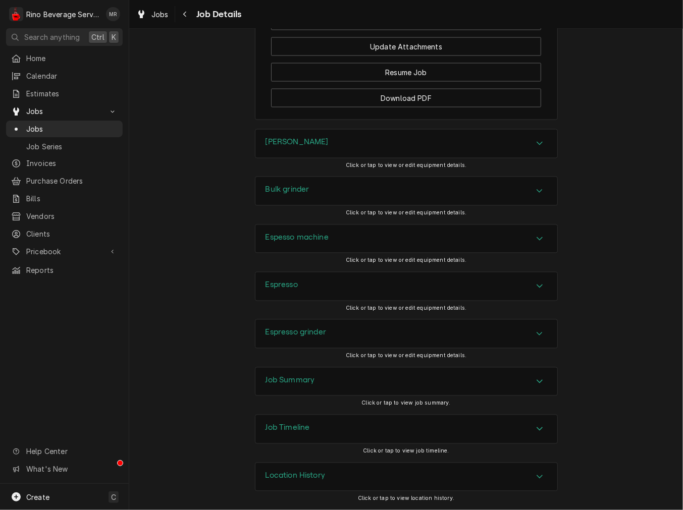
click at [275, 133] on div "[PERSON_NAME]" at bounding box center [406, 144] width 302 height 28
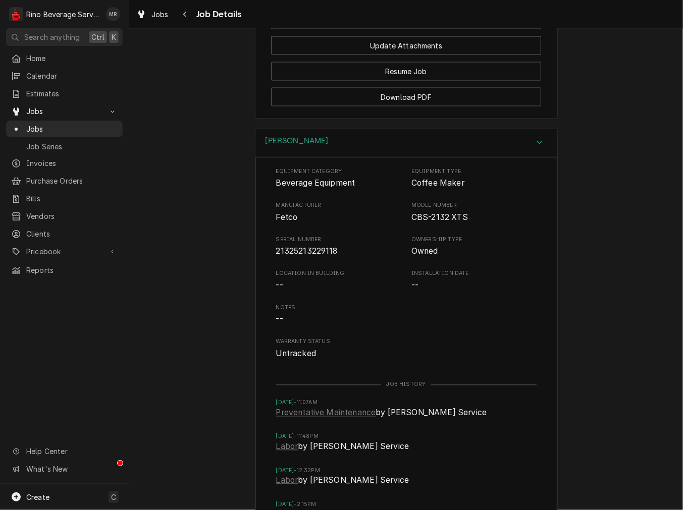
click at [292, 248] on span "21325213229118" at bounding box center [307, 252] width 62 height 10
drag, startPoint x: 292, startPoint y: 248, endPoint x: 293, endPoint y: 254, distance: 6.7
click at [292, 248] on span "21325213229118" at bounding box center [307, 252] width 62 height 10
click at [299, 141] on div "Brewer" at bounding box center [406, 143] width 302 height 29
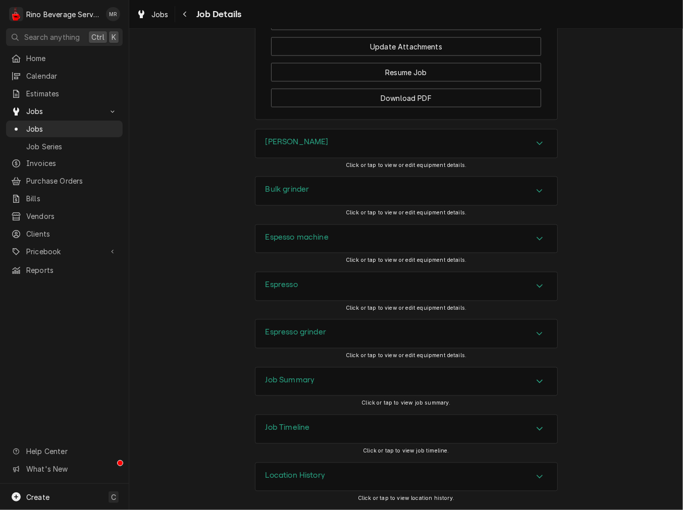
click at [308, 208] on div "Bulk grinder Click or tap to view or edit equipment details." at bounding box center [406, 200] width 303 height 47
click at [309, 191] on div "Bulk grinder" at bounding box center [406, 191] width 302 height 28
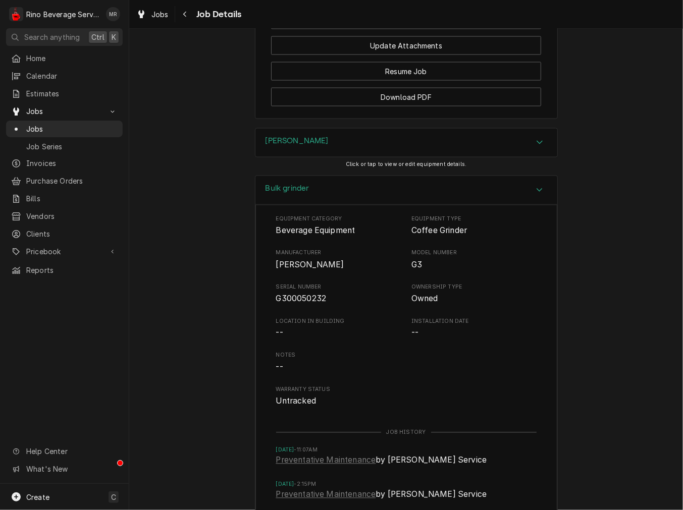
click at [299, 298] on span "G300050232" at bounding box center [301, 299] width 50 height 10
click at [335, 178] on div "Bulk grinder" at bounding box center [406, 190] width 302 height 29
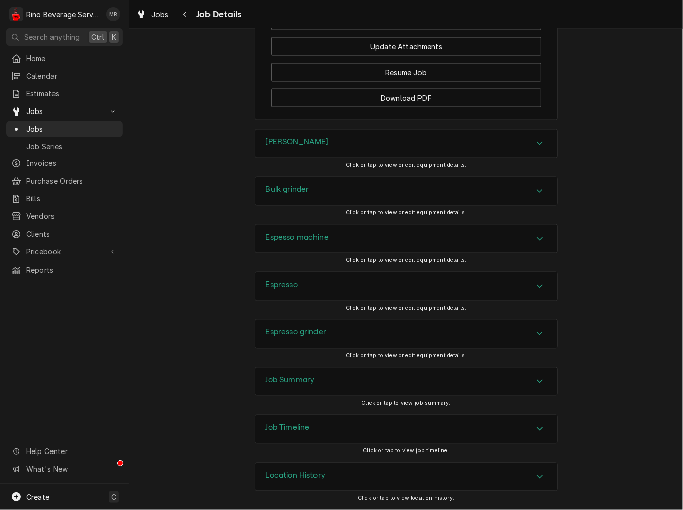
click at [304, 220] on div "Bulk grinder Click or tap to view or edit equipment details." at bounding box center [406, 200] width 303 height 47
click at [303, 233] on h3 "Espesso machine" at bounding box center [296, 238] width 63 height 10
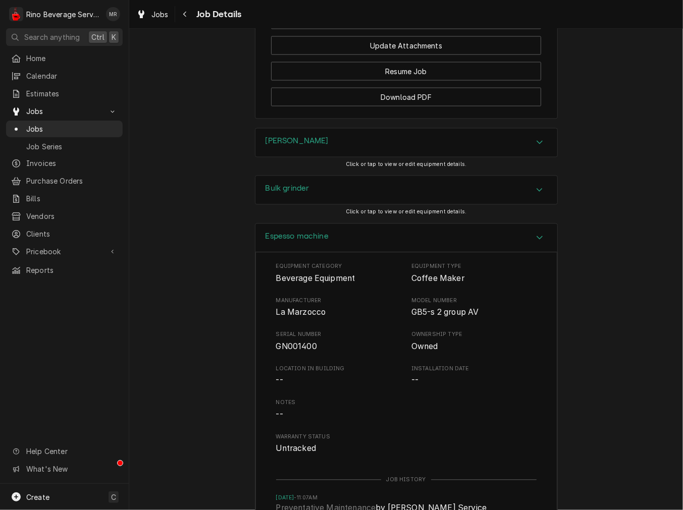
click at [288, 347] on span "GN001400" at bounding box center [296, 347] width 41 height 10
click at [319, 238] on h3 "Espesso machine" at bounding box center [296, 237] width 63 height 10
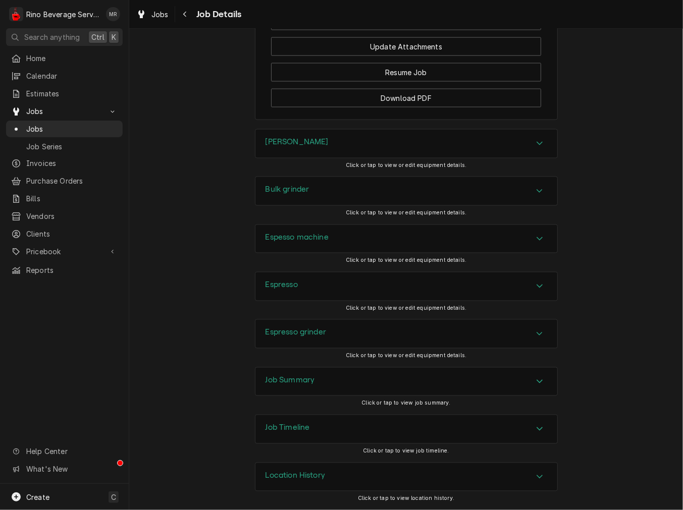
click at [313, 277] on div "Espresso" at bounding box center [406, 286] width 302 height 28
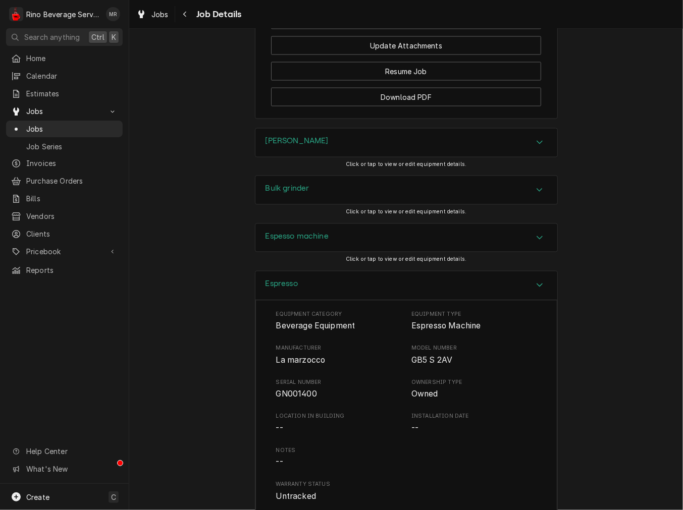
click at [294, 397] on span "GN001400" at bounding box center [296, 394] width 41 height 10
click at [347, 276] on div "Espresso" at bounding box center [406, 285] width 302 height 29
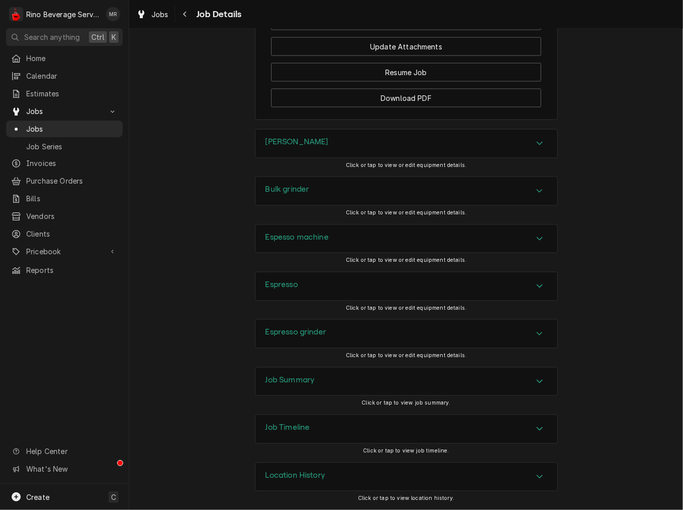
click at [314, 334] on h3 "Espresso grinder" at bounding box center [295, 333] width 61 height 10
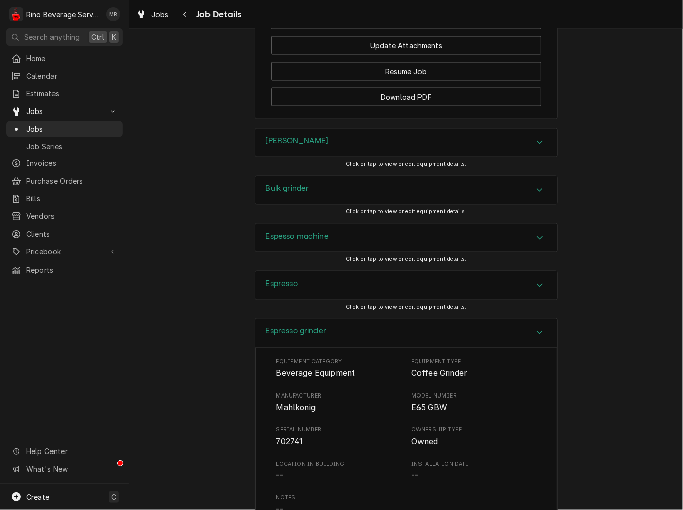
click at [300, 416] on div "Equipment Category Beverage Equipment Equipment Type Coffee Grinder Manufacture…" at bounding box center [406, 454] width 260 height 192
click at [300, 411] on span "Mahlkonig" at bounding box center [295, 408] width 39 height 10
click at [299, 411] on span "Mahlkonig" at bounding box center [295, 408] width 39 height 10
click at [300, 411] on span "Mahlkonig" at bounding box center [295, 408] width 39 height 10
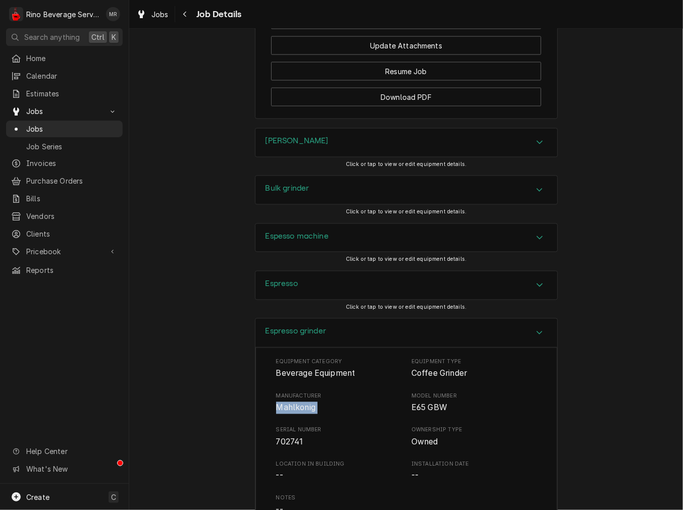
click at [321, 343] on div "Espresso grinder" at bounding box center [406, 333] width 302 height 29
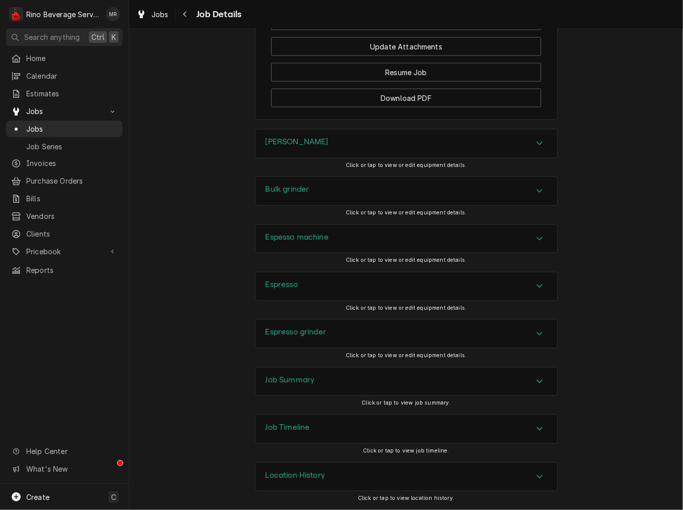
click at [306, 383] on h3 "Job Summary" at bounding box center [289, 381] width 49 height 10
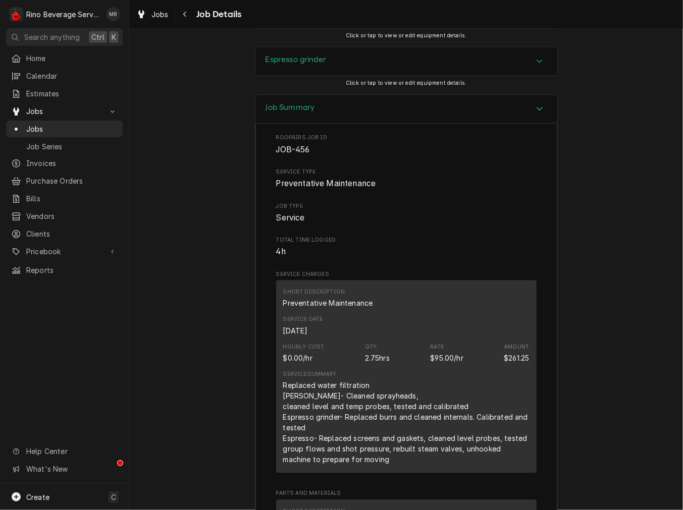
scroll to position [1285, 0]
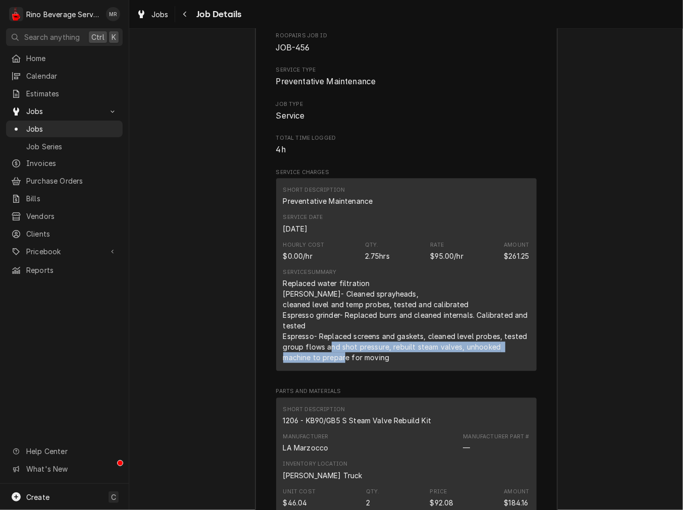
drag, startPoint x: 331, startPoint y: 354, endPoint x: 396, endPoint y: 363, distance: 65.2
click at [332, 357] on div "Replaced water filtration Brewer- Cleaned sprayheads, cleaned level and temp pr…" at bounding box center [406, 320] width 246 height 85
drag, startPoint x: 407, startPoint y: 363, endPoint x: 380, endPoint y: 360, distance: 26.9
click at [395, 360] on div "Replaced water filtration Brewer- Cleaned sprayheads, cleaned level and temp pr…" at bounding box center [406, 320] width 246 height 85
drag, startPoint x: 345, startPoint y: 361, endPoint x: 384, endPoint y: 369, distance: 40.2
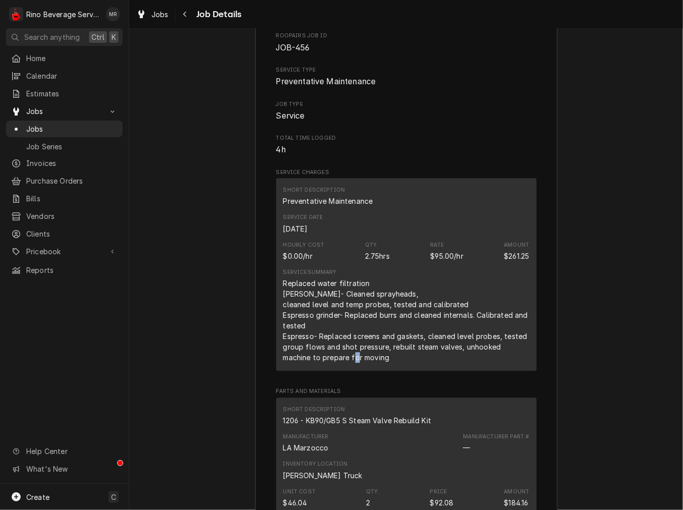
click at [348, 363] on div "Replaced water filtration Brewer- Cleaned sprayheads, cleaned level and temp pr…" at bounding box center [406, 320] width 246 height 85
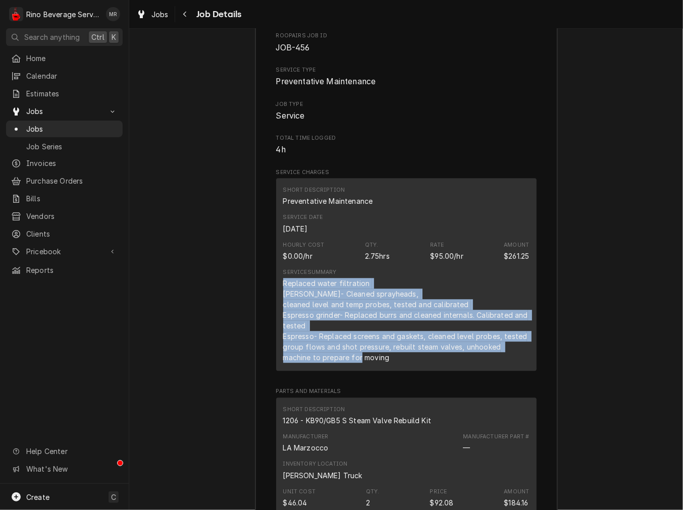
drag, startPoint x: 383, startPoint y: 369, endPoint x: 273, endPoint y: 283, distance: 139.8
click at [276, 283] on div "Short Description Preventative Maintenance Service Date Jul 28, 2025 Hourly Cos…" at bounding box center [406, 274] width 260 height 193
copy div "Replaced water filtration Brewer- Cleaned sprayheads, cleaned level and temp pr…"
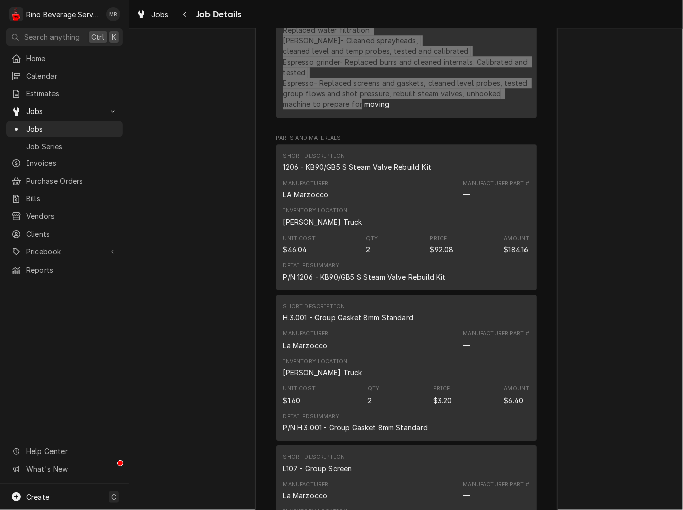
scroll to position [1439, 0]
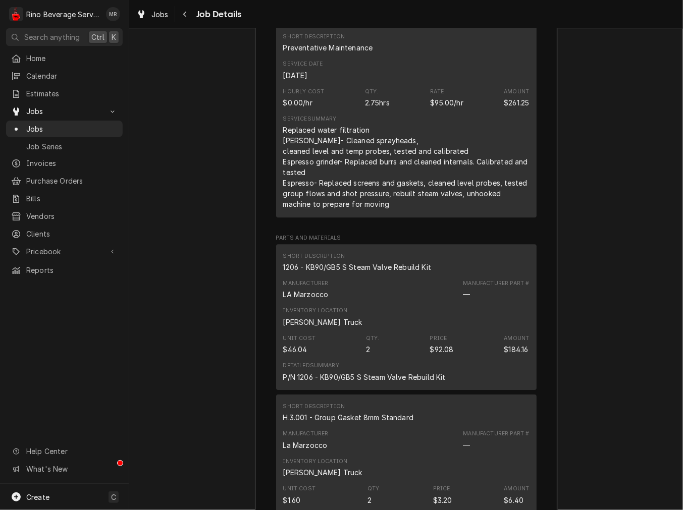
click at [357, 271] on div "1206 - KB90/GB5 S Steam Valve Rebuild Kit" at bounding box center [357, 267] width 148 height 11
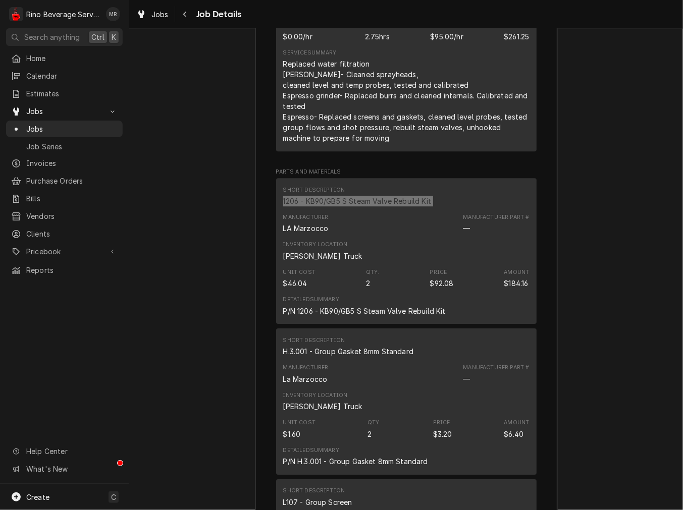
scroll to position [1532, 0]
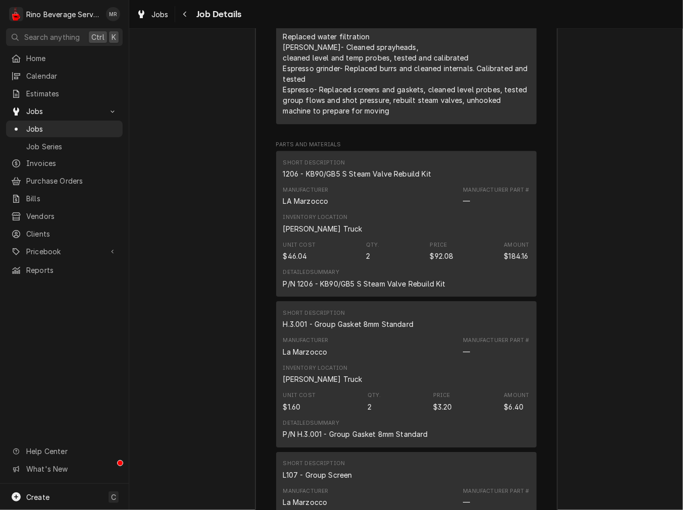
click at [355, 320] on div "H.3.001 - Group Gasket 8mm Standard" at bounding box center [348, 324] width 131 height 11
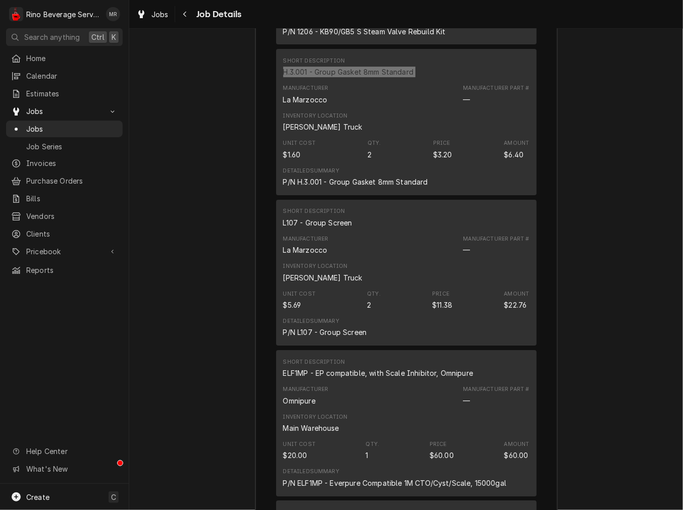
scroll to position [1813, 0]
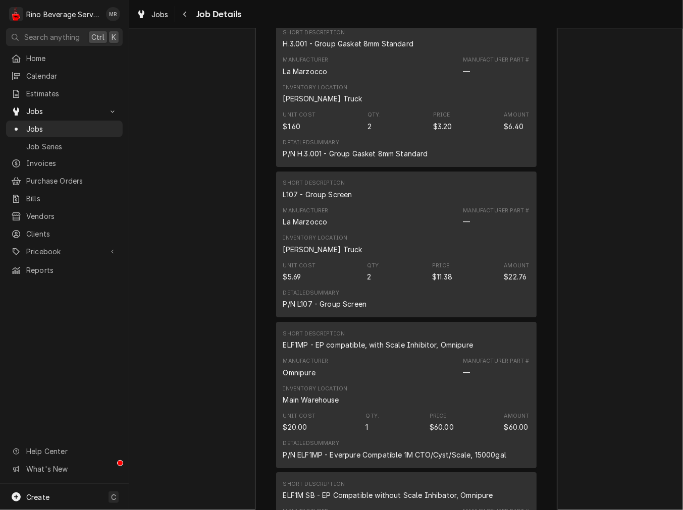
click at [314, 192] on div "L107 - Group Screen" at bounding box center [317, 194] width 69 height 11
click at [319, 192] on div "L107 - Group Screen" at bounding box center [317, 194] width 69 height 11
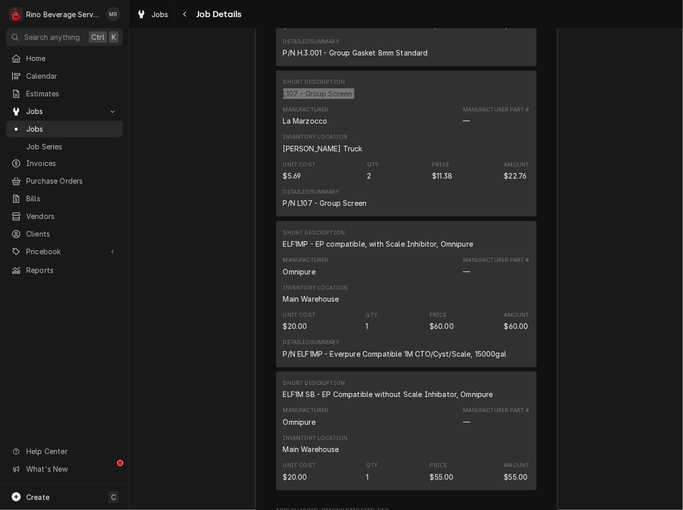
scroll to position [1999, 0]
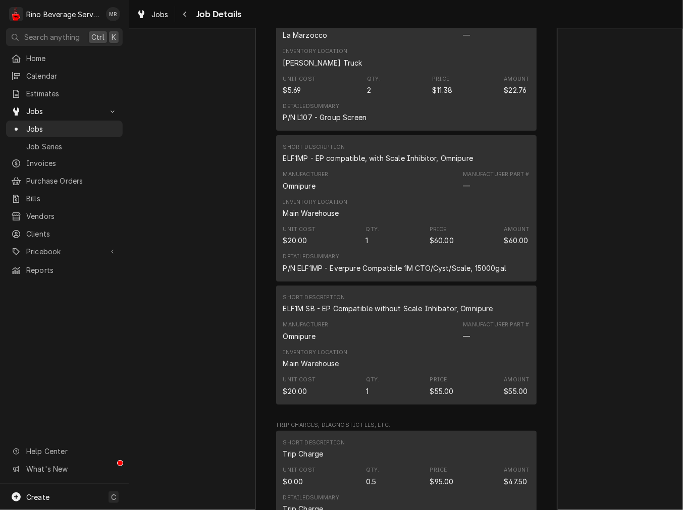
click at [371, 154] on div "ELF1MP - EP compatible, with Scale Inhibitor, Omnipure" at bounding box center [378, 158] width 190 height 11
click at [387, 315] on div "Short Description ELF1M SB - EP Compatible without Scale Inhibator, Omnipure" at bounding box center [406, 303] width 246 height 27
click at [387, 314] on div "ELF1M SB - EP Compatible without Scale Inhibator, Omnipure" at bounding box center [388, 308] width 210 height 11
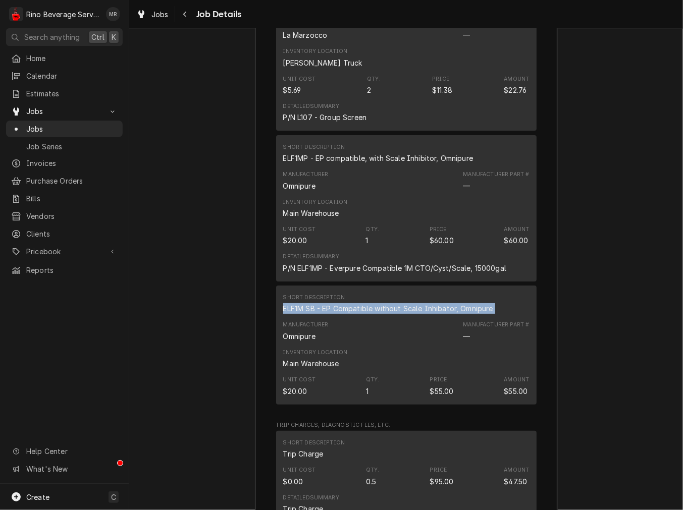
click at [387, 314] on div "ELF1M SB - EP Compatible without Scale Inhibator, Omnipure" at bounding box center [388, 308] width 210 height 11
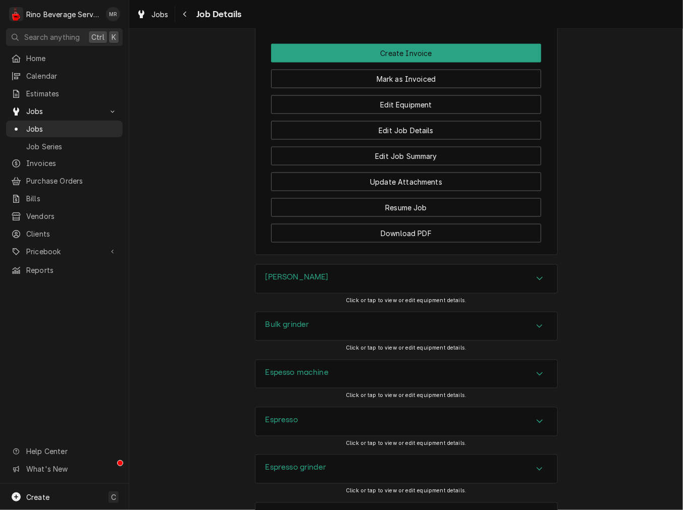
scroll to position [691, 0]
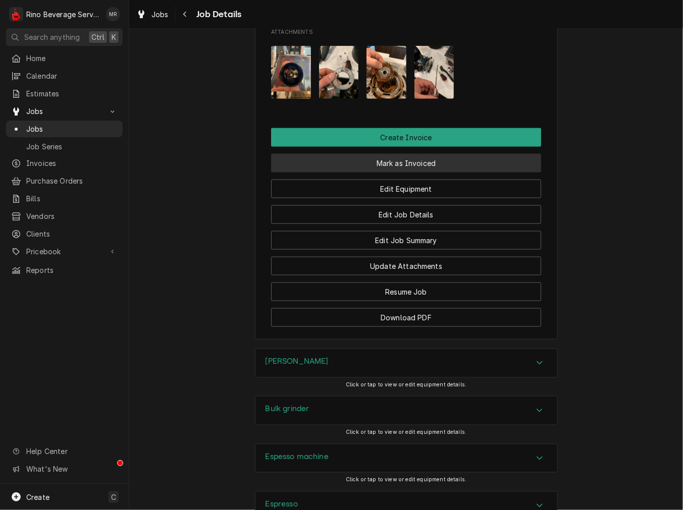
drag, startPoint x: 402, startPoint y: 167, endPoint x: 399, endPoint y: 239, distance: 71.7
click at [402, 168] on button "Mark as Invoiced" at bounding box center [406, 163] width 270 height 19
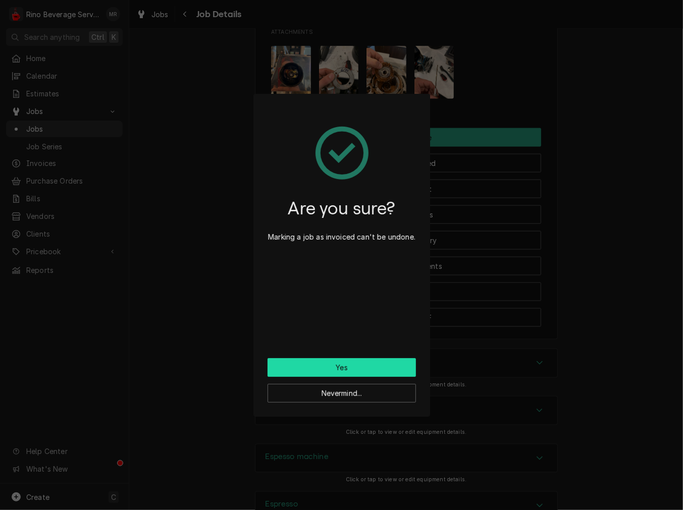
click at [377, 369] on button "Yes" at bounding box center [341, 367] width 148 height 19
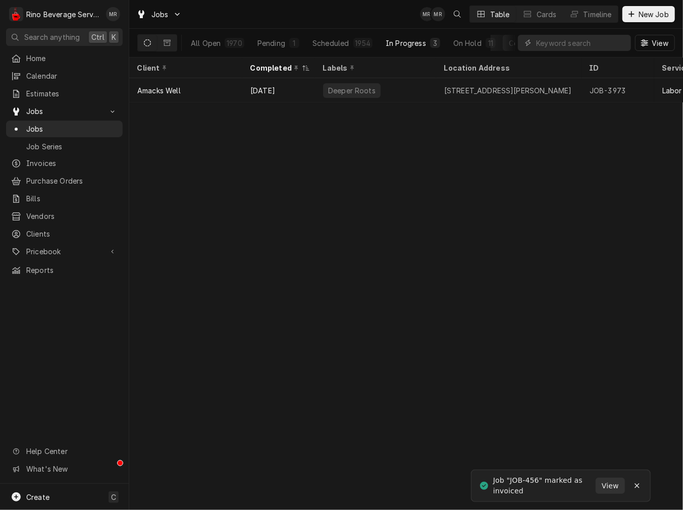
click at [399, 48] on button "In Progress 3" at bounding box center [412, 43] width 67 height 16
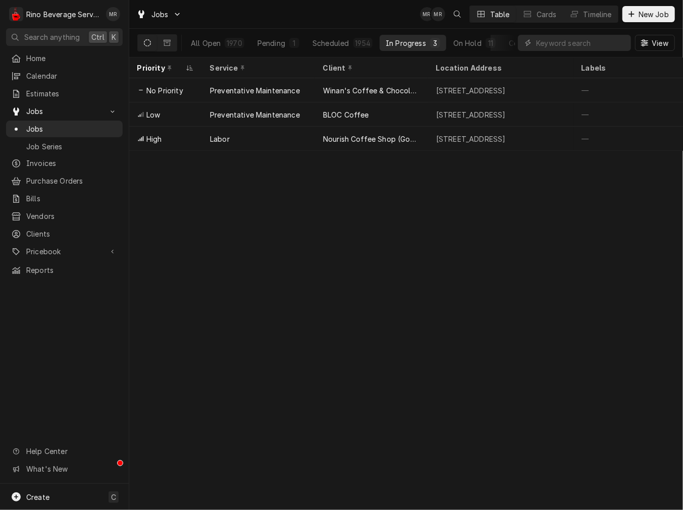
click at [502, 46] on button "Completed 1" at bounding box center [534, 43] width 64 height 16
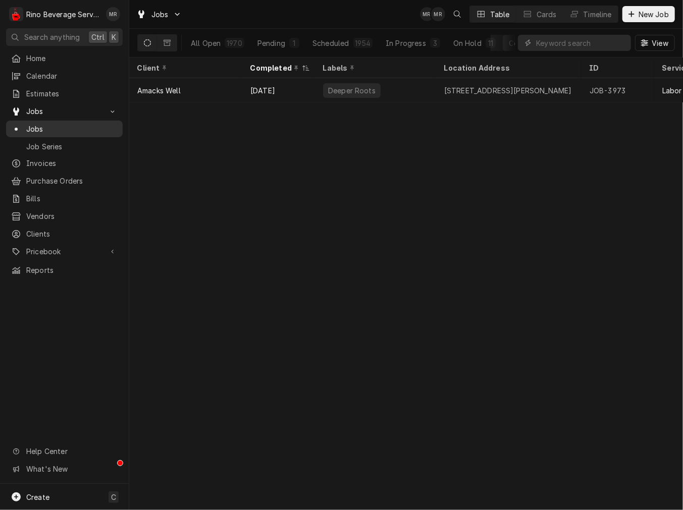
click at [34, 124] on span "Jobs" at bounding box center [71, 129] width 91 height 11
click at [469, 38] on div "On Hold" at bounding box center [467, 43] width 28 height 11
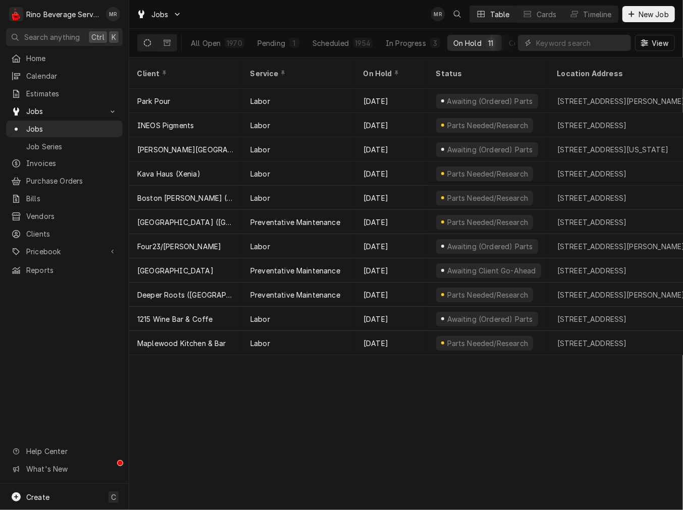
click at [510, 42] on div "Completed" at bounding box center [527, 43] width 38 height 11
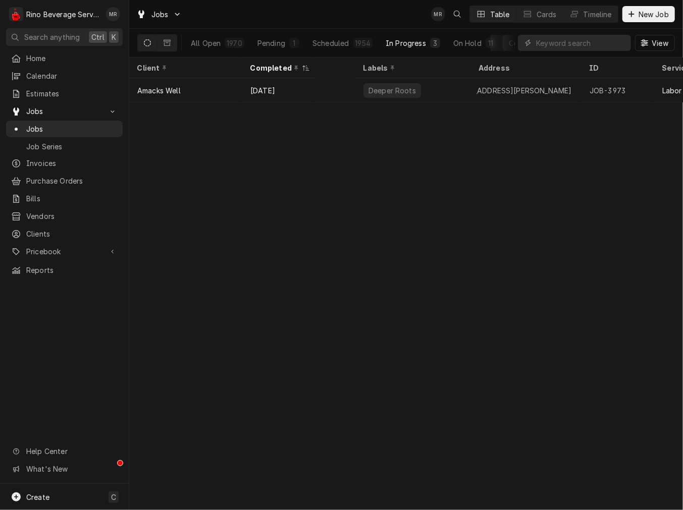
click at [420, 43] on div "In Progress" at bounding box center [405, 43] width 40 height 11
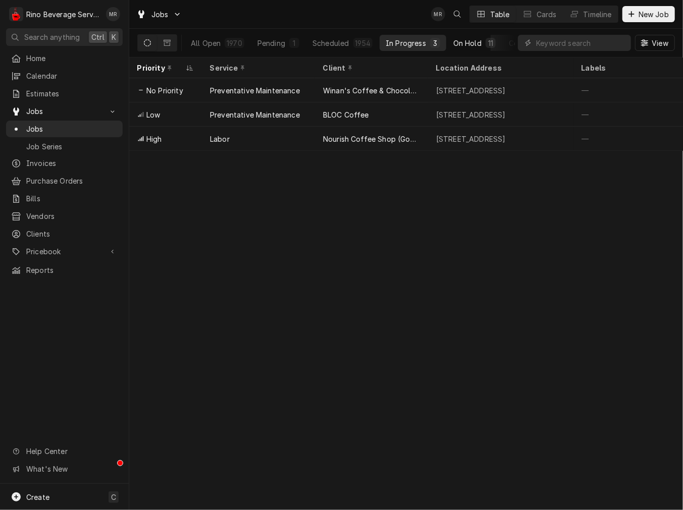
click at [453, 41] on div "On Hold" at bounding box center [467, 43] width 28 height 11
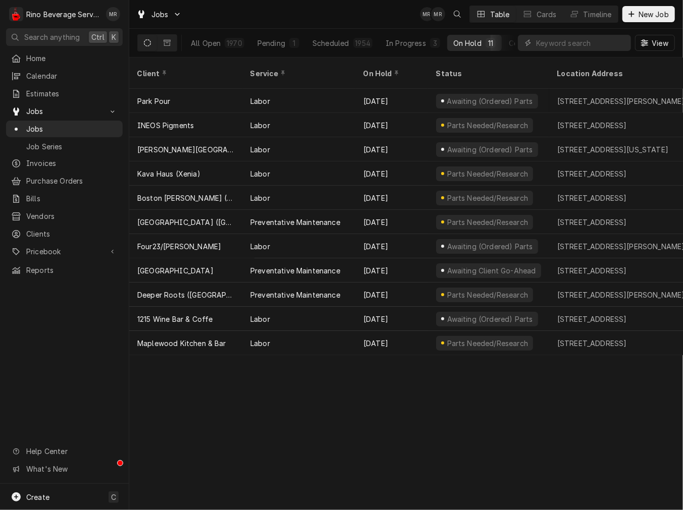
click at [514, 47] on div "Completed" at bounding box center [527, 43] width 38 height 11
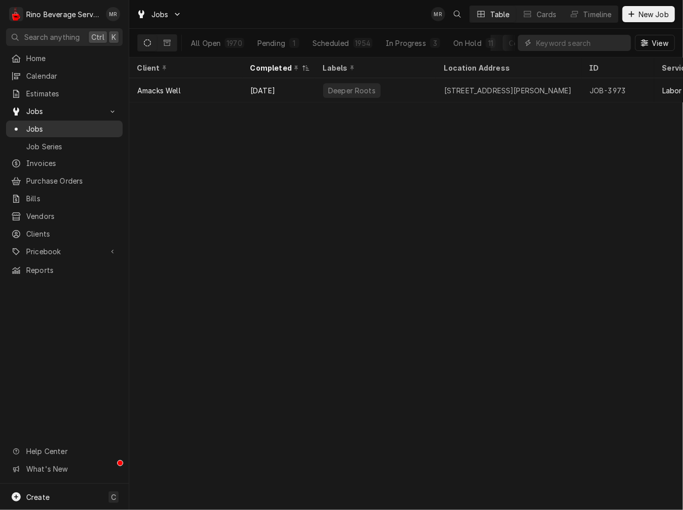
click at [46, 124] on span "Jobs" at bounding box center [71, 129] width 91 height 11
drag, startPoint x: 600, startPoint y: 44, endPoint x: 570, endPoint y: 45, distance: 30.3
click at [600, 44] on input "Dynamic Content Wrapper" at bounding box center [581, 43] width 90 height 16
click at [55, 246] on span "Pricebook" at bounding box center [64, 251] width 76 height 11
drag, startPoint x: 59, startPoint y: 277, endPoint x: 246, endPoint y: 240, distance: 190.3
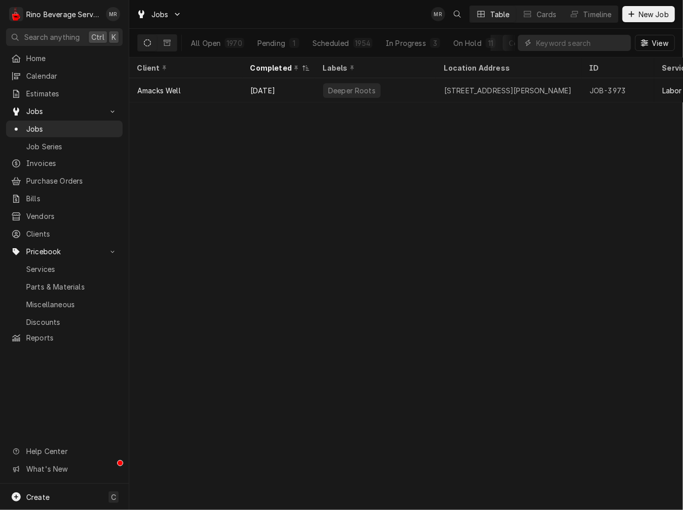
click at [59, 281] on span "Parts & Materials" at bounding box center [71, 286] width 91 height 11
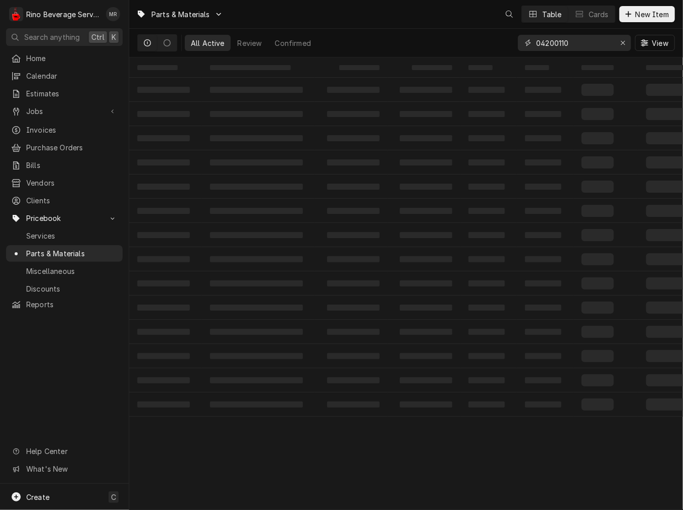
click at [560, 41] on input "04200110" at bounding box center [574, 43] width 76 height 16
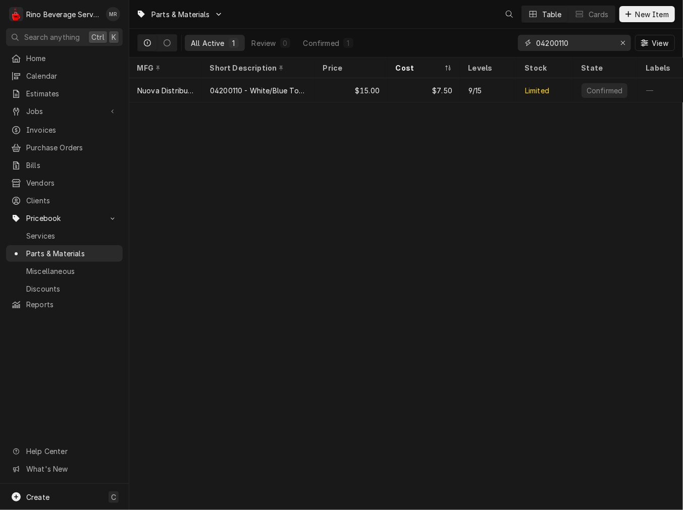
click at [560, 41] on input "04200110" at bounding box center [574, 43] width 76 height 16
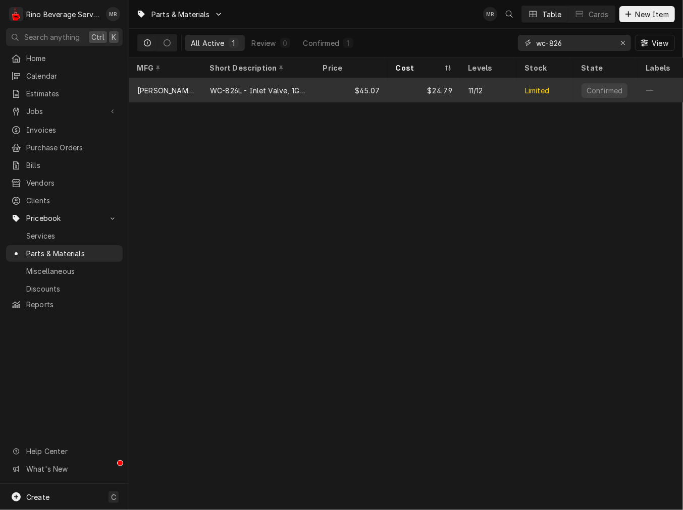
type input "wc-826"
click at [331, 91] on div "$45.07" at bounding box center [351, 90] width 73 height 24
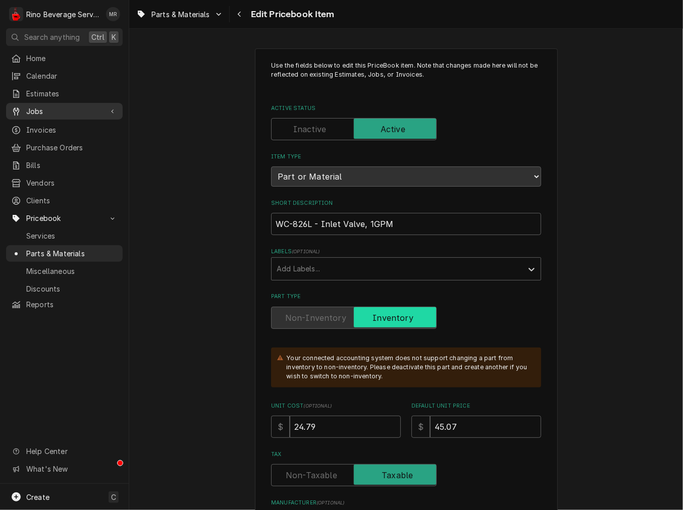
click at [68, 109] on span "Jobs" at bounding box center [64, 111] width 76 height 11
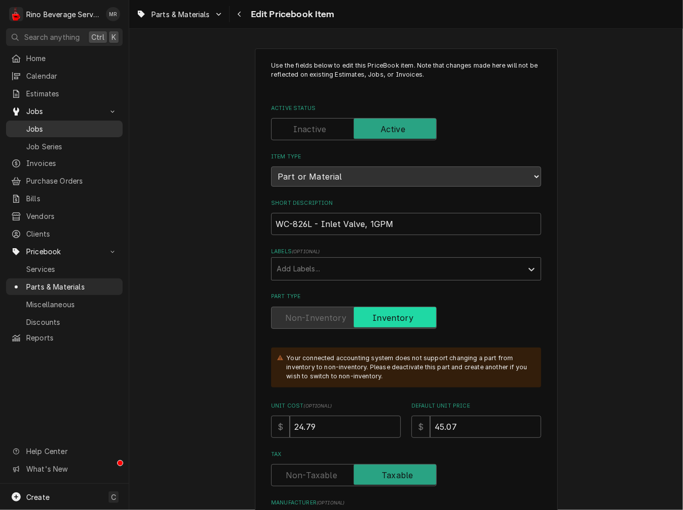
click at [53, 124] on span "Jobs" at bounding box center [71, 129] width 91 height 11
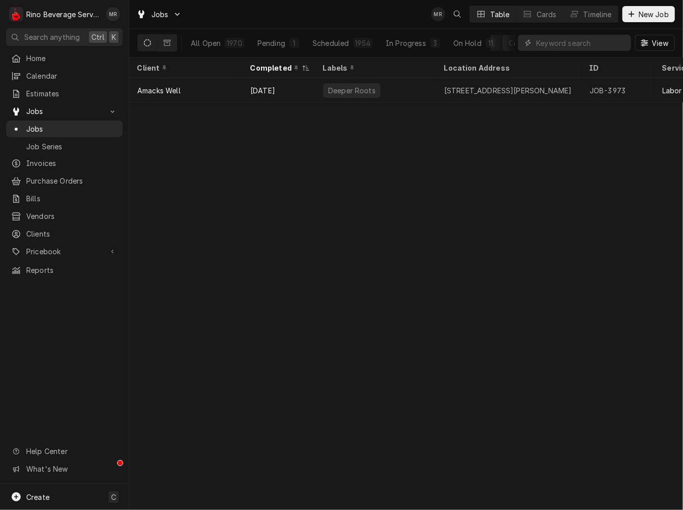
drag, startPoint x: 656, startPoint y: 14, endPoint x: 647, endPoint y: 3, distance: 14.7
click at [654, 14] on span "New Job" at bounding box center [653, 14] width 34 height 11
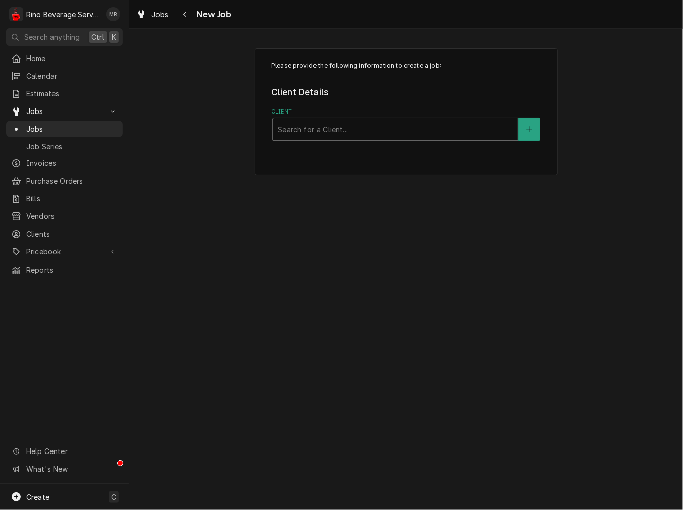
click at [442, 129] on div "Client" at bounding box center [394, 129] width 235 height 18
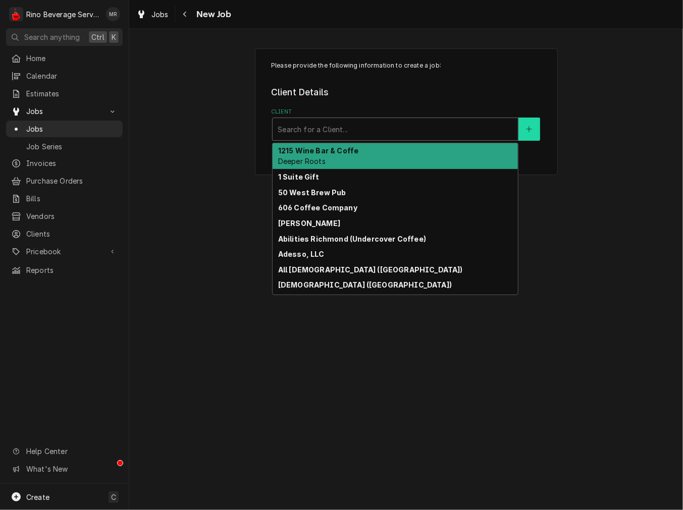
click at [534, 128] on button "Client" at bounding box center [528, 129] width 21 height 23
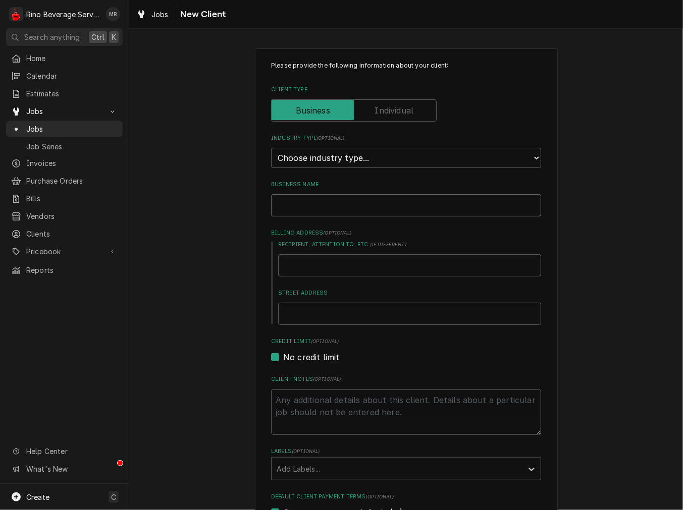
click at [346, 198] on input "Business Name" at bounding box center [406, 205] width 270 height 22
click at [318, 198] on input "Business Name" at bounding box center [406, 205] width 270 height 22
paste input "Replaced water filtration Brewer- Cleaned sprayheads, cleaned level and temp pr…"
type textarea "x"
type input "Replaced water filtration Brewer- Cleaned sprayheads, cleaned level and temp pr…"
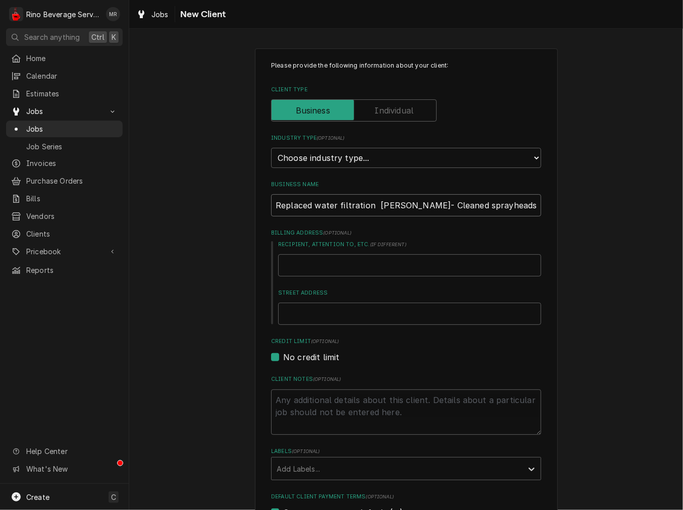
scroll to position [0, 137]
type textarea "x"
click at [334, 204] on input "Business Name" at bounding box center [406, 205] width 270 height 22
paste input "[DEMOGRAPHIC_DATA] Health [PERSON_NAME]"
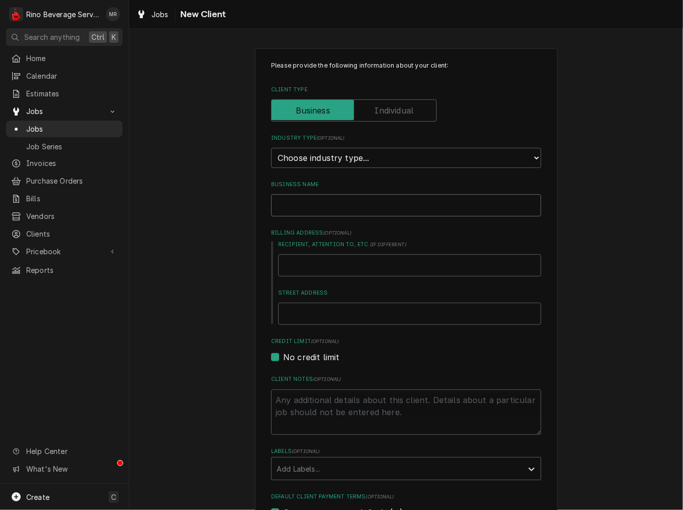
type textarea "x"
type input "[DEMOGRAPHIC_DATA] Health [PERSON_NAME]"
type textarea "x"
type input "[DEMOGRAPHIC_DATA] Health [PERSON_NAME]"
click at [331, 269] on input "Recipient, Attention To, etc. ( if different )" at bounding box center [409, 265] width 263 height 22
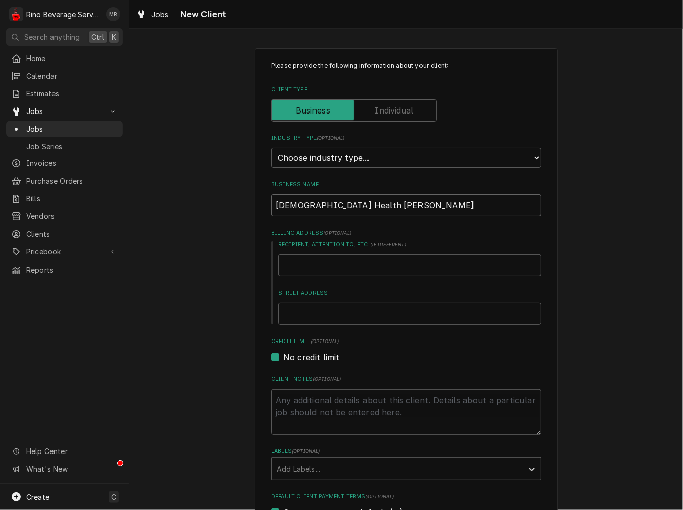
click at [325, 203] on input "[DEMOGRAPHIC_DATA] Health [PERSON_NAME]" at bounding box center [406, 205] width 270 height 22
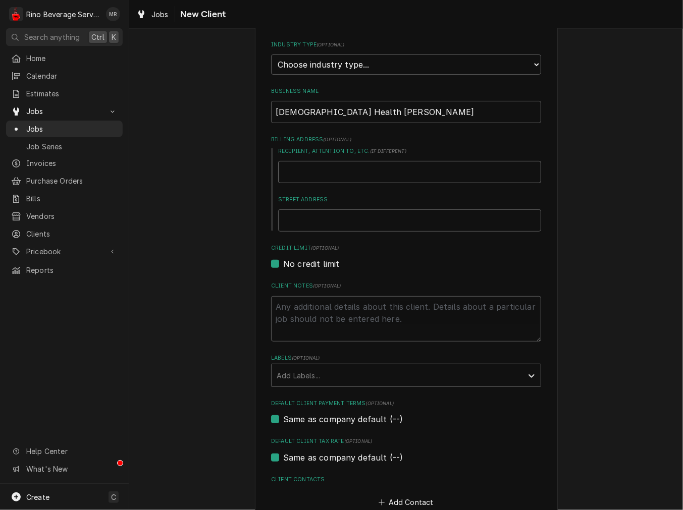
click at [351, 168] on input "Recipient, Attention To, etc. ( if different )" at bounding box center [409, 172] width 263 height 22
type input "1"
type textarea "x"
type input "10"
type textarea "x"
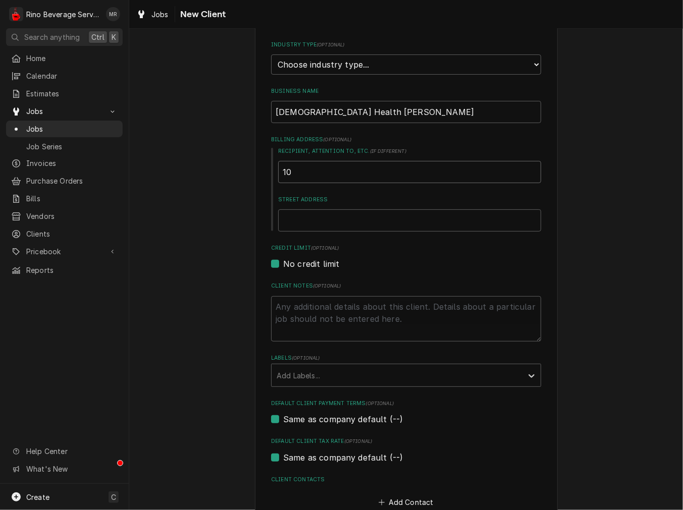
type input "108"
type textarea "x"
type input "1085"
type textarea "x"
type input "10850"
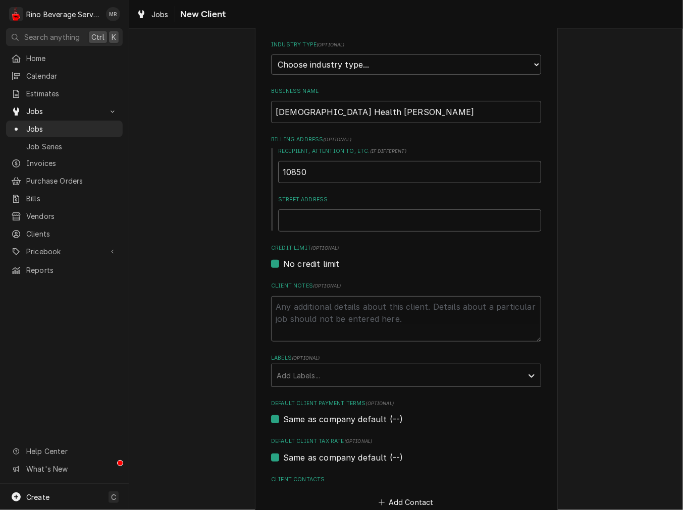
type textarea "x"
type input "10850"
type textarea "x"
type input "10850 S"
type textarea "x"
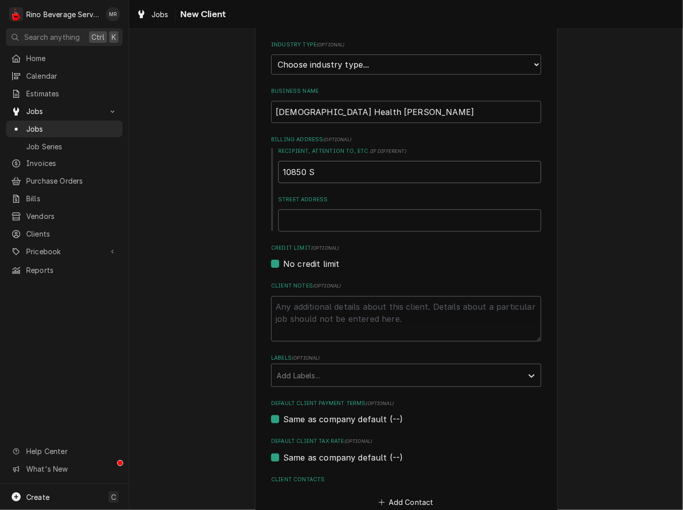
type input "10850 St"
type textarea "x"
type input "10850 Sta"
type textarea "x"
type input "10850 Stat"
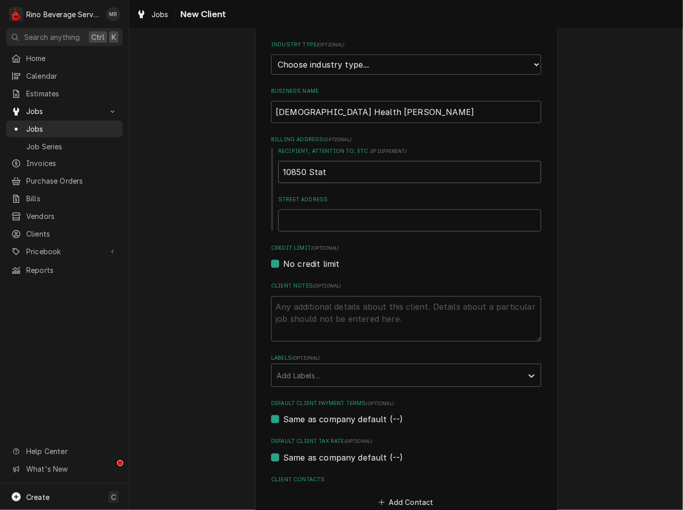
type textarea "x"
type input "10850 State"
click at [284, 165] on input "10850 State" at bounding box center [409, 172] width 263 height 22
type textarea "x"
type input "1850 State"
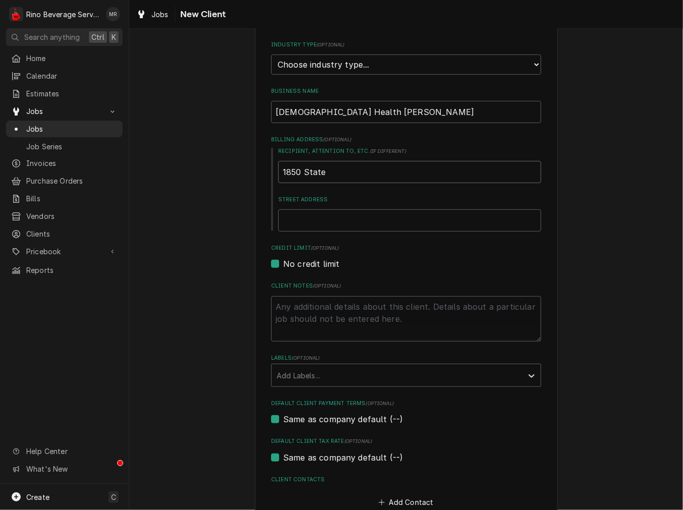
drag, startPoint x: 338, startPoint y: 168, endPoint x: 225, endPoint y: 173, distance: 113.1
click at [225, 173] on div "Please provide the following information about your client: Client Type Industr…" at bounding box center [405, 258] width 553 height 625
type textarea "x"
type input "1850 State"
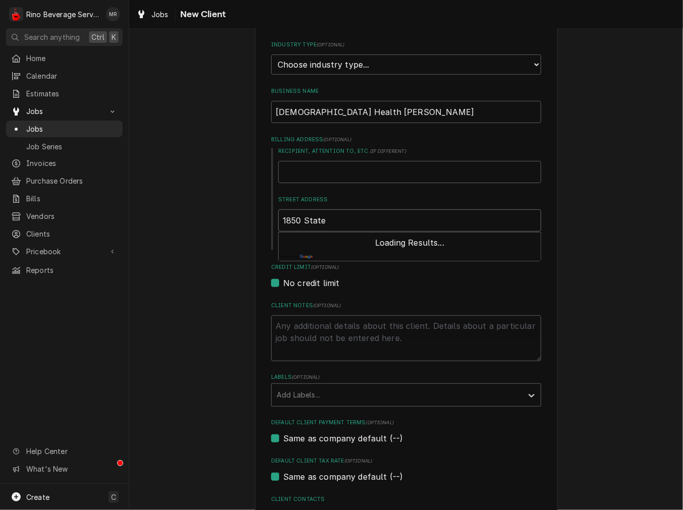
click at [324, 217] on input "1850 State" at bounding box center [409, 220] width 263 height 22
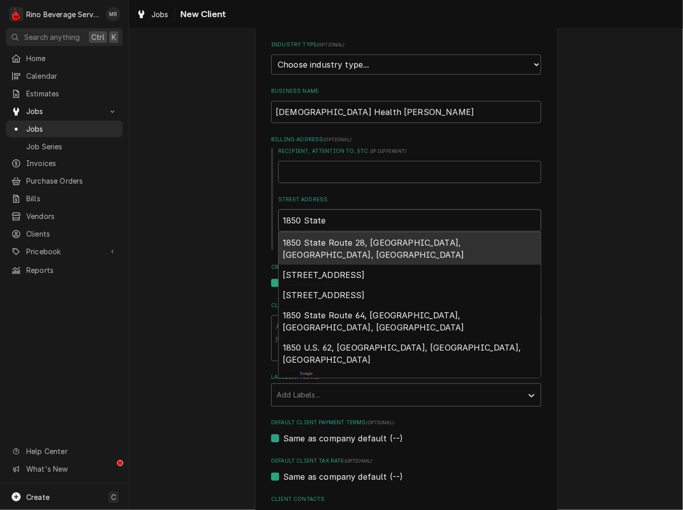
type textarea "x"
type input "1850 State"
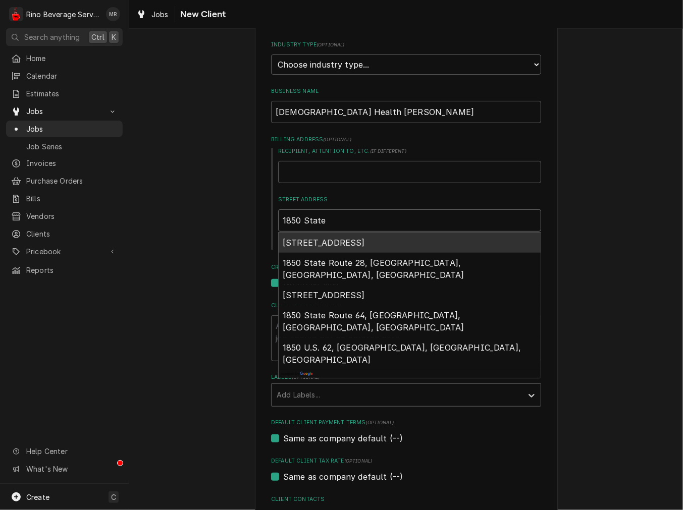
type textarea "x"
type input "1850 State s"
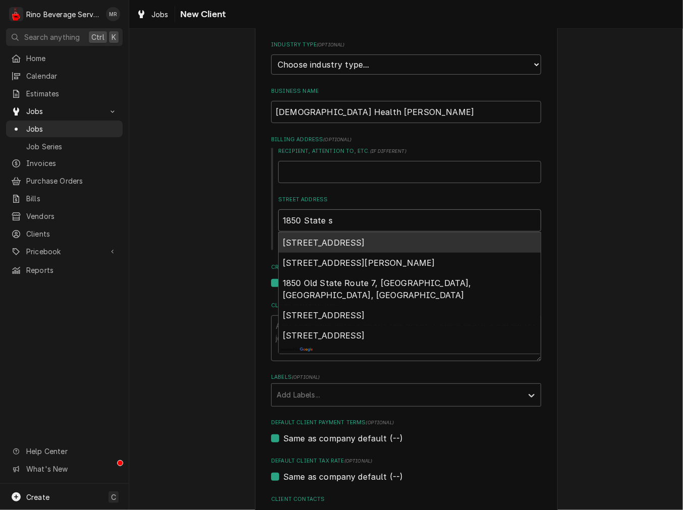
click at [365, 239] on span "1850 State Street, New Albany, IN, USA" at bounding box center [323, 243] width 82 height 10
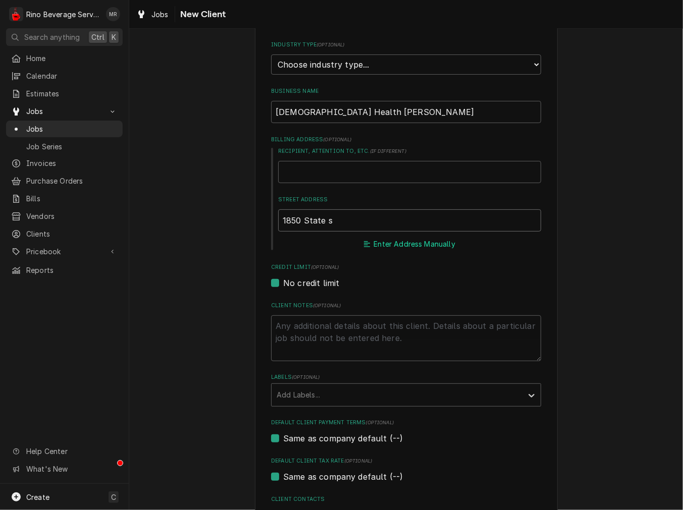
type textarea "x"
type input "1850 State St"
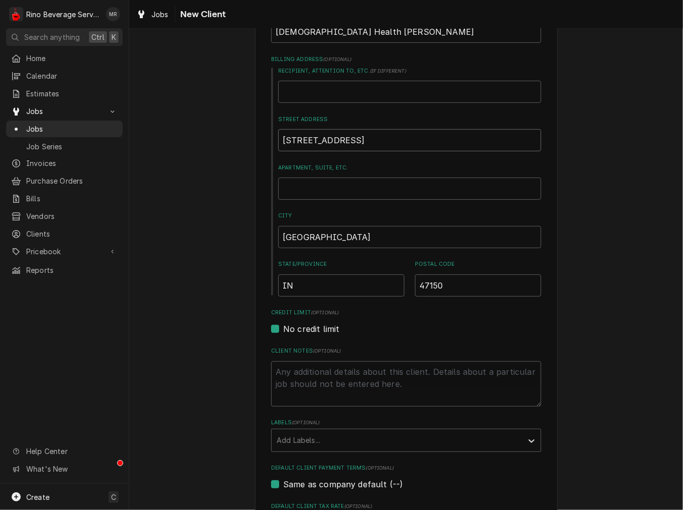
type textarea "x"
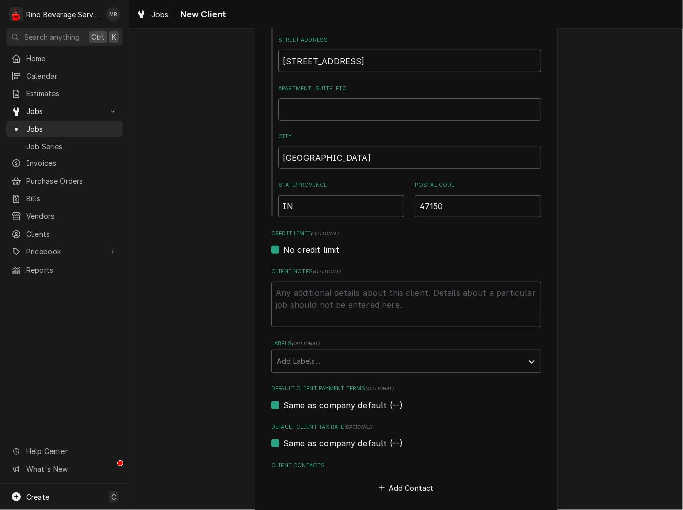
scroll to position [298, 0]
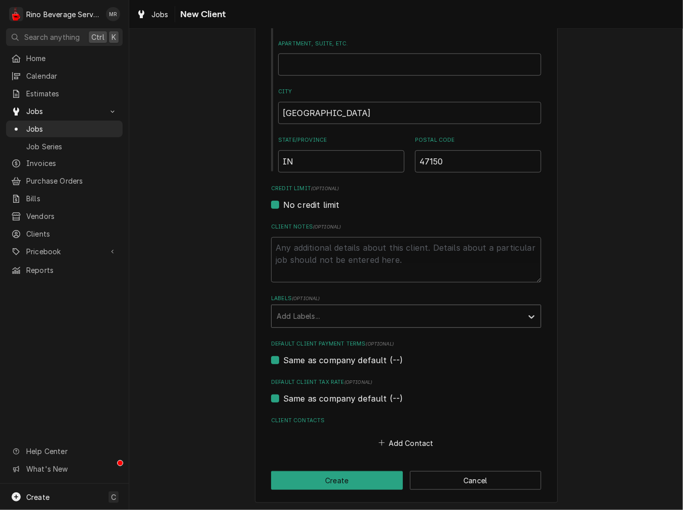
type input "1850 State St"
click at [336, 311] on div "Labels" at bounding box center [396, 316] width 241 height 18
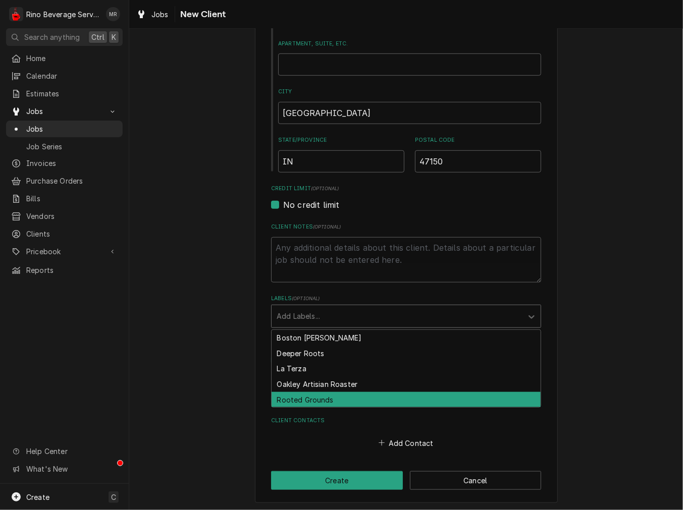
click at [298, 398] on div "Rooted Grounds" at bounding box center [405, 400] width 269 height 16
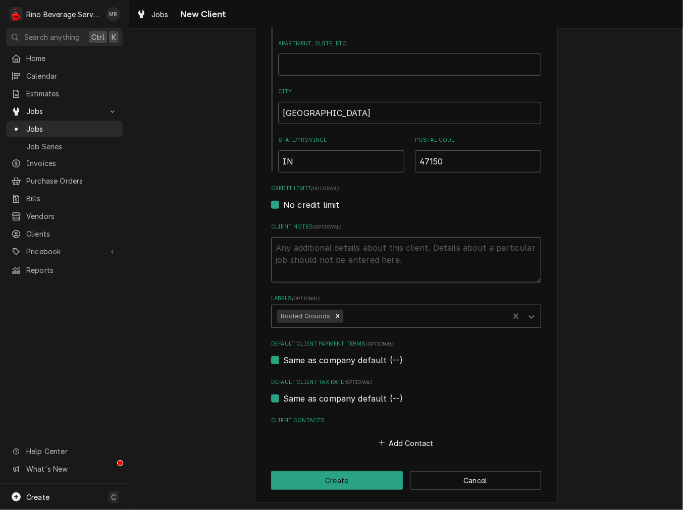
click at [314, 269] on textarea "Client Notes ( optional )" at bounding box center [406, 259] width 270 height 45
drag, startPoint x: 350, startPoint y: 269, endPoint x: 350, endPoint y: 298, distance: 28.8
click at [350, 277] on textarea "Client Notes ( optional )" at bounding box center [406, 259] width 270 height 45
click at [389, 436] on button "Add Contact" at bounding box center [406, 443] width 58 height 14
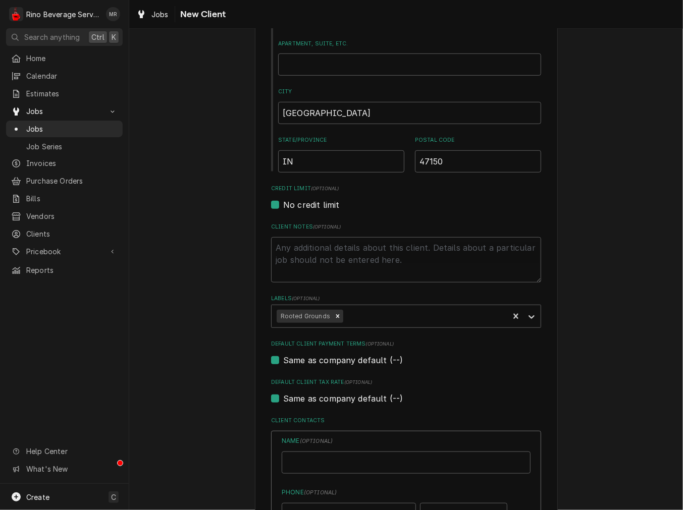
type textarea "x"
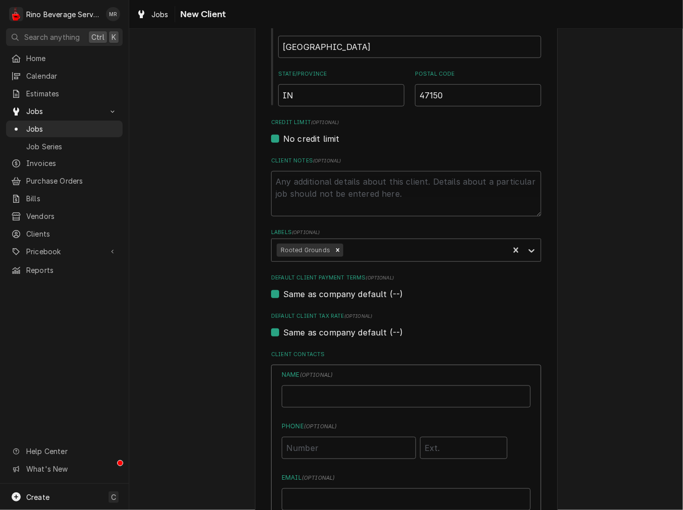
scroll to position [391, 0]
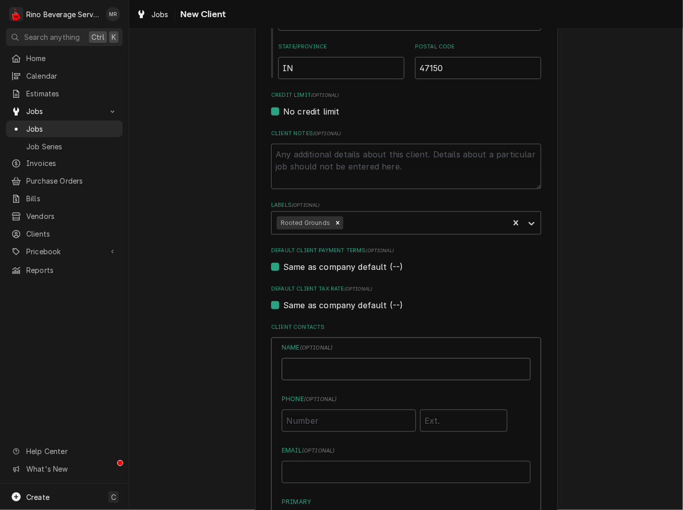
click at [349, 358] on input "Business Name" at bounding box center [405, 369] width 249 height 22
paste input "Contact Name: Melissa Contact Phone: 812-948-7429"
drag, startPoint x: 344, startPoint y: 369, endPoint x: -18, endPoint y: 351, distance: 362.2
click at [0, 351] on html "R Rino Beverage Service MR Search anything Ctrl K Home Calendar Estimates Jobs …" at bounding box center [341, 255] width 683 height 510
drag, startPoint x: 444, startPoint y: 371, endPoint x: 314, endPoint y: 372, distance: 129.6
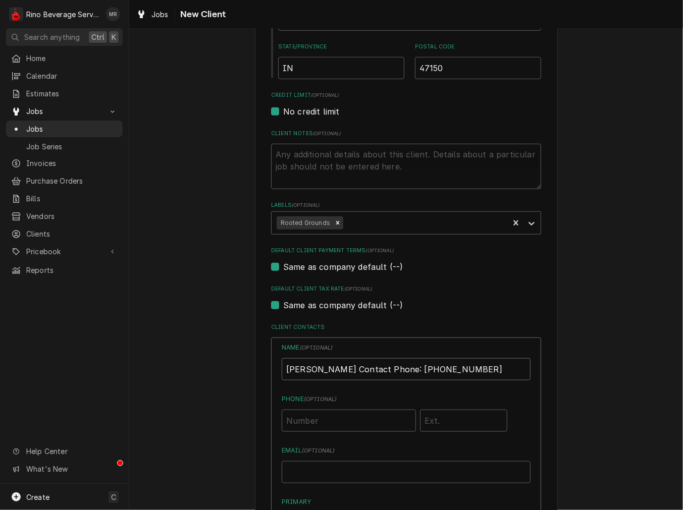
click at [314, 372] on input "Melissa Contact Phone: 812-948-7429" at bounding box center [405, 369] width 249 height 22
type input "Melissa"
type input "(812) 948-7429"
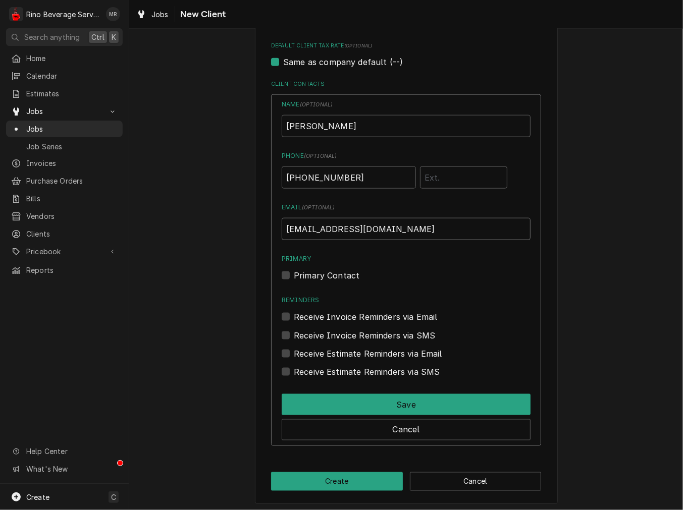
scroll to position [635, 0]
type input "AP@rgcoffee.com"
click at [304, 281] on div "Name ( optional ) Melissa Phone ( optional ) (812) 948-7429 Email ( optional ) …" at bounding box center [405, 238] width 249 height 278
click at [304, 273] on label "Primary Contact" at bounding box center [327, 275] width 66 height 12
click at [304, 273] on input "Primary" at bounding box center [418, 280] width 249 height 22
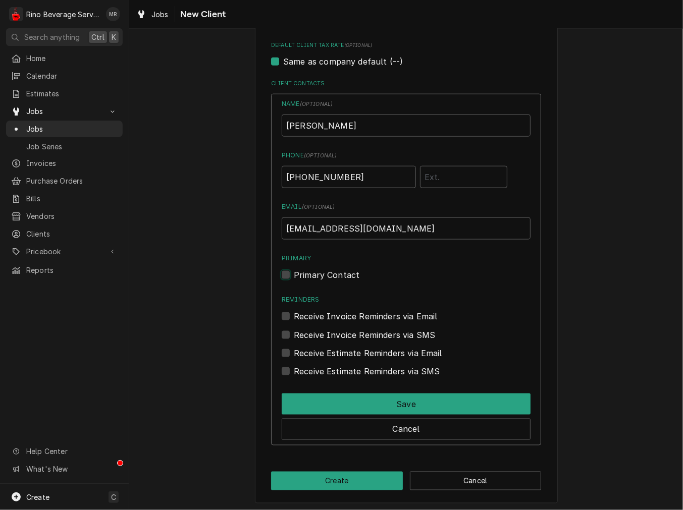
checkbox input "true"
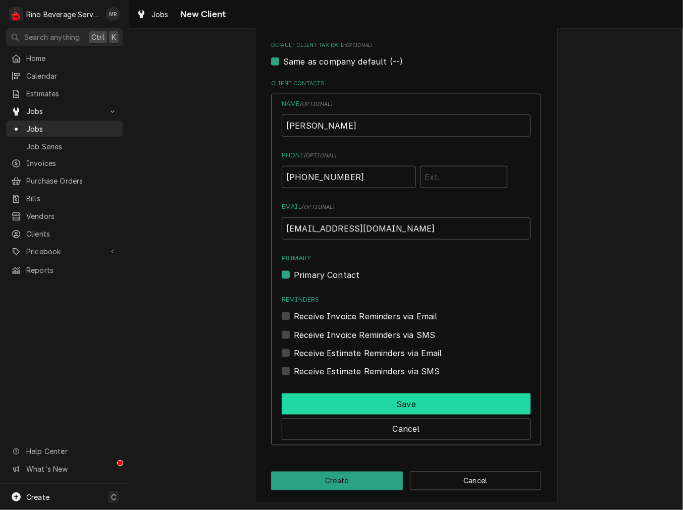
click at [328, 401] on button "Save" at bounding box center [405, 403] width 249 height 21
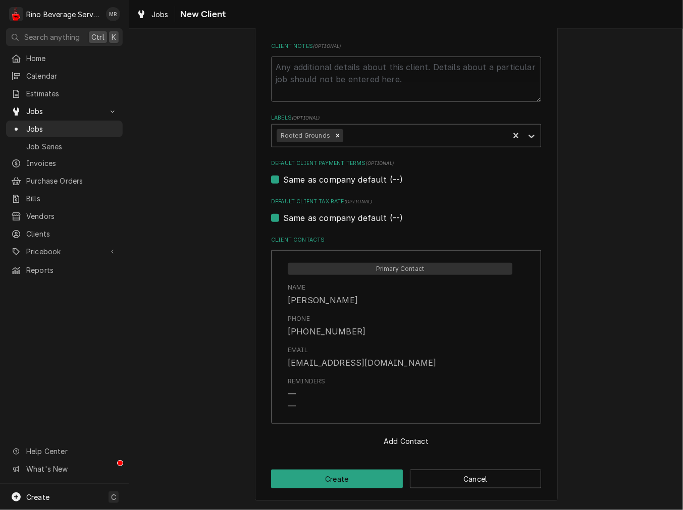
scroll to position [477, 0]
click at [338, 467] on div "Please provide the following information about your client: Client Type Industr…" at bounding box center [406, 37] width 303 height 931
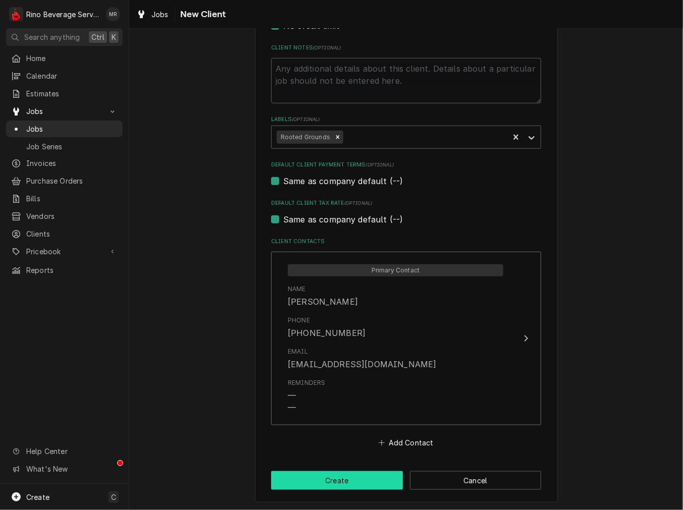
click at [336, 477] on button "Create" at bounding box center [337, 480] width 132 height 19
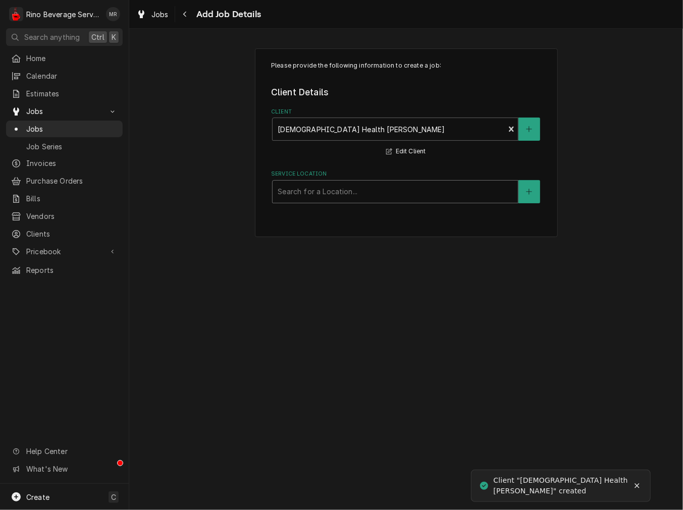
click at [341, 189] on div "Service Location" at bounding box center [394, 192] width 235 height 18
click at [525, 190] on button "Service Location" at bounding box center [528, 191] width 21 height 23
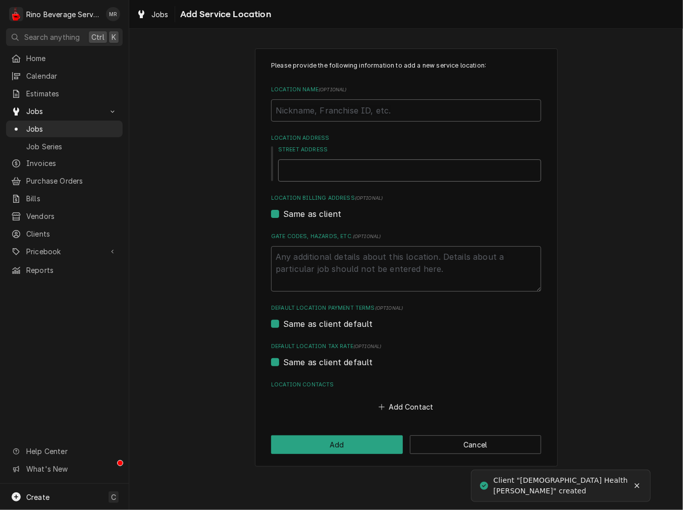
click at [317, 174] on input "Street Address" at bounding box center [409, 170] width 263 height 22
type textarea "x"
type input "1"
type textarea "x"
type input "18"
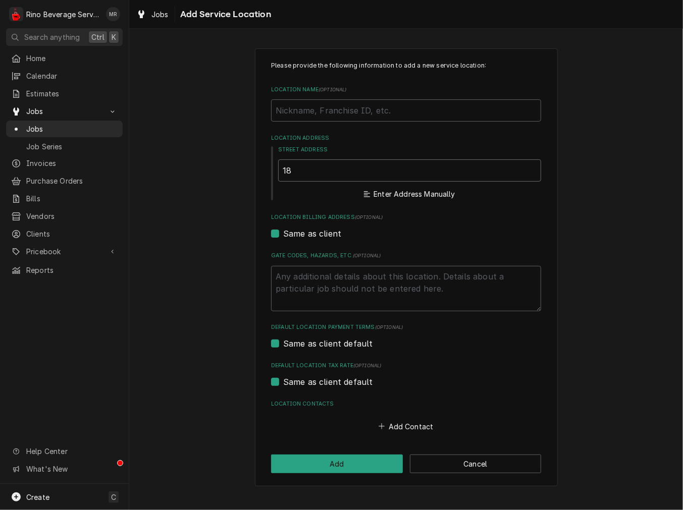
type textarea "x"
type input "185"
type textarea "x"
type input "1850"
type textarea "x"
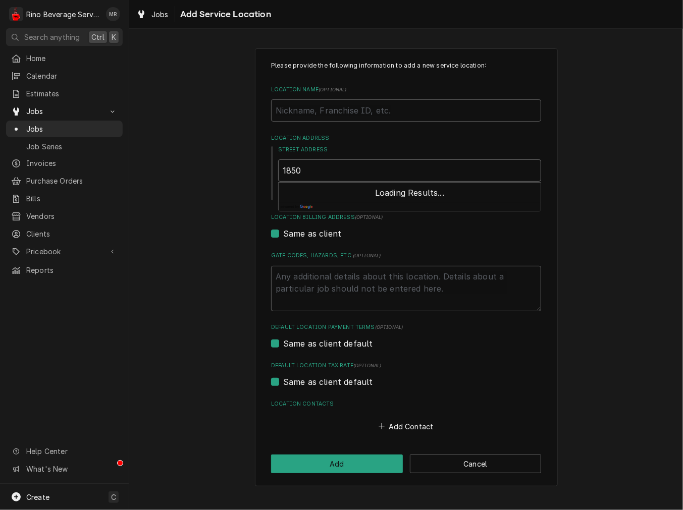
type input "1850"
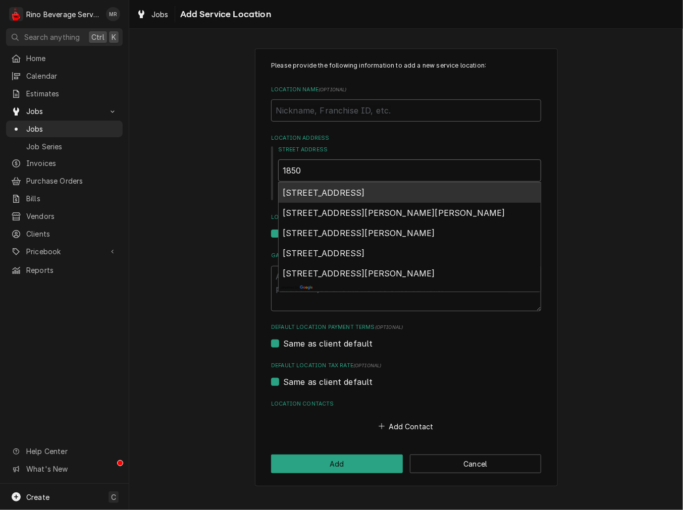
type textarea "x"
type input "1850 d"
type textarea "x"
type input "1850 dt"
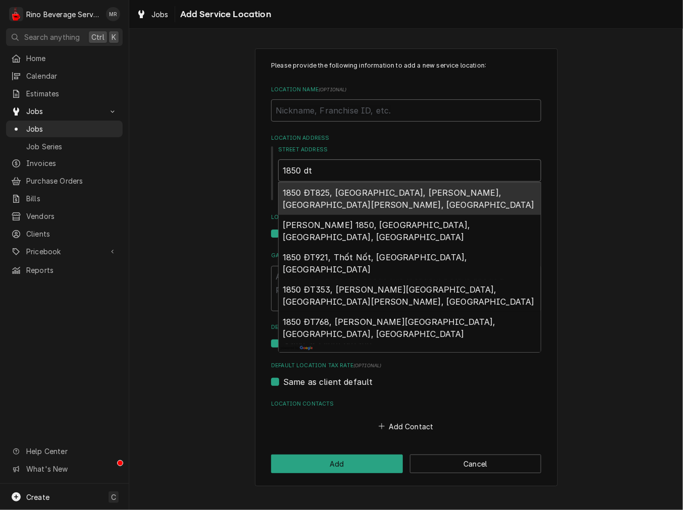
type textarea "x"
type input "1850 d"
type textarea "x"
type input "1850"
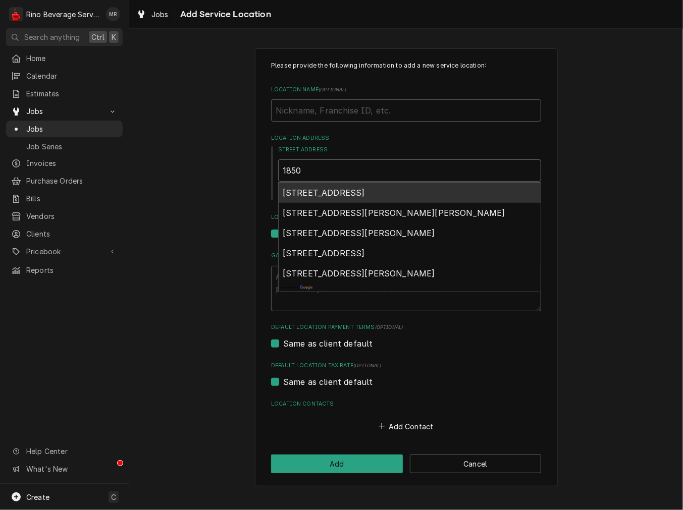
type textarea "x"
type input "1850 a"
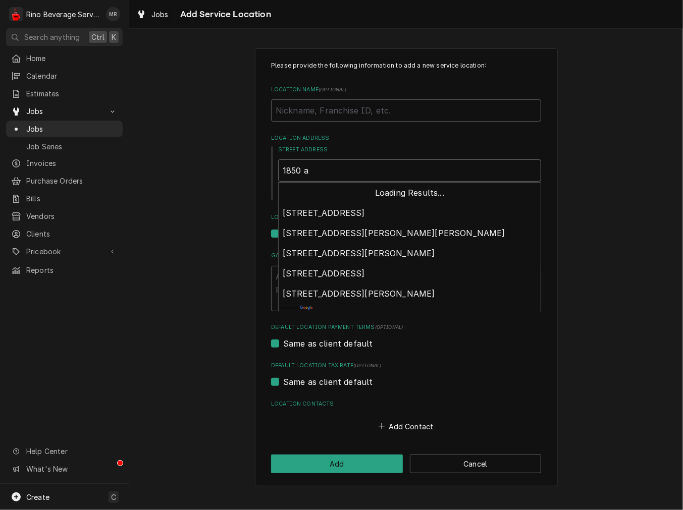
type textarea "x"
type input "1850 at"
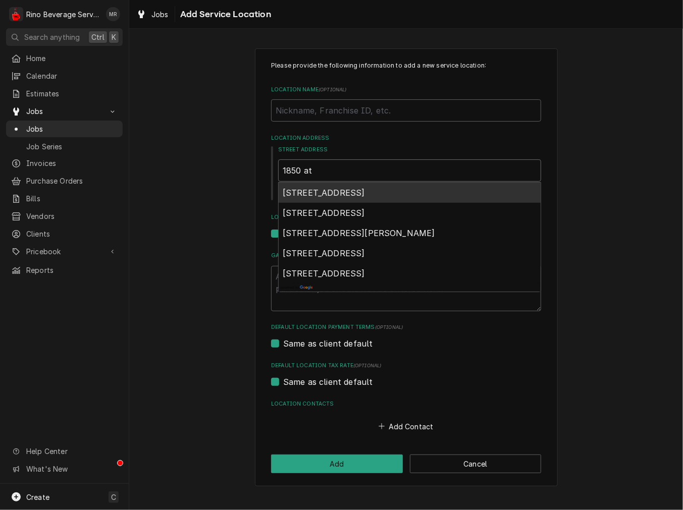
type textarea "x"
type input "1850 a"
type textarea "x"
type input "1850"
type textarea "x"
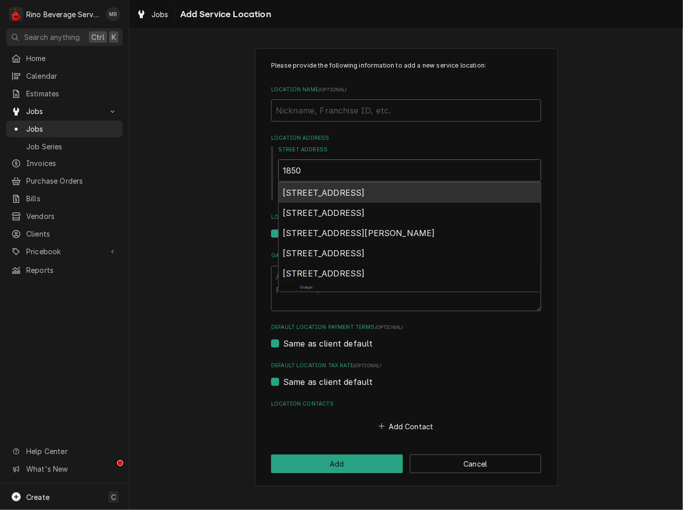
type input "1850 S"
type textarea "x"
type input "1850 ST"
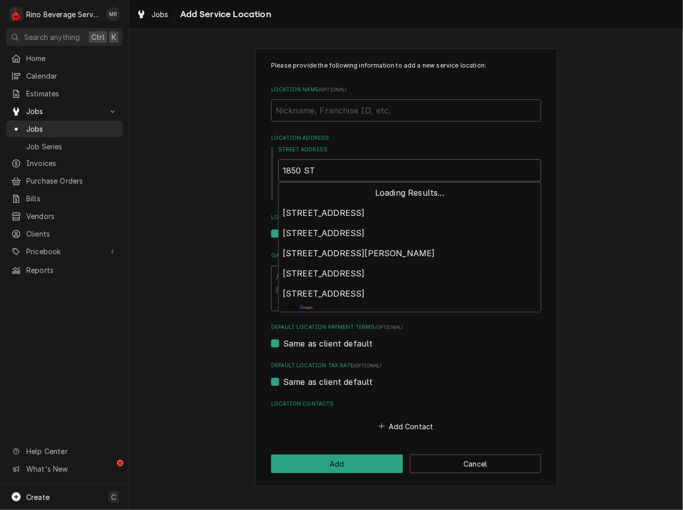
type textarea "x"
type input "1850 STA"
type textarea "x"
type input "1850 STAT"
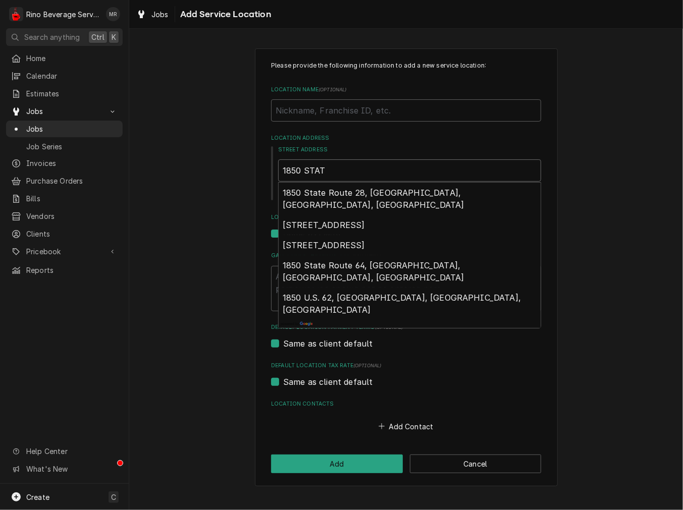
drag, startPoint x: 244, startPoint y: 172, endPoint x: -143, endPoint y: 154, distance: 387.8
click at [0, 154] on html "R Rino Beverage Service MR Search anything Ctrl K Home Calendar Estimates Jobs …" at bounding box center [341, 255] width 683 height 510
type textarea "x"
type input "1"
type textarea "x"
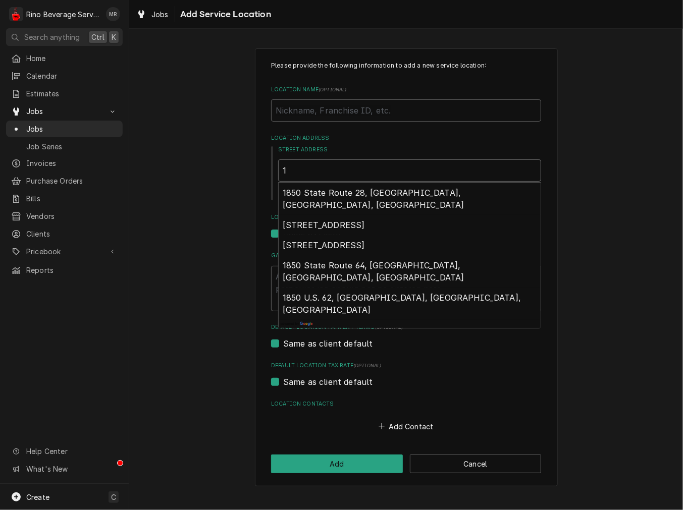
type input "18"
type textarea "x"
type input "185"
type textarea "x"
type input "1850"
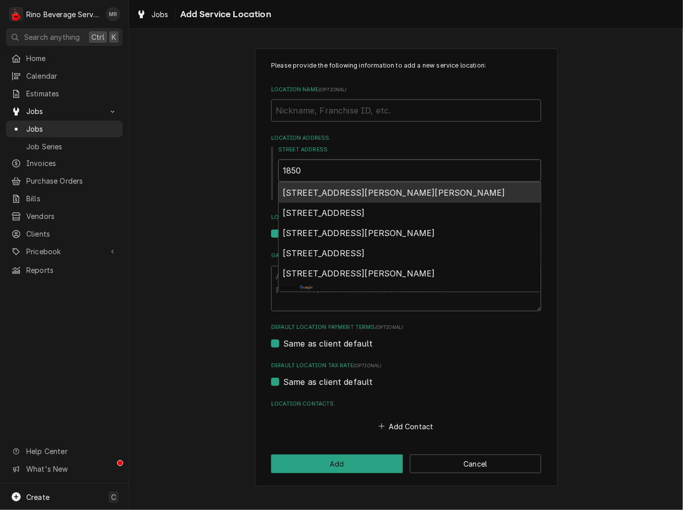
type textarea "x"
type input "1850"
type textarea "x"
type input "1850 s"
type textarea "x"
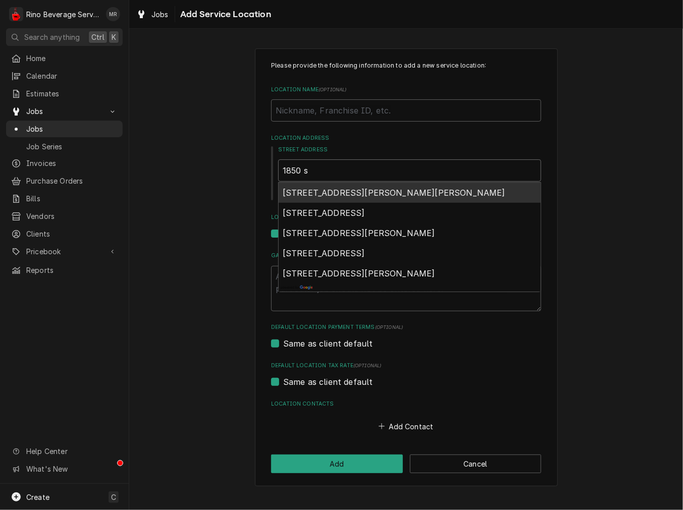
type input "1850 st"
type textarea "x"
type input "1850 sts"
type textarea "x"
type input "1850 stst"
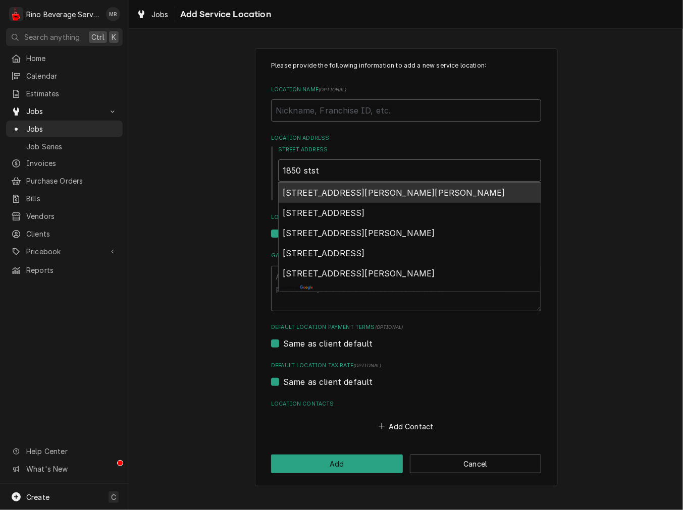
type textarea "x"
type input "1850 sts"
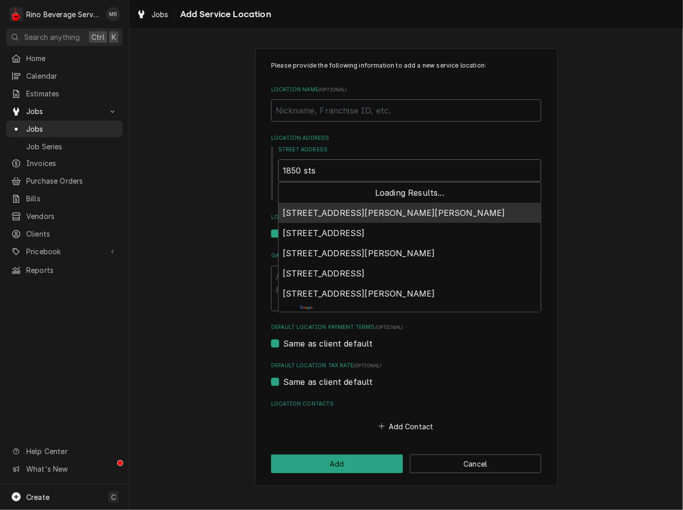
type textarea "x"
type input "1850 st"
type textarea "x"
type input "1850 sta"
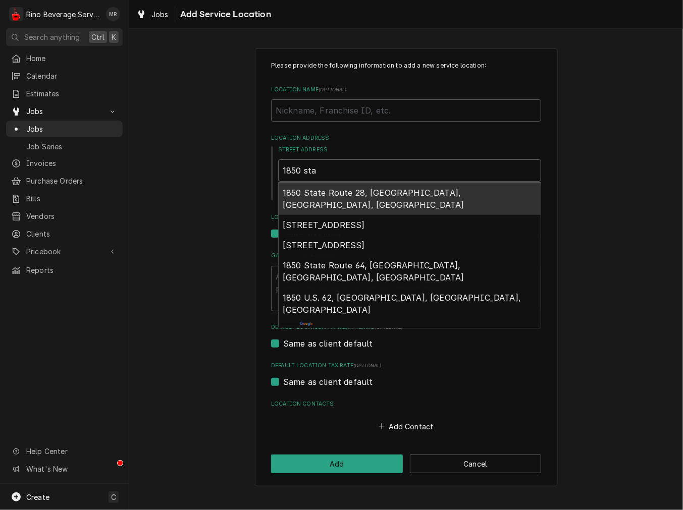
type textarea "x"
type input "1850 stat"
type textarea "x"
type input "1850 state"
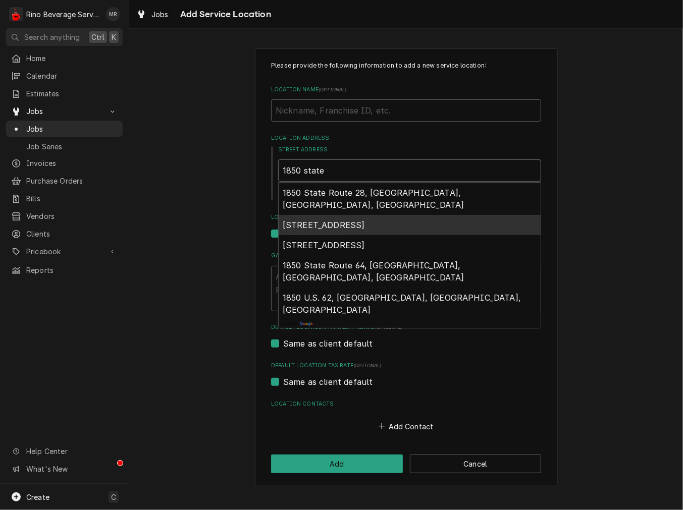
click at [347, 220] on span "1850 State Street, New Albany, IN, USA" at bounding box center [323, 225] width 82 height 10
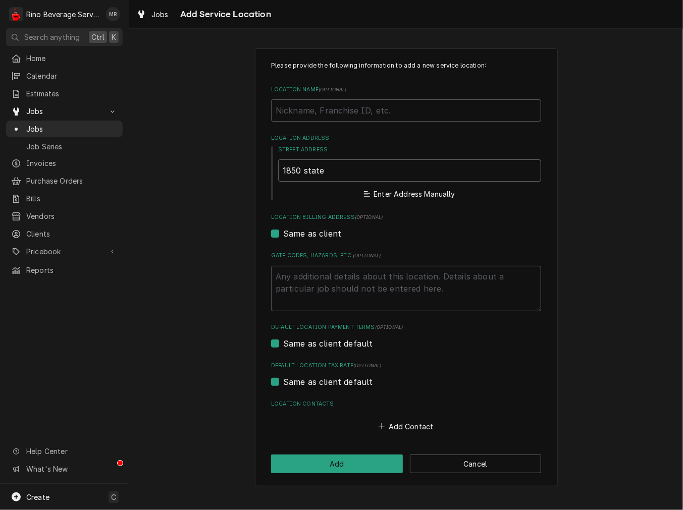
type textarea "x"
type input "1850 State St"
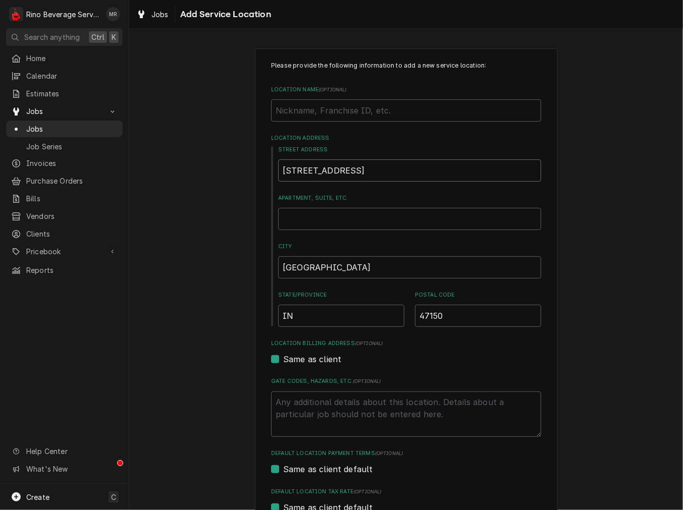
type textarea "x"
type input "1850 State St"
click at [353, 407] on textarea "Gate Codes, Hazards, etc. ( optional )" at bounding box center [406, 413] width 270 height 45
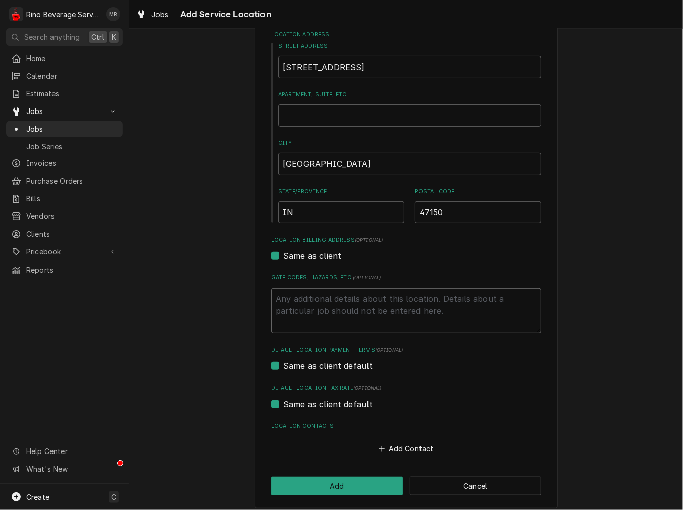
scroll to position [110, 0]
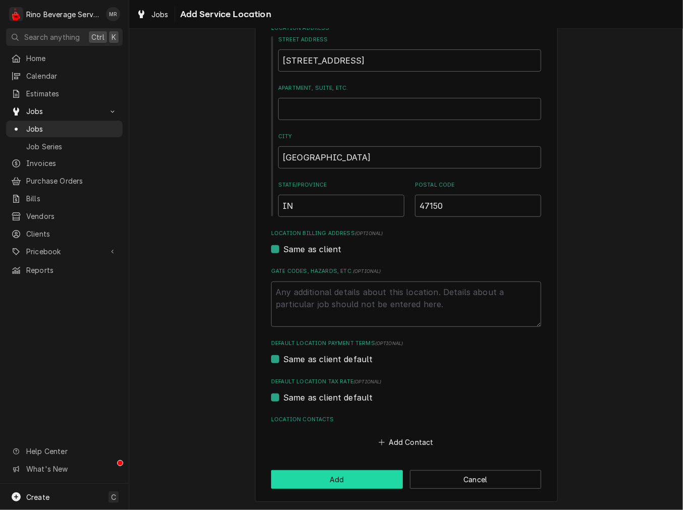
click at [330, 483] on button "Add" at bounding box center [337, 479] width 132 height 19
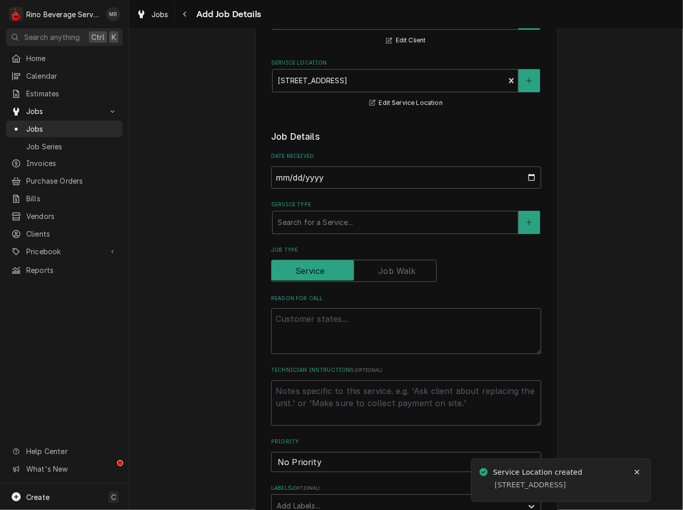
type textarea "x"
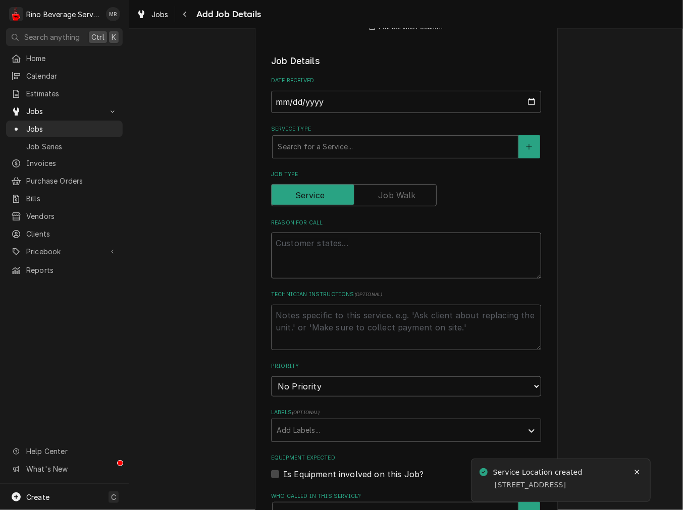
click at [290, 259] on textarea "Reason For Call" at bounding box center [406, 255] width 270 height 45
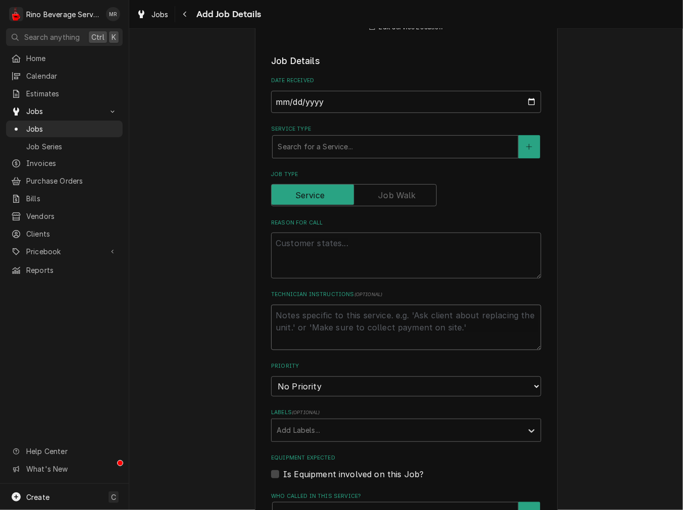
click at [319, 329] on textarea "Technician Instructions ( optional )" at bounding box center [406, 327] width 270 height 45
click at [309, 250] on textarea "Reason For Call" at bounding box center [406, 255] width 270 height 45
paste textarea "Issue: leaking from overfill - take this part with you to the visit - WCWC 826L…"
type textarea "Issue: leaking from overfill - take this part with you to the visit - WCWC 826L…"
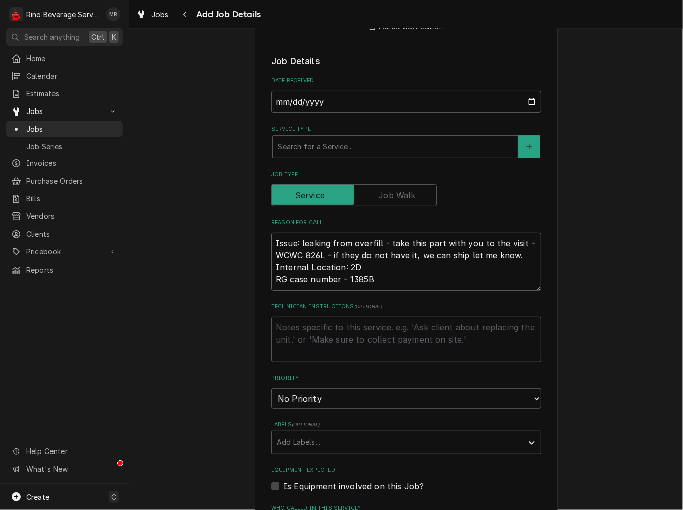
type textarea "x"
type textarea "Issue: leaking from overfill - take this part with you to the visit - WCWC 826L…"
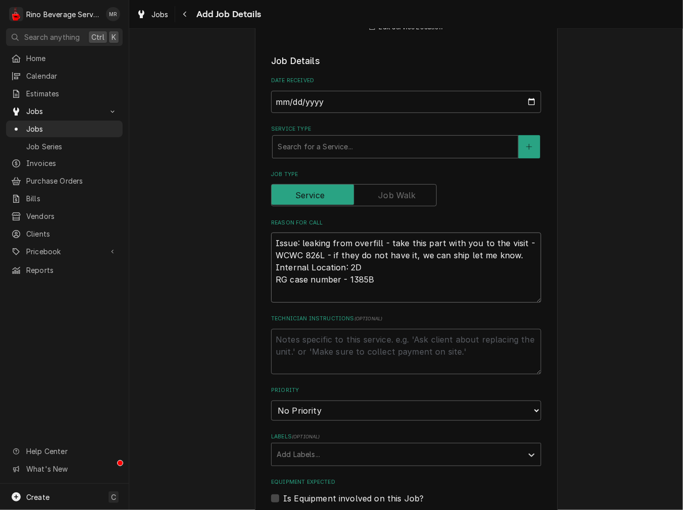
type textarea "x"
type textarea "Issue: leaking from overfill - take this part with you to the visit - WCWC 826L…"
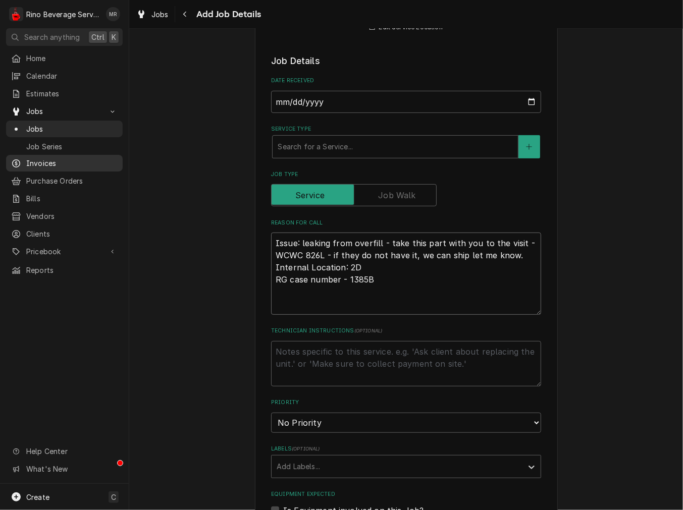
type textarea "x"
type textarea "Issue: leaking from overfill - take this part with you to the visit - WCWC 826L…"
click at [308, 307] on textarea "Issue: leaking from overfill - take this part with you to the visit - WCWC 826L…" at bounding box center [406, 274] width 270 height 82
paste textarea "Serial # 1748445998 - Scharer- etl Intertech 90885"
type textarea "x"
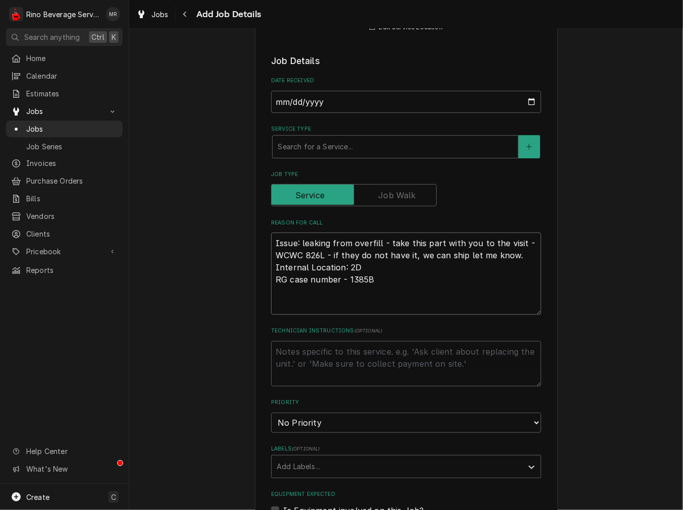
type textarea "Issue: leaking from overfill - take this part with you to the visit - WCWC 826L…"
type textarea "x"
type textarea "Issue: leaking from overfill - take this part with you to the visit - WCWC 826L…"
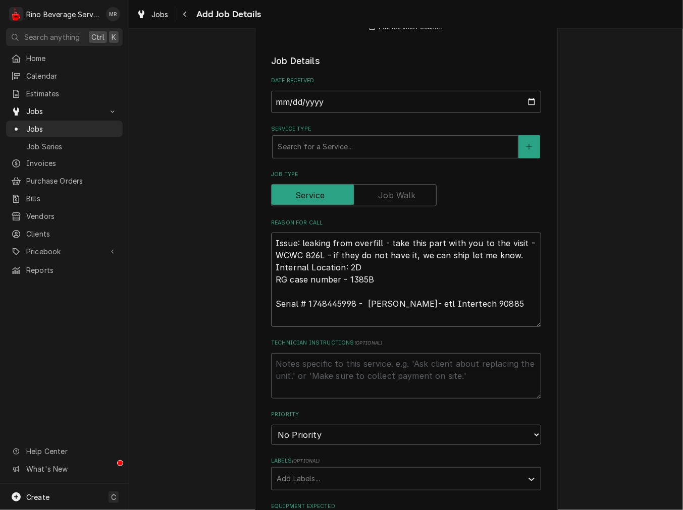
type textarea "x"
type textarea "Issue: leaking from overfill - take this part with you to the visit - WCWC 826L…"
click at [480, 305] on textarea "Issue: leaking from overfill - take this part with you to the visit - WCWC 826L…" at bounding box center [406, 280] width 270 height 94
type textarea "x"
type textarea "Issue: leaking from overfill - take this part with you to the visit - WCWC 826L…"
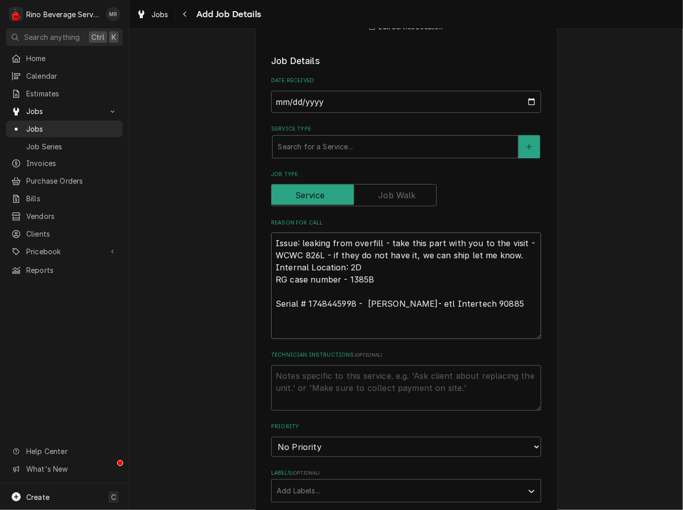
paste textarea "Issue: Care Cafe's Espresso machine is not grinding the coffee beans. Contact N…"
type textarea "x"
type textarea "Issue: leaking from overfill - take this part with you to the visit - WCWC 826L…"
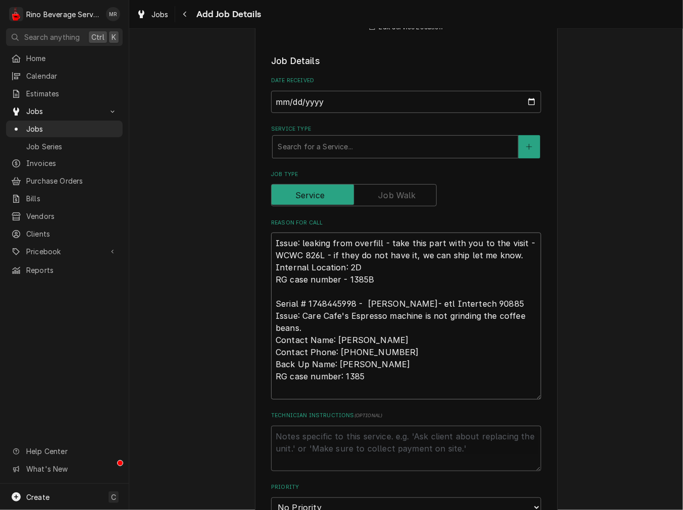
drag, startPoint x: 480, startPoint y: 300, endPoint x: 273, endPoint y: 304, distance: 207.4
click at [273, 304] on textarea "Issue: leaking from overfill - take this part with you to the visit - WCWC 826L…" at bounding box center [406, 316] width 270 height 166
click at [498, 350] on textarea "Issue: leaking from overfill - take this part with you to the visit - WCWC 826L…" at bounding box center [406, 316] width 270 height 166
drag, startPoint x: 491, startPoint y: 301, endPoint x: 266, endPoint y: 300, distance: 225.5
click at [266, 300] on div "Please provide the following information to create a job: Client Details Client…" at bounding box center [406, 410] width 303 height 1097
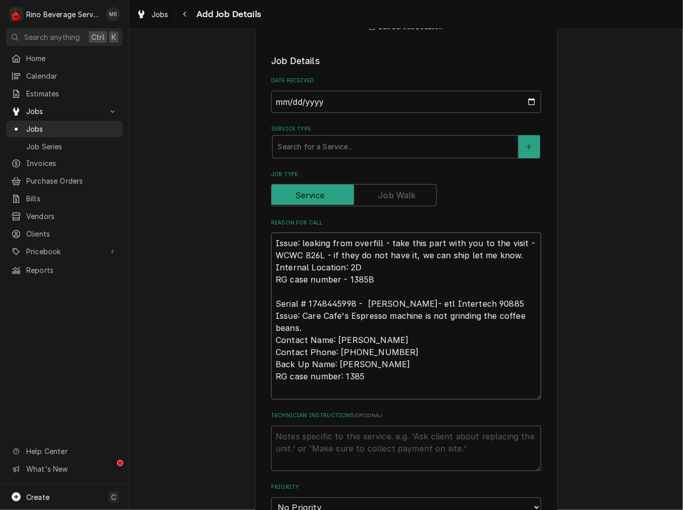
type textarea "x"
type textarea "Issue: leaking from overfill - take this part with you to the visit - WCWC 826L…"
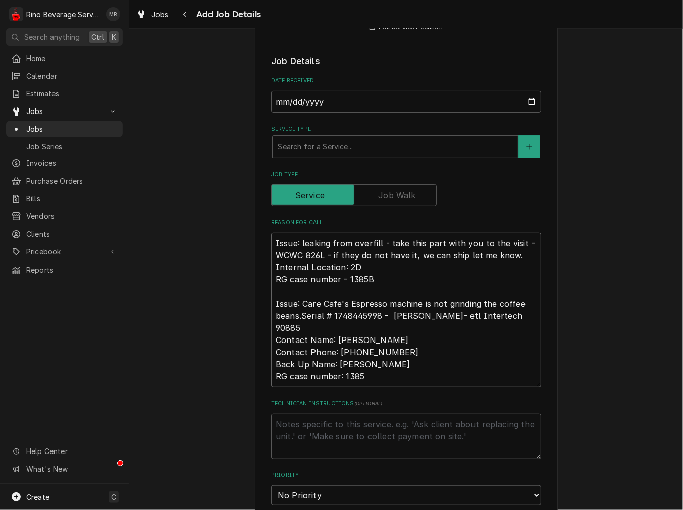
type textarea "x"
type textarea "Issue: leaking from overfill - take this part with you to the visit - WCWC 826L…"
type textarea "x"
type textarea "Issue: leaking from overfill - take this part with you to the visit - WCWC 826L…"
type textarea "x"
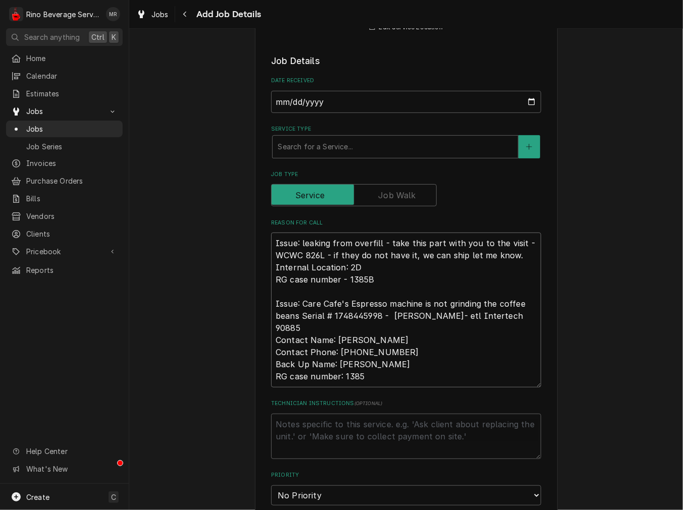
type textarea "Issue: leaking from overfill - take this part with you to the visit - WCWC 826L…"
type textarea "x"
type textarea "Issue: leaking from overfill - take this part with you to the visit - WCWC 826L…"
type textarea "x"
click at [411, 314] on textarea "Issue: leaking from overfill - take this part with you to the visit - WCWC 826L…" at bounding box center [406, 310] width 270 height 154
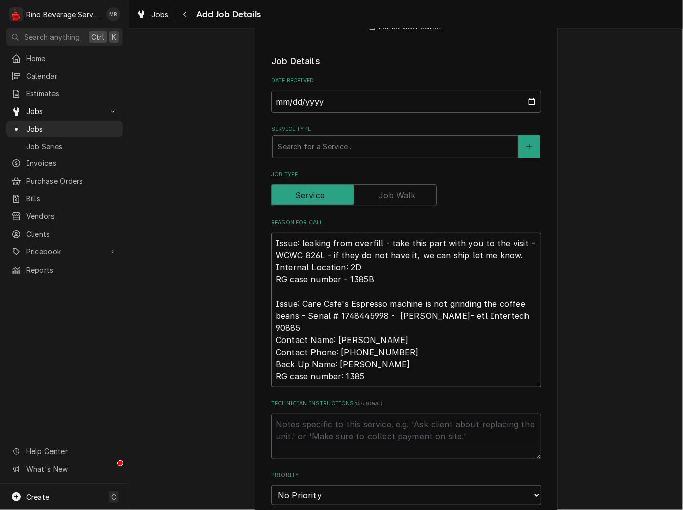
click at [446, 318] on textarea "Issue: leaking from overfill - take this part with you to the visit - WCWC 826L…" at bounding box center [406, 310] width 270 height 154
drag, startPoint x: 441, startPoint y: 318, endPoint x: 464, endPoint y: 320, distance: 22.8
click at [443, 319] on textarea "Issue: leaking from overfill - take this part with you to the visit - WCWC 826L…" at bounding box center [406, 310] width 270 height 154
click at [478, 328] on textarea "Issue: leaking from overfill - take this part with you to the visit - WCWC 826L…" at bounding box center [406, 310] width 270 height 154
type textarea "Issue: leaking from overfill - take this part with you to the visit - WCWC 826L…"
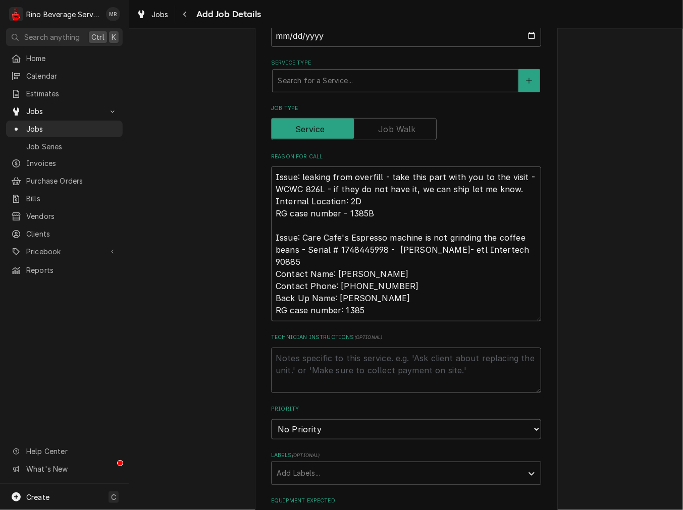
scroll to position [280, 0]
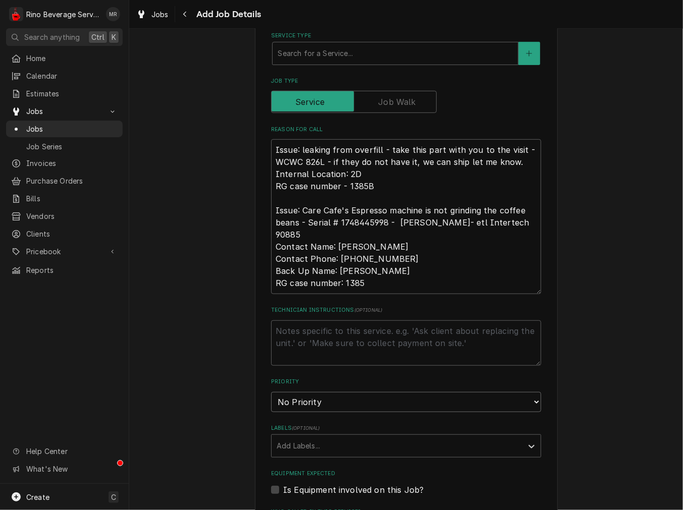
drag, startPoint x: 326, startPoint y: 392, endPoint x: 321, endPoint y: 408, distance: 16.3
click at [326, 392] on select "No Priority Urgent High Medium Low" at bounding box center [406, 402] width 270 height 20
select select "2"
click at [271, 392] on select "No Priority Urgent High Medium Low" at bounding box center [406, 402] width 270 height 20
click at [327, 450] on div "Labels" at bounding box center [396, 446] width 241 height 18
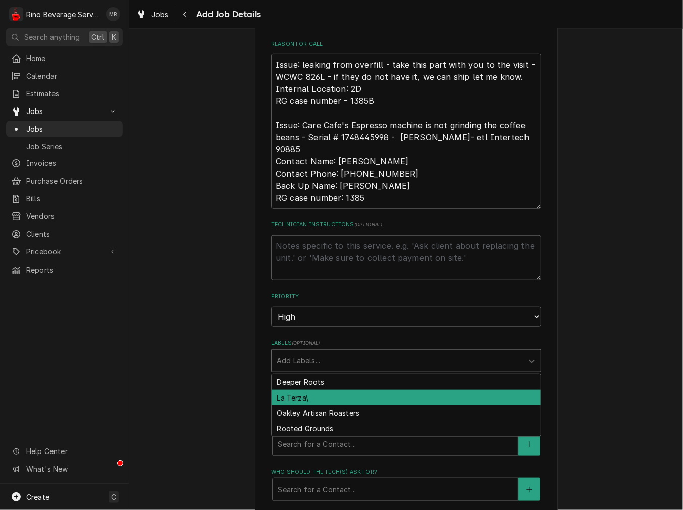
scroll to position [467, 0]
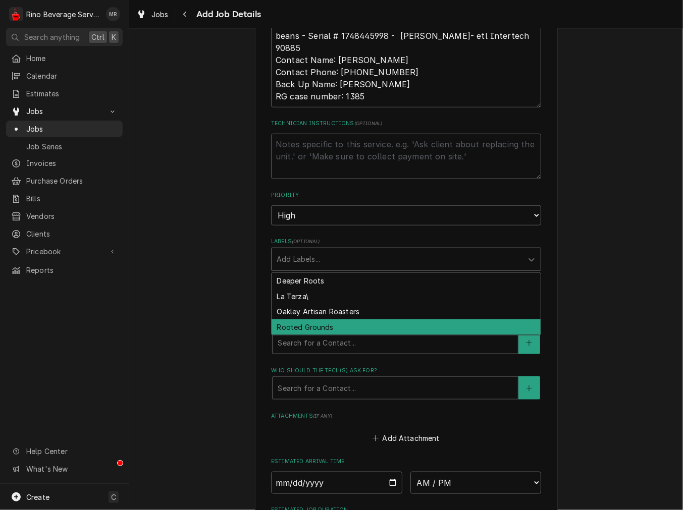
click at [308, 319] on div "Rooted Grounds" at bounding box center [405, 327] width 269 height 16
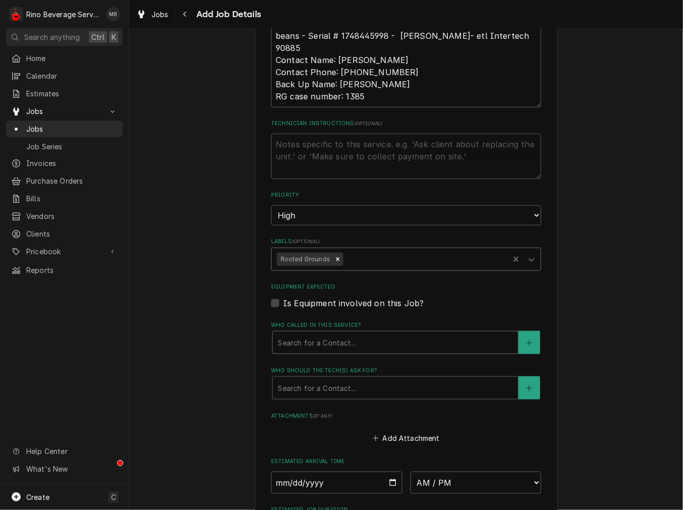
click at [316, 347] on div "Who called in this service?" at bounding box center [394, 342] width 235 height 18
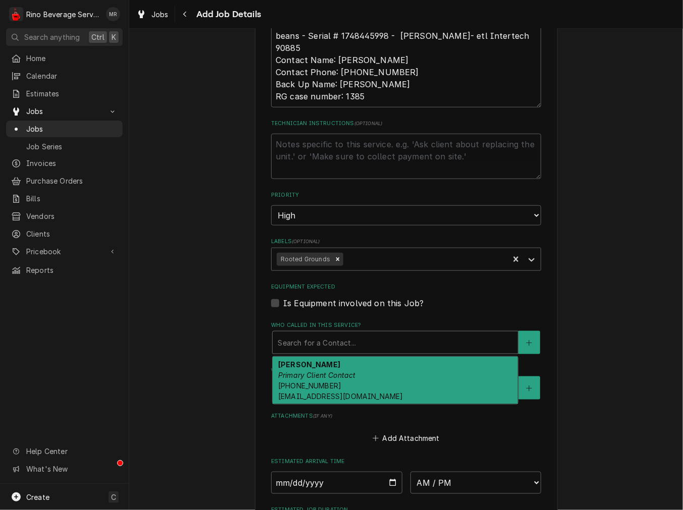
click at [316, 381] on span "(812) 948-7429 AP@rgcoffee.com" at bounding box center [340, 390] width 125 height 19
type textarea "x"
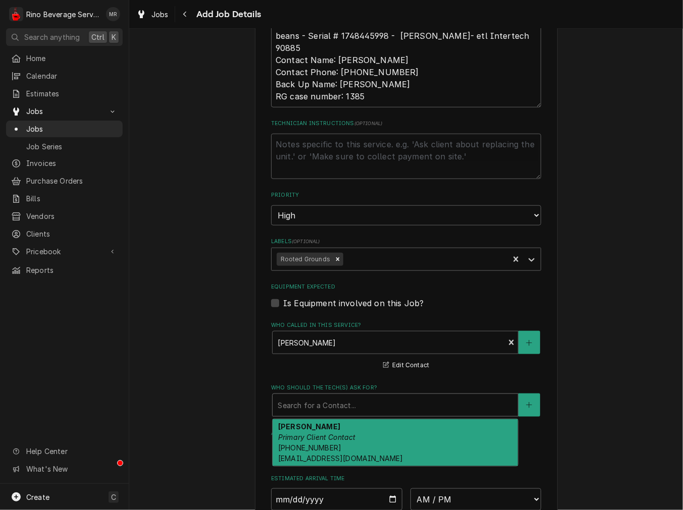
click at [319, 407] on div "Who should the tech(s) ask for?" at bounding box center [394, 405] width 235 height 18
click at [550, 401] on div "Please provide the following information to create a job: Client Details Client…" at bounding box center [406, 132] width 303 height 1101
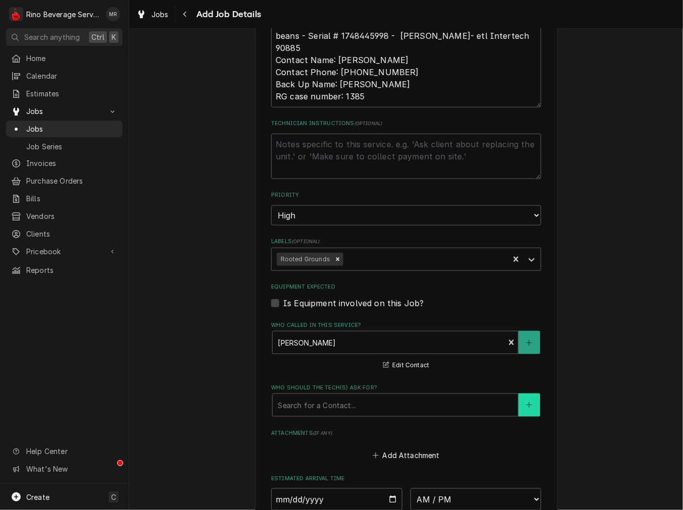
click at [526, 406] on icon "Create New Contact" at bounding box center [529, 405] width 6 height 7
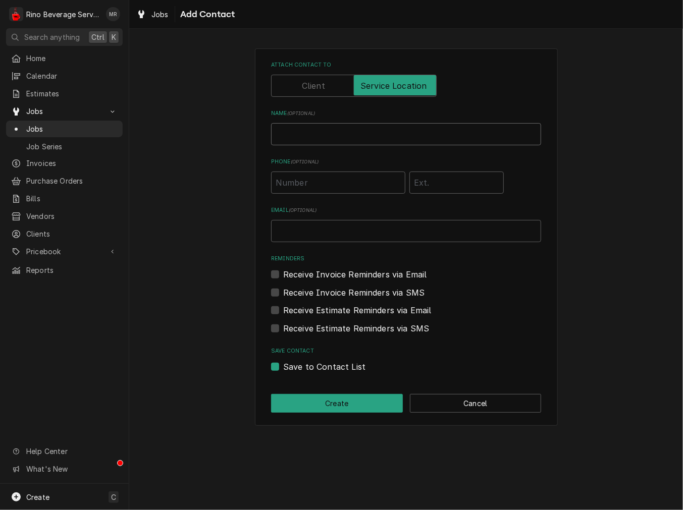
click at [321, 132] on input "Name ( optional )" at bounding box center [406, 134] width 270 height 22
type input "Paula"
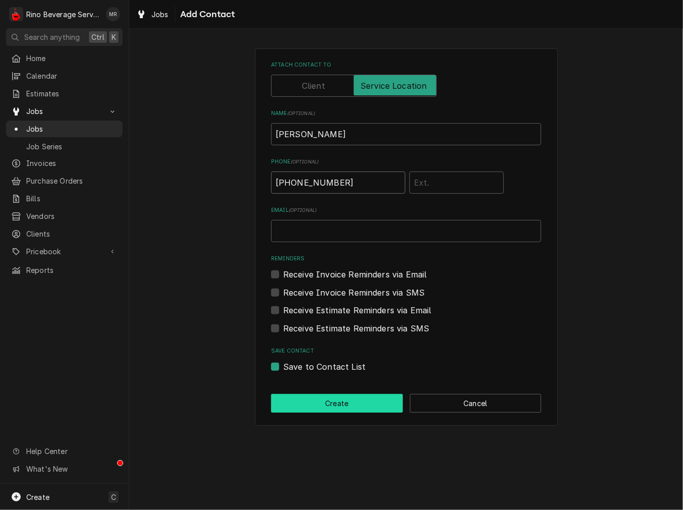
type input "(812) 981-6545"
click at [361, 400] on button "Create" at bounding box center [337, 403] width 132 height 19
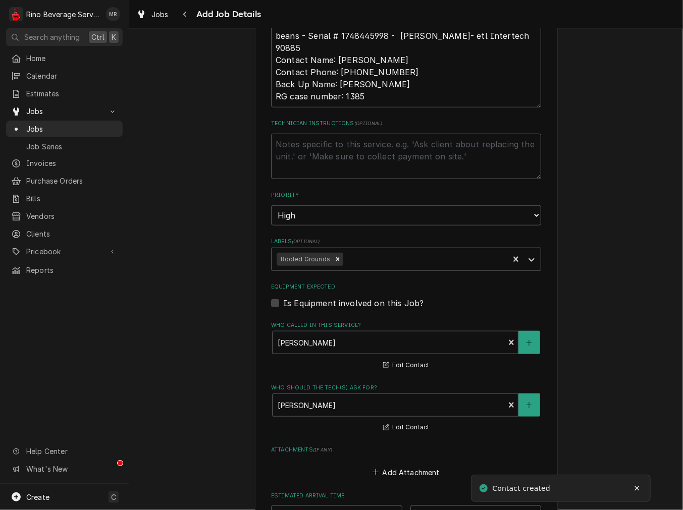
scroll to position [560, 0]
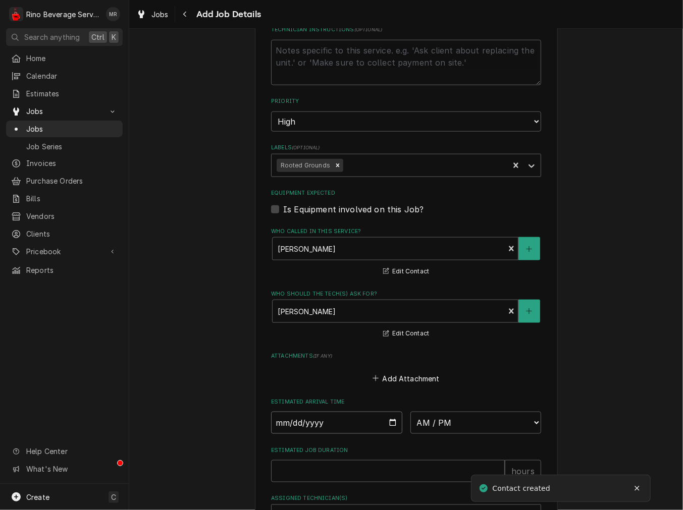
click at [384, 423] on input "Date" at bounding box center [336, 423] width 131 height 22
type textarea "x"
type input "2025-08-13"
type textarea "x"
click at [487, 420] on select "AM / PM 6:00 AM 6:15 AM 6:30 AM 6:45 AM 7:00 AM 7:15 AM 7:30 AM 7:45 AM 8:00 AM…" at bounding box center [475, 423] width 131 height 22
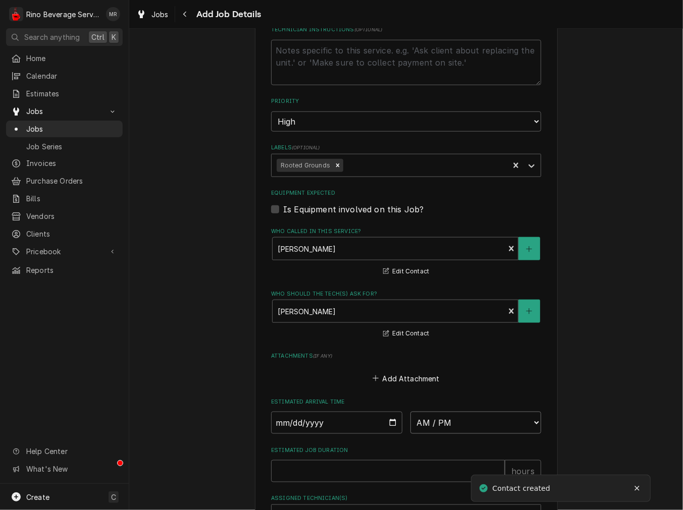
select select "14:00:00"
click at [338, 493] on input "Estimated Job Duration" at bounding box center [388, 501] width 234 height 22
type textarea "x"
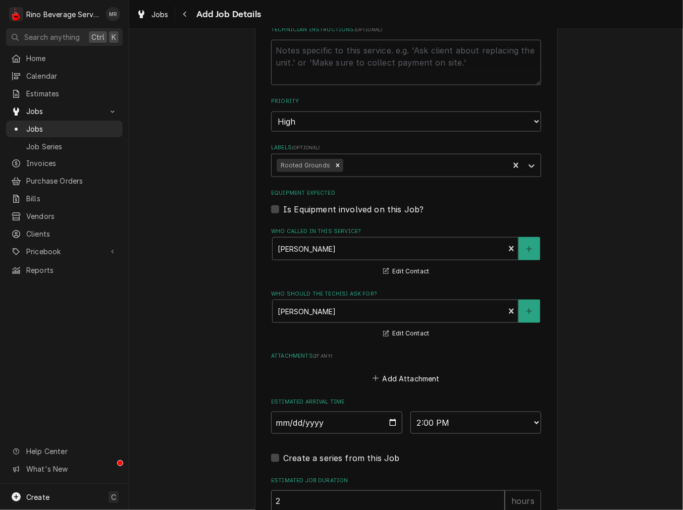
type input "2"
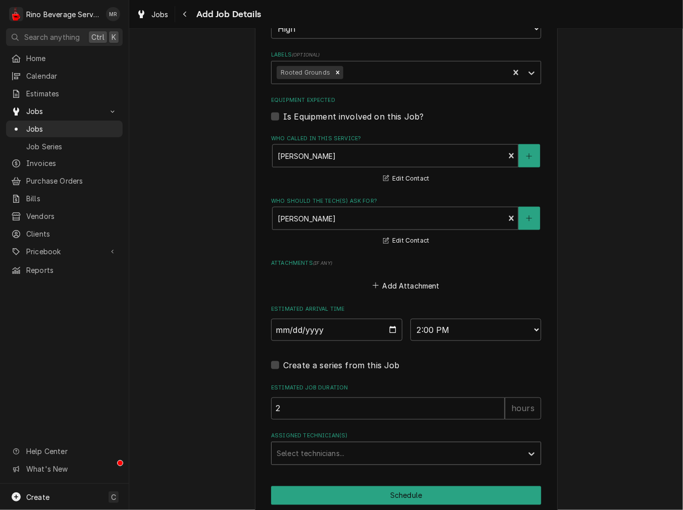
click at [310, 457] on div "Assigned Technician(s)" at bounding box center [396, 453] width 241 height 18
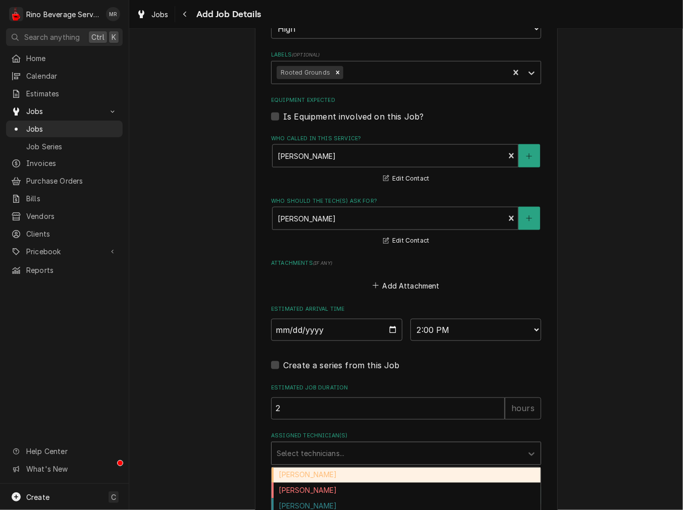
click at [310, 470] on div "Damon Rinehart" at bounding box center [405, 476] width 269 height 16
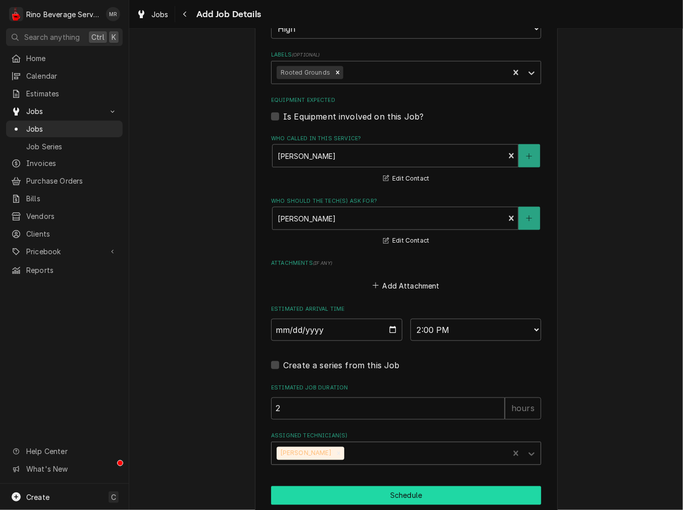
click at [314, 493] on button "Schedule" at bounding box center [406, 495] width 270 height 19
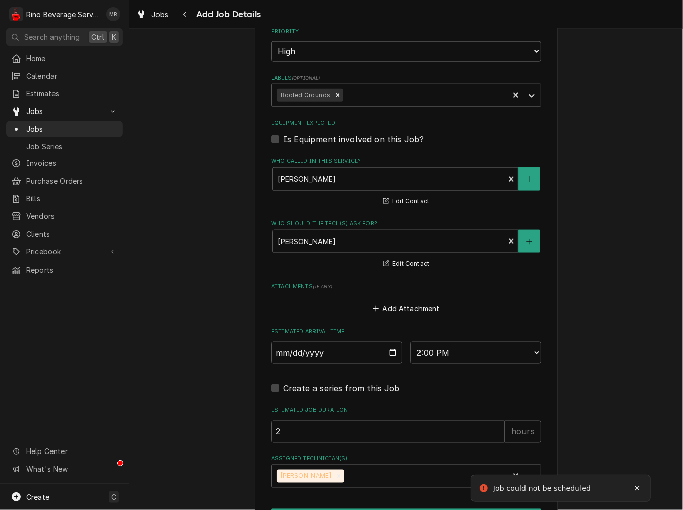
scroll to position [283, 0]
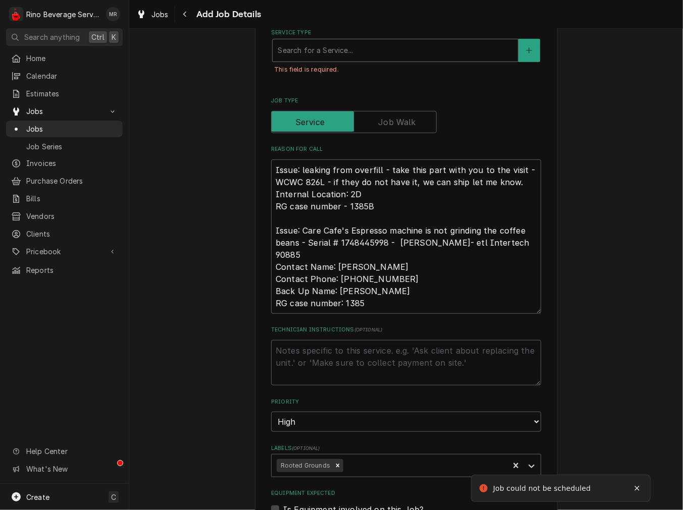
drag, startPoint x: 309, startPoint y: 48, endPoint x: 309, endPoint y: 59, distance: 11.1
click at [309, 47] on div "Service Type" at bounding box center [394, 50] width 235 height 18
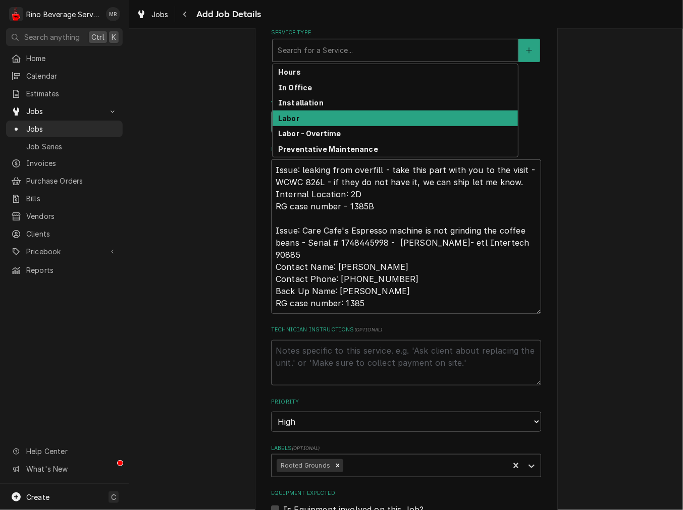
click at [289, 115] on strong "Labor" at bounding box center [288, 118] width 21 height 9
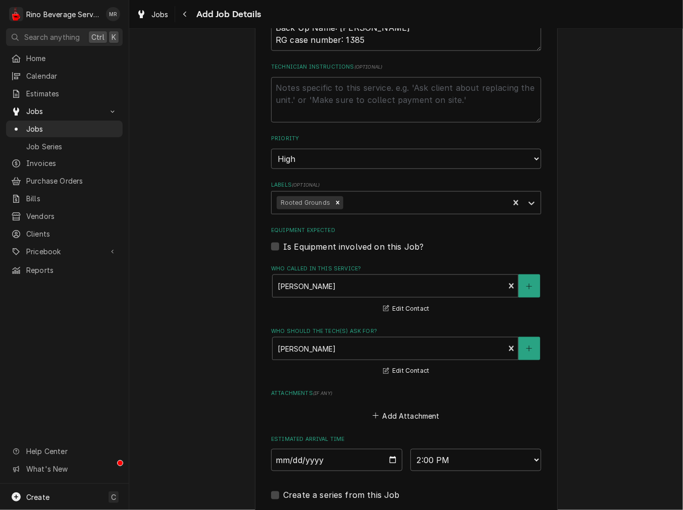
scroll to position [734, 0]
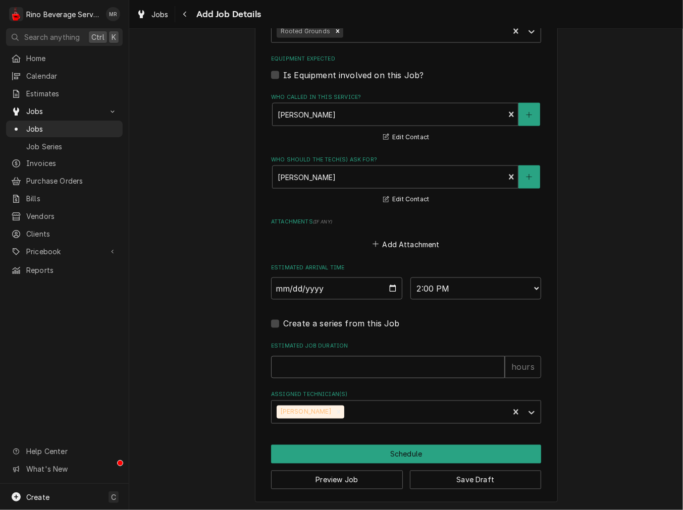
click at [301, 364] on input "Estimated Job Duration" at bounding box center [388, 367] width 234 height 22
type textarea "x"
type input "2"
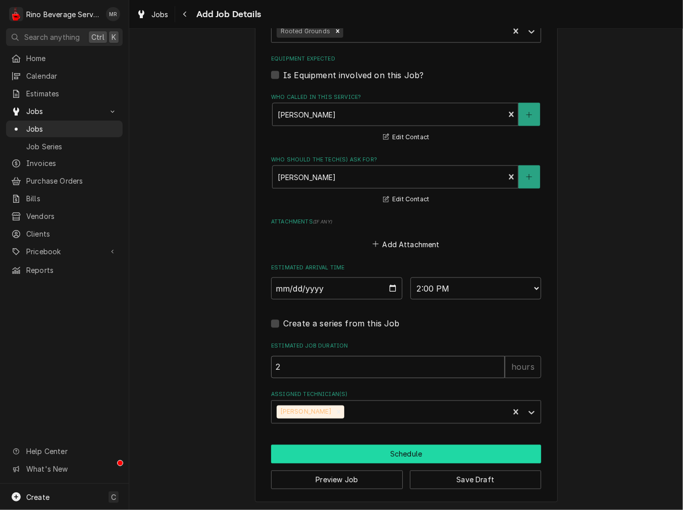
type textarea "x"
type input "2"
click at [322, 458] on button "Schedule" at bounding box center [406, 454] width 270 height 19
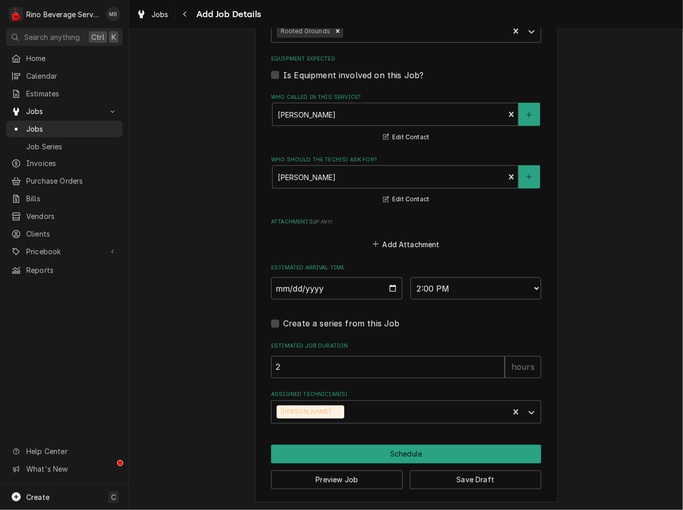
scroll to position [702, 0]
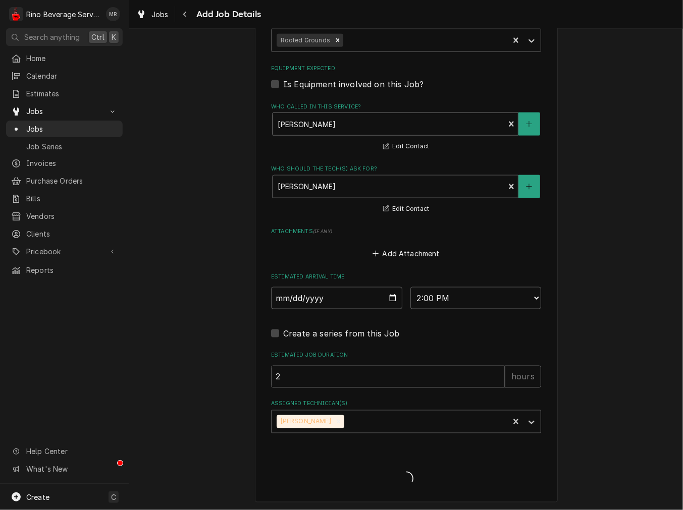
type textarea "x"
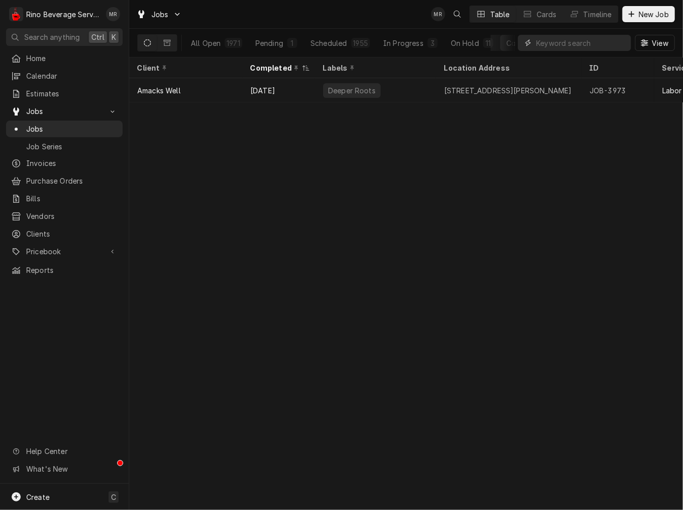
drag, startPoint x: 571, startPoint y: 41, endPoint x: 565, endPoint y: 42, distance: 5.6
click at [570, 41] on input "Dynamic Content Wrapper" at bounding box center [581, 43] width 90 height 16
click at [402, 33] on div "All Open 1971 Pending 1 Scheduled 1955 In Progress 3 On Hold 11 Completed 1" at bounding box center [350, 43] width 330 height 28
click at [408, 41] on div "In Progress" at bounding box center [403, 43] width 40 height 11
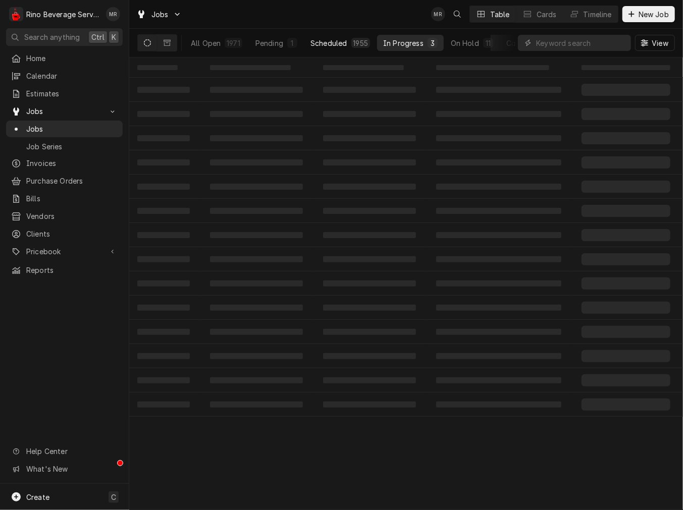
click at [345, 40] on div "Scheduled" at bounding box center [328, 43] width 36 height 11
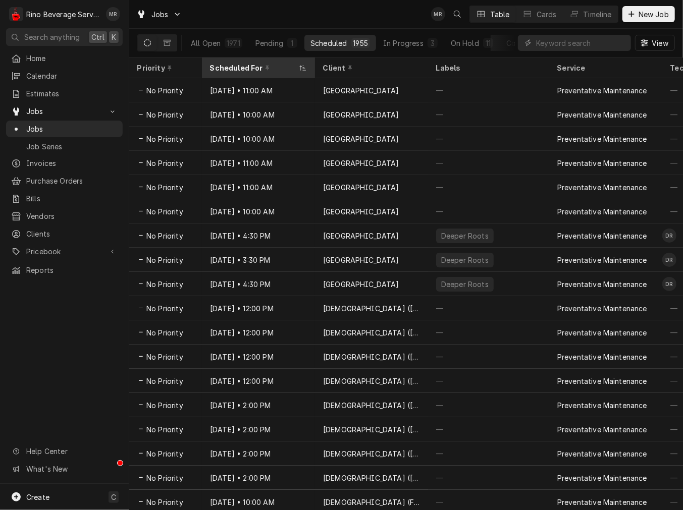
click at [234, 69] on div "Scheduled For" at bounding box center [253, 68] width 87 height 11
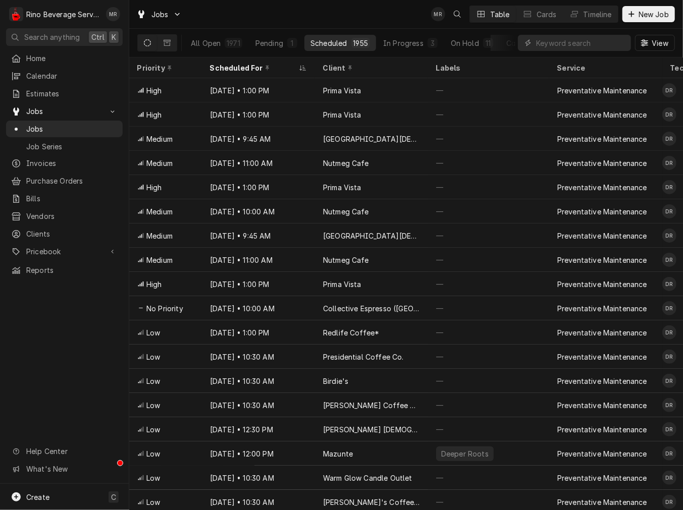
click at [234, 69] on div "Scheduled For" at bounding box center [253, 68] width 87 height 11
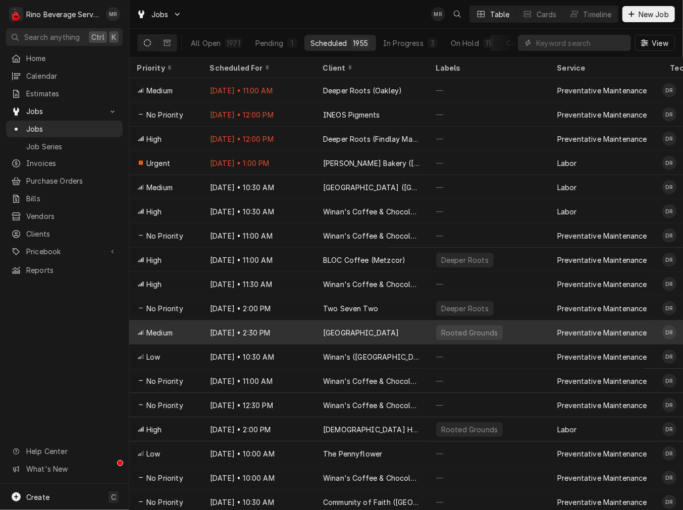
click at [347, 335] on div "[GEOGRAPHIC_DATA]" at bounding box center [371, 332] width 113 height 24
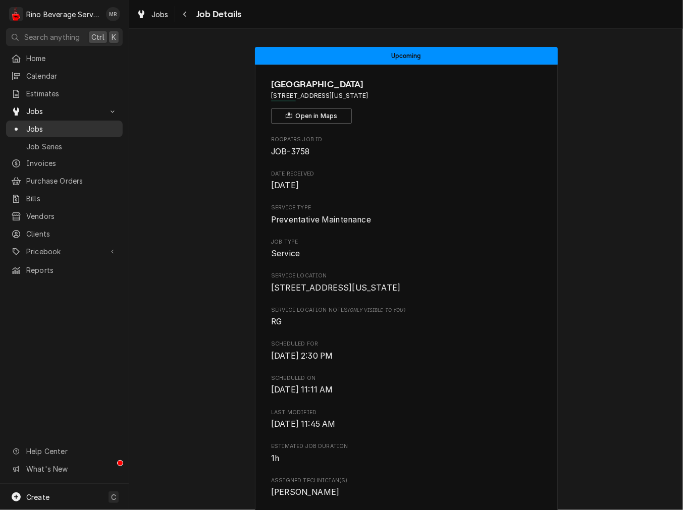
click at [51, 125] on span "Jobs" at bounding box center [71, 129] width 91 height 11
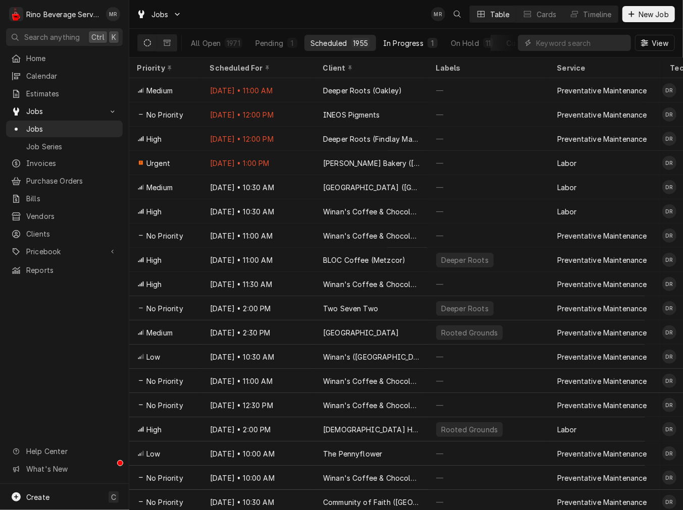
click at [422, 45] on button "In Progress 1" at bounding box center [410, 43] width 67 height 16
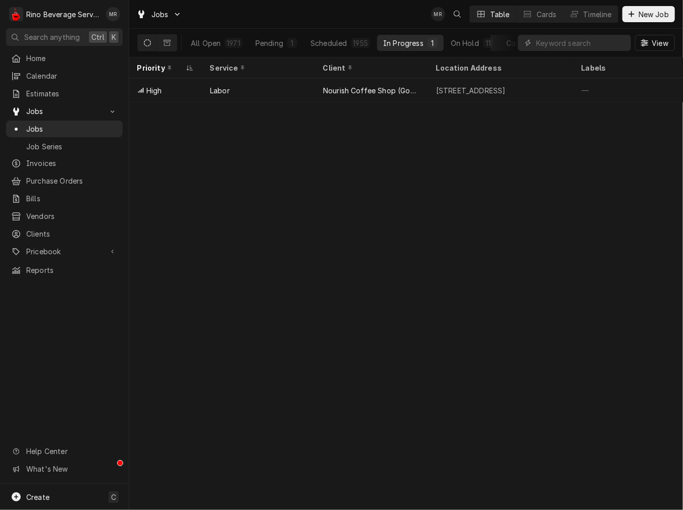
click at [501, 45] on button "Completed 3" at bounding box center [532, 43] width 64 height 16
